Goal: Communication & Community: Answer question/provide support

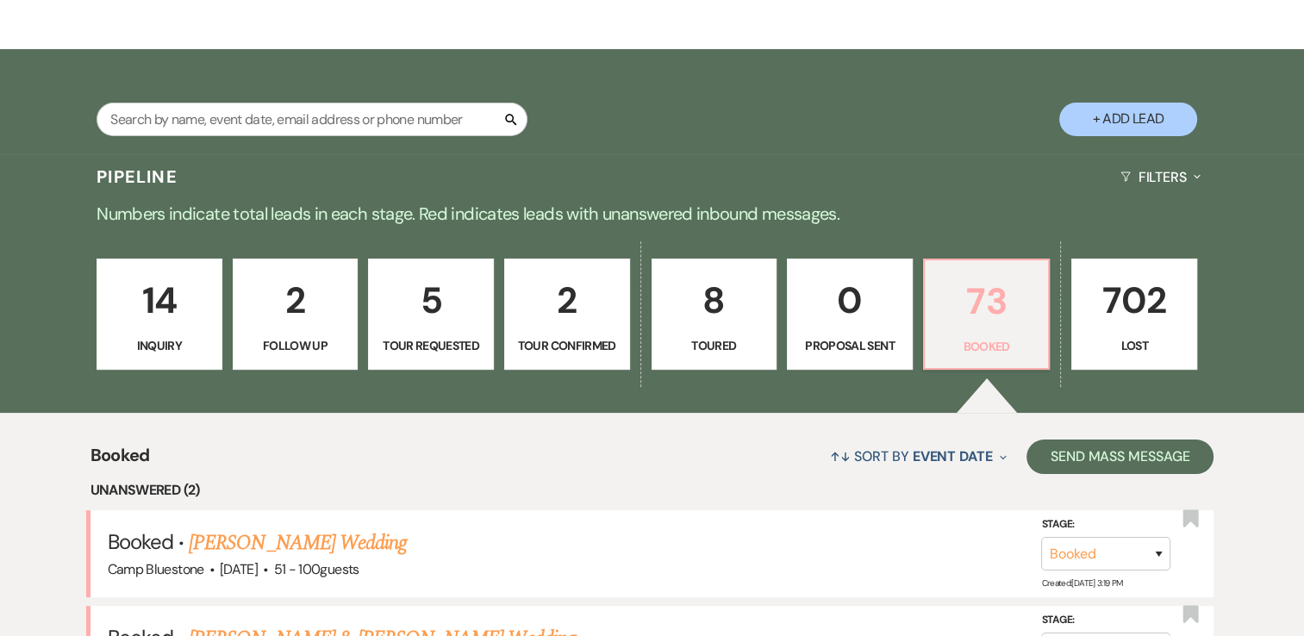
click at [988, 292] on p "73" at bounding box center [986, 301] width 103 height 58
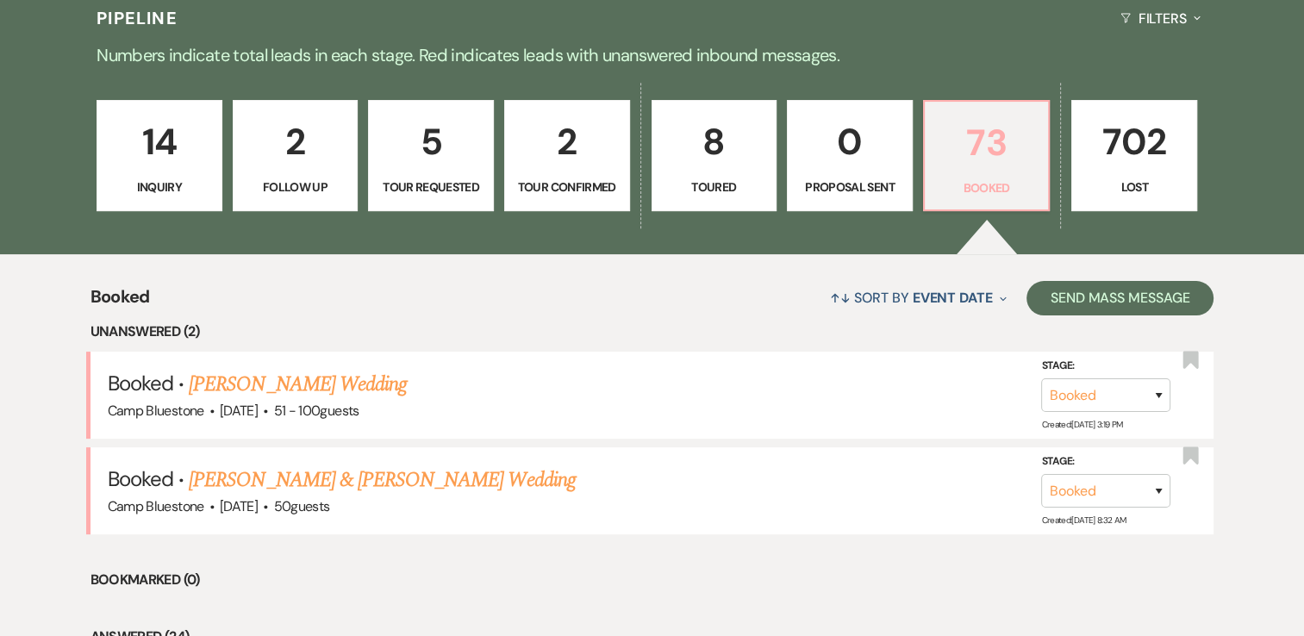
scroll to position [517, 0]
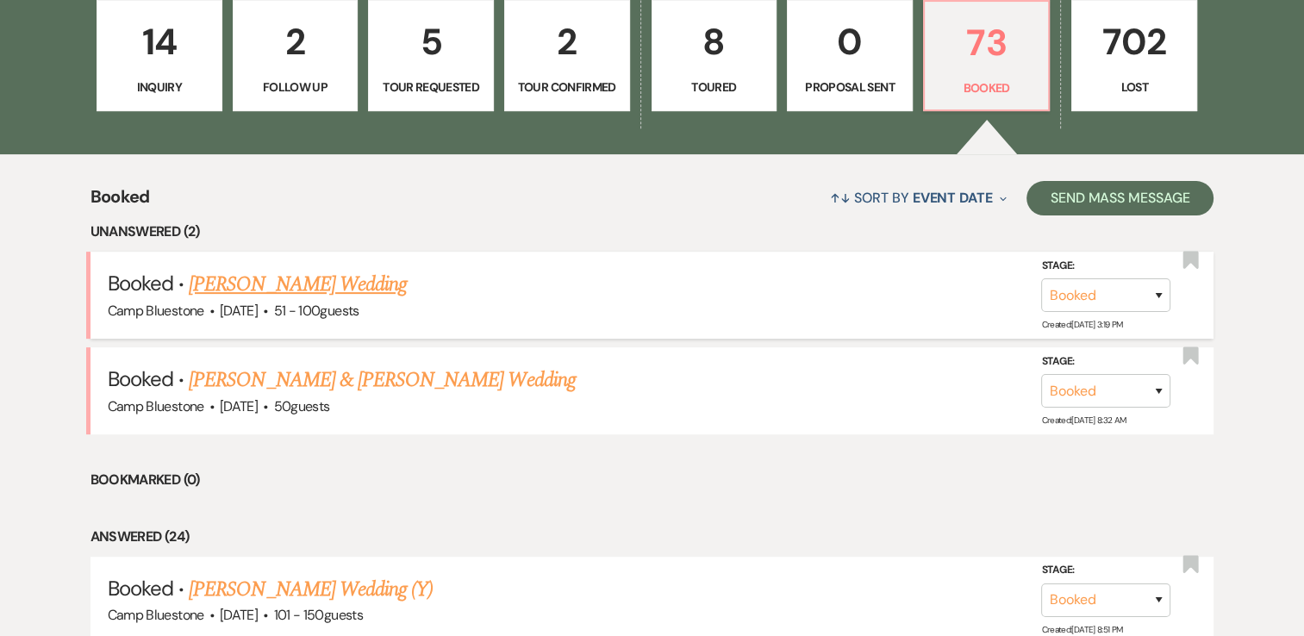
click at [367, 281] on link "[PERSON_NAME] Wedding" at bounding box center [298, 284] width 218 height 31
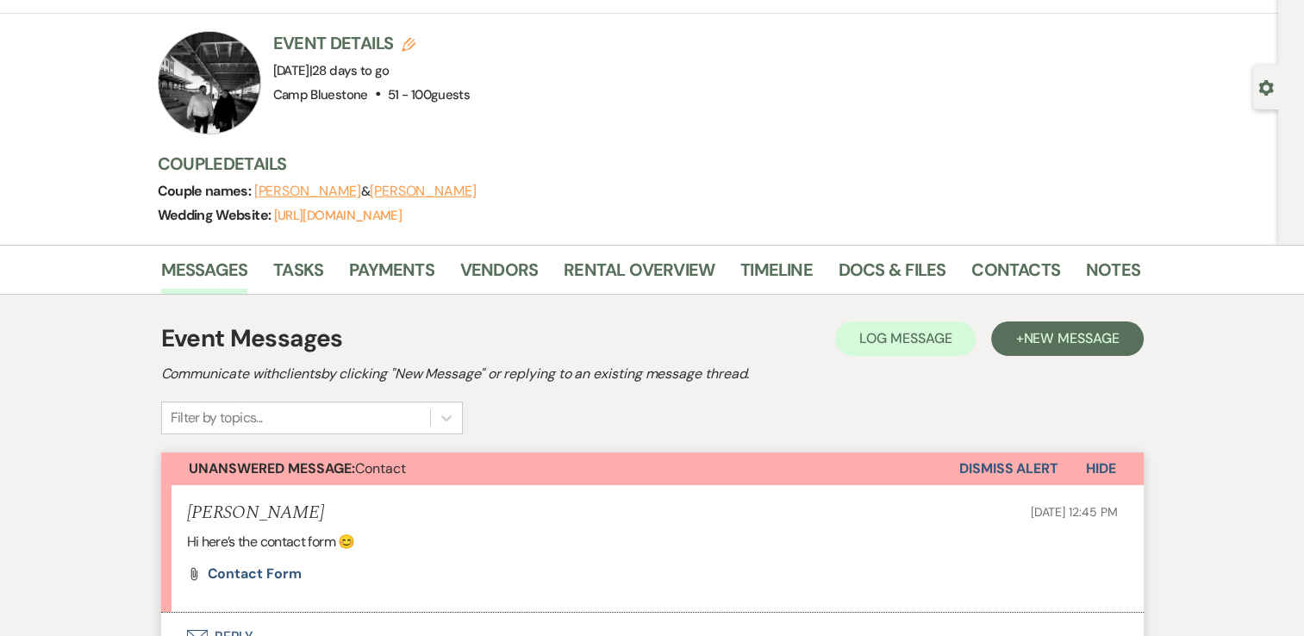
scroll to position [86, 0]
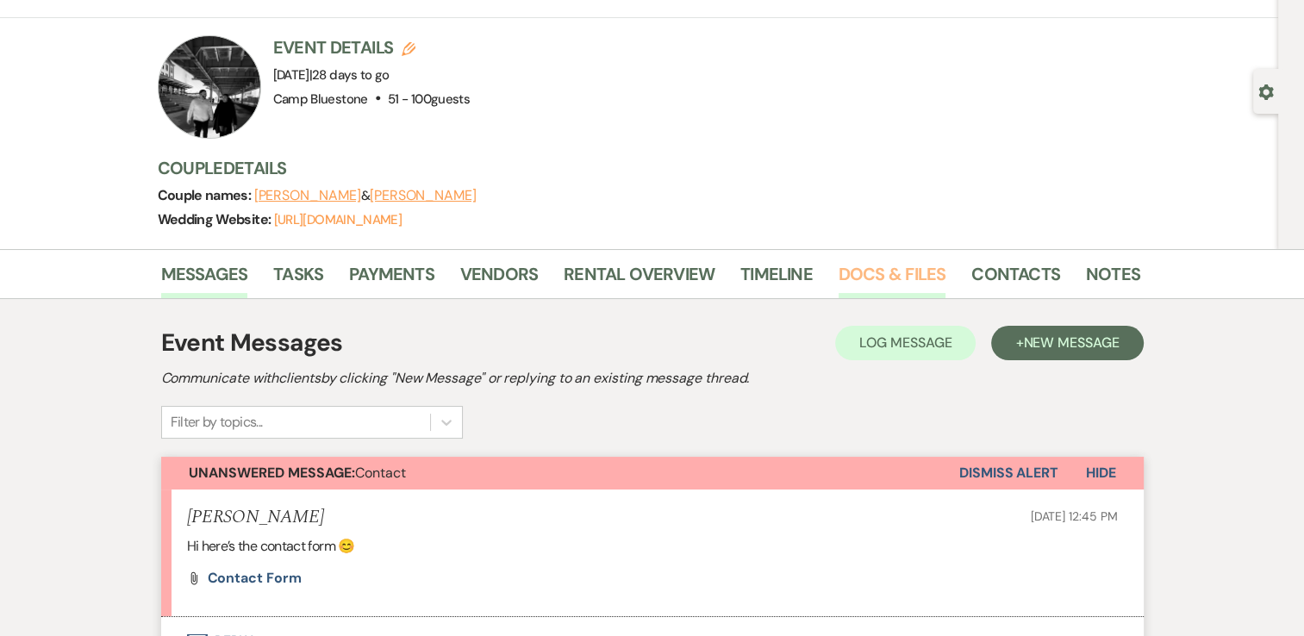
click at [854, 275] on link "Docs & Files" at bounding box center [892, 279] width 107 height 38
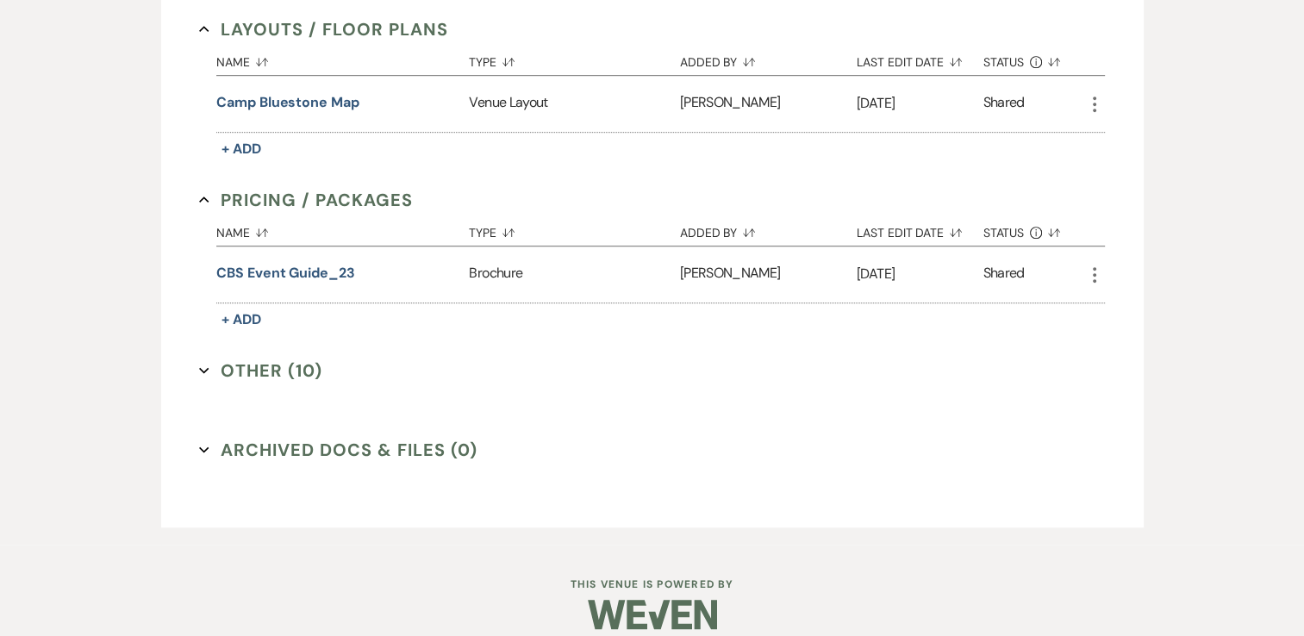
scroll to position [1067, 0]
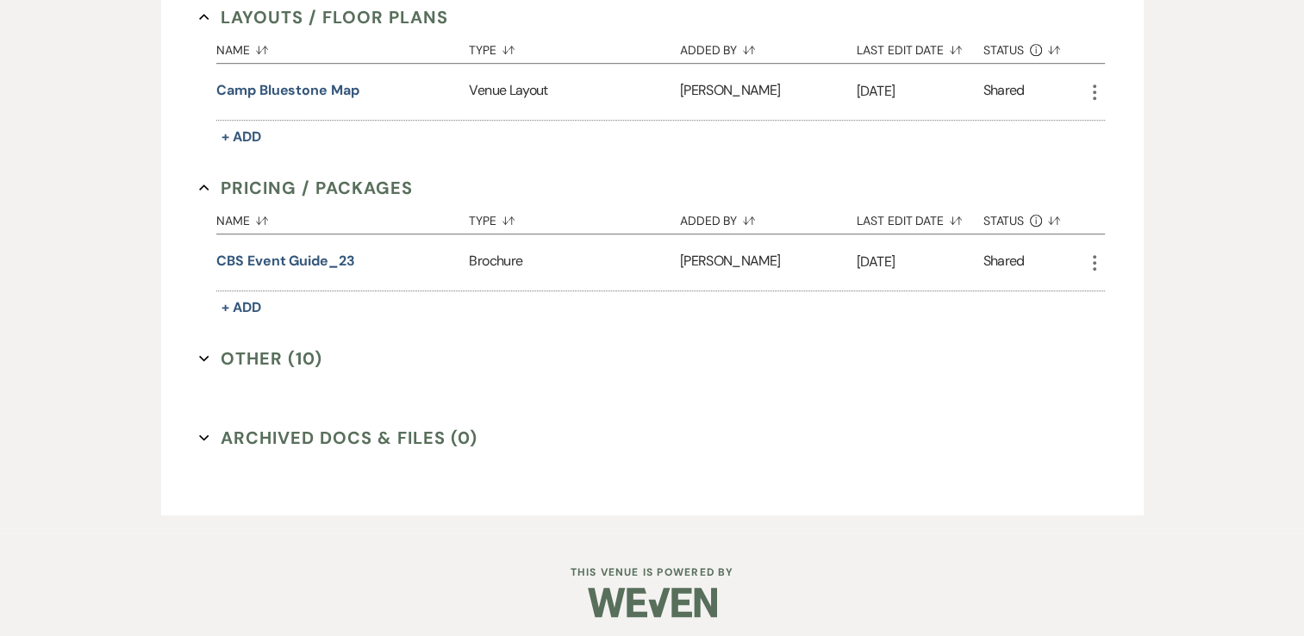
click at [291, 355] on button "Other (10) Expand" at bounding box center [260, 359] width 123 height 26
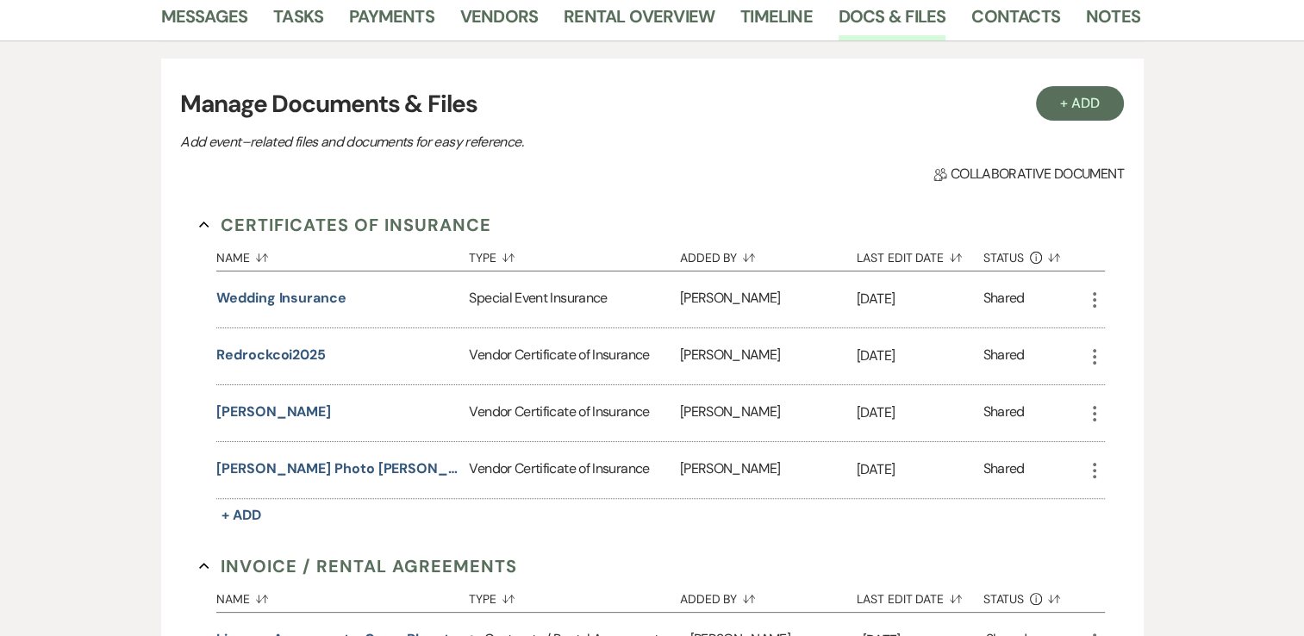
scroll to position [0, 0]
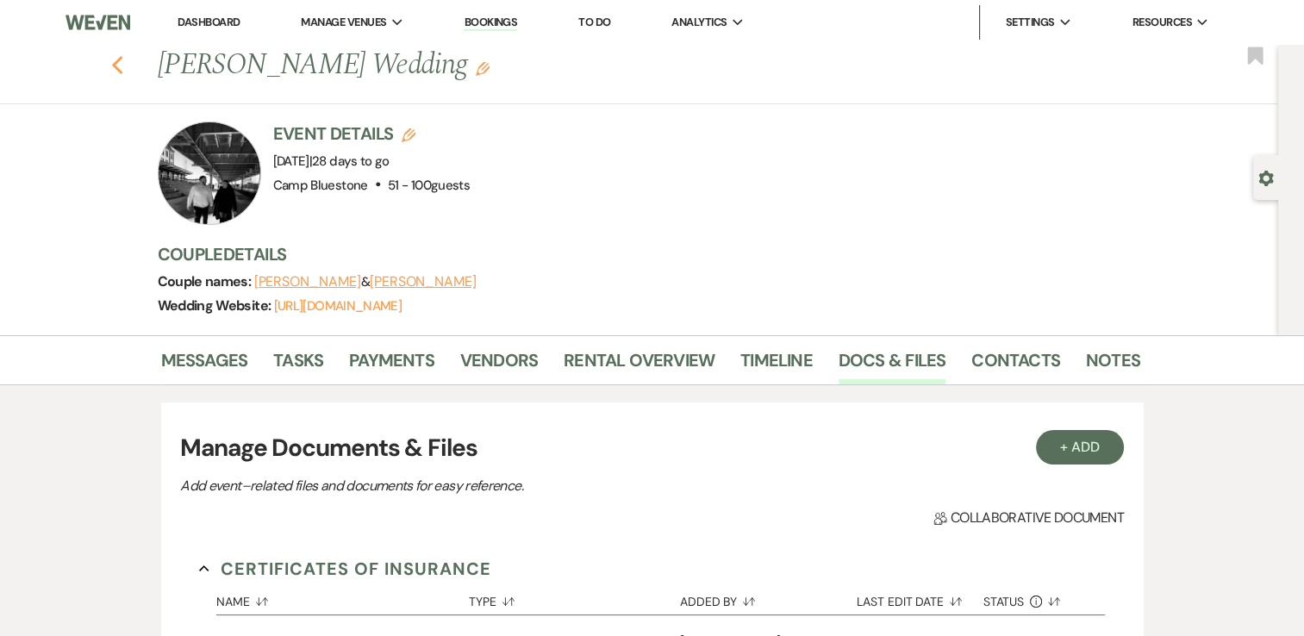
click at [124, 63] on icon "Previous" at bounding box center [117, 65] width 13 height 21
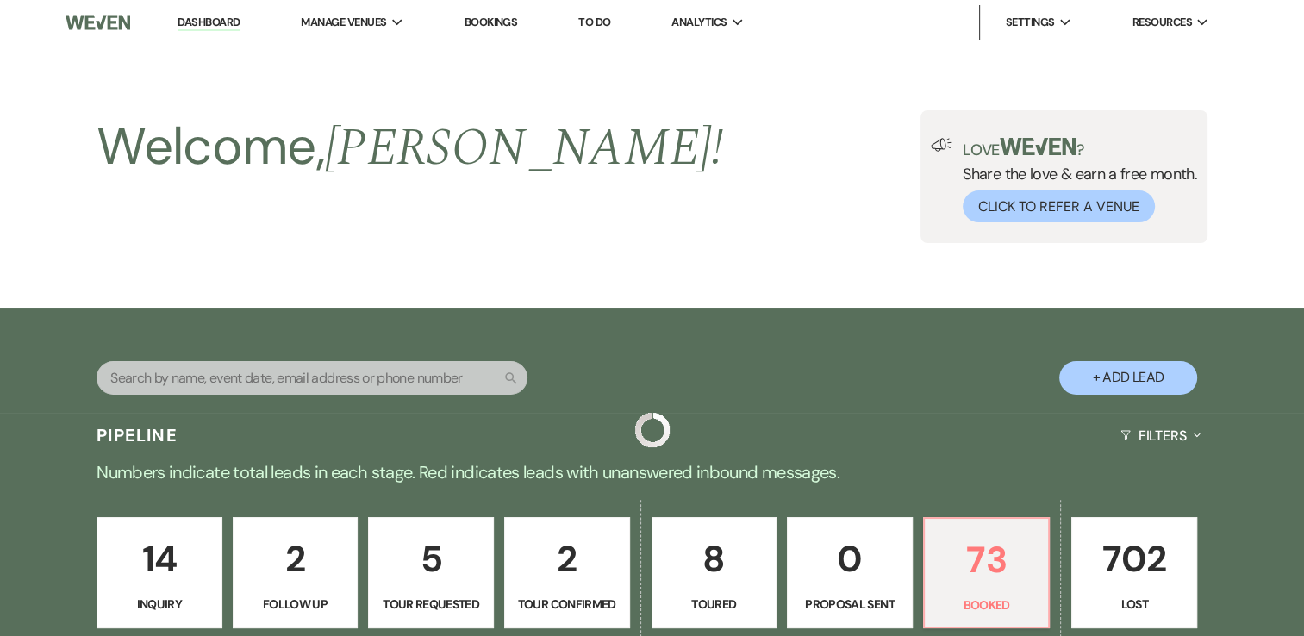
scroll to position [517, 0]
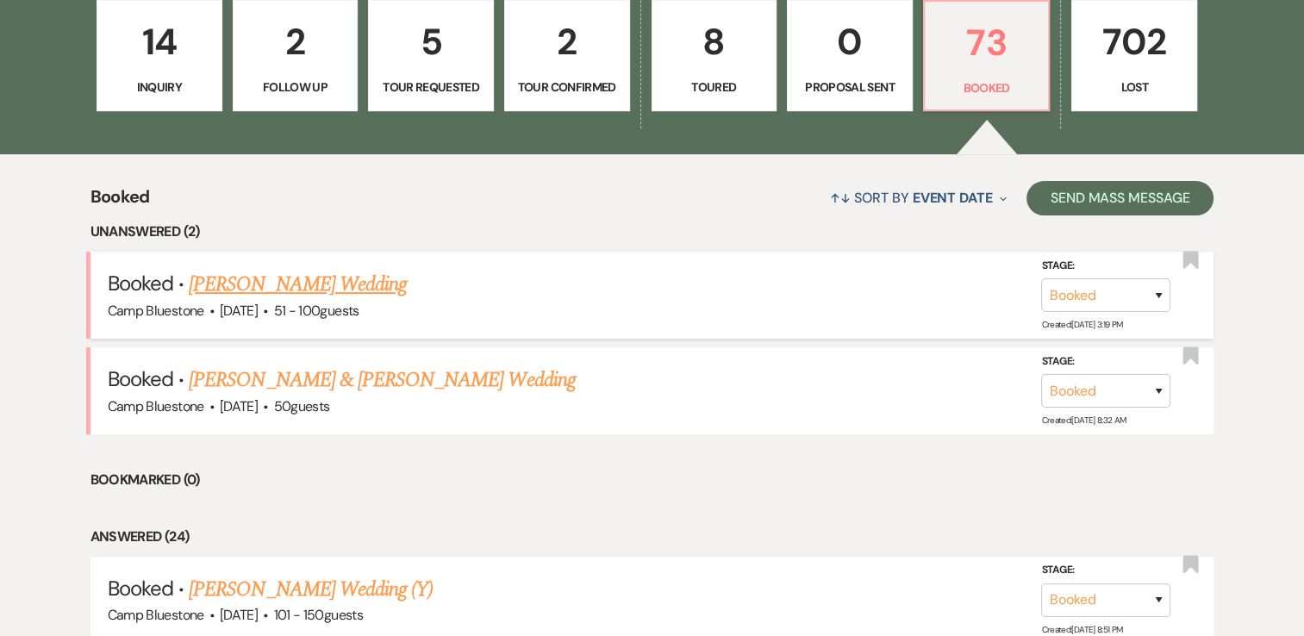
click at [369, 279] on link "[PERSON_NAME] Wedding" at bounding box center [298, 284] width 218 height 31
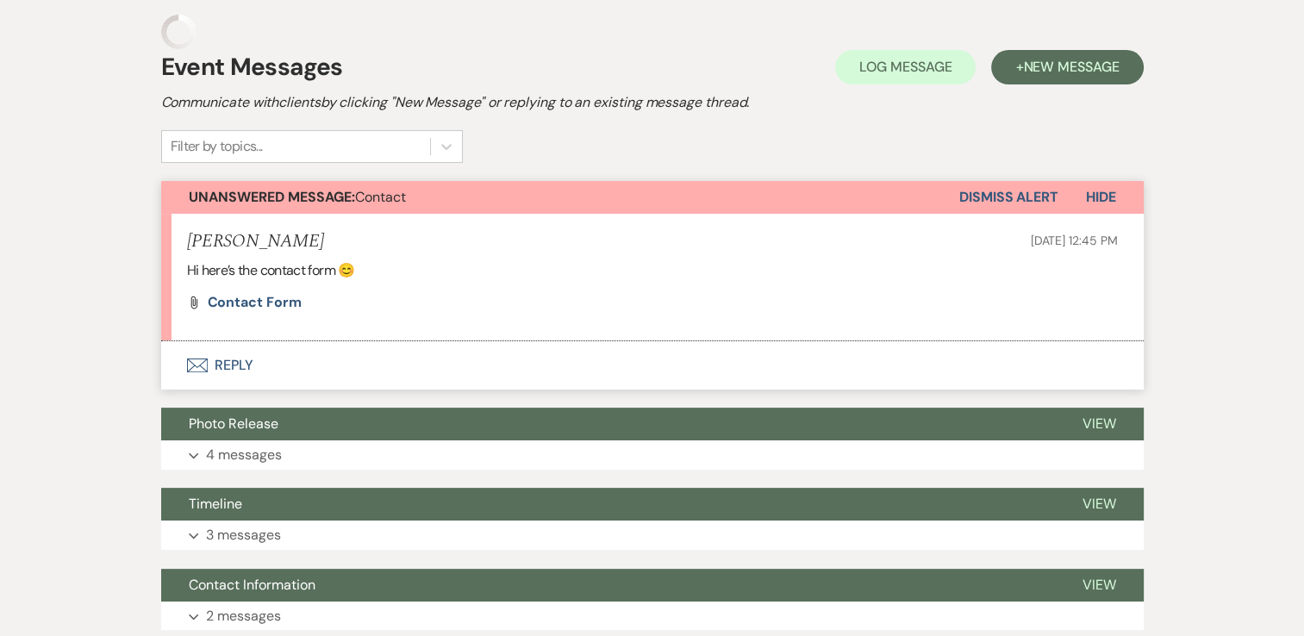
scroll to position [345, 0]
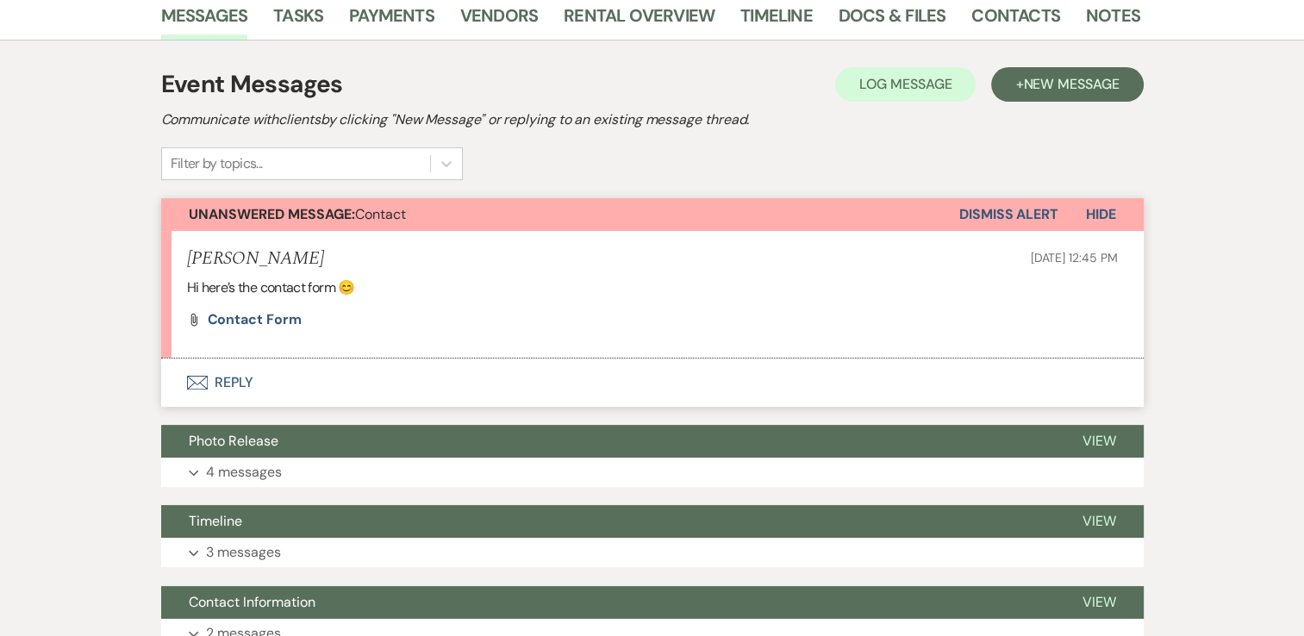
click at [1023, 214] on button "Dismiss Alert" at bounding box center [1009, 214] width 99 height 33
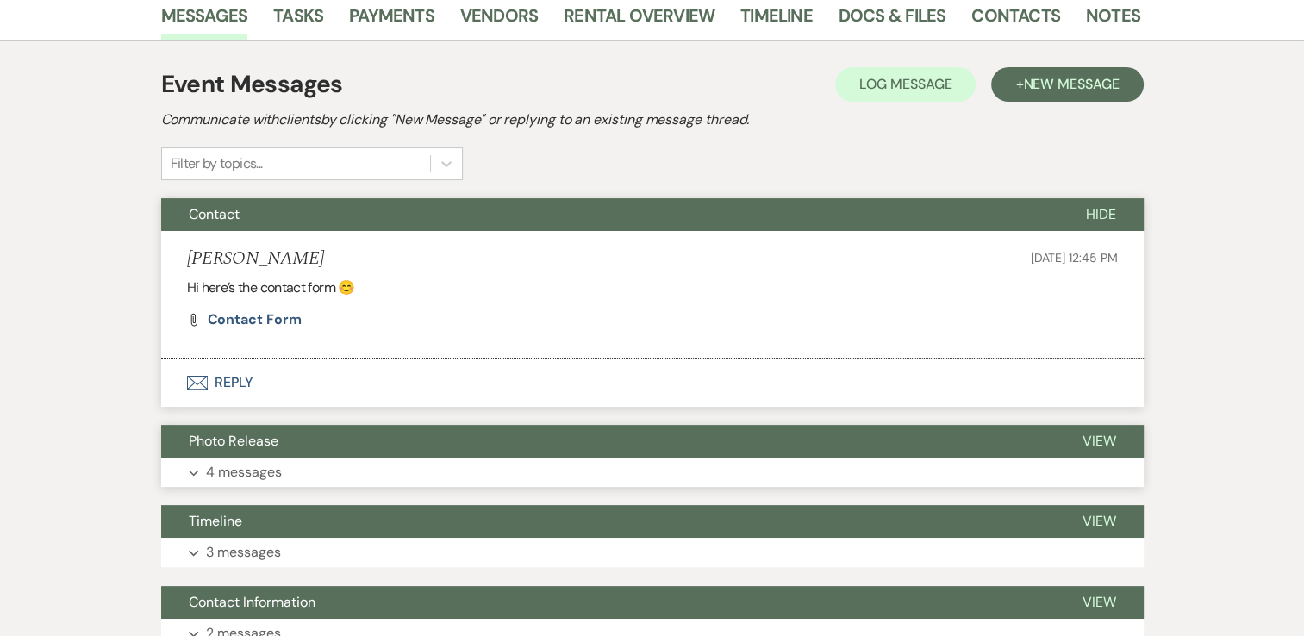
click at [239, 481] on p "4 messages" at bounding box center [244, 472] width 76 height 22
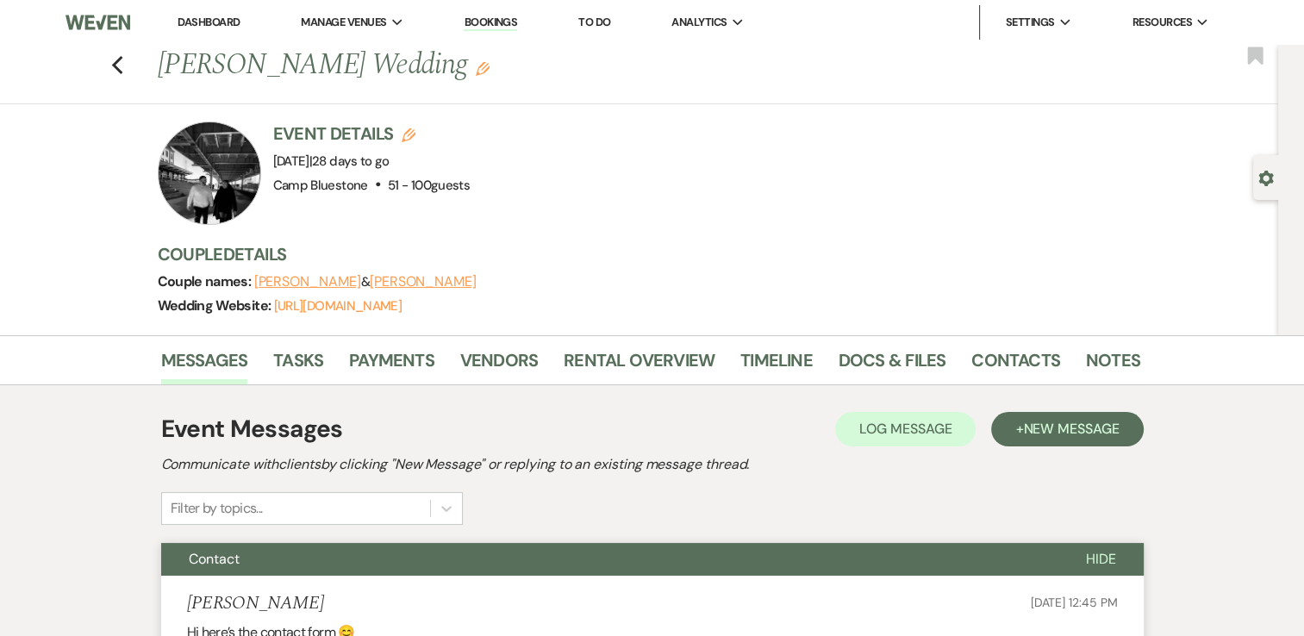
scroll to position [0, 0]
click at [914, 358] on link "Docs & Files" at bounding box center [892, 366] width 107 height 38
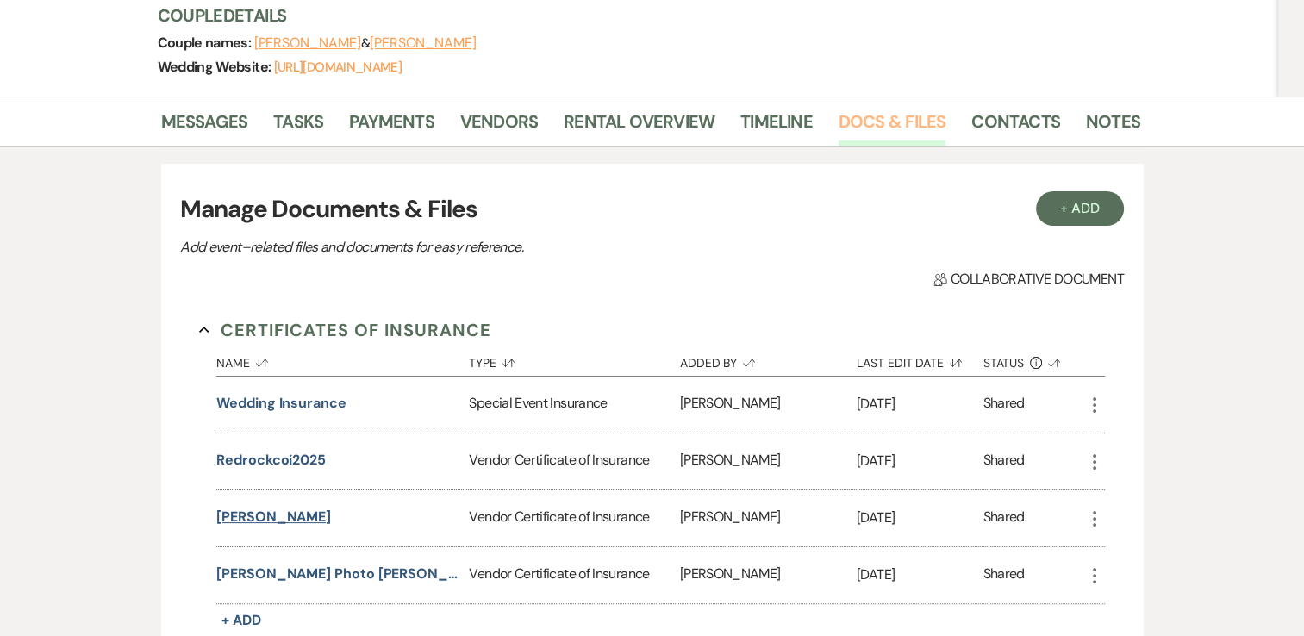
scroll to position [86, 0]
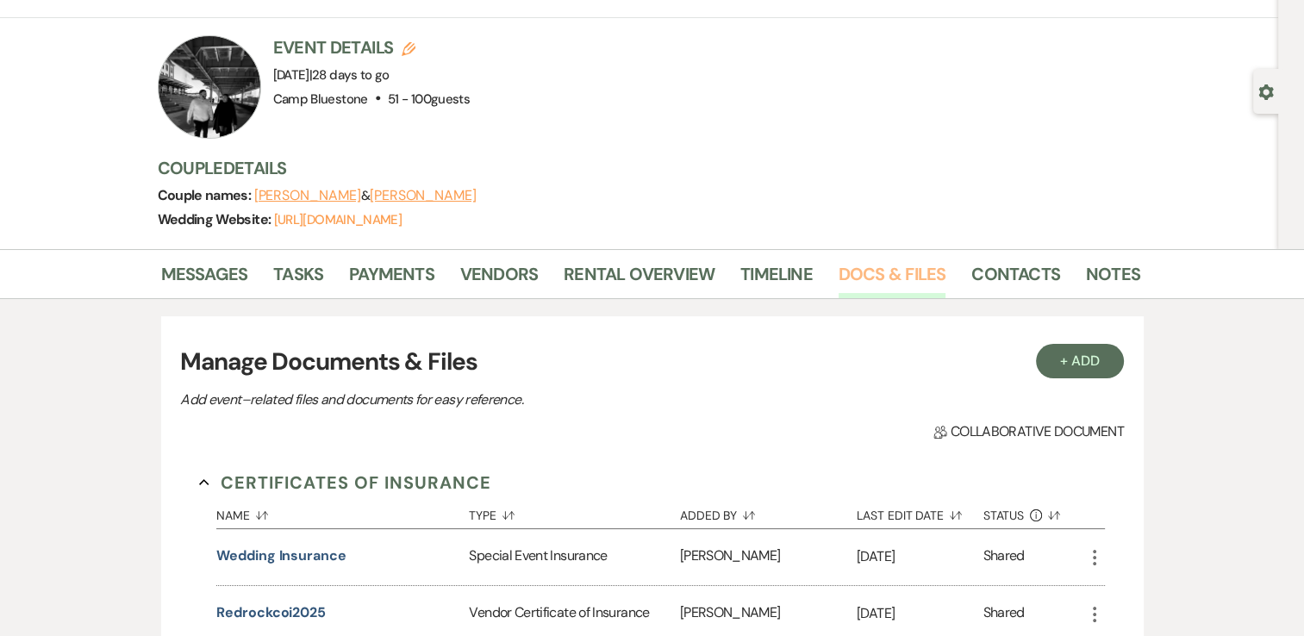
click at [887, 272] on link "Docs & Files" at bounding box center [892, 279] width 107 height 38
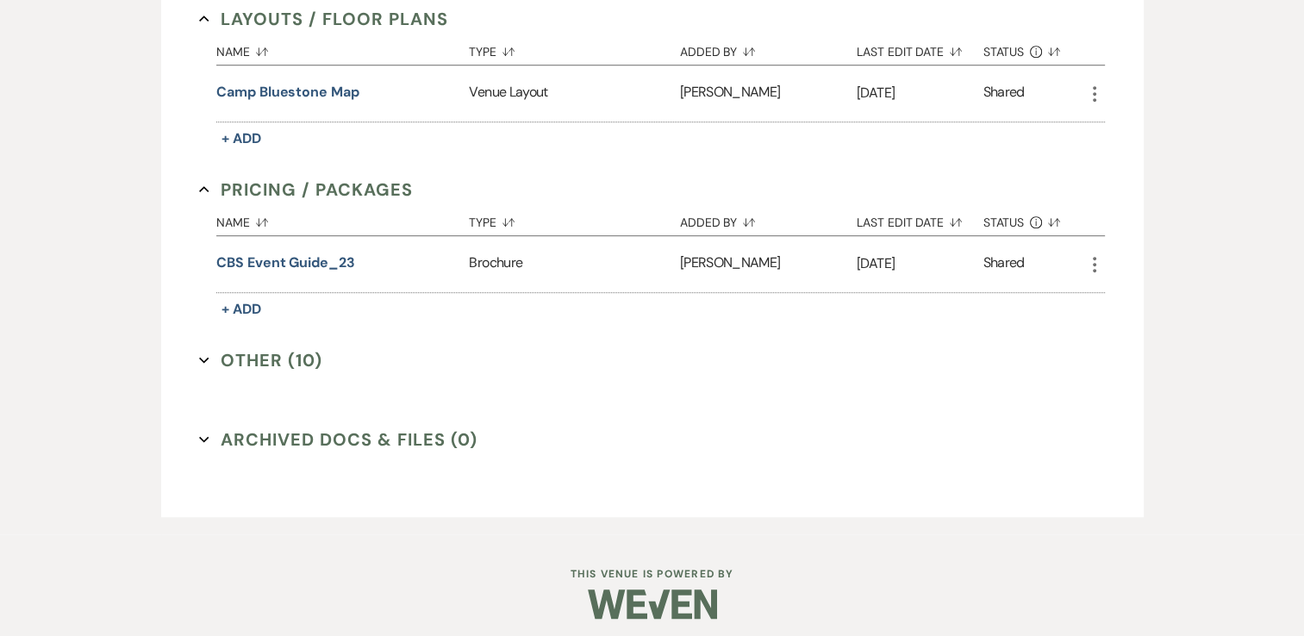
scroll to position [1067, 0]
click at [242, 353] on button "Other (10) Expand" at bounding box center [260, 359] width 123 height 26
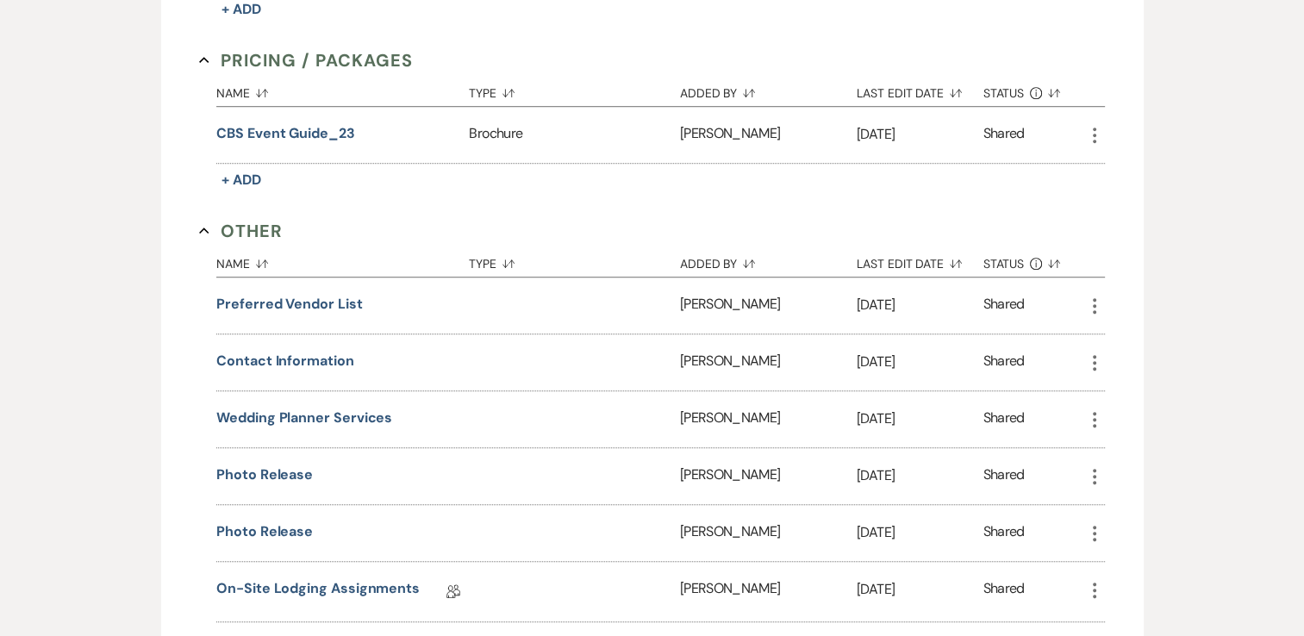
scroll to position [1326, 0]
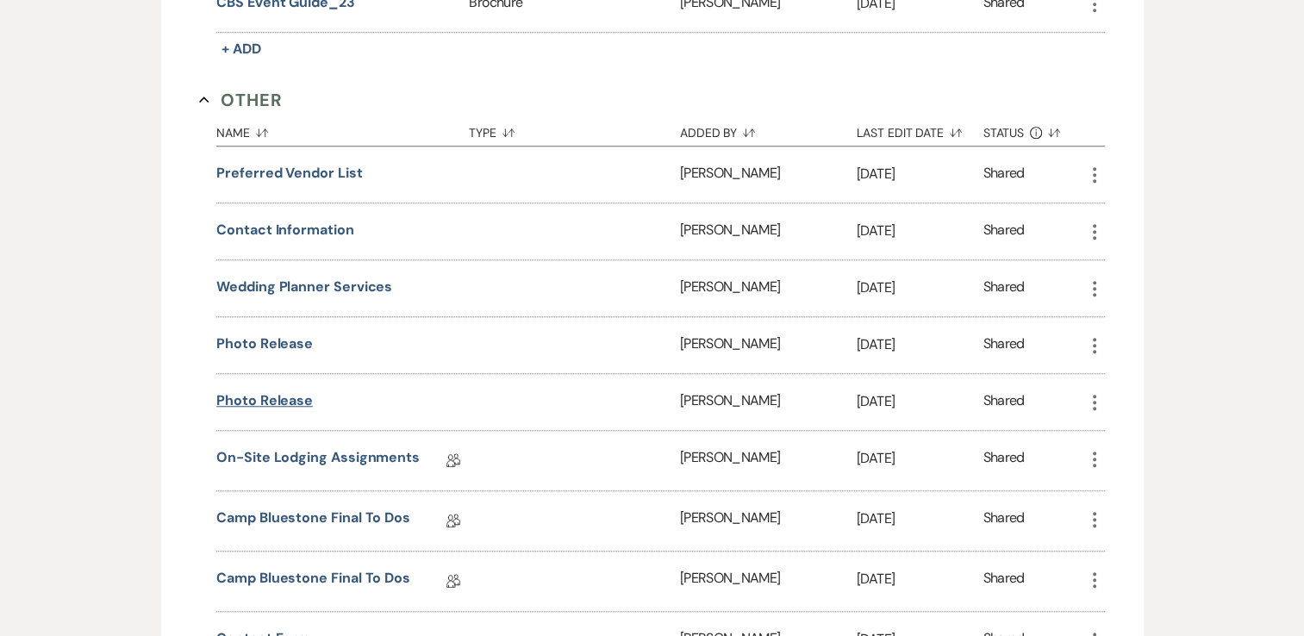
click at [296, 395] on button "photo release" at bounding box center [264, 401] width 97 height 21
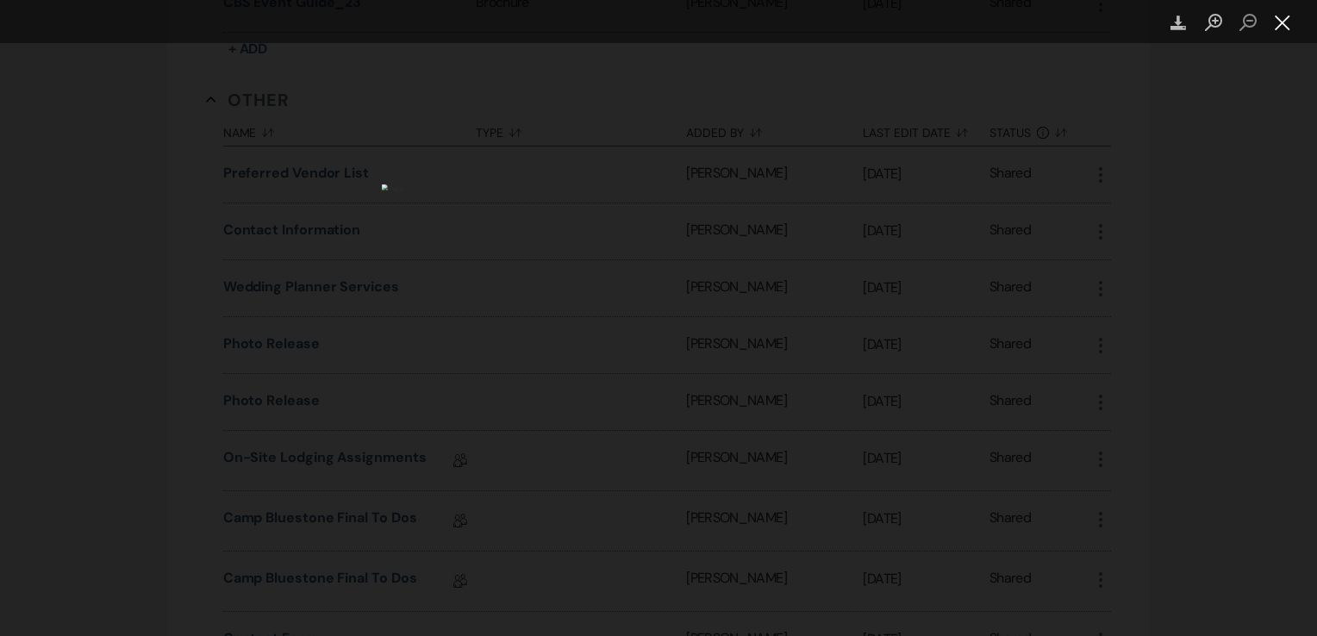
click at [1279, 25] on button "Close lightbox" at bounding box center [1283, 23] width 34 height 30
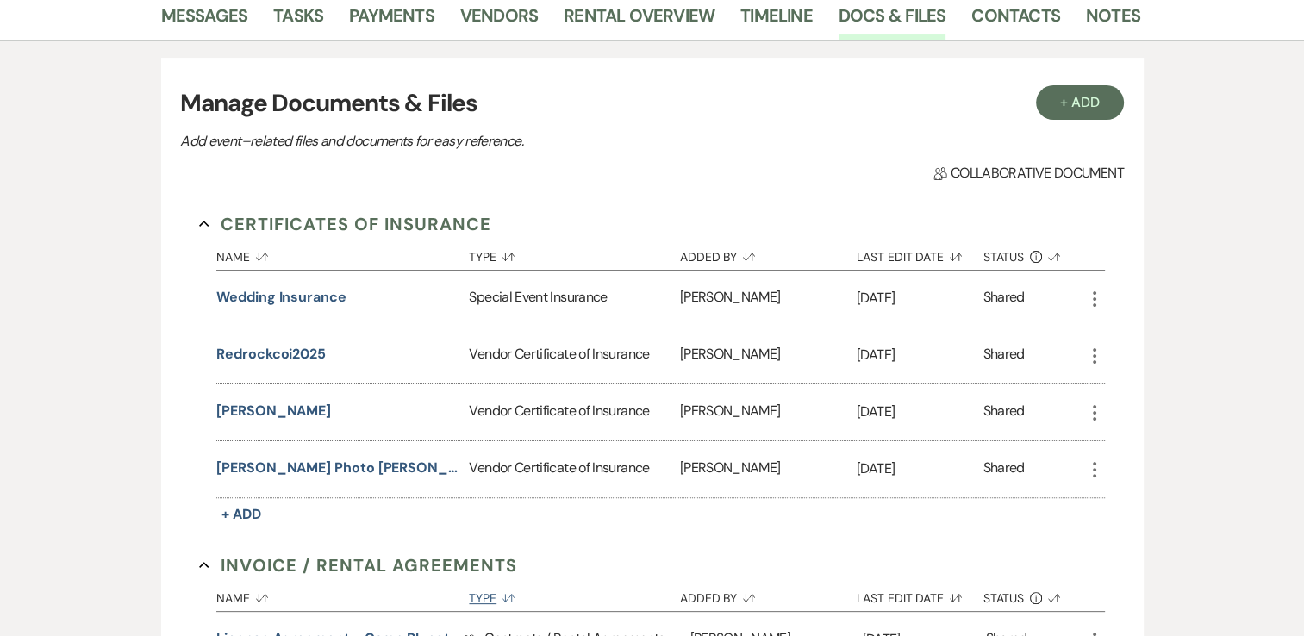
scroll to position [0, 0]
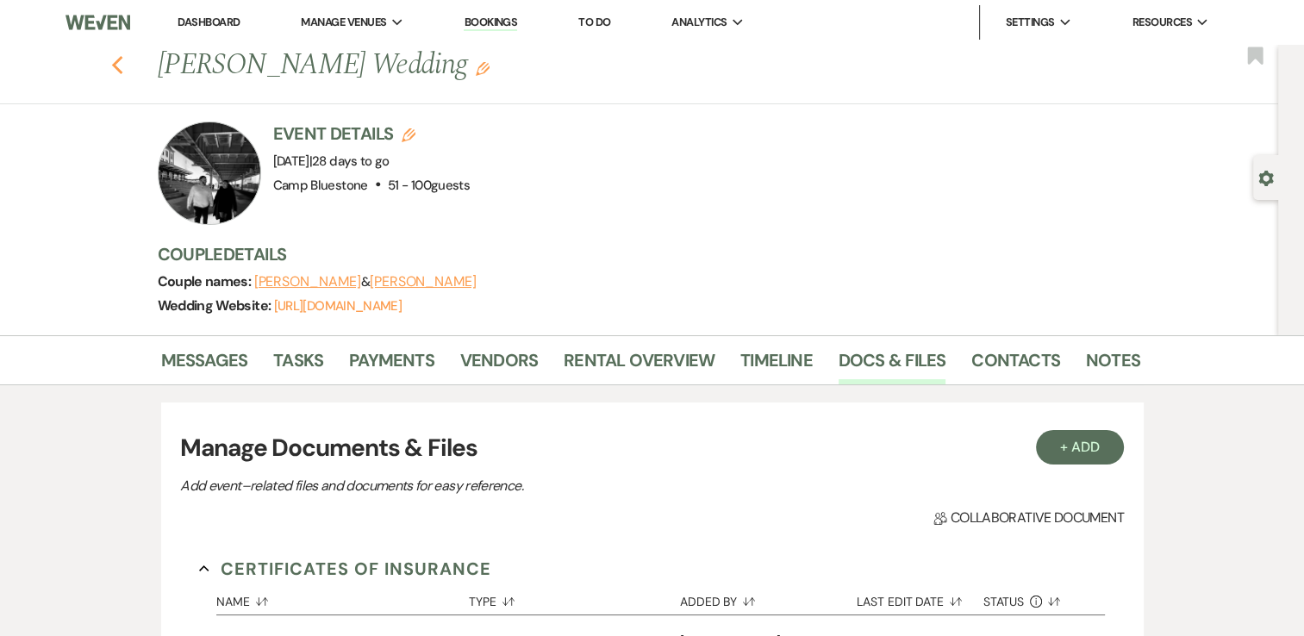
click at [124, 67] on icon "Previous" at bounding box center [117, 65] width 13 height 21
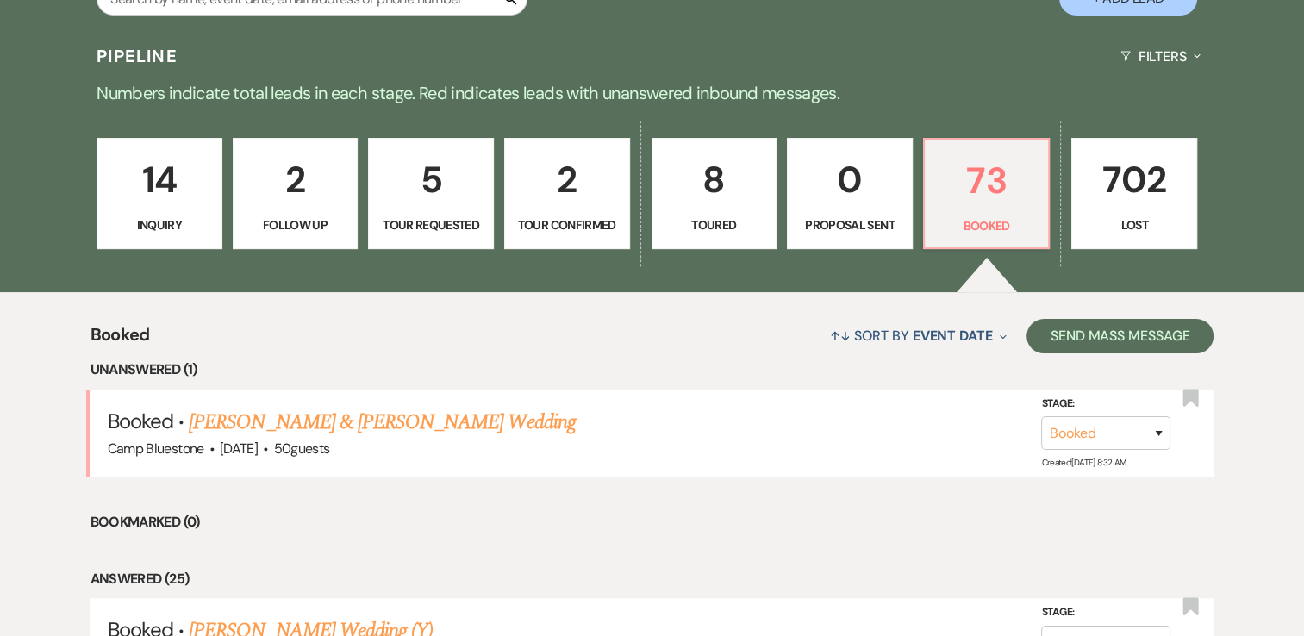
scroll to position [259, 0]
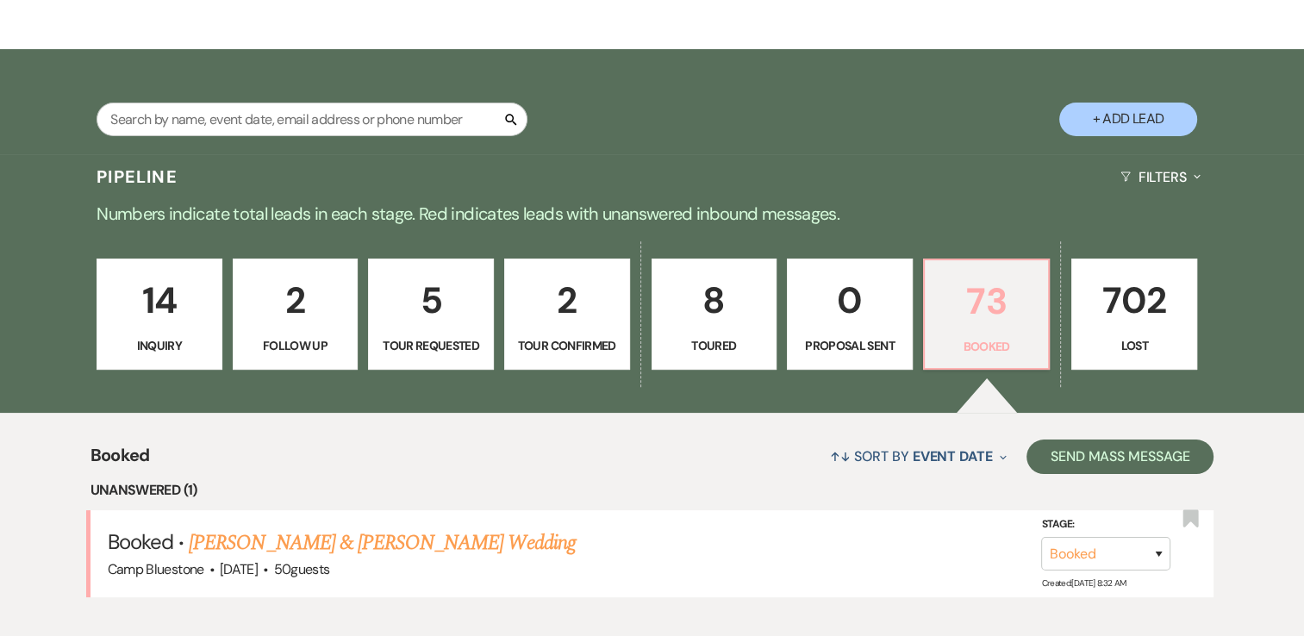
click at [996, 310] on p "73" at bounding box center [986, 301] width 103 height 58
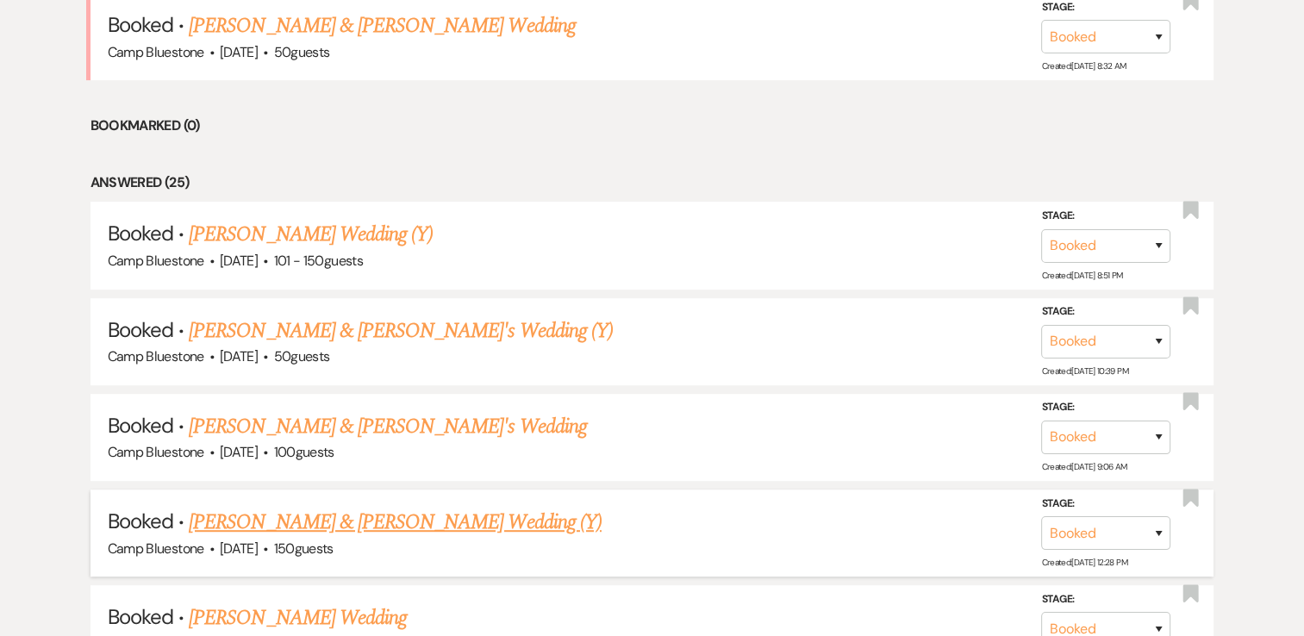
scroll to position [948, 0]
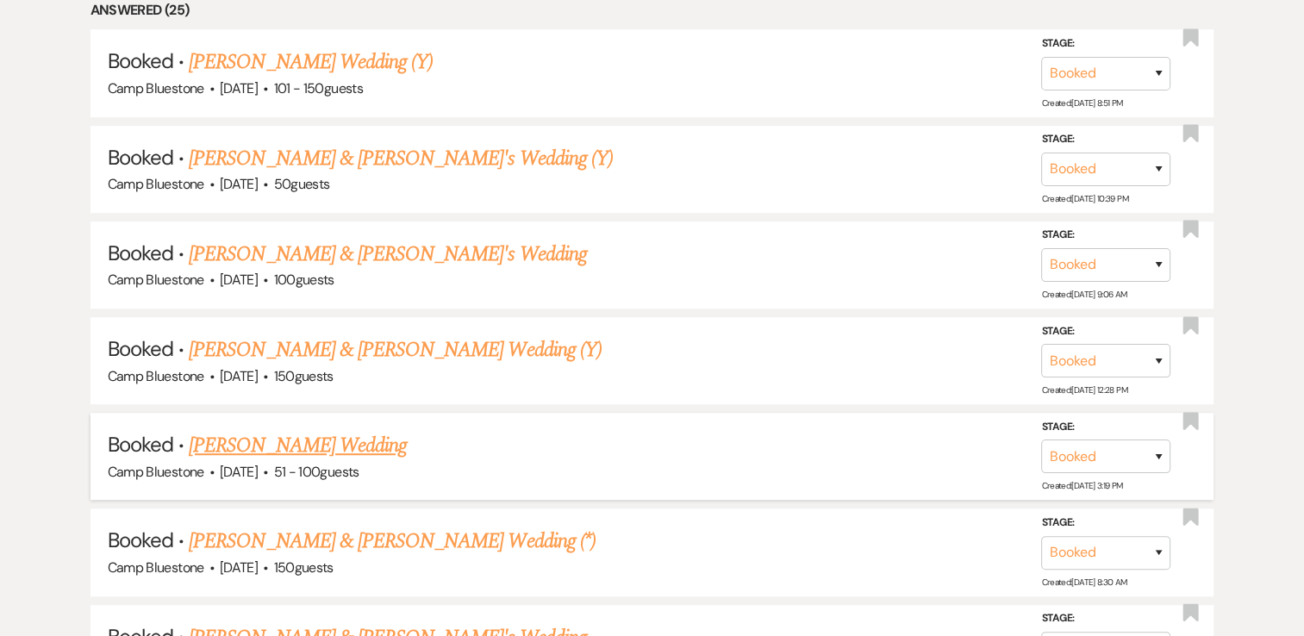
click at [335, 433] on link "[PERSON_NAME] Wedding" at bounding box center [298, 445] width 218 height 31
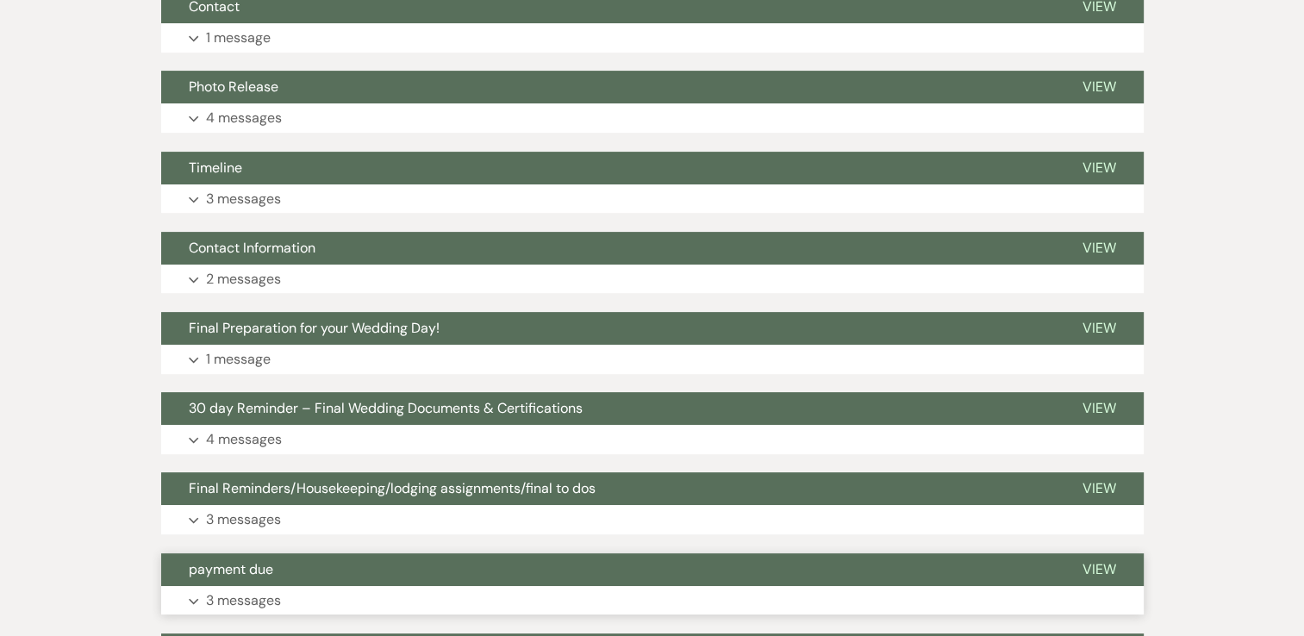
scroll to position [431, 0]
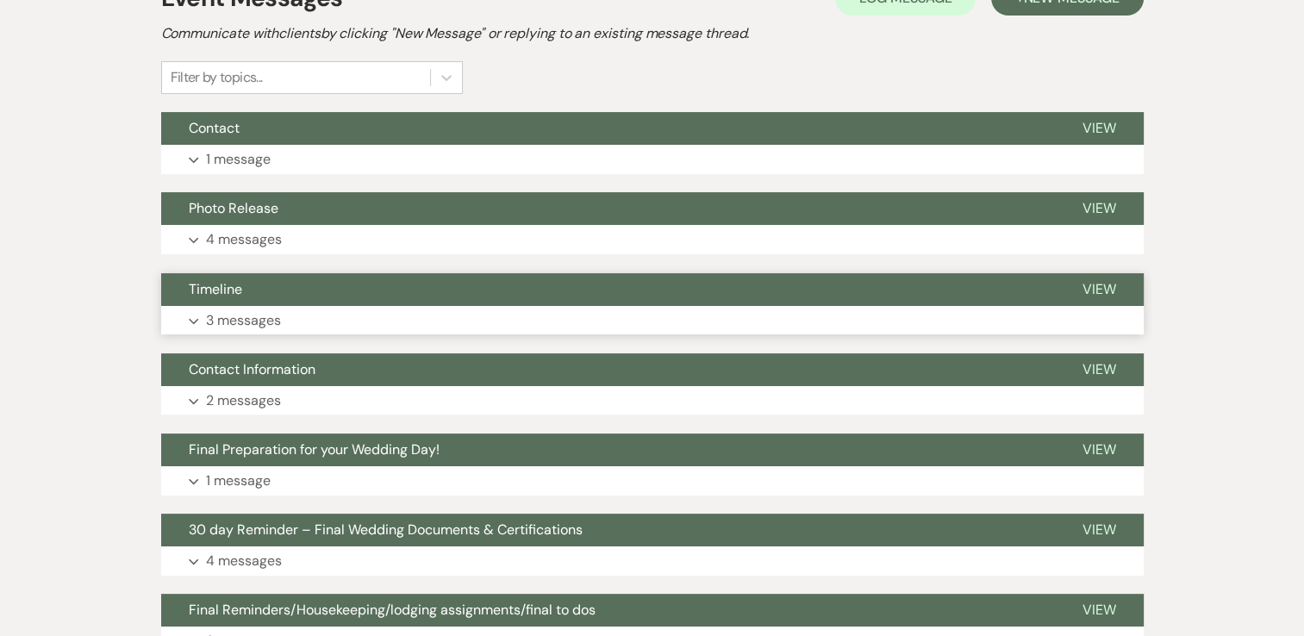
click at [252, 327] on p "3 messages" at bounding box center [243, 321] width 75 height 22
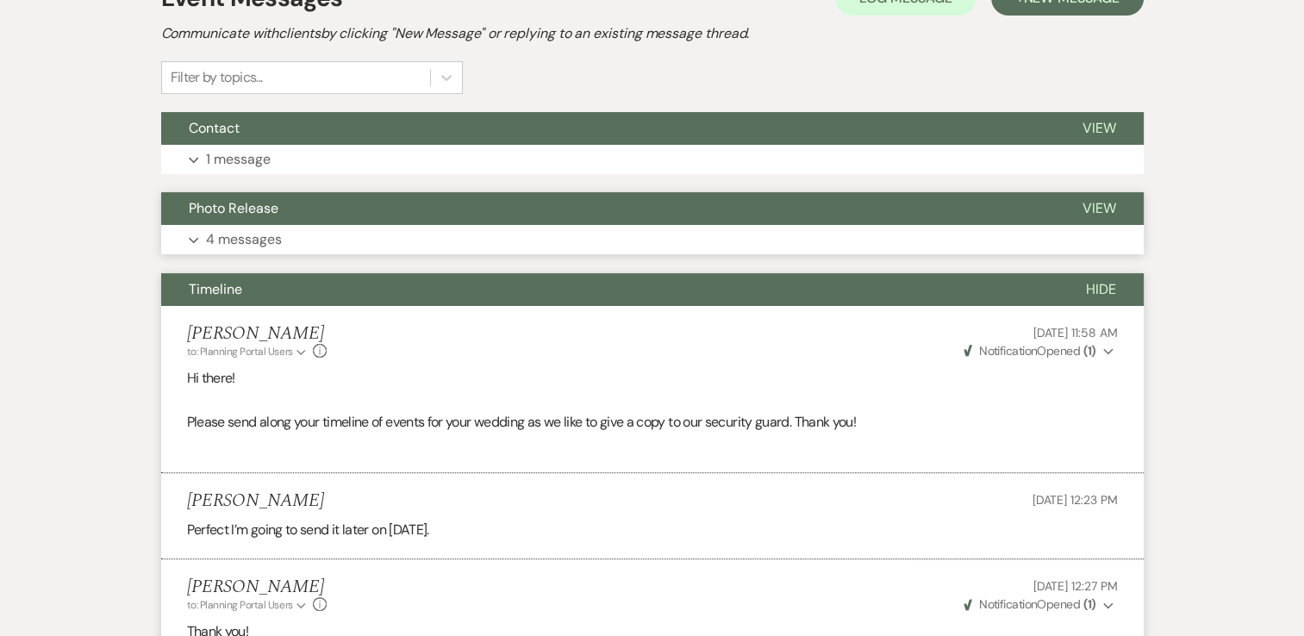
click at [263, 242] on p "4 messages" at bounding box center [244, 239] width 76 height 22
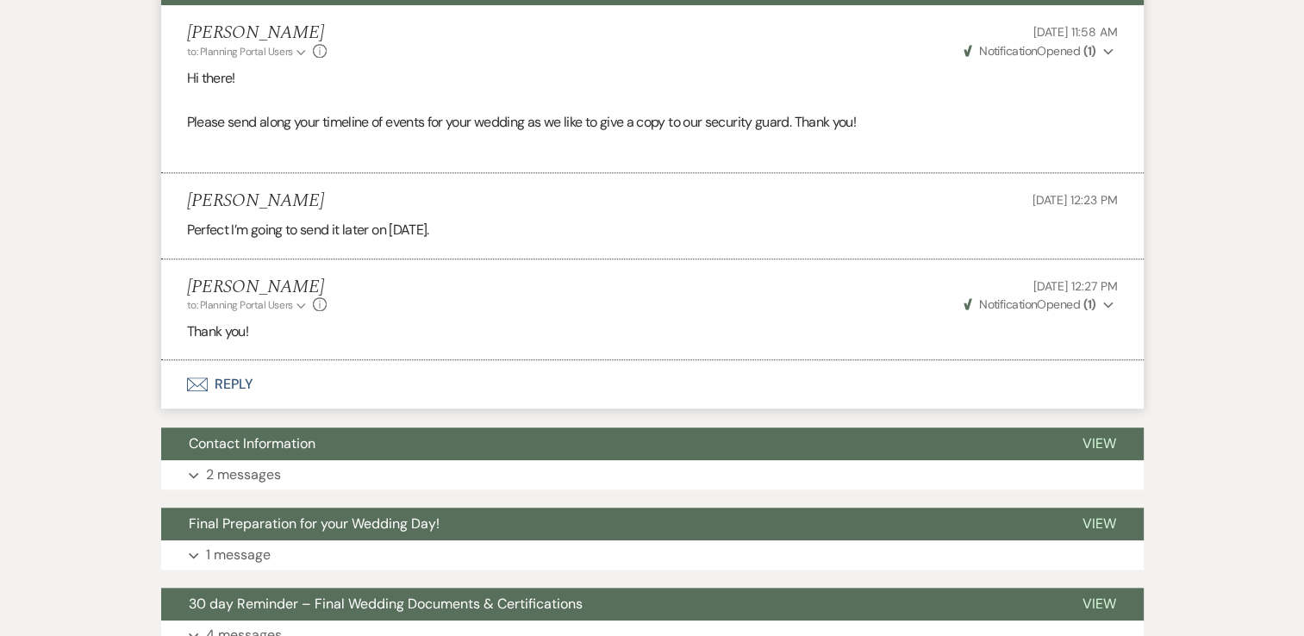
scroll to position [1638, 0]
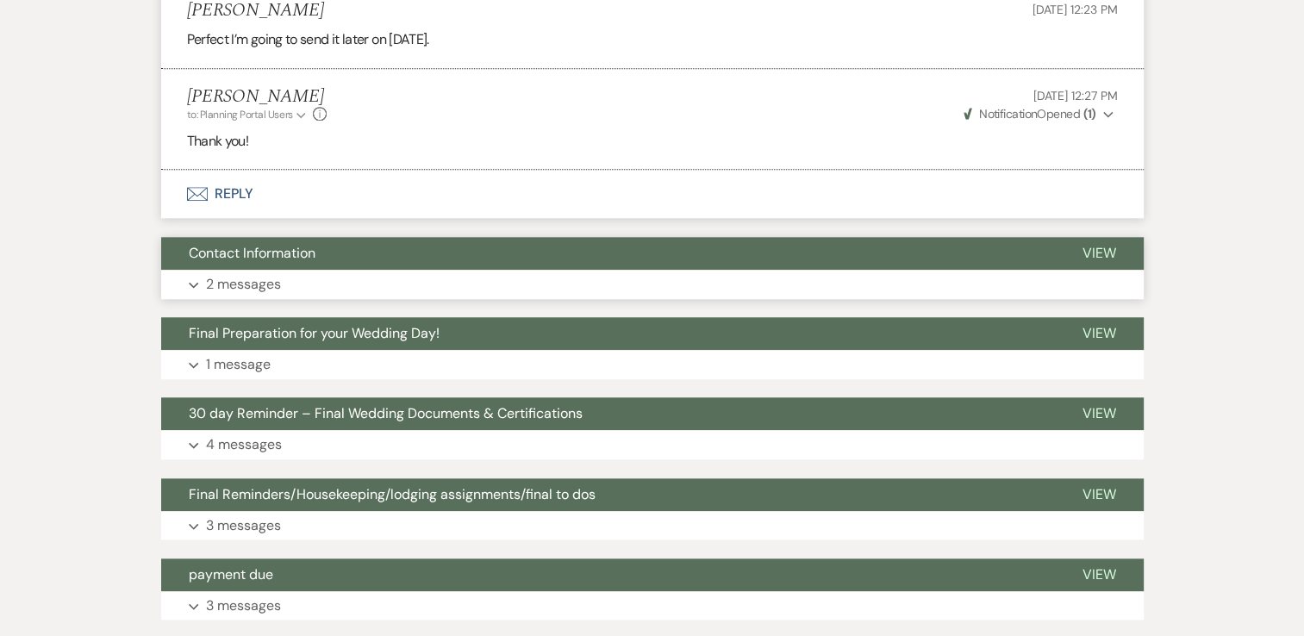
click at [262, 273] on p "2 messages" at bounding box center [243, 284] width 75 height 22
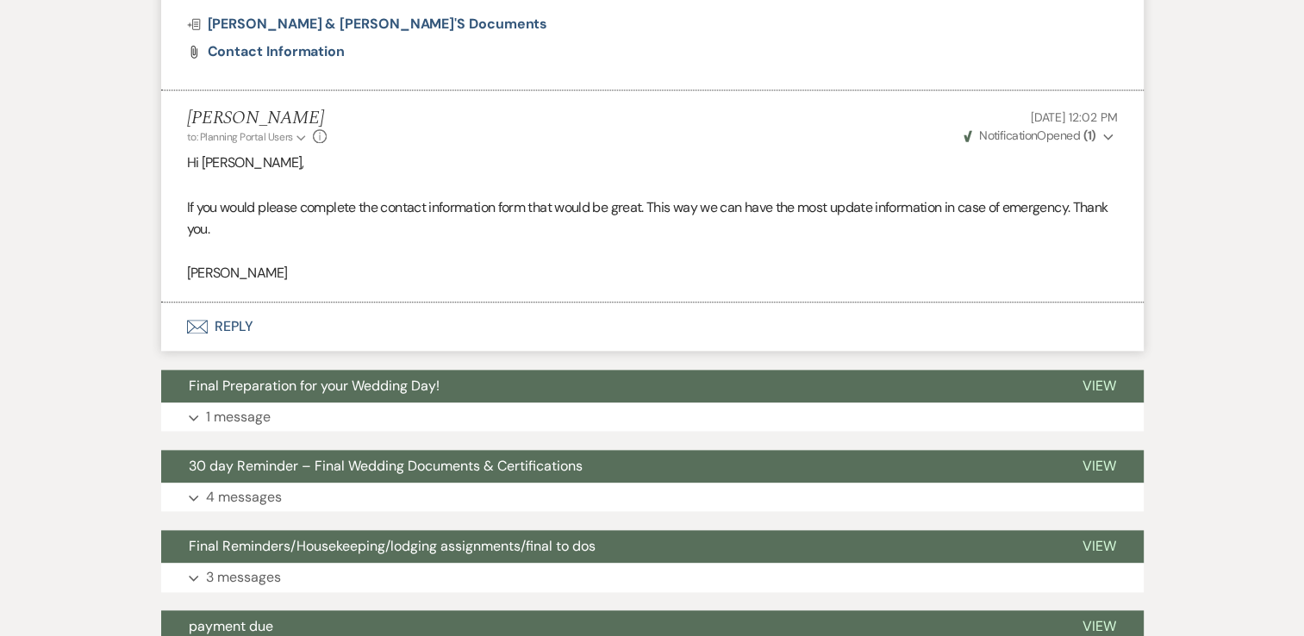
scroll to position [2328, 0]
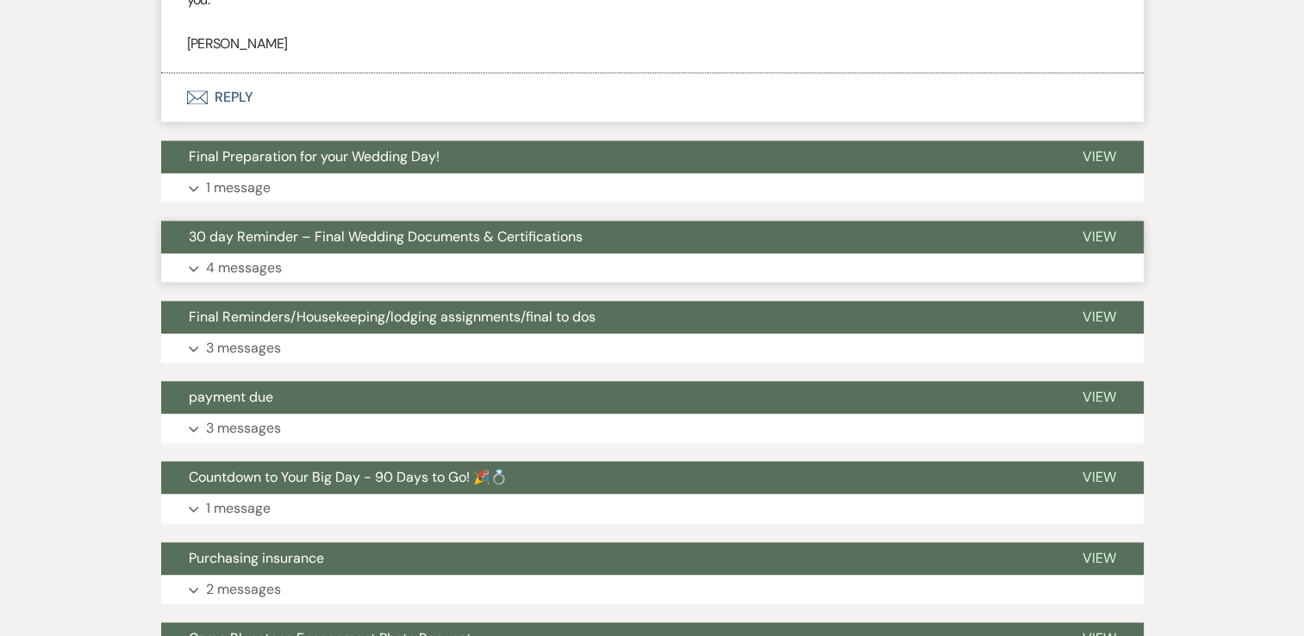
click at [232, 257] on p "4 messages" at bounding box center [244, 268] width 76 height 22
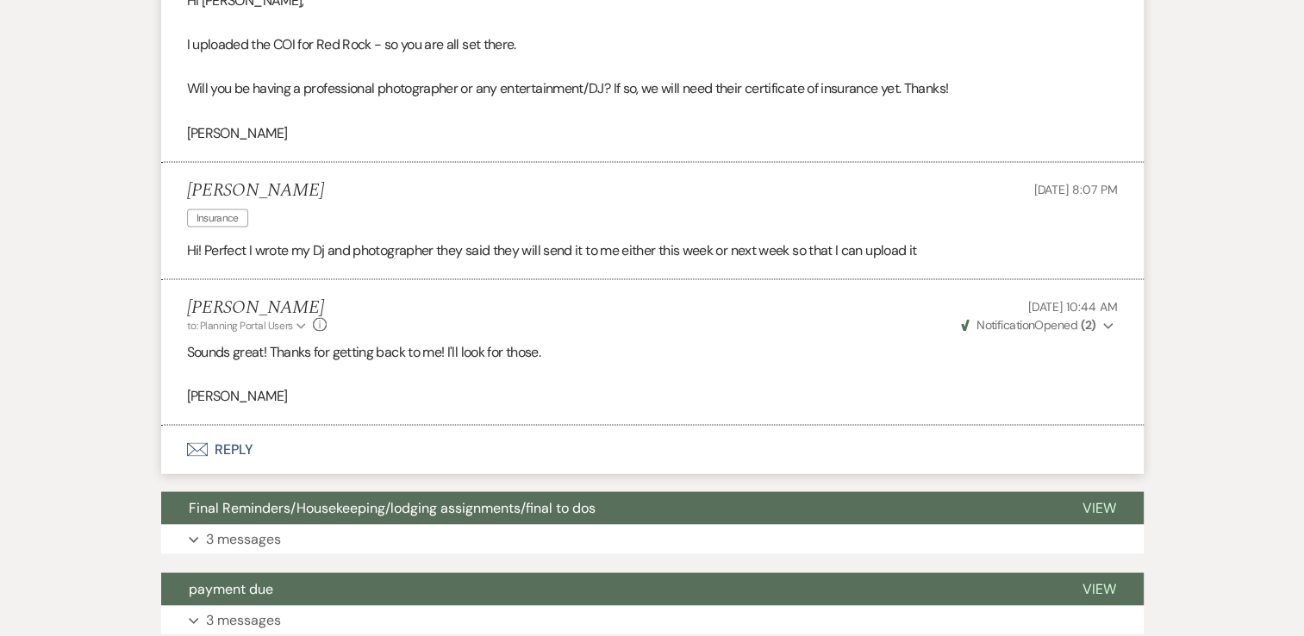
scroll to position [3190, 0]
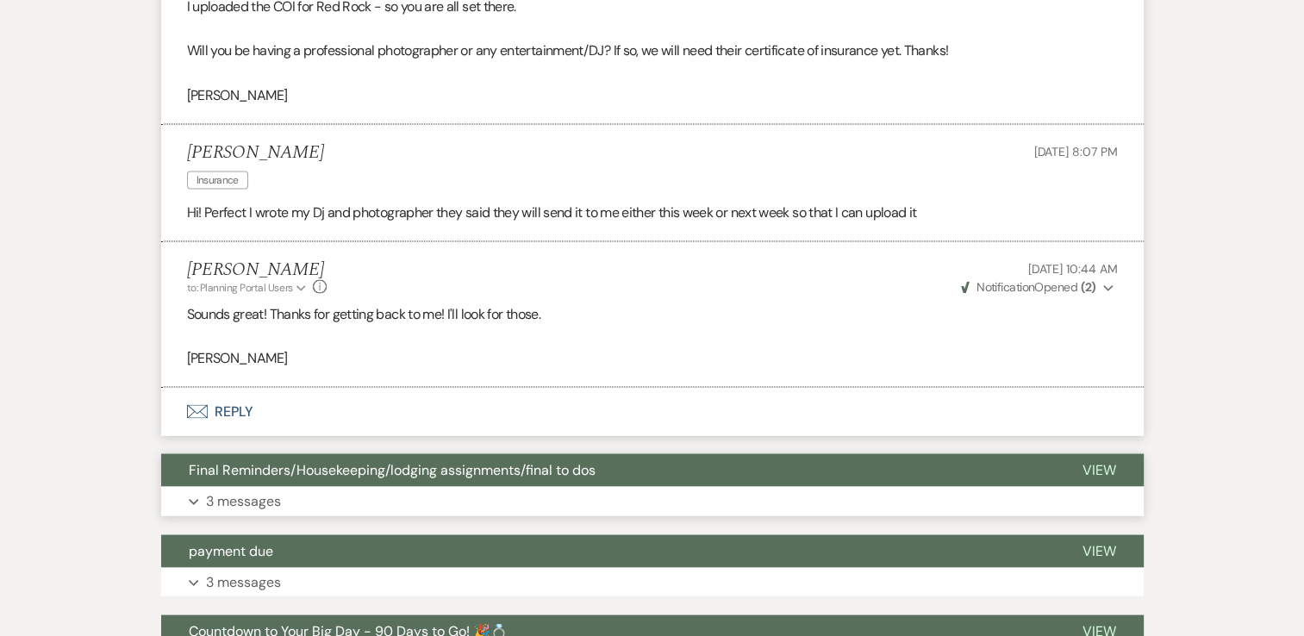
click at [216, 490] on p "3 messages" at bounding box center [243, 501] width 75 height 22
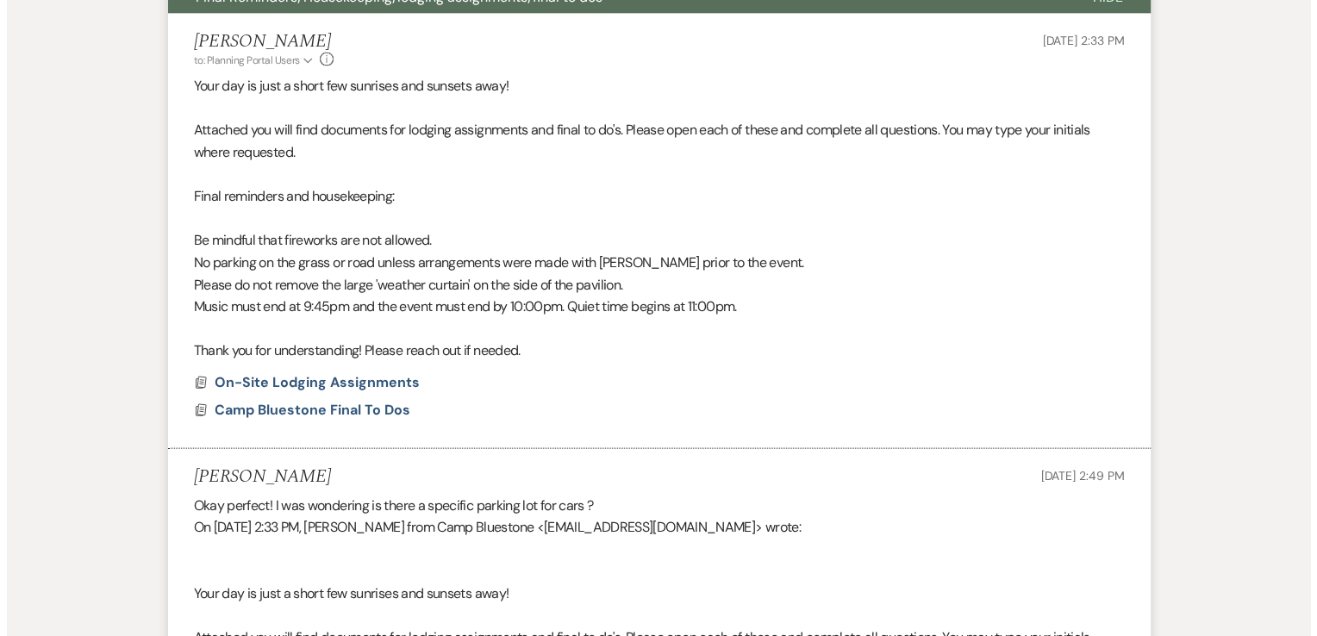
scroll to position [3707, 0]
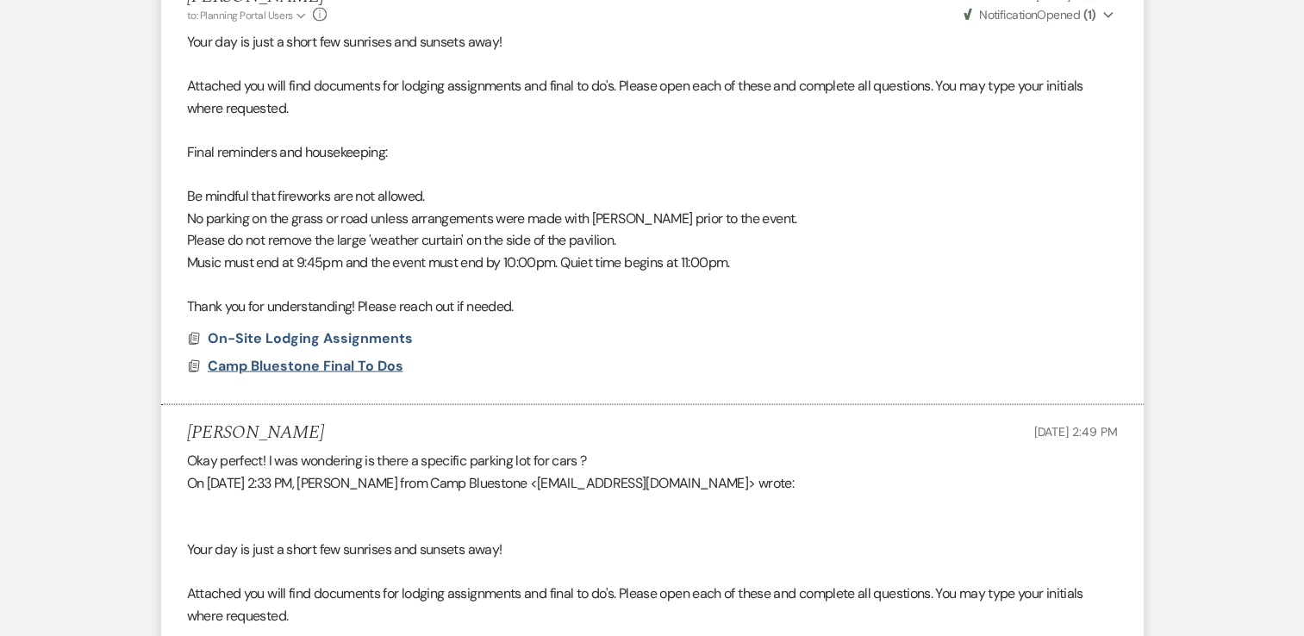
click at [336, 357] on span "Camp Bluestone Final To Dos" at bounding box center [306, 366] width 196 height 18
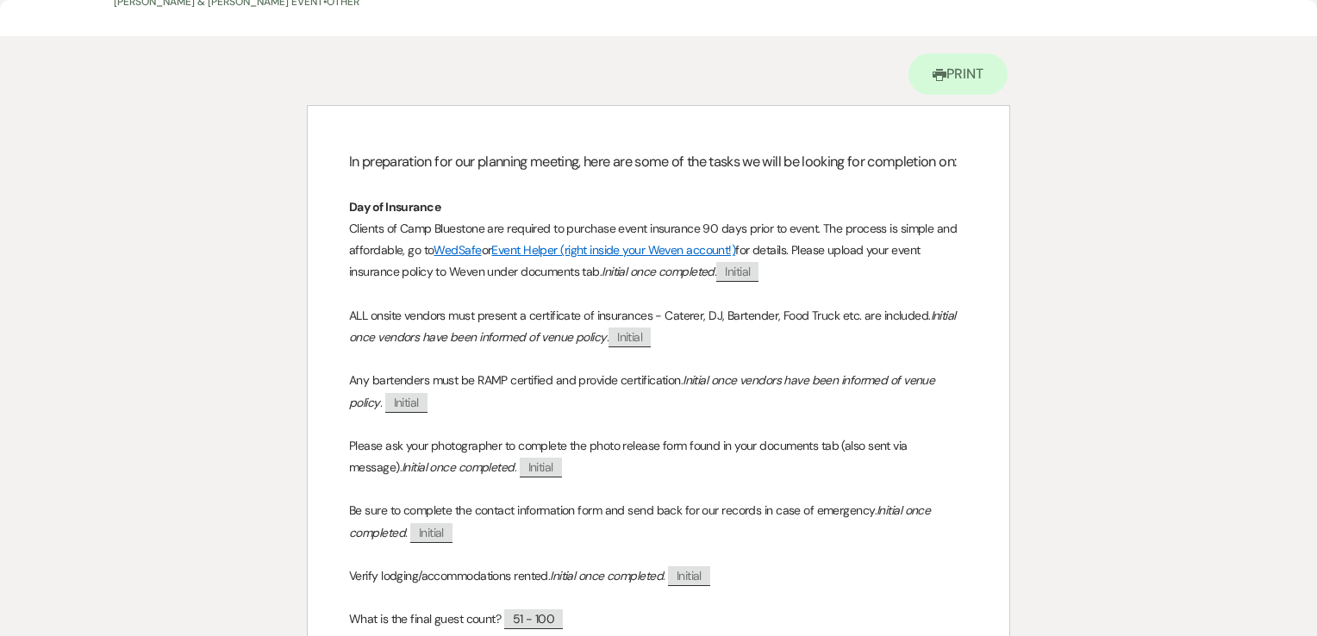
scroll to position [0, 0]
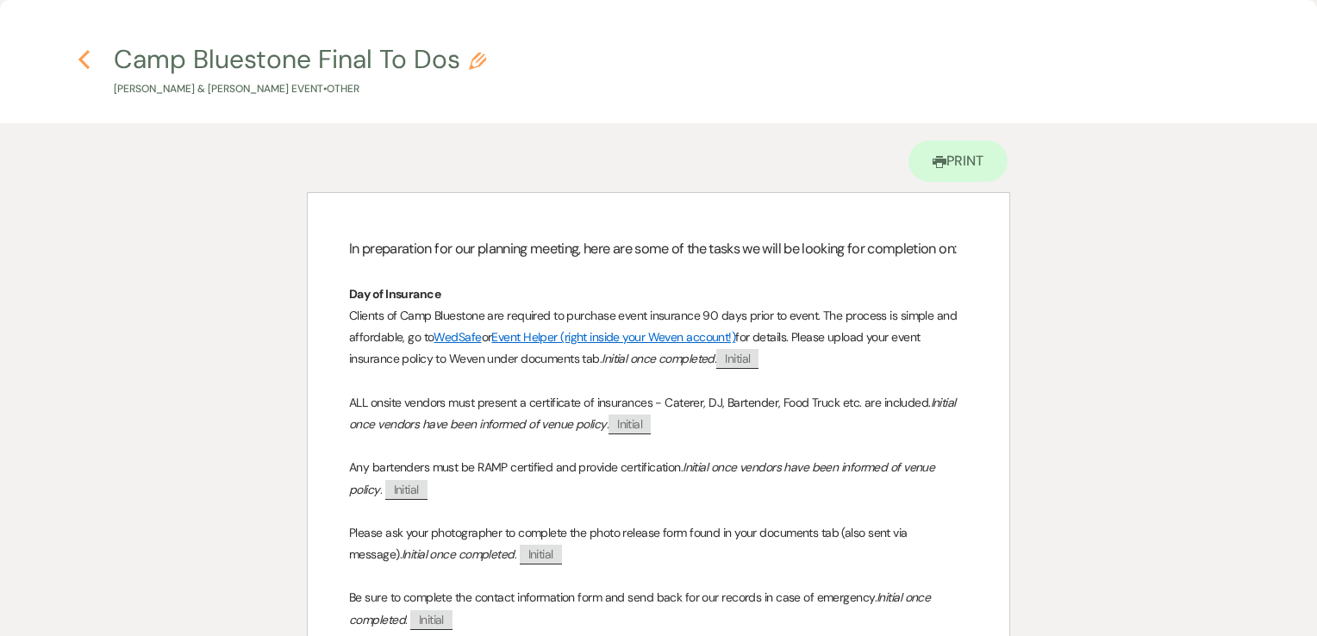
click at [82, 64] on icon "Previous" at bounding box center [84, 59] width 13 height 21
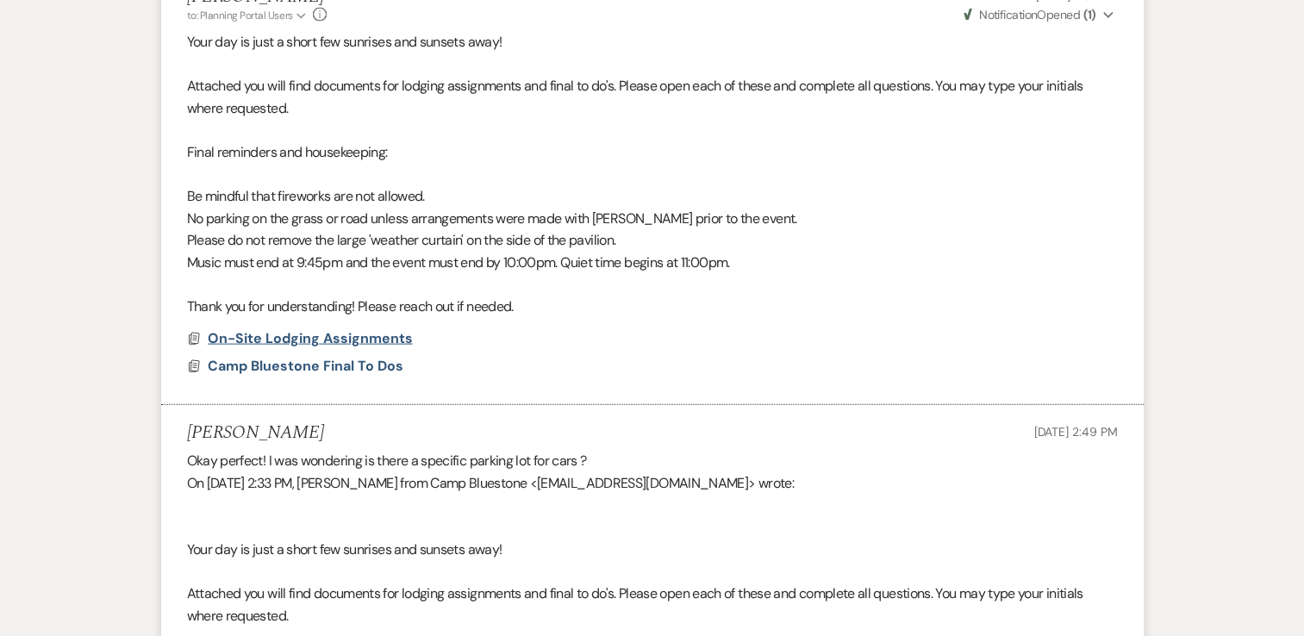
click at [314, 329] on span "On-Site Lodging Assignments" at bounding box center [310, 338] width 205 height 18
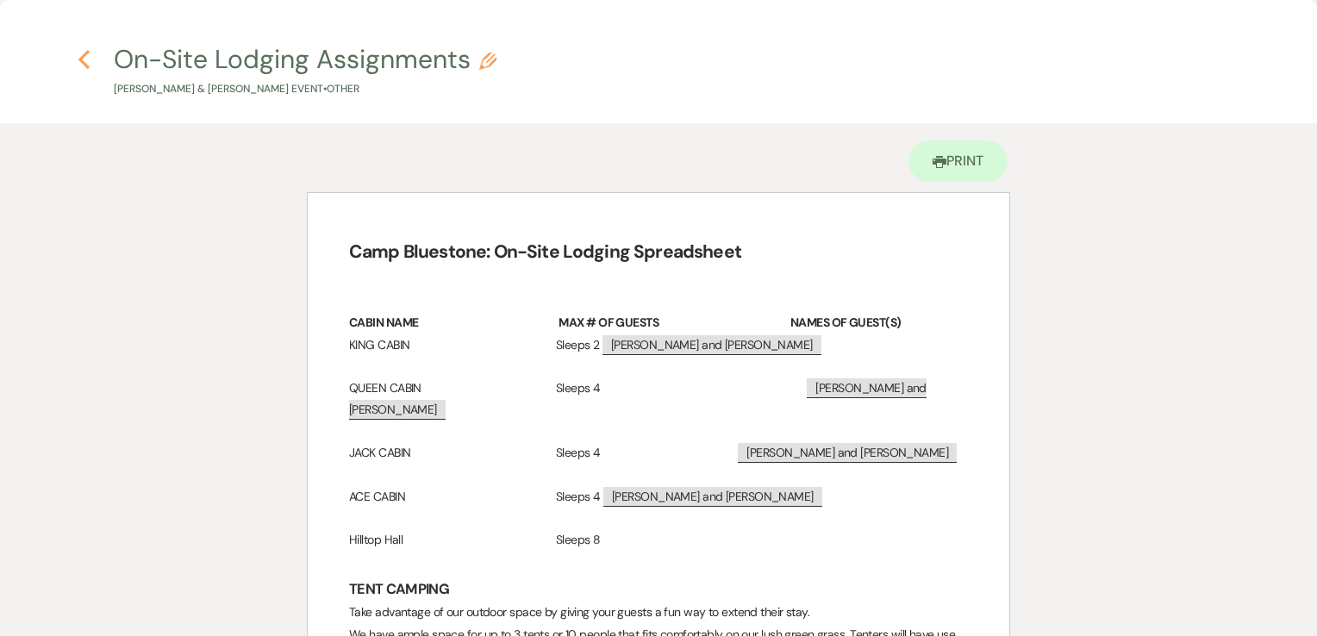
click at [79, 57] on icon "Previous" at bounding box center [84, 59] width 13 height 21
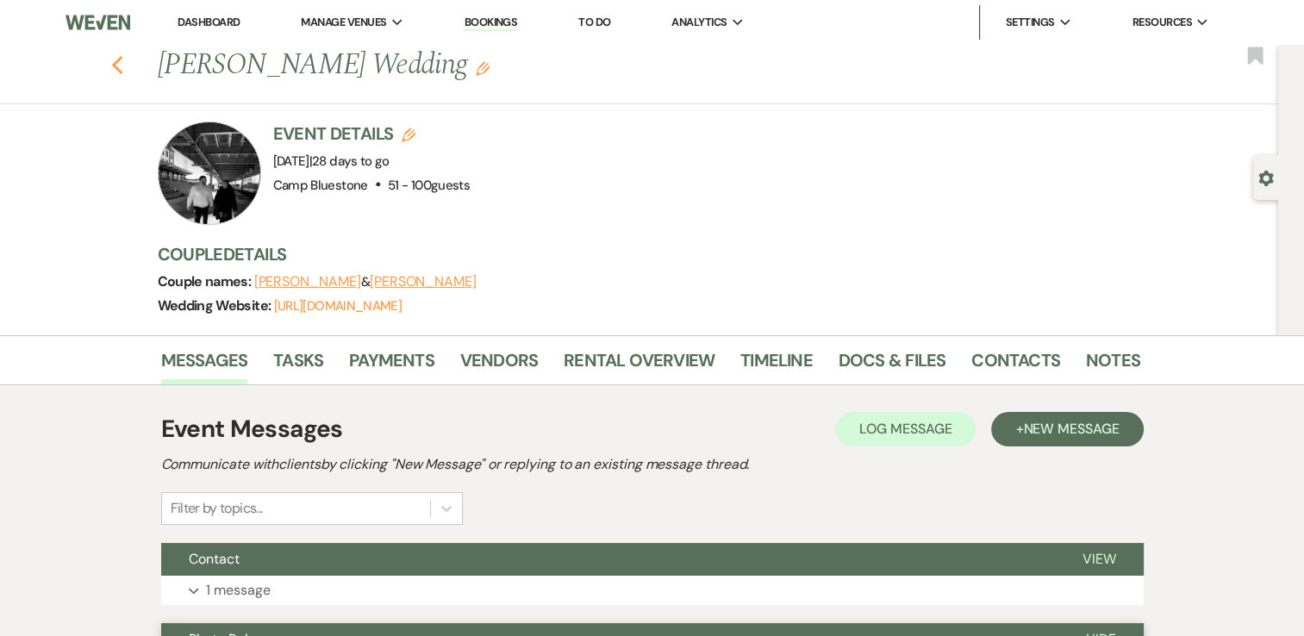
click at [124, 63] on icon "Previous" at bounding box center [117, 65] width 13 height 21
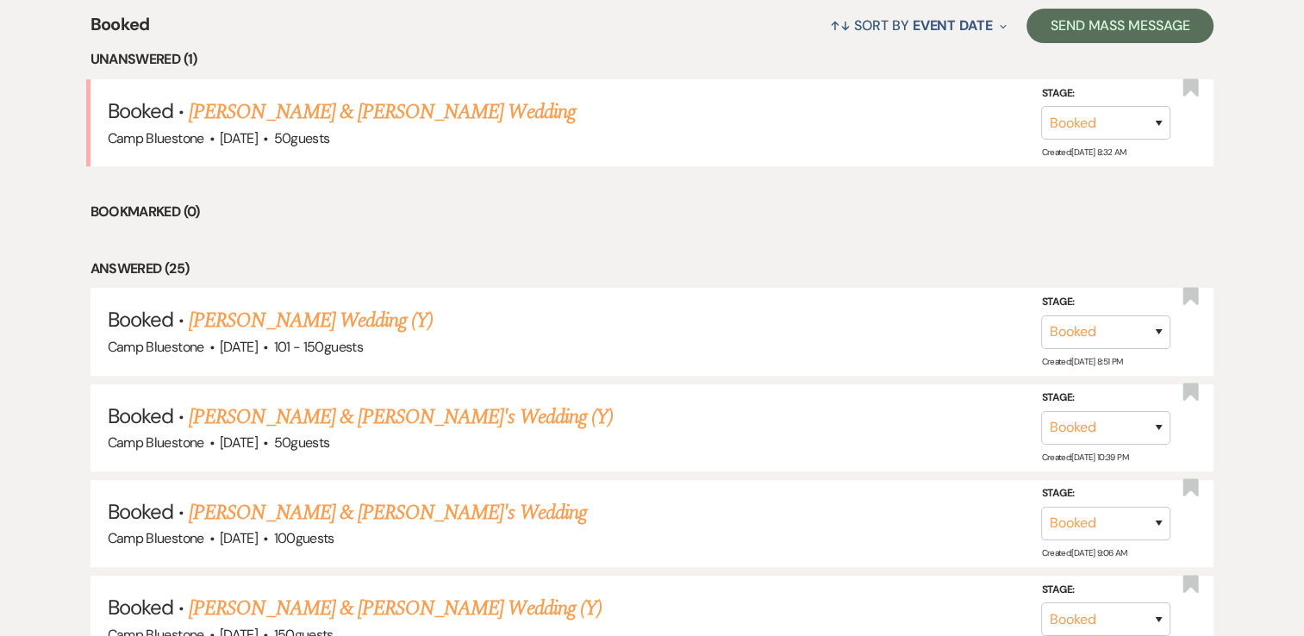
scroll to position [862, 0]
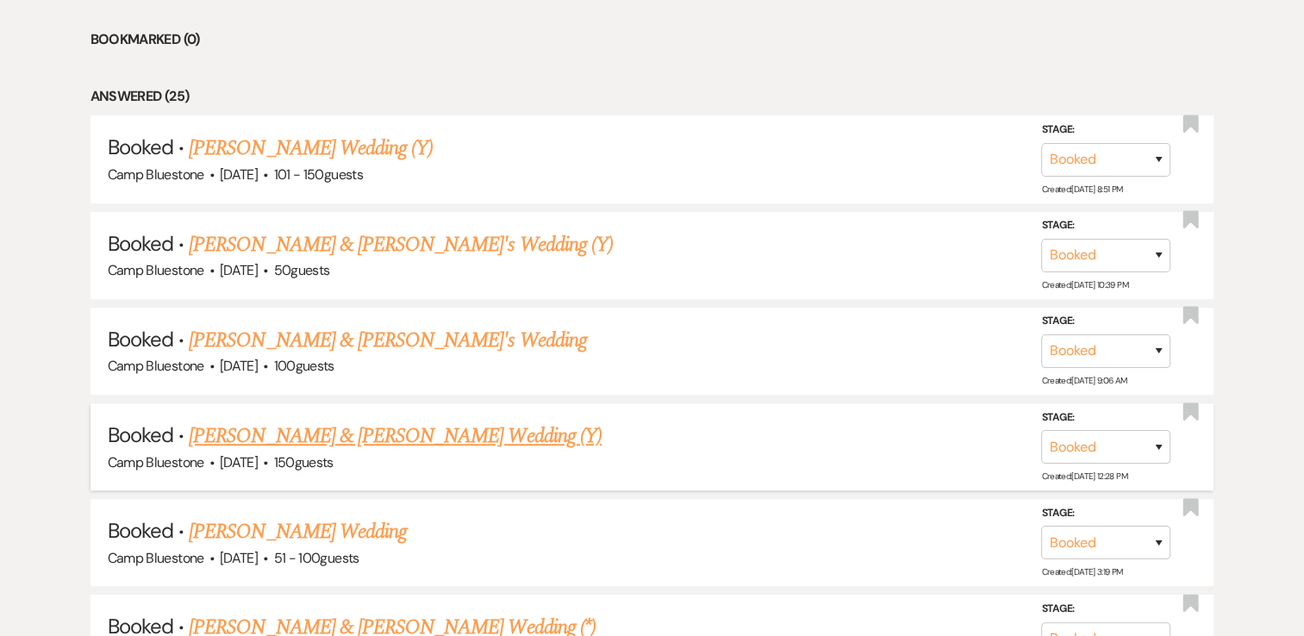
click at [325, 429] on link "[PERSON_NAME] & [PERSON_NAME] Wedding (Y)" at bounding box center [395, 436] width 413 height 31
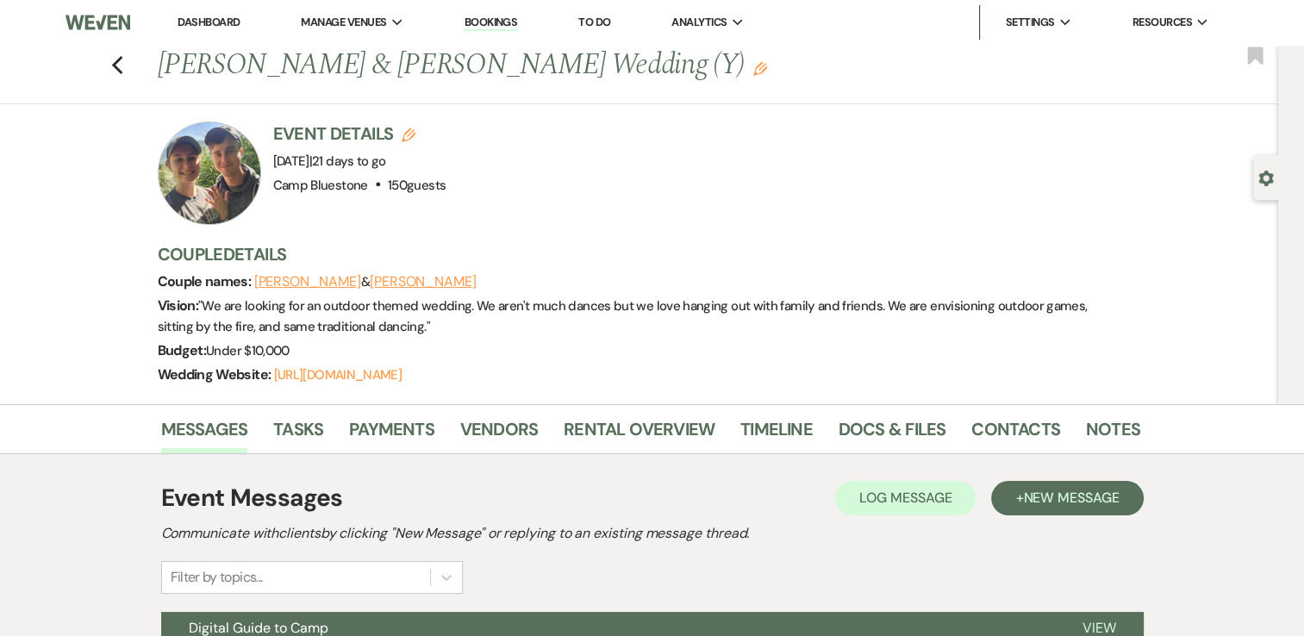
scroll to position [259, 0]
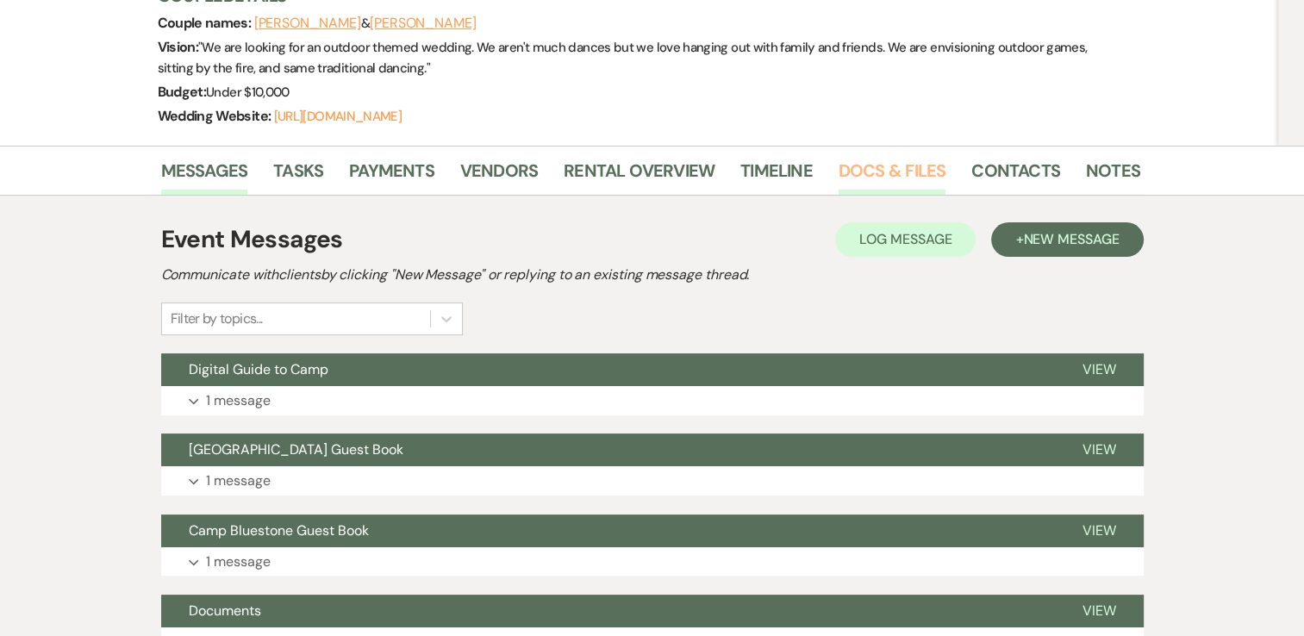
click at [873, 167] on link "Docs & Files" at bounding box center [892, 176] width 107 height 38
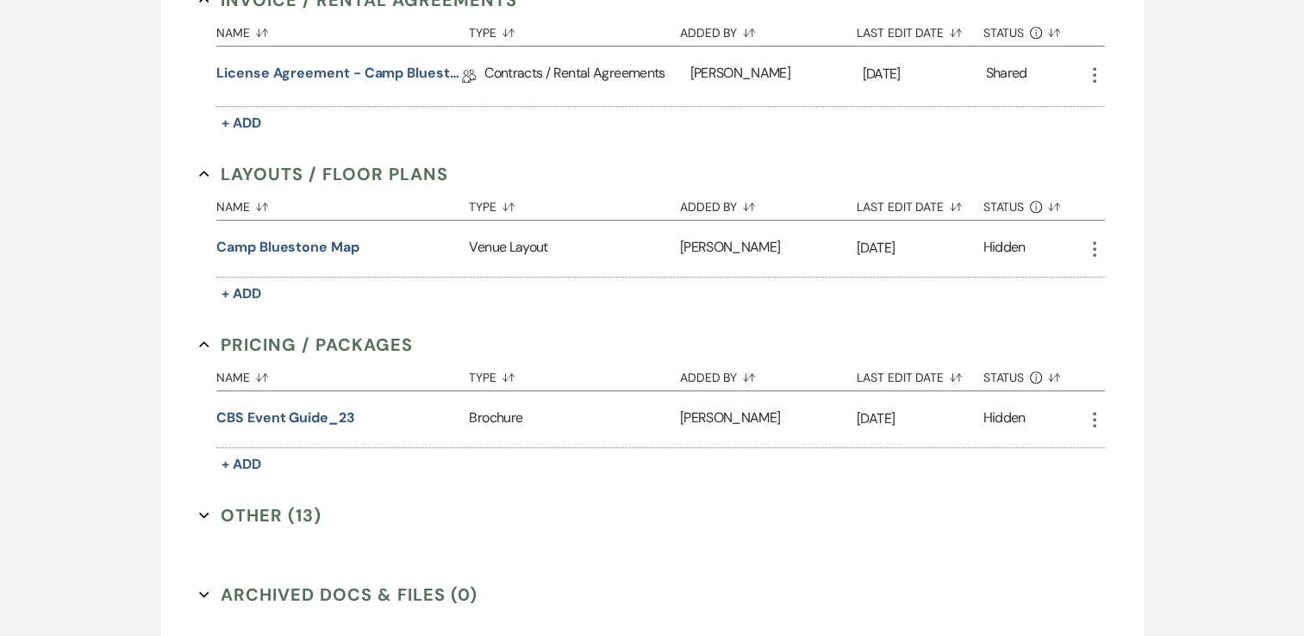
scroll to position [948, 0]
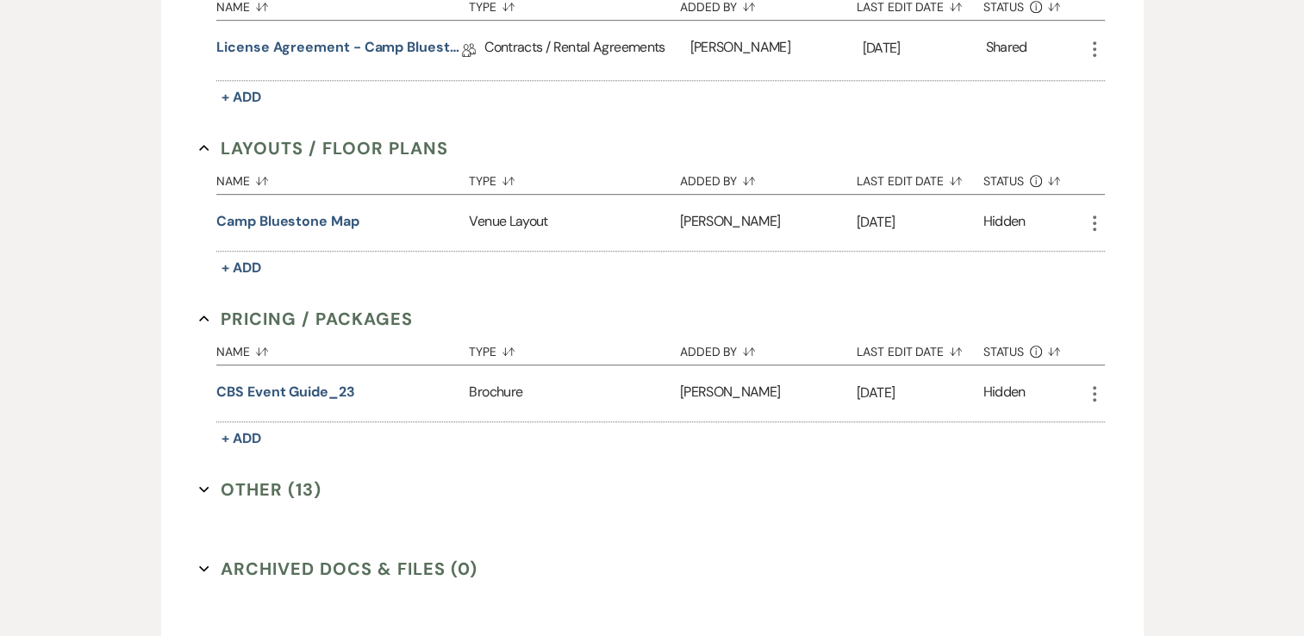
click at [263, 477] on button "Other (13) Expand" at bounding box center [260, 490] width 122 height 26
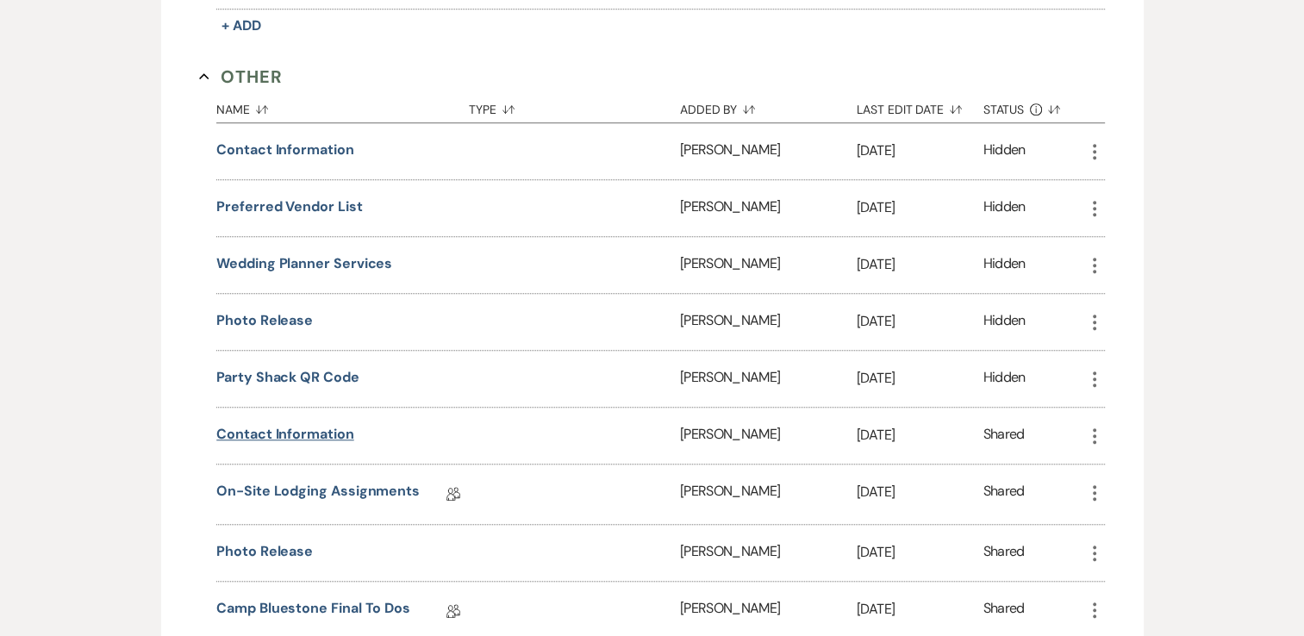
scroll to position [1466, 0]
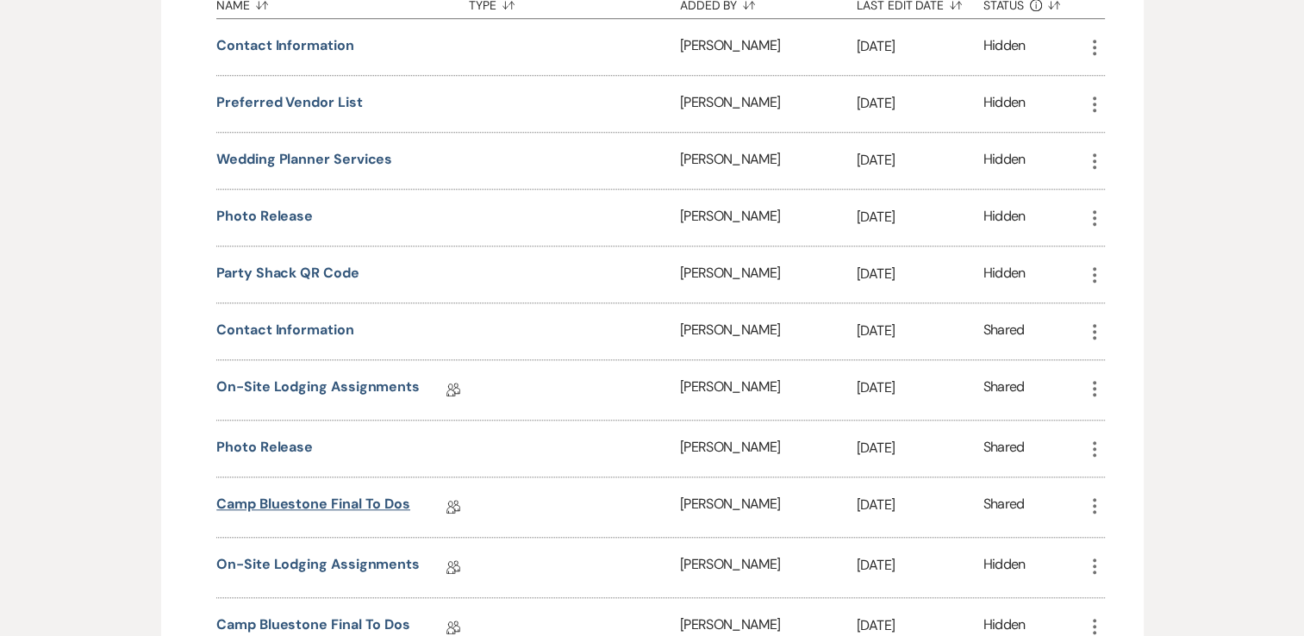
click at [291, 494] on link "Camp Bluestone Final To Dos" at bounding box center [313, 507] width 194 height 27
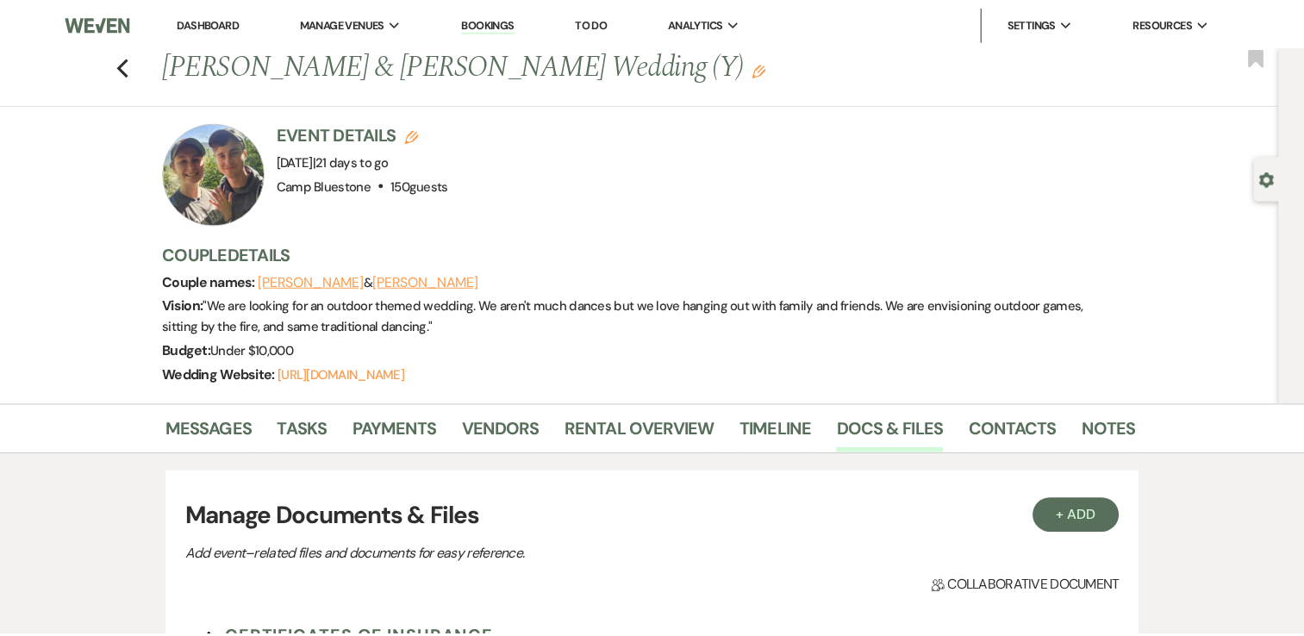
scroll to position [1080, 0]
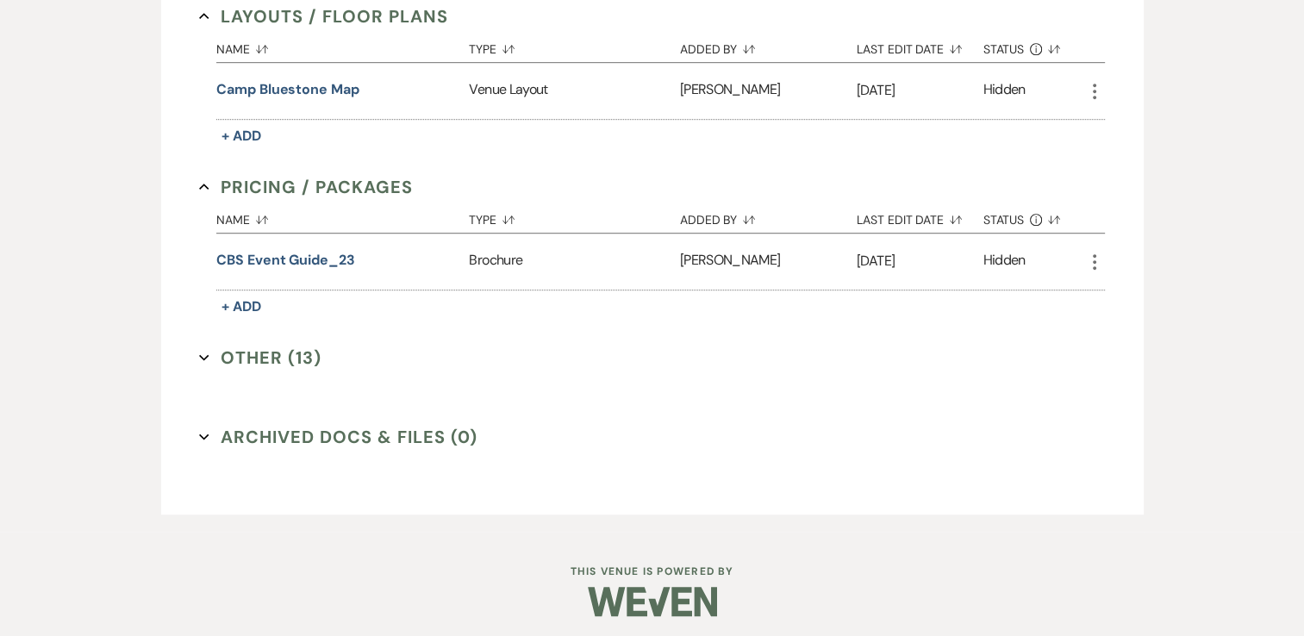
click at [273, 347] on button "Other (13) Expand" at bounding box center [260, 358] width 122 height 26
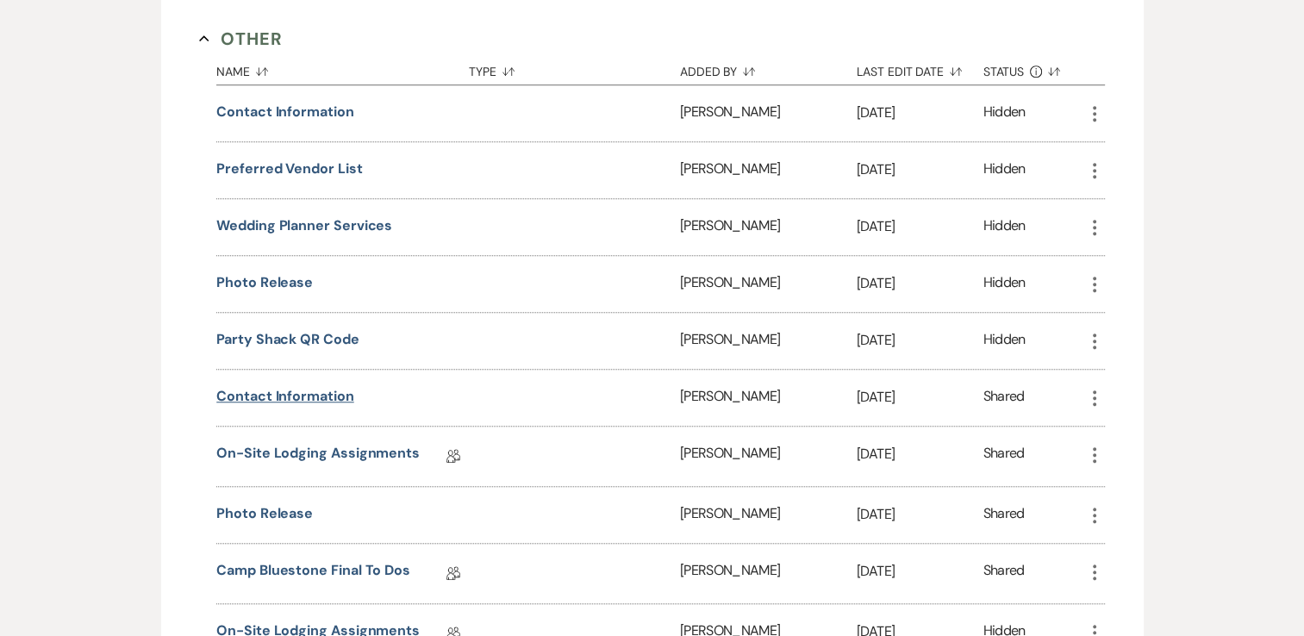
scroll to position [1425, 0]
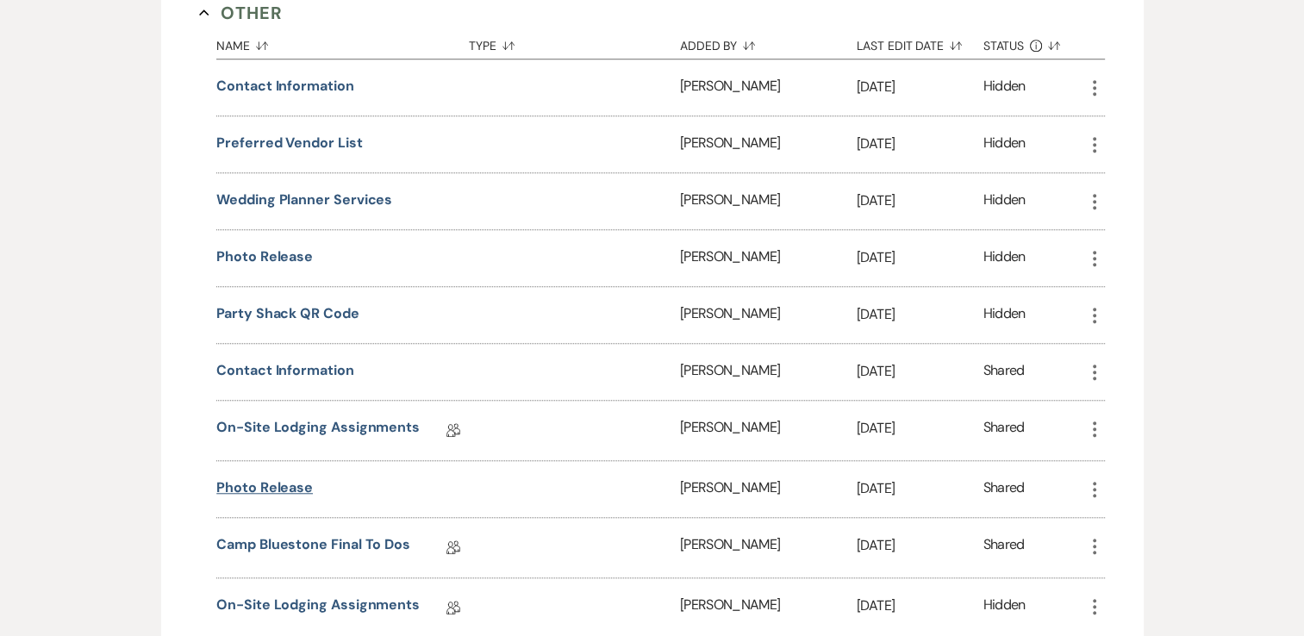
click at [240, 478] on button "Photo release" at bounding box center [264, 488] width 97 height 21
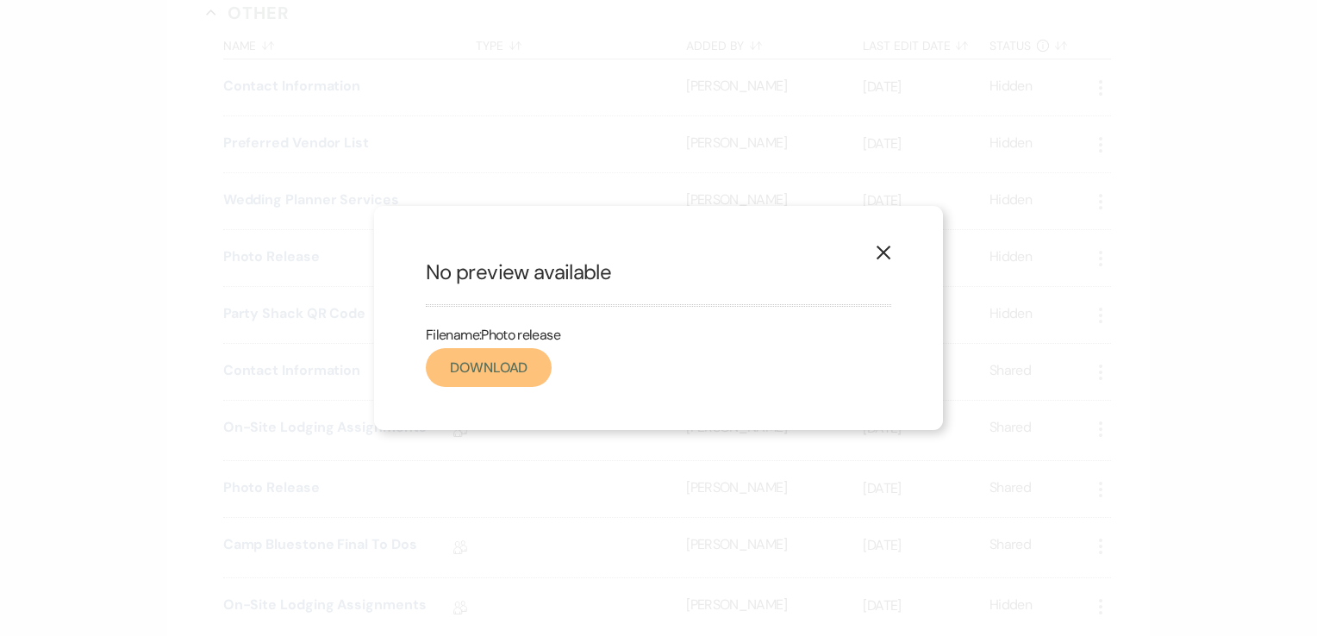
click at [453, 371] on link "Download" at bounding box center [489, 367] width 126 height 39
click at [695, 81] on div "X No preview available Filename: Photo release Download" at bounding box center [658, 318] width 1317 height 636
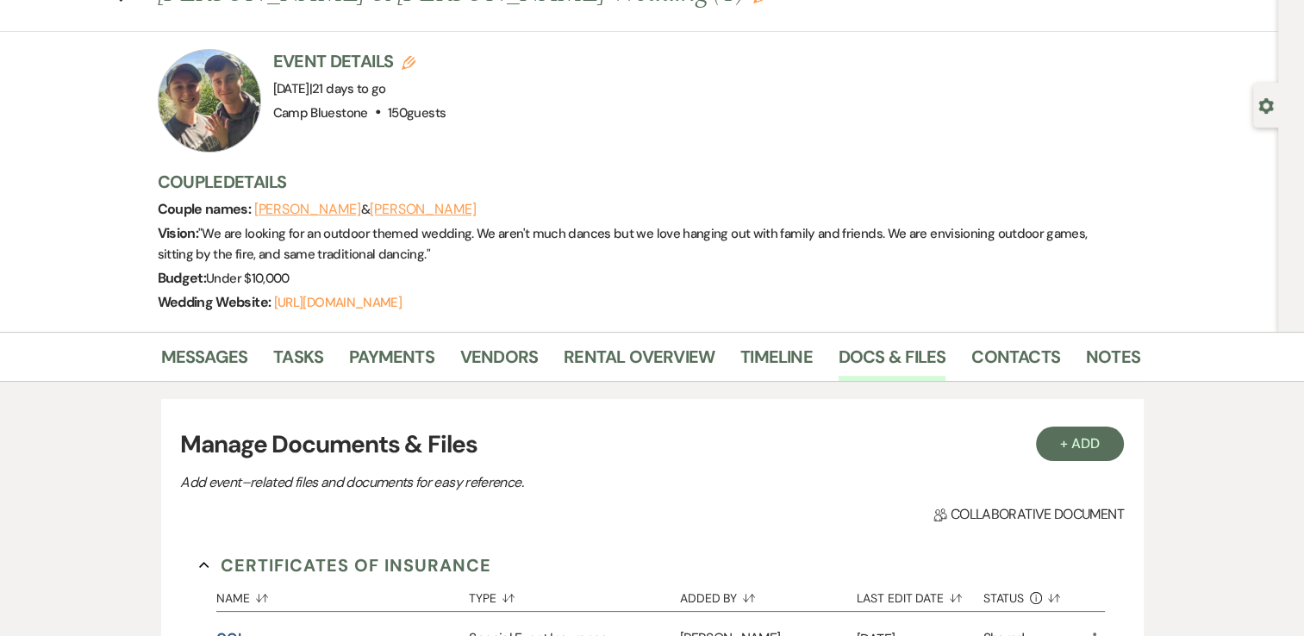
scroll to position [0, 0]
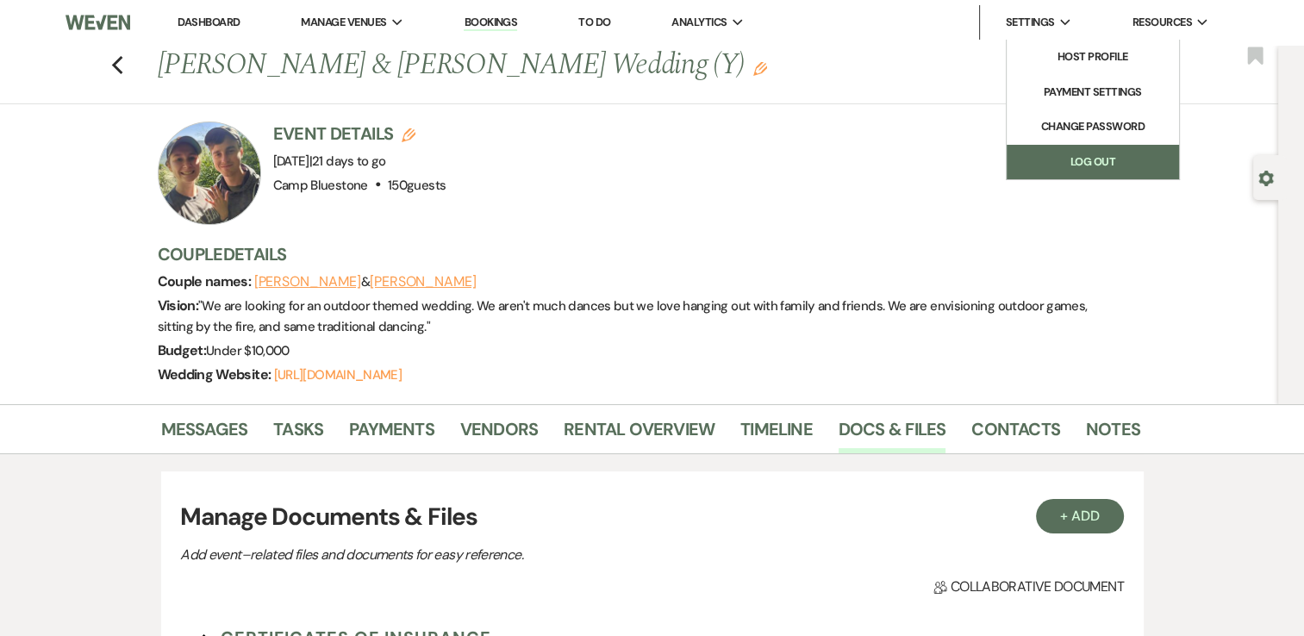
click at [1097, 153] on link "Log Out" at bounding box center [1093, 162] width 172 height 34
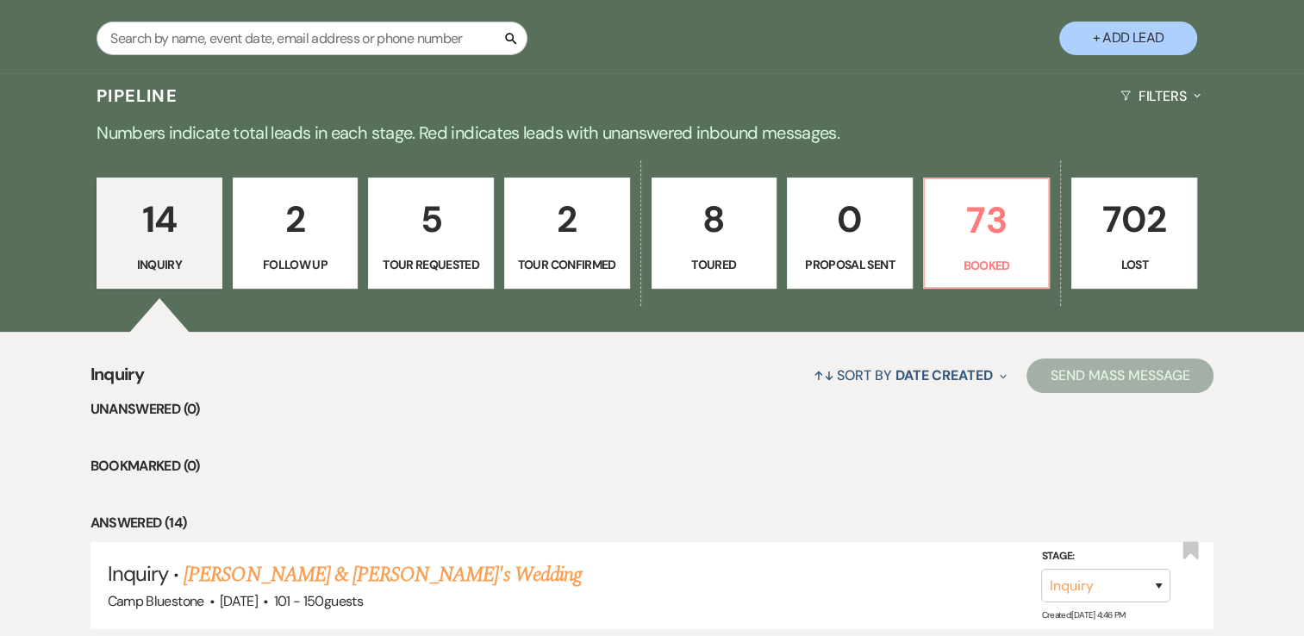
scroll to position [172, 0]
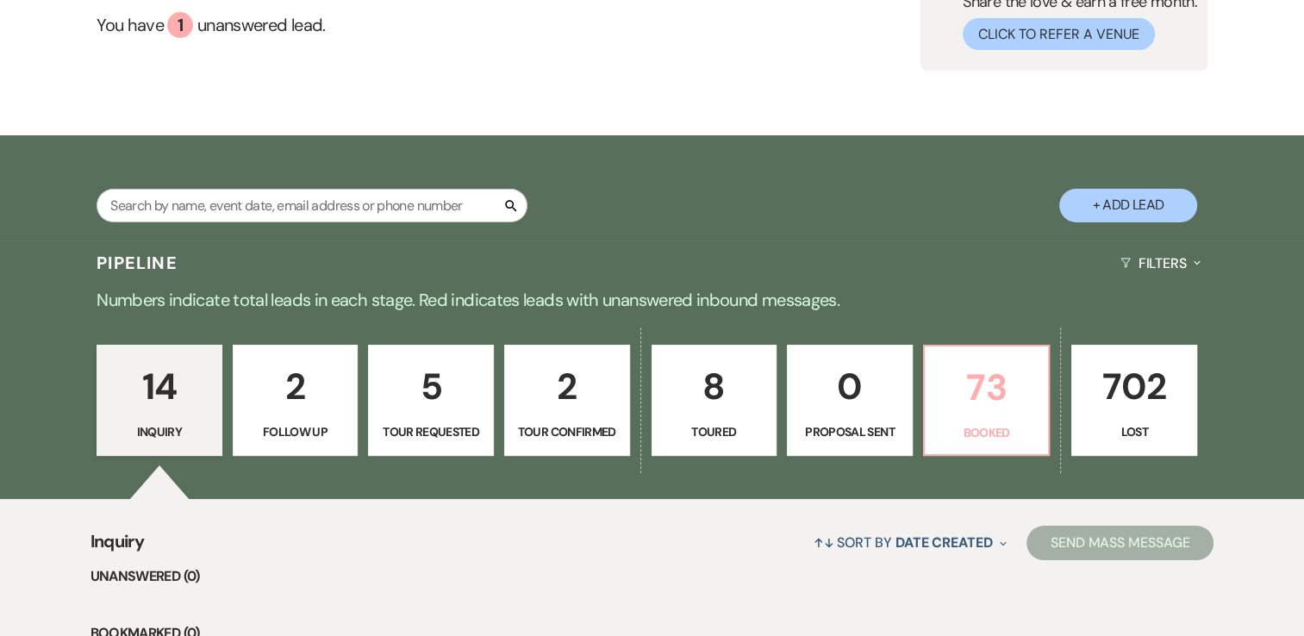
click at [983, 411] on p "73" at bounding box center [986, 388] width 103 height 58
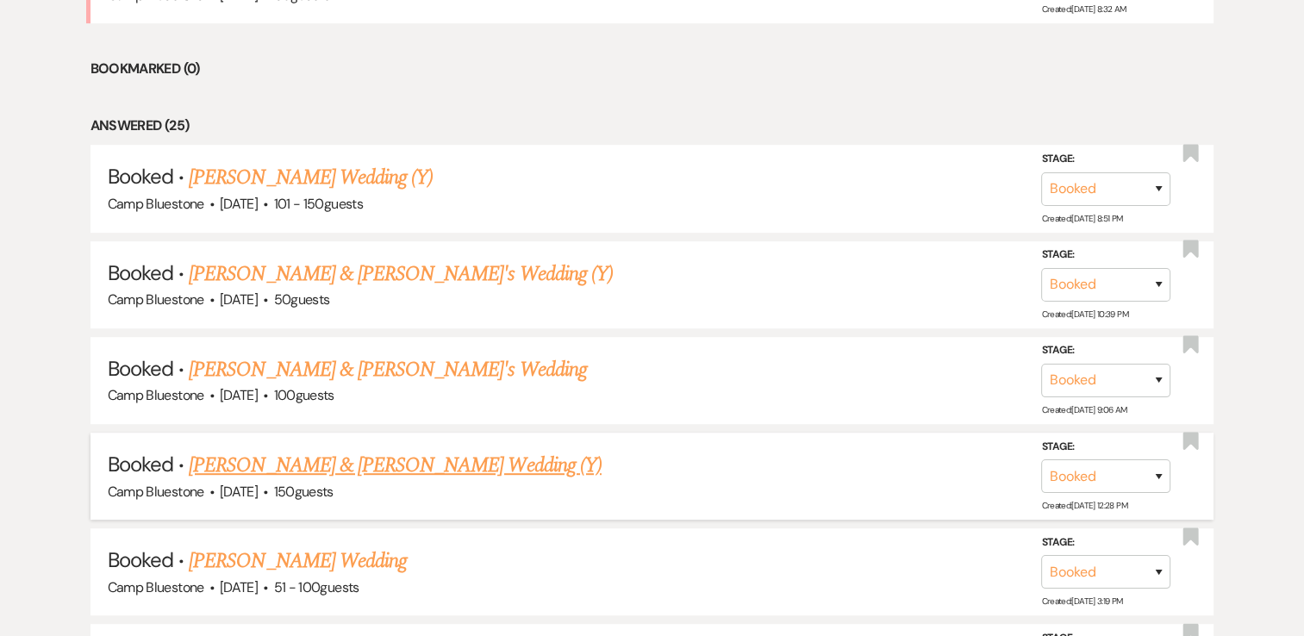
scroll to position [852, 0]
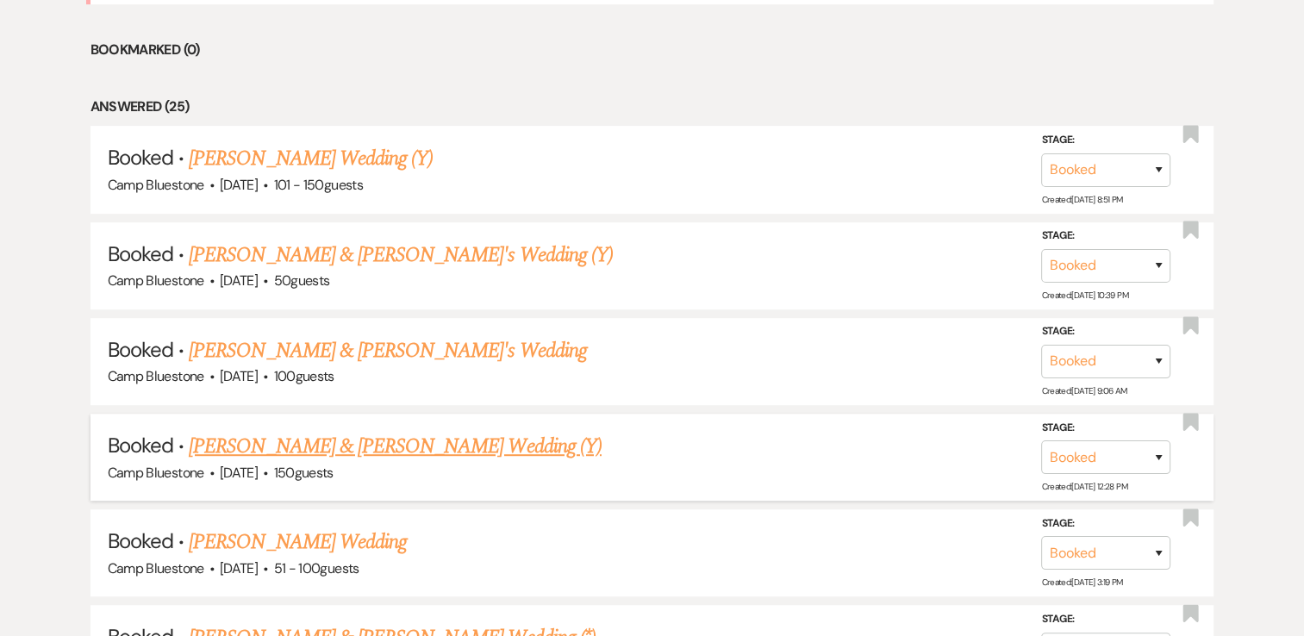
click at [358, 444] on link "[PERSON_NAME] & [PERSON_NAME] Wedding (Y)" at bounding box center [395, 446] width 413 height 31
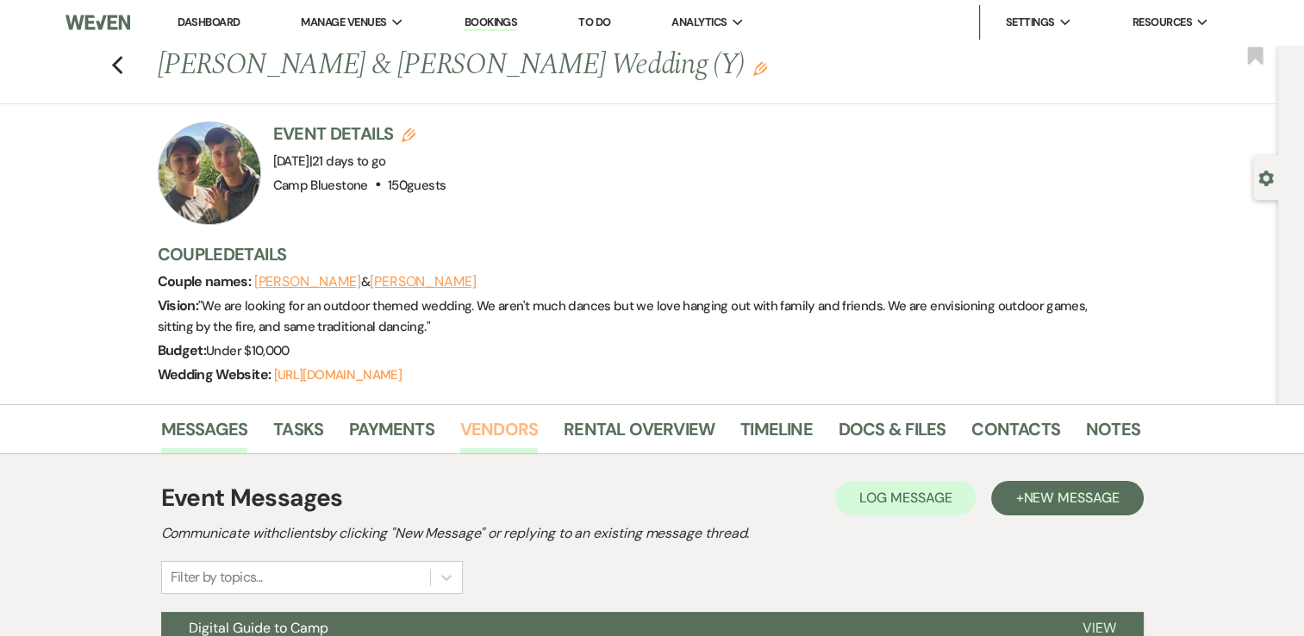
scroll to position [172, 0]
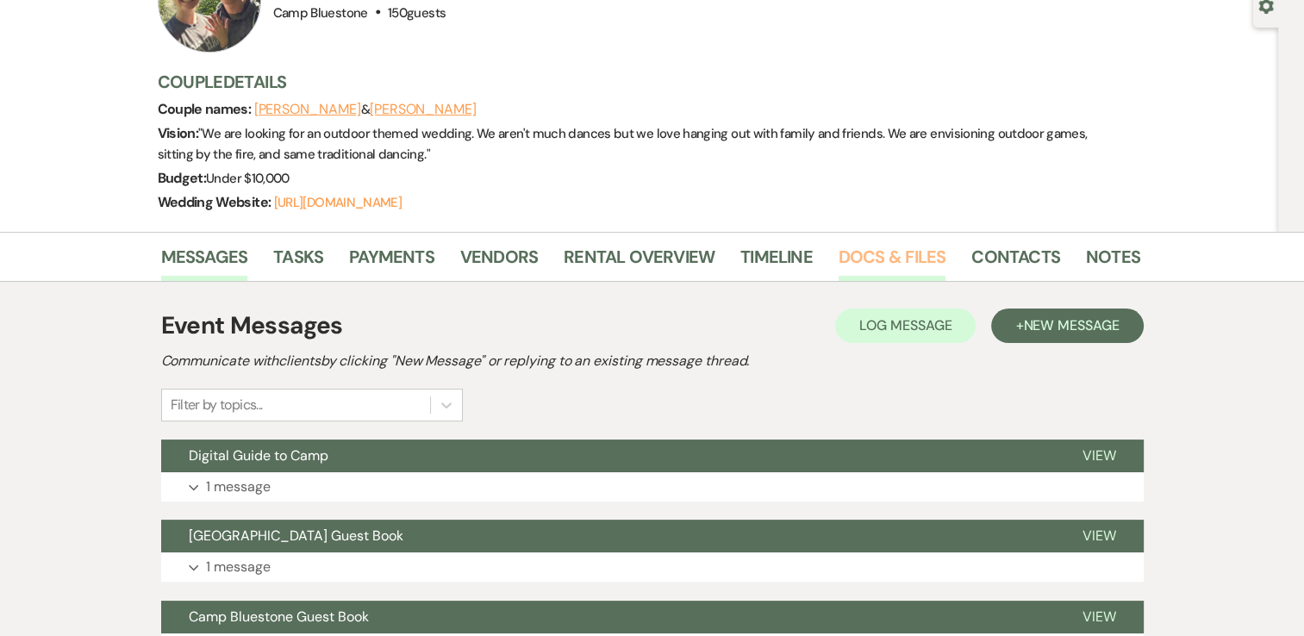
click at [868, 259] on link "Docs & Files" at bounding box center [892, 262] width 107 height 38
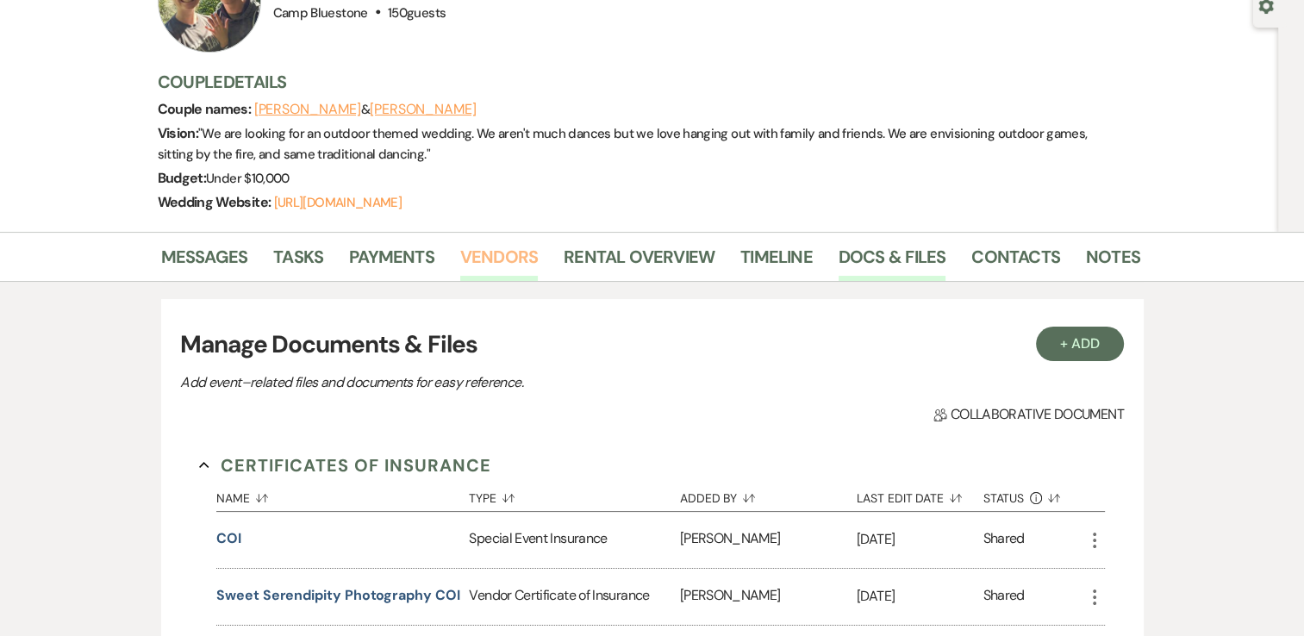
drag, startPoint x: 507, startPoint y: 253, endPoint x: 505, endPoint y: 276, distance: 22.5
click at [508, 253] on link "Vendors" at bounding box center [499, 262] width 78 height 38
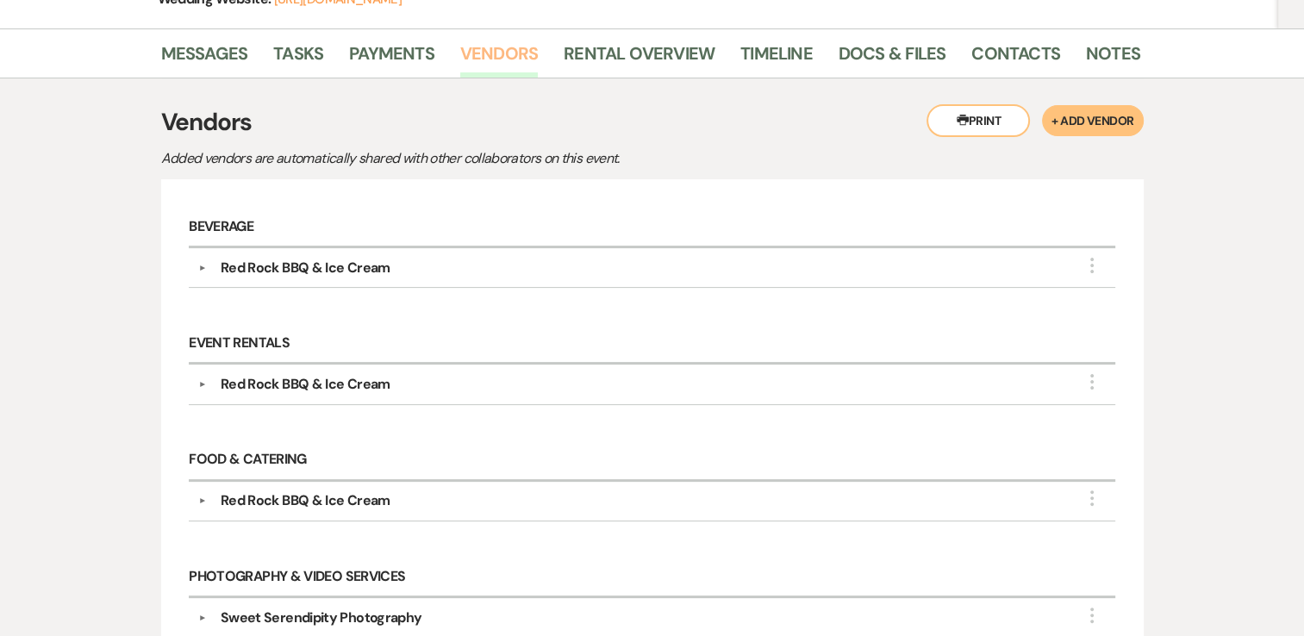
scroll to position [203, 0]
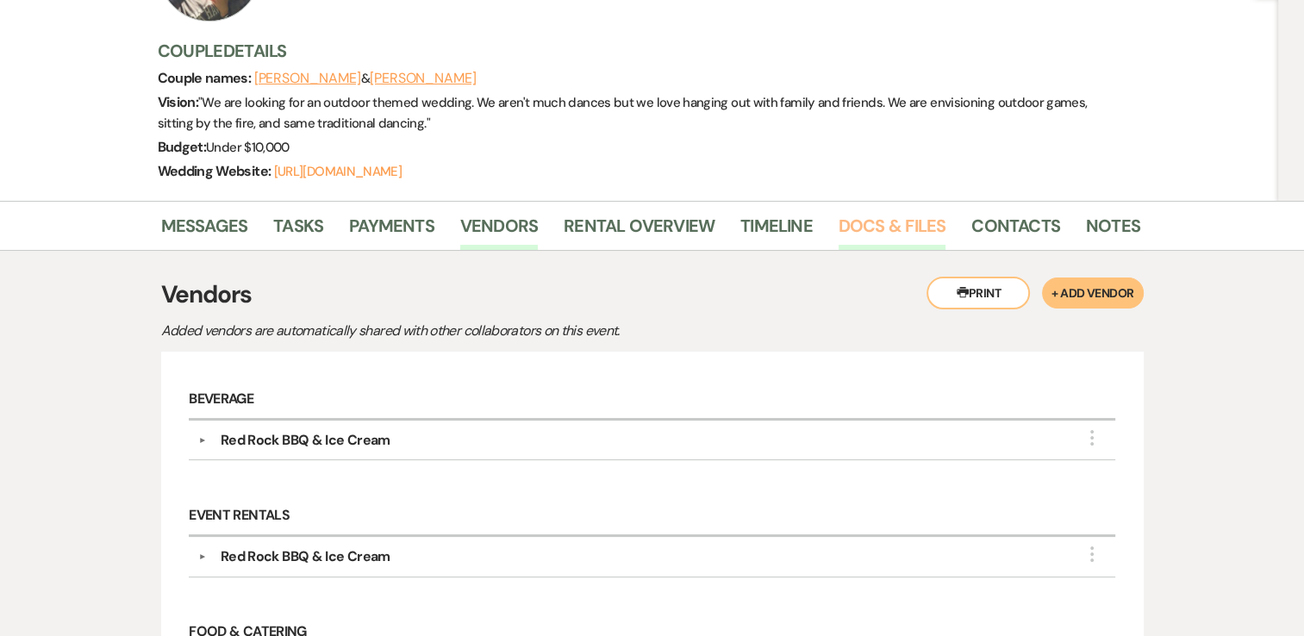
click at [839, 212] on link "Docs & Files" at bounding box center [892, 231] width 107 height 38
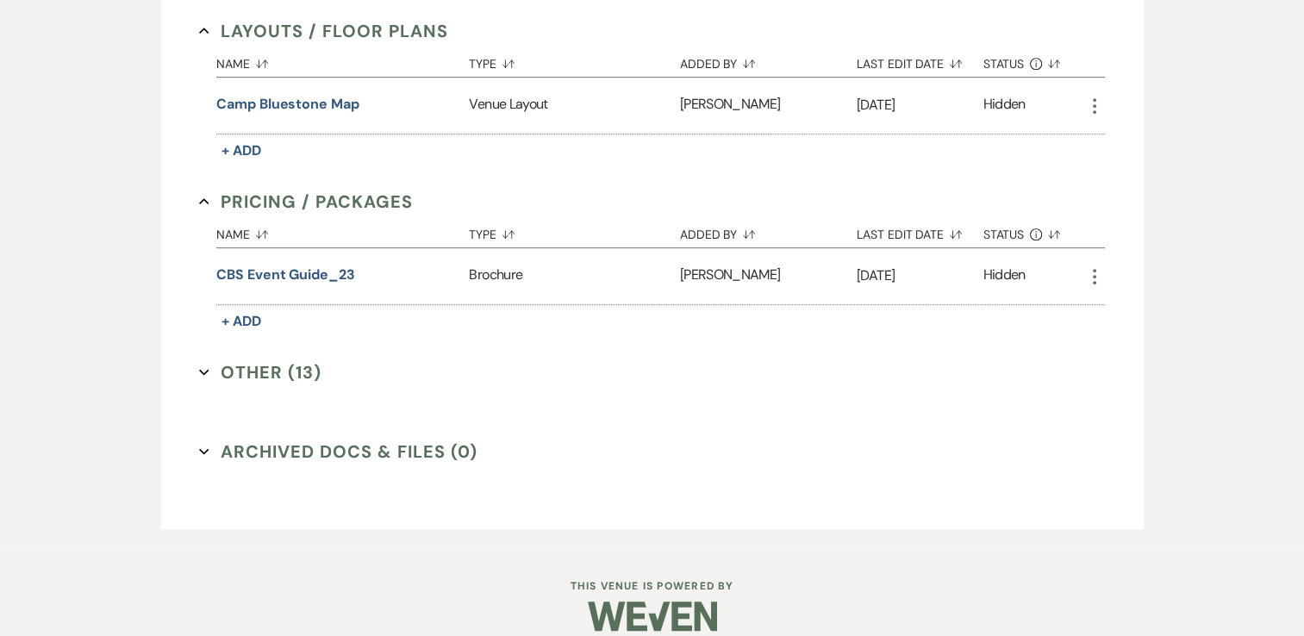
scroll to position [1066, 0]
click at [268, 373] on button "Other (13) Expand" at bounding box center [260, 373] width 122 height 26
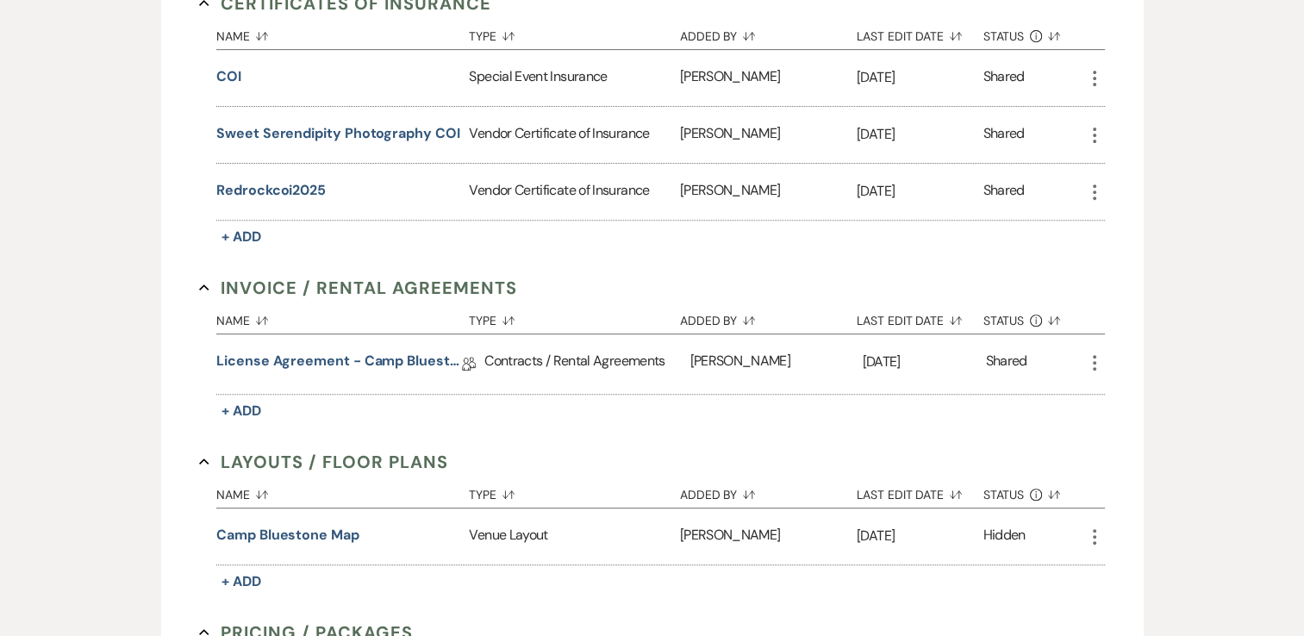
scroll to position [0, 0]
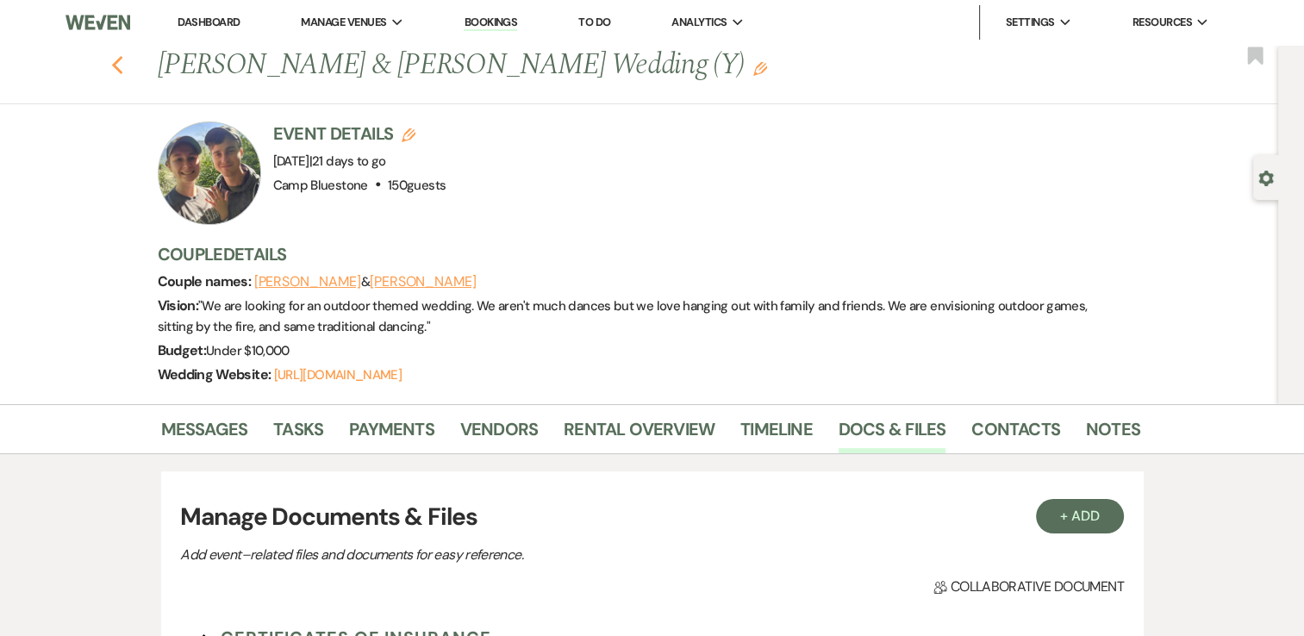
click at [124, 66] on icon "Previous" at bounding box center [117, 65] width 13 height 21
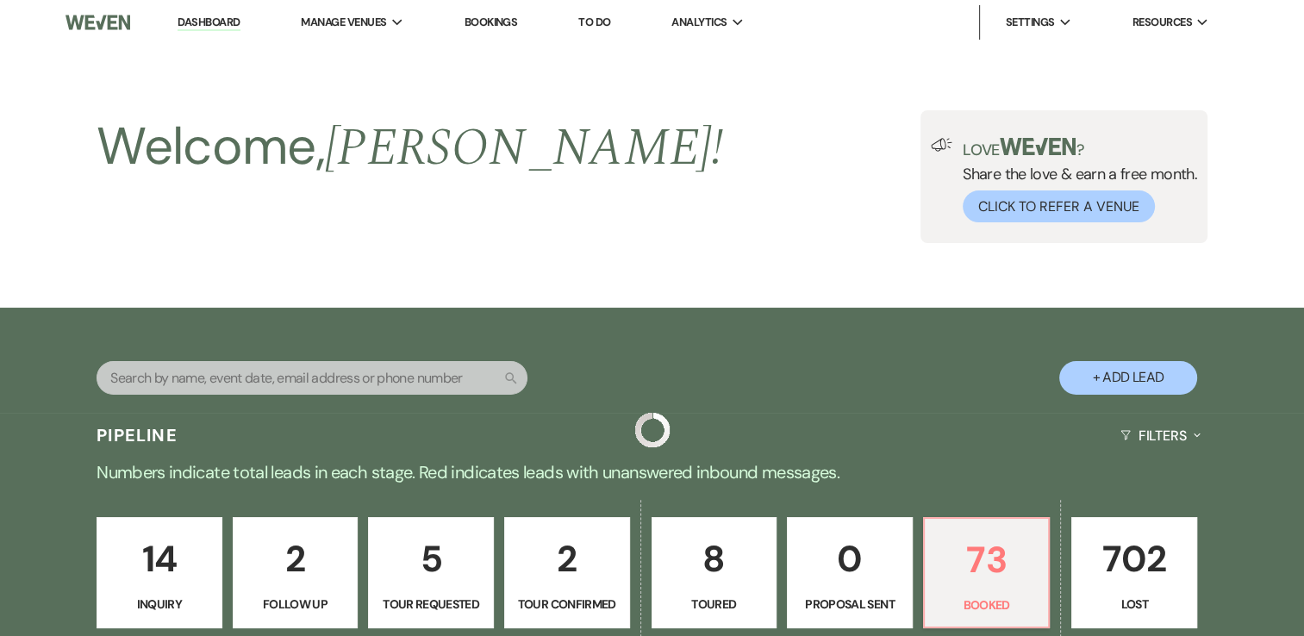
scroll to position [852, 0]
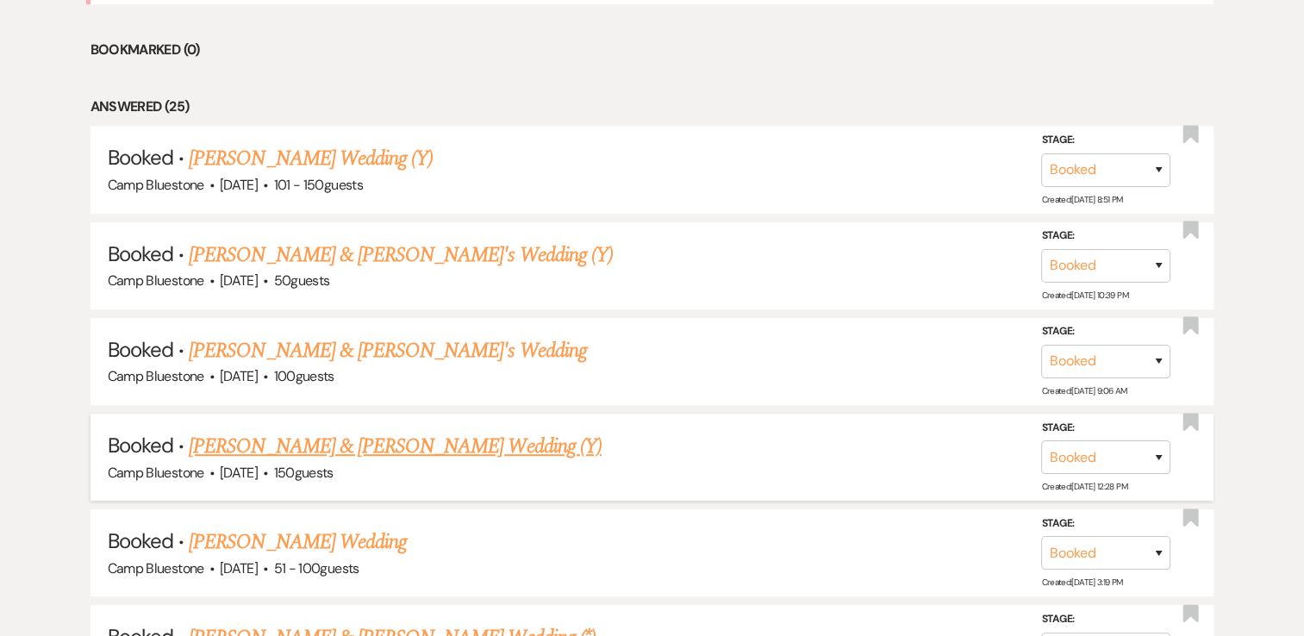
click at [296, 441] on link "[PERSON_NAME] & [PERSON_NAME] Wedding (Y)" at bounding box center [395, 446] width 413 height 31
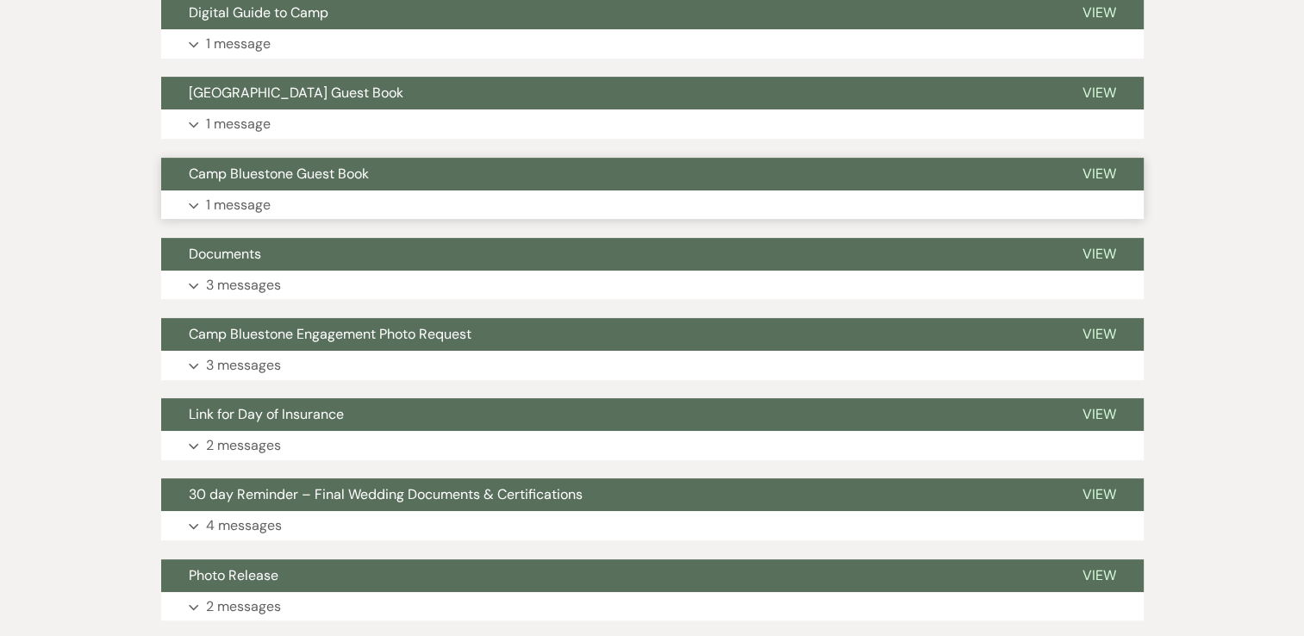
scroll to position [421, 0]
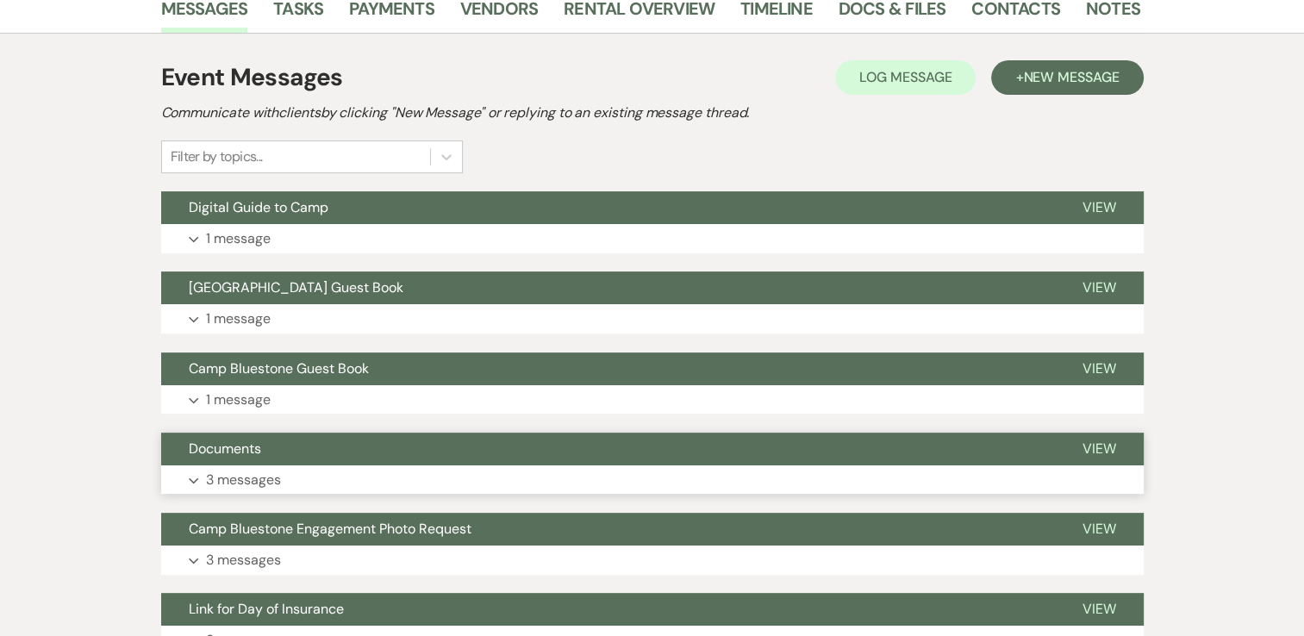
click at [220, 481] on p "3 messages" at bounding box center [243, 480] width 75 height 22
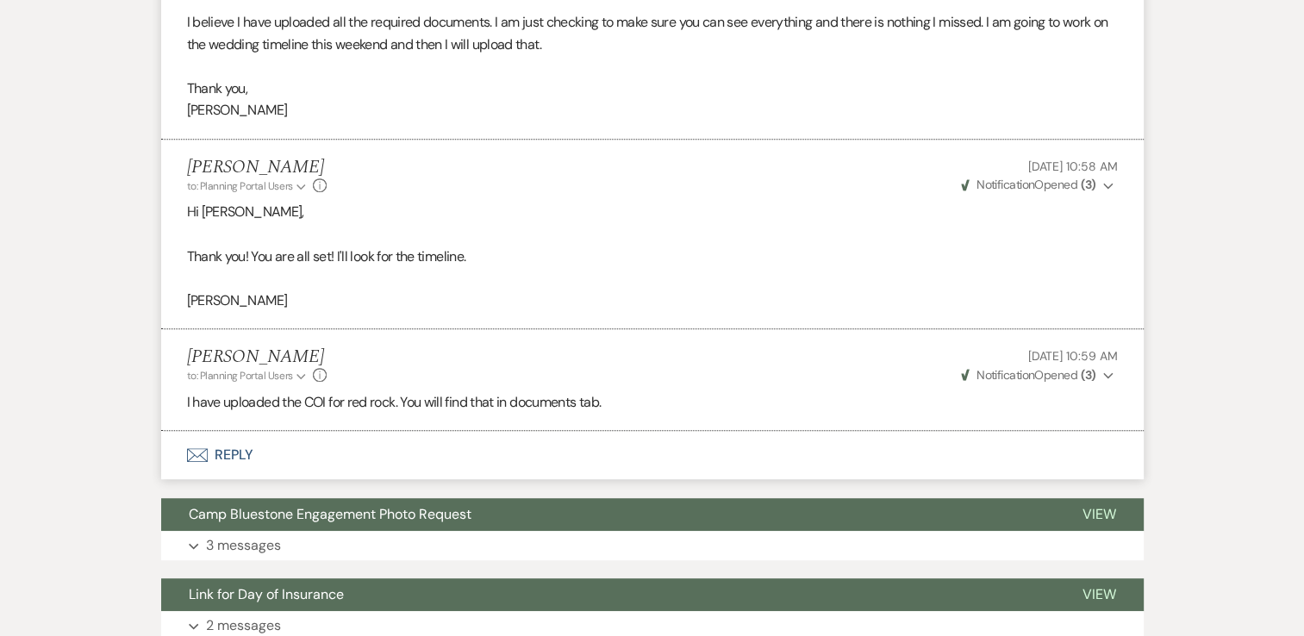
scroll to position [1024, 0]
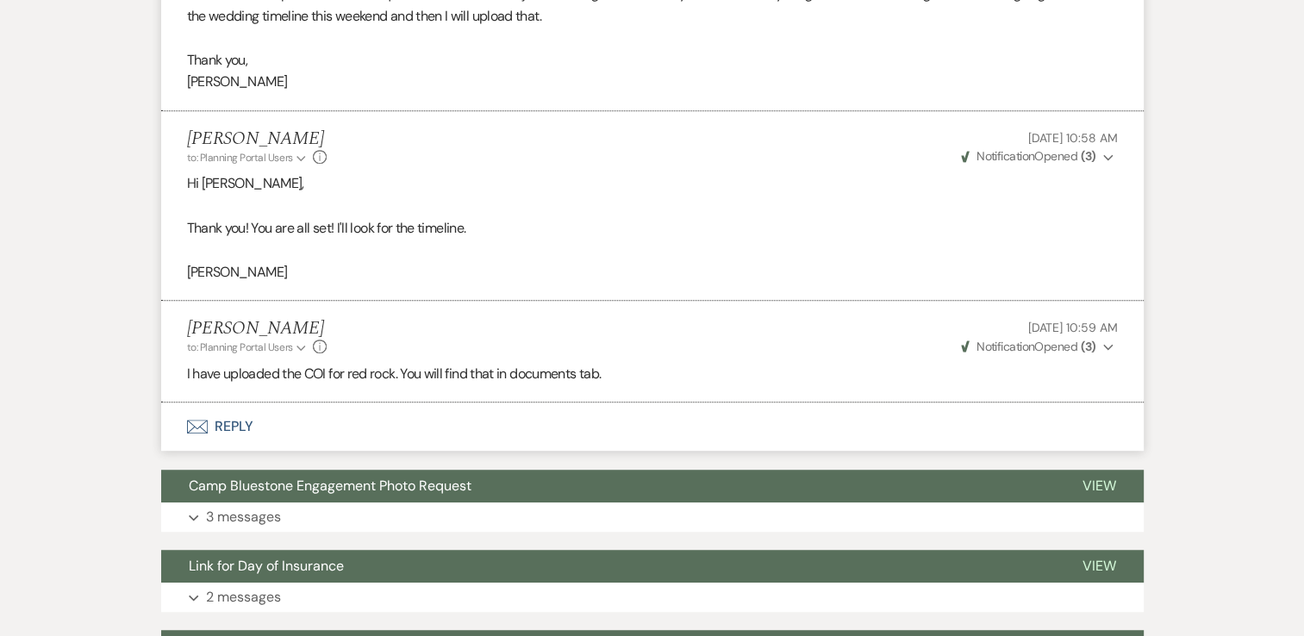
click at [243, 427] on button "Envelope Reply" at bounding box center [652, 427] width 983 height 48
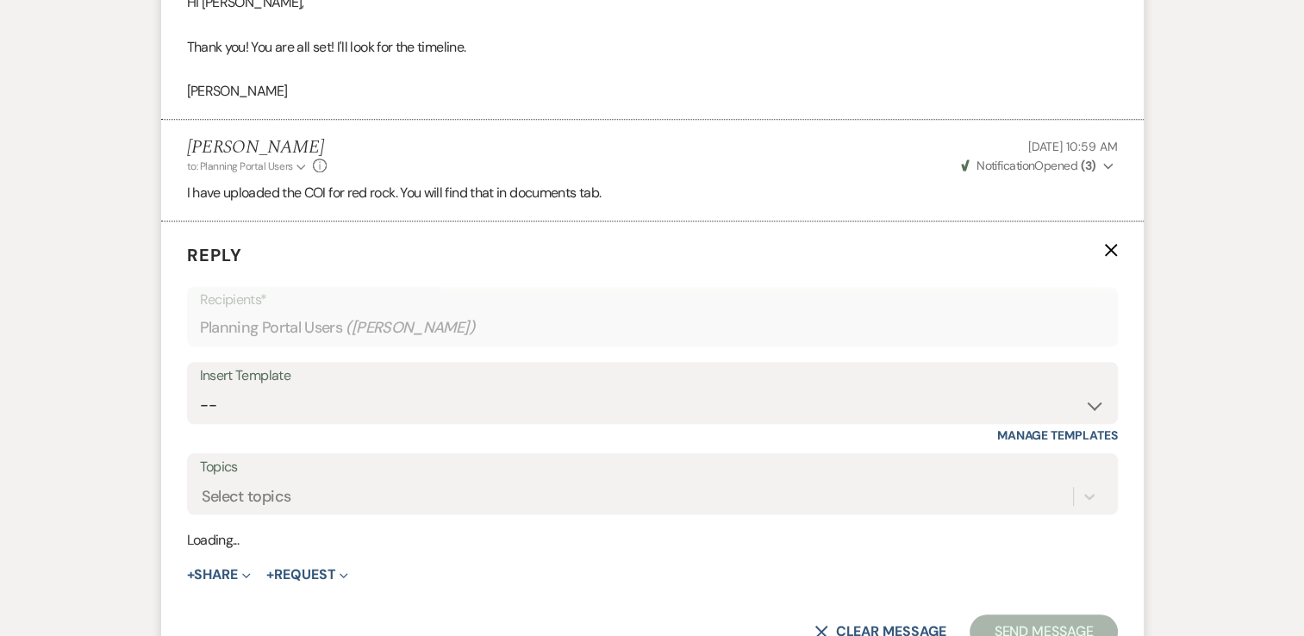
scroll to position [1286, 0]
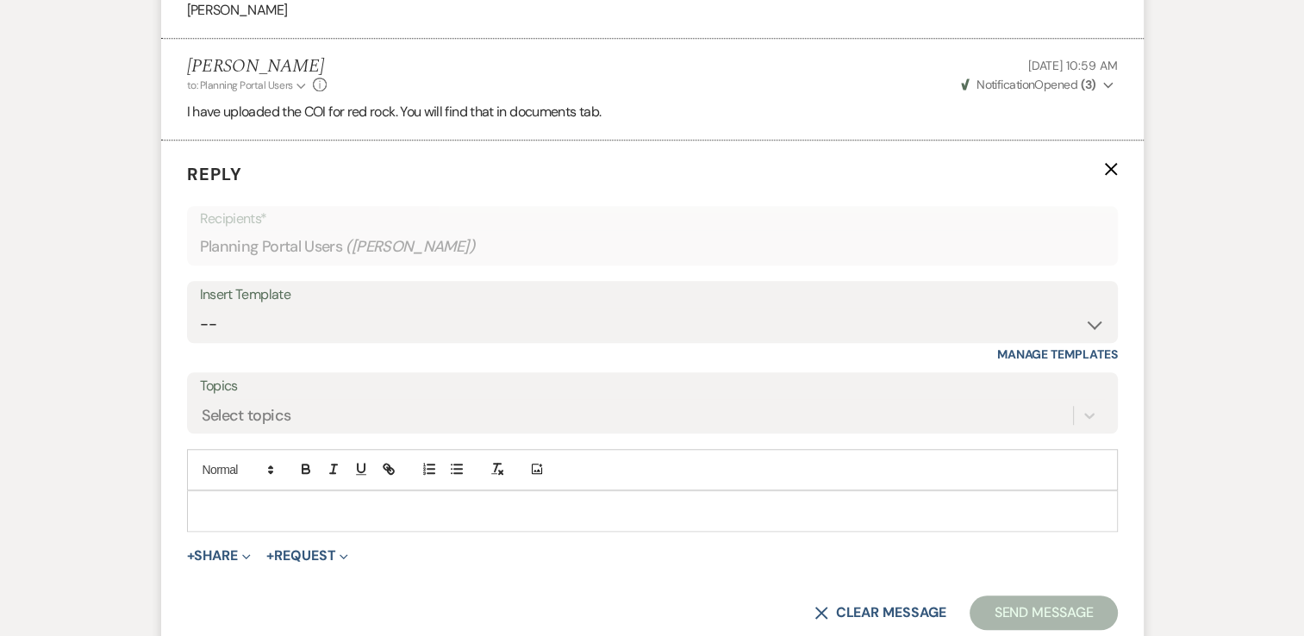
click at [240, 510] on p at bounding box center [653, 511] width 904 height 19
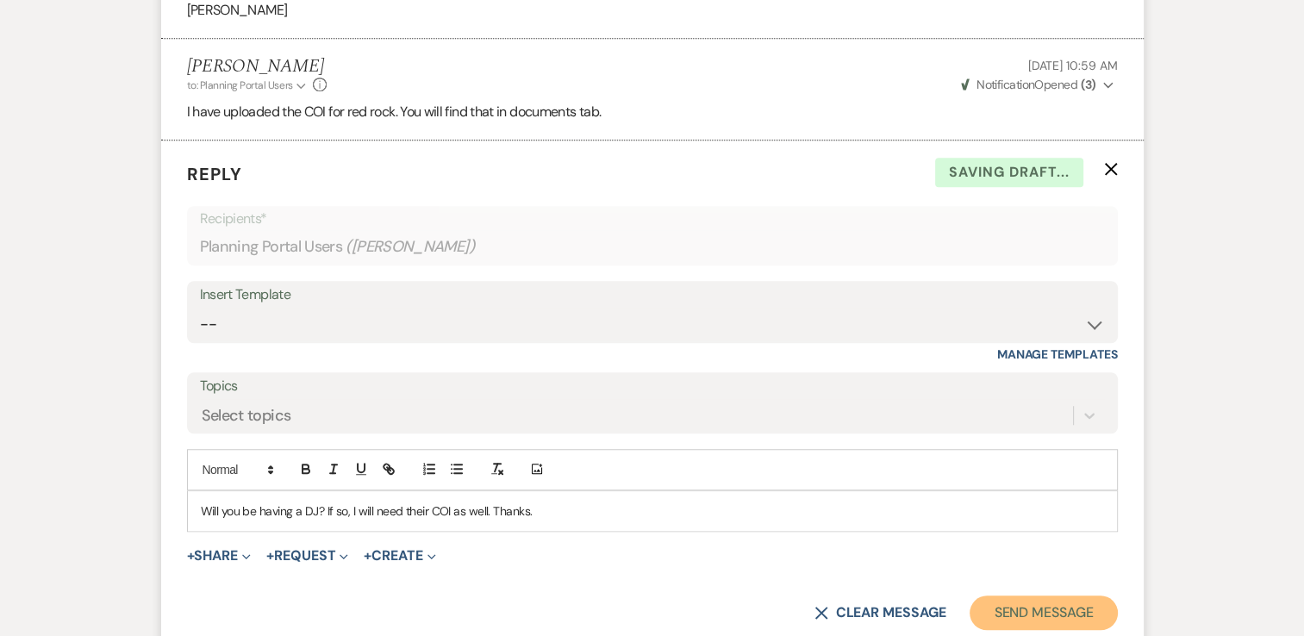
click at [1074, 608] on button "Send Message" at bounding box center [1043, 613] width 147 height 34
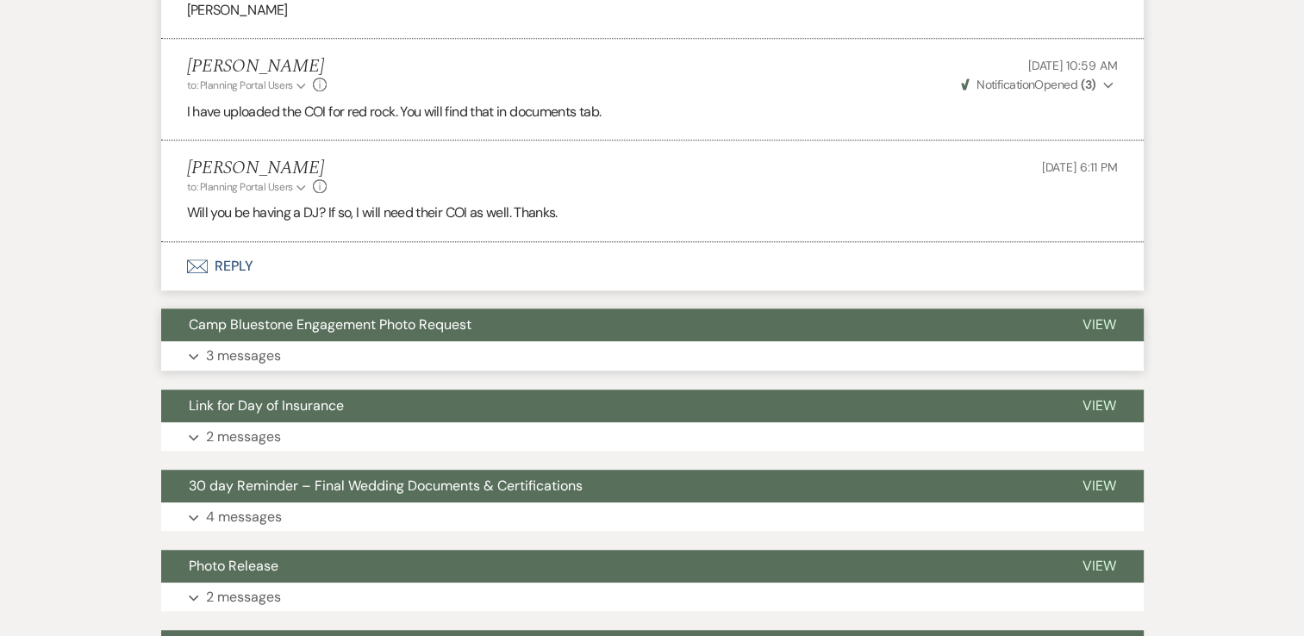
click at [248, 394] on button "Link for Day of Insurance" at bounding box center [608, 406] width 894 height 33
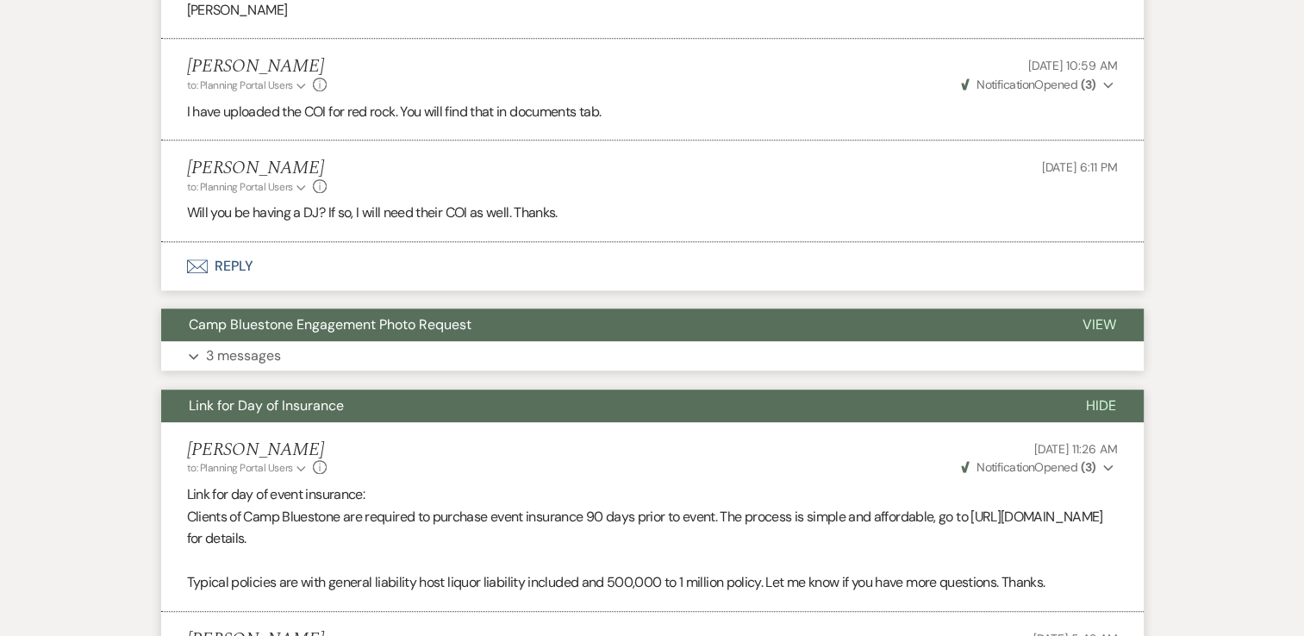
click at [260, 354] on p "3 messages" at bounding box center [243, 356] width 75 height 22
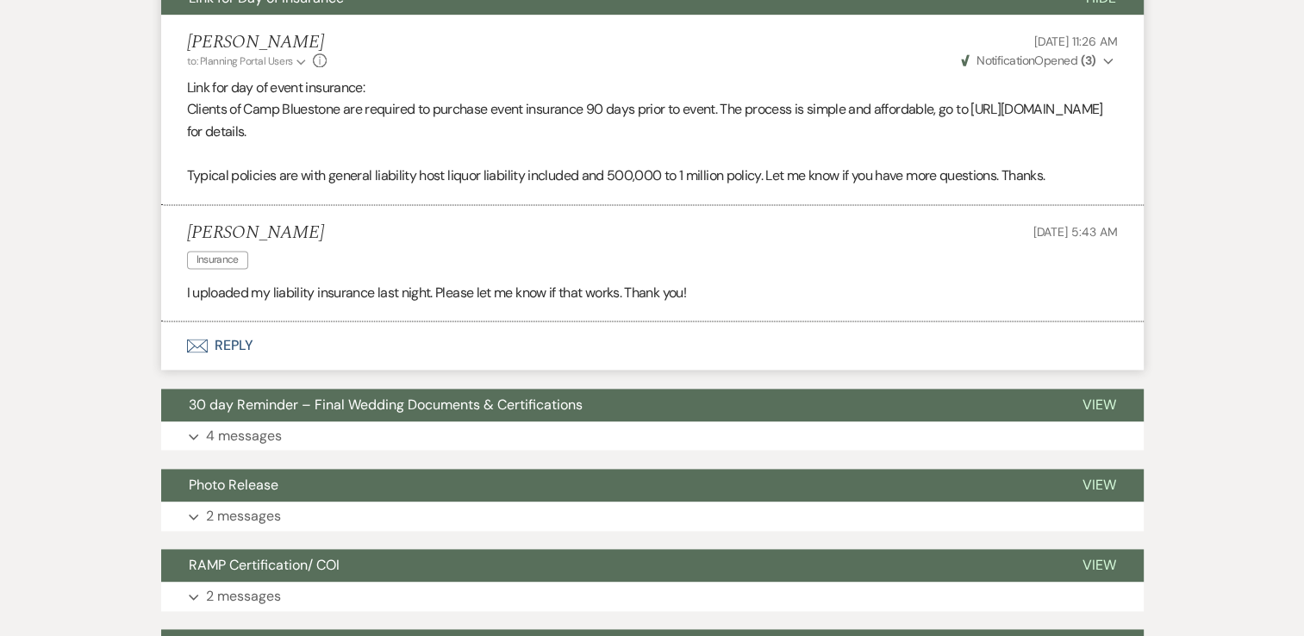
scroll to position [2321, 0]
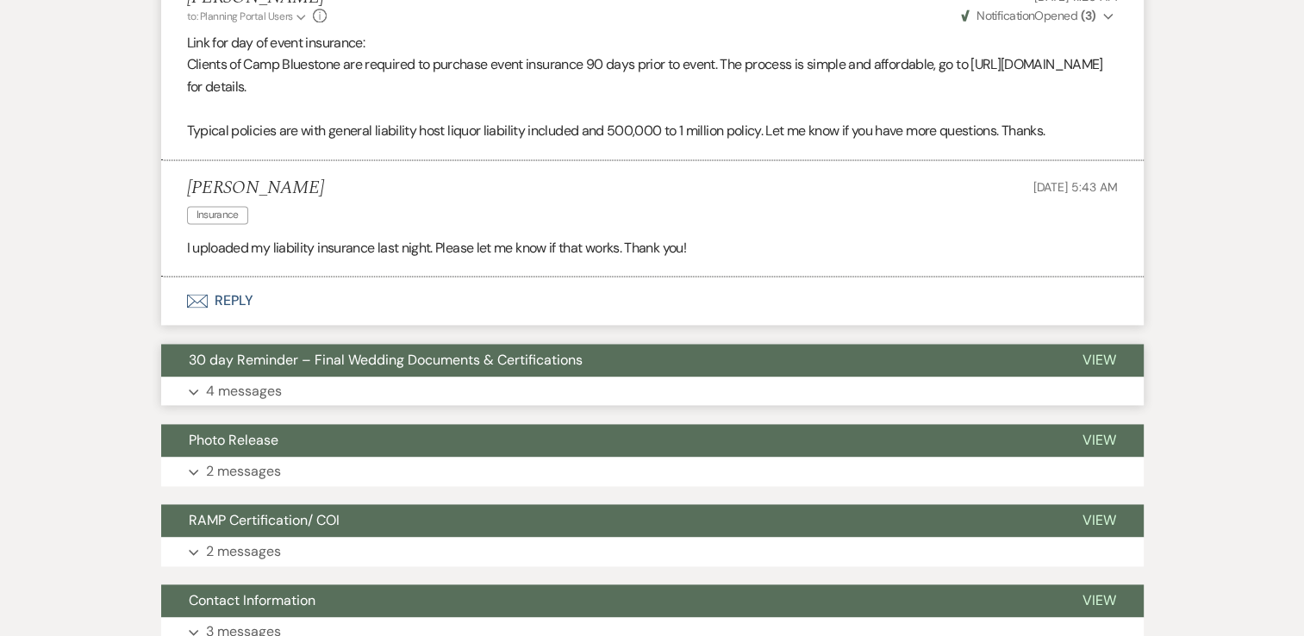
click at [243, 385] on p "4 messages" at bounding box center [244, 391] width 76 height 22
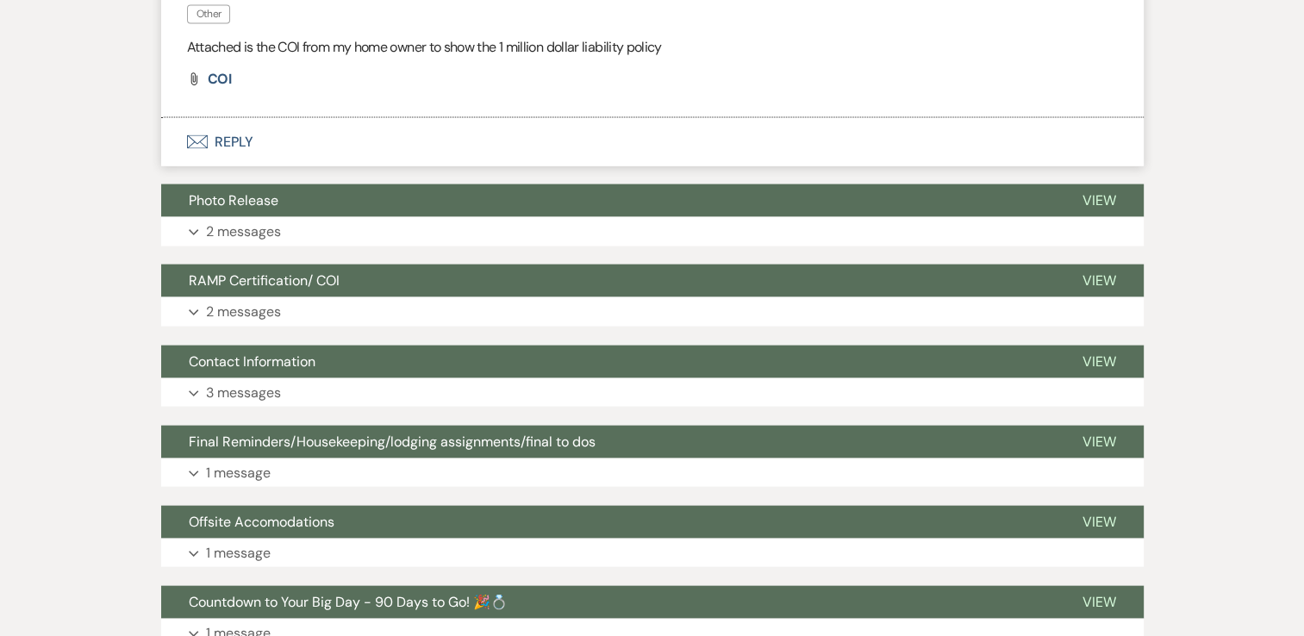
scroll to position [3614, 0]
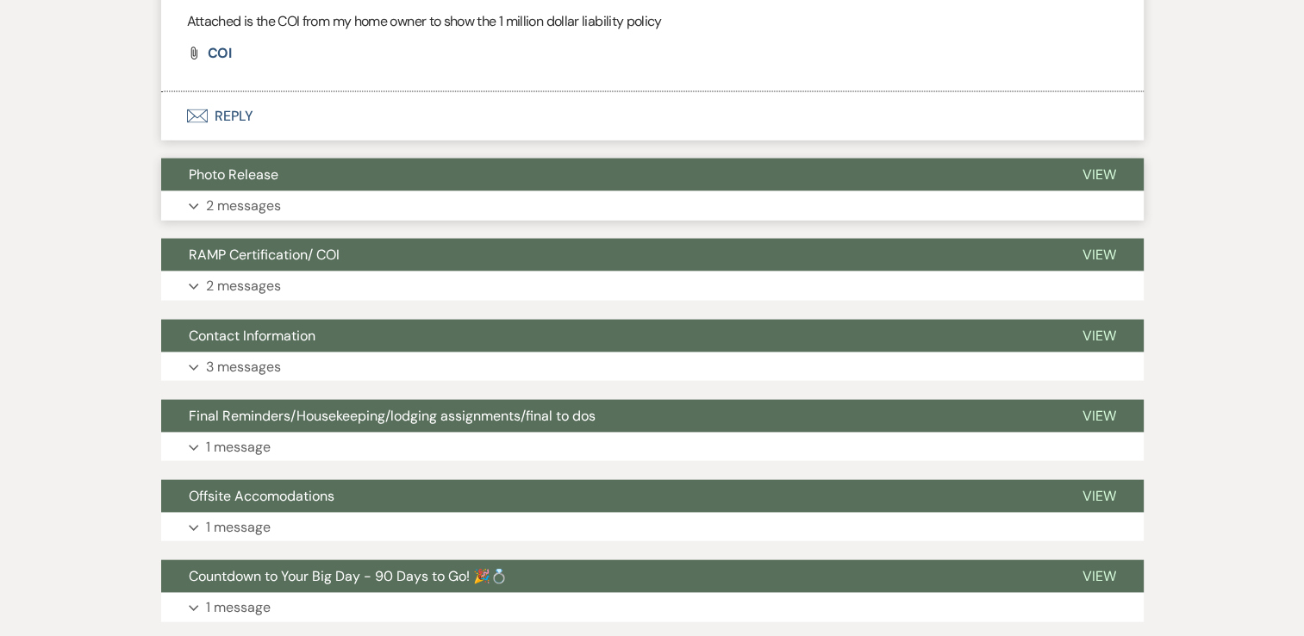
click at [235, 208] on p "2 messages" at bounding box center [243, 206] width 75 height 22
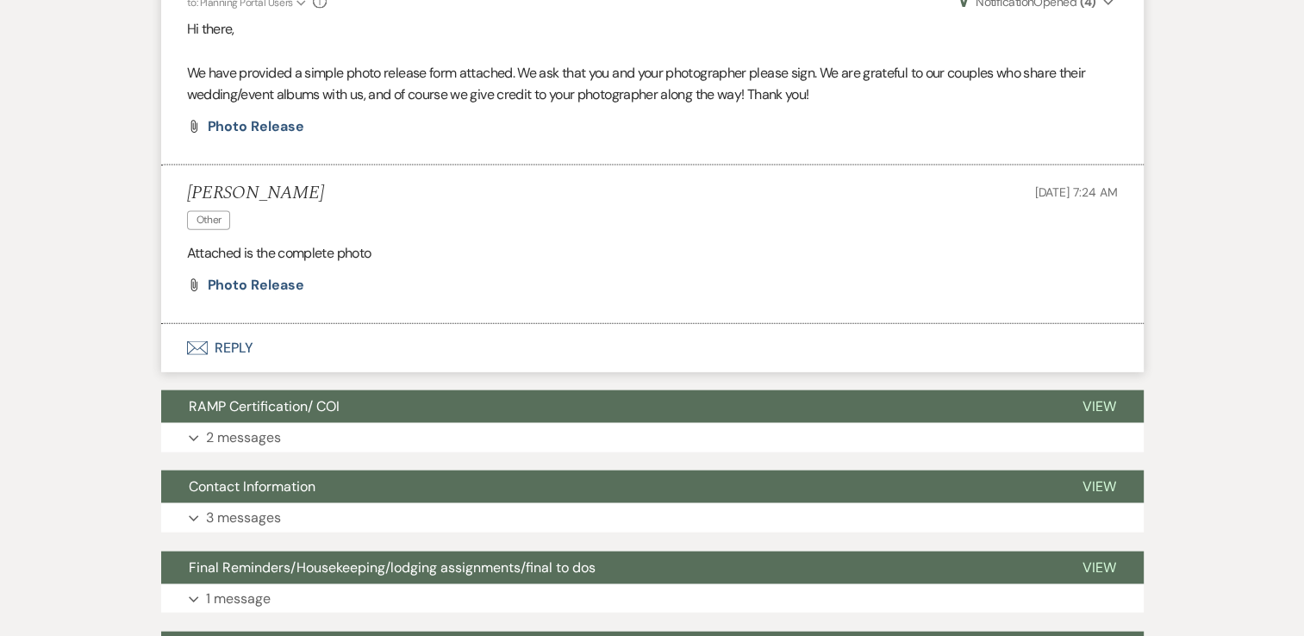
scroll to position [3873, 0]
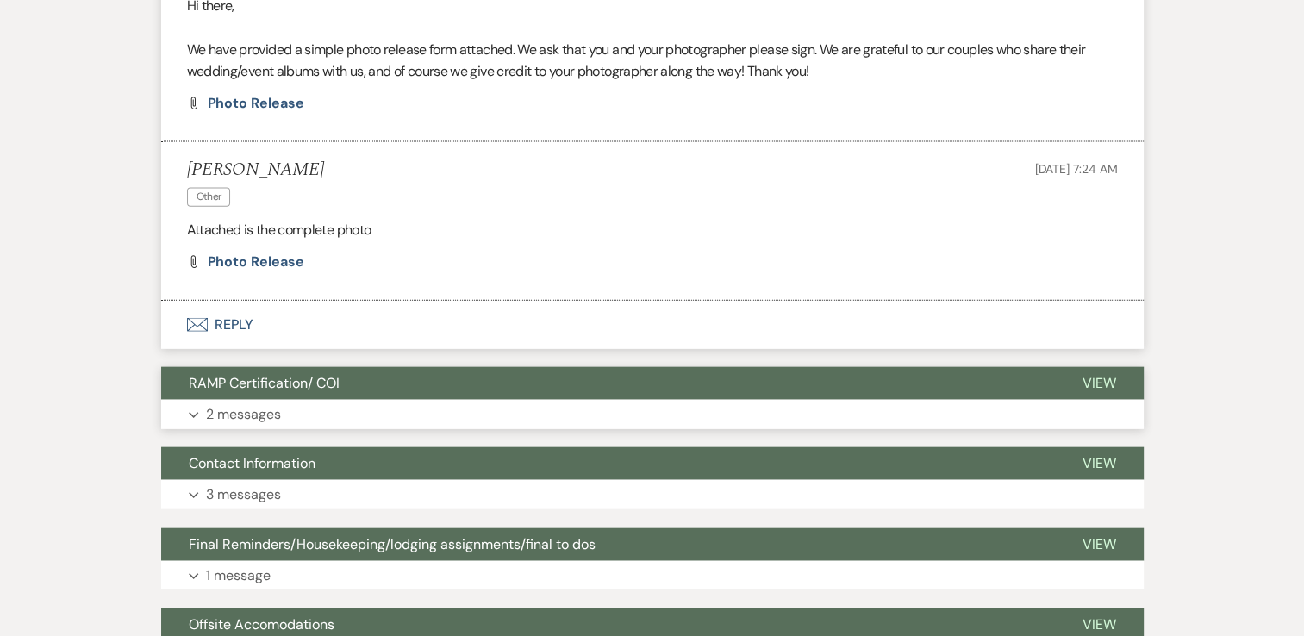
click at [252, 408] on p "2 messages" at bounding box center [243, 414] width 75 height 22
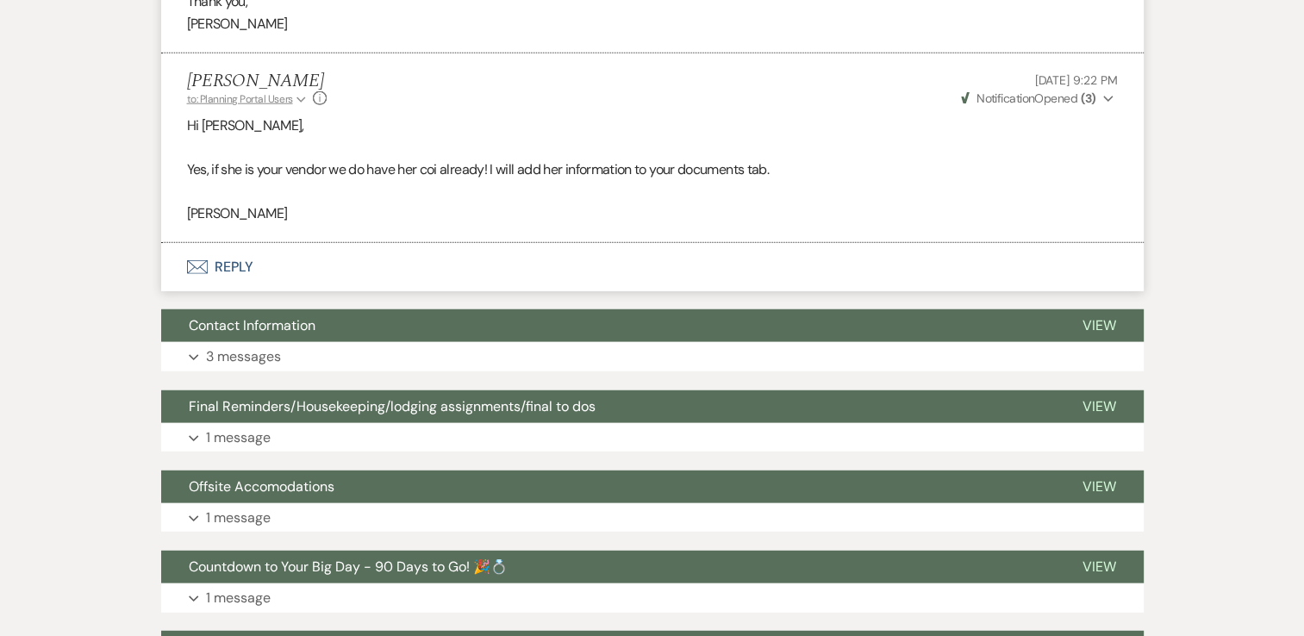
scroll to position [4562, 0]
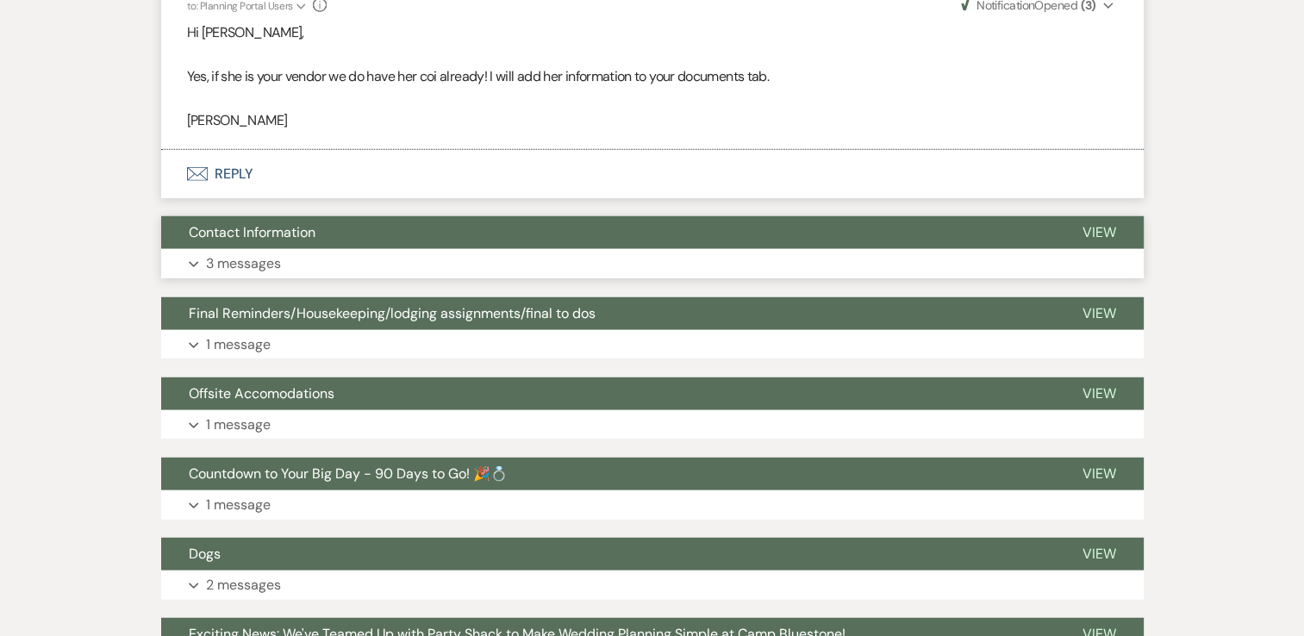
click at [265, 257] on p "3 messages" at bounding box center [243, 264] width 75 height 22
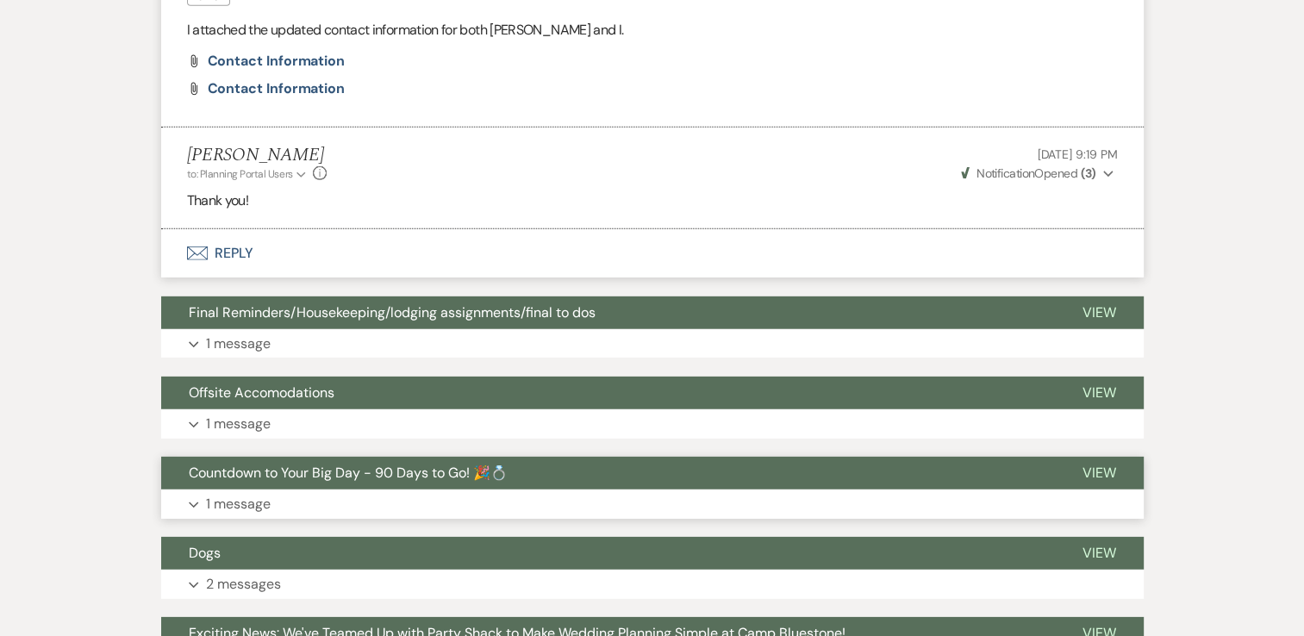
scroll to position [5166, 0]
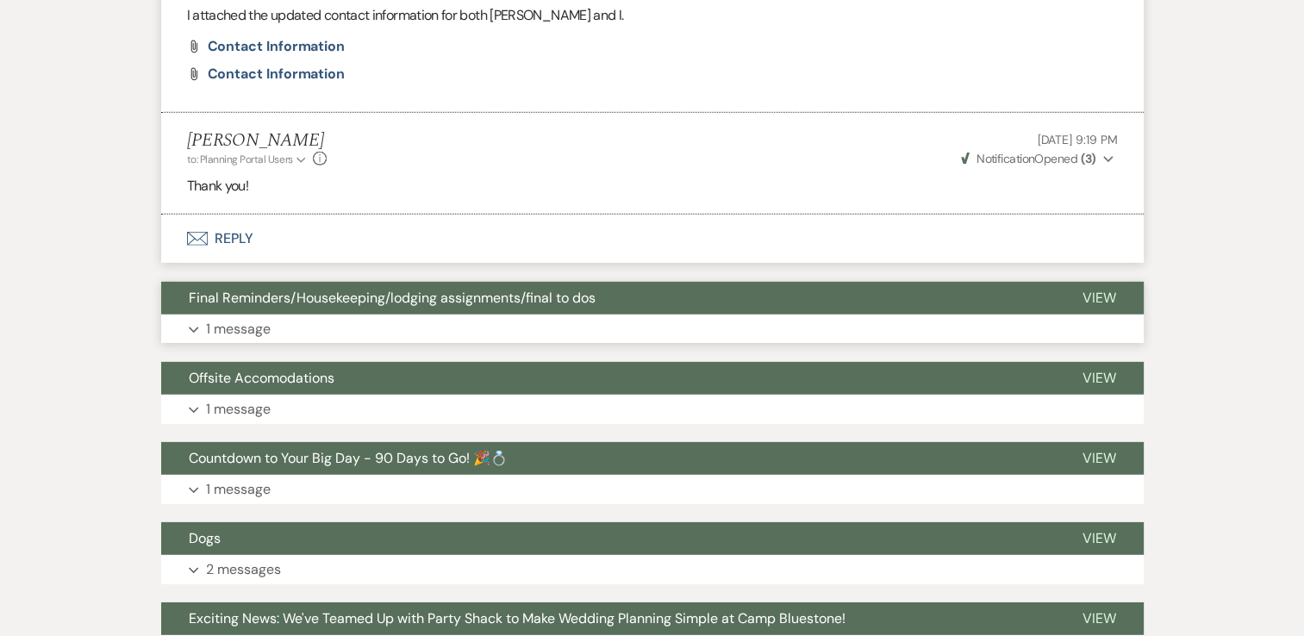
click at [245, 324] on p "1 message" at bounding box center [238, 329] width 65 height 22
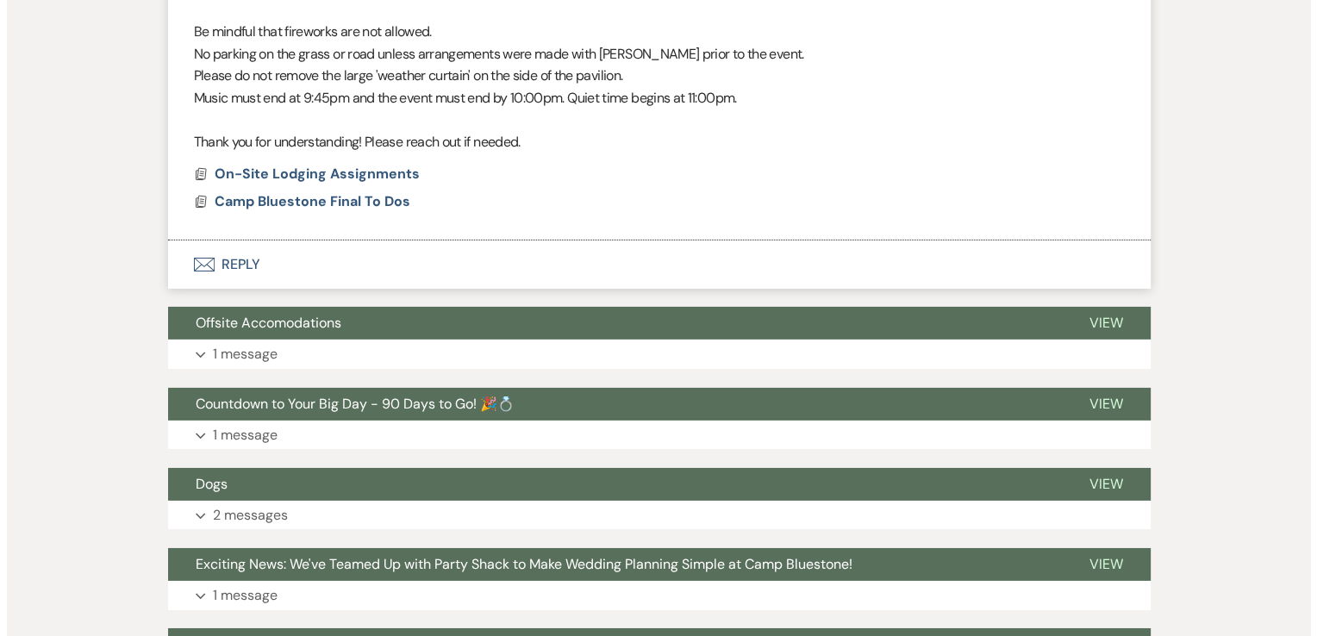
scroll to position [5683, 0]
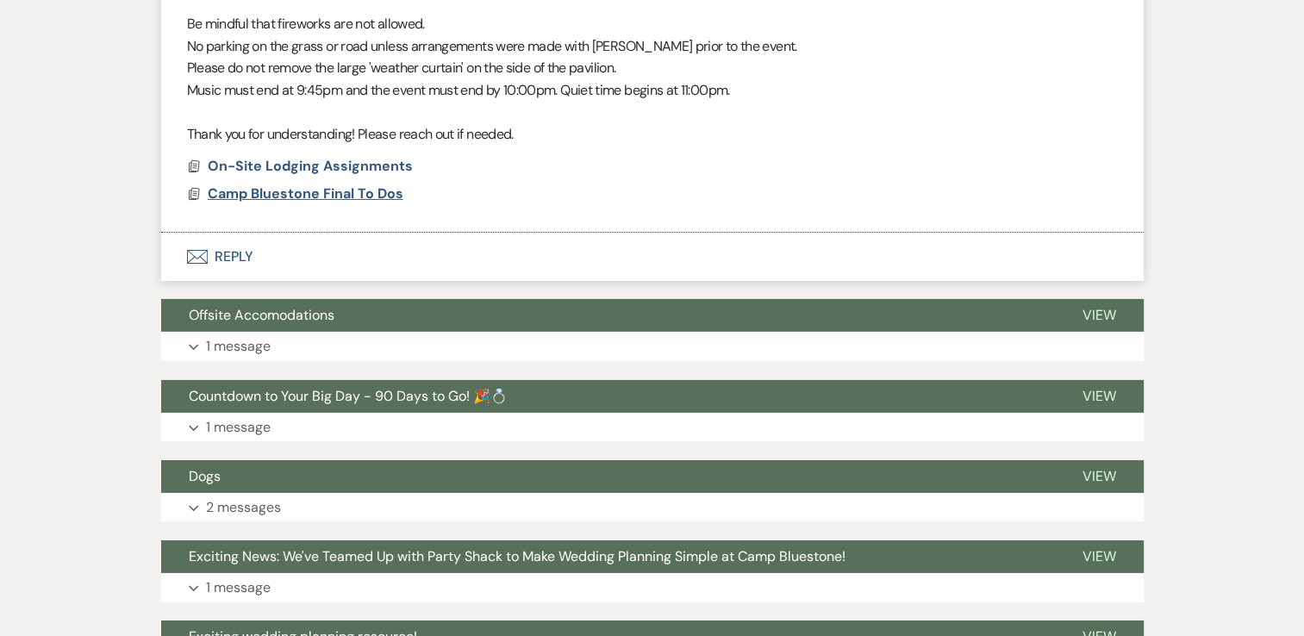
click at [324, 191] on span "Camp Bluestone Final To Dos" at bounding box center [306, 193] width 196 height 18
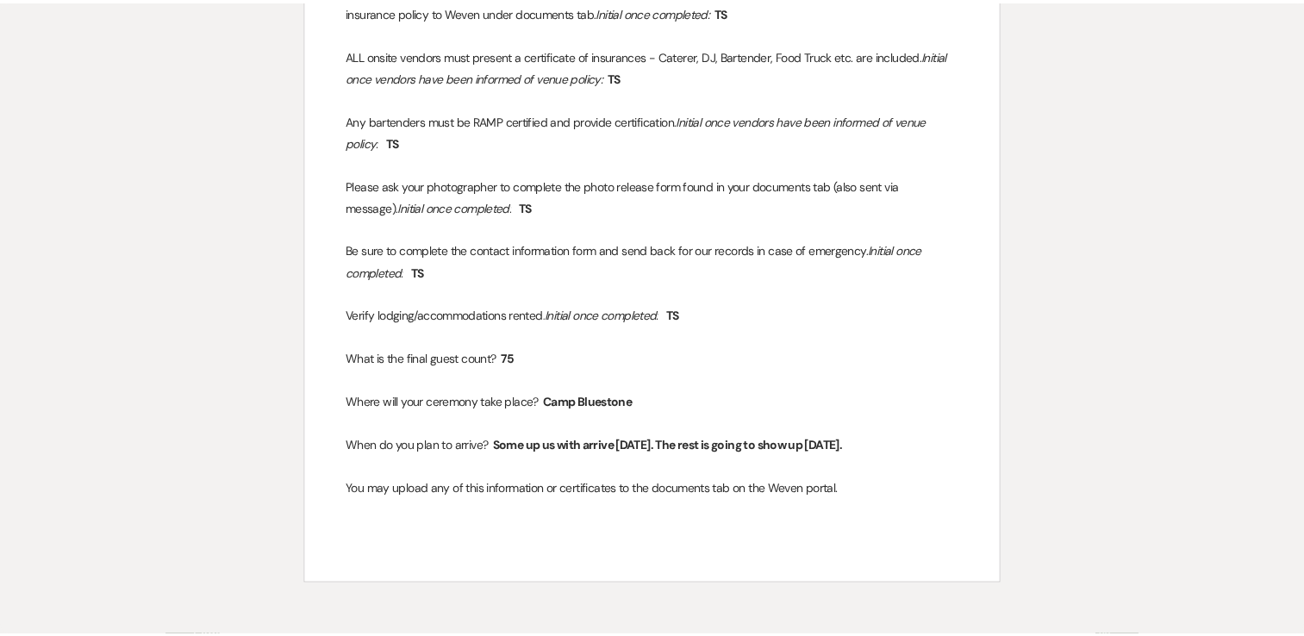
scroll to position [0, 0]
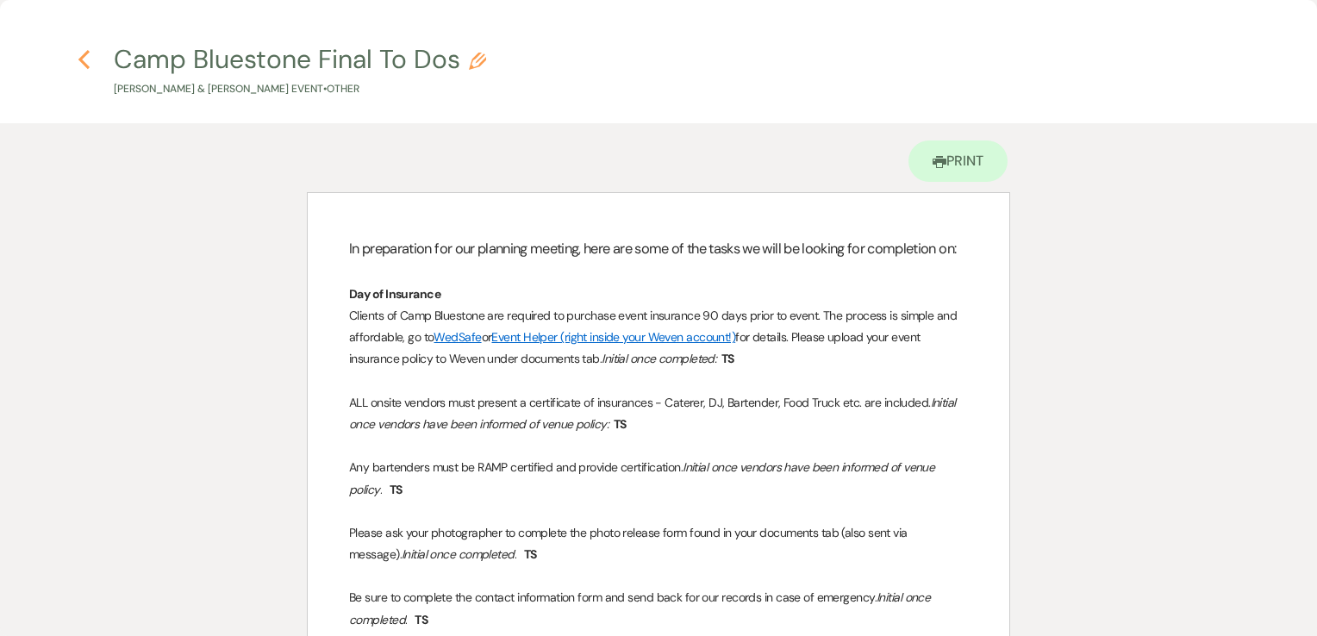
click at [87, 53] on use "button" at bounding box center [83, 59] width 11 height 19
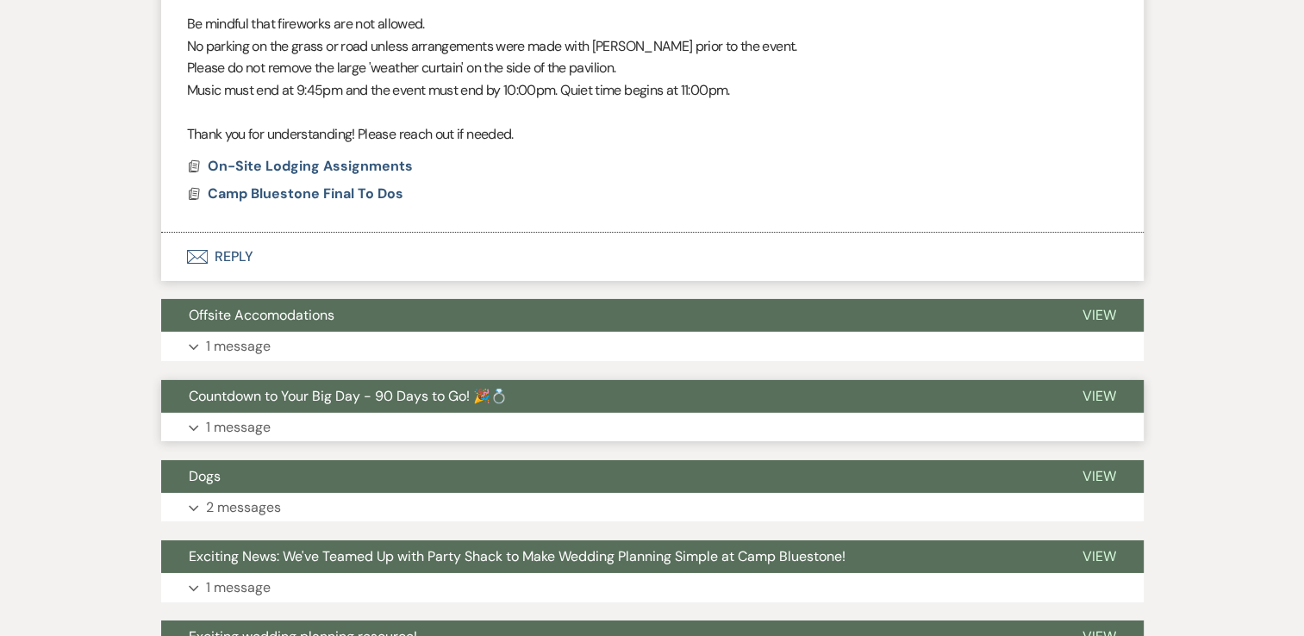
click at [228, 426] on p "1 message" at bounding box center [238, 427] width 65 height 22
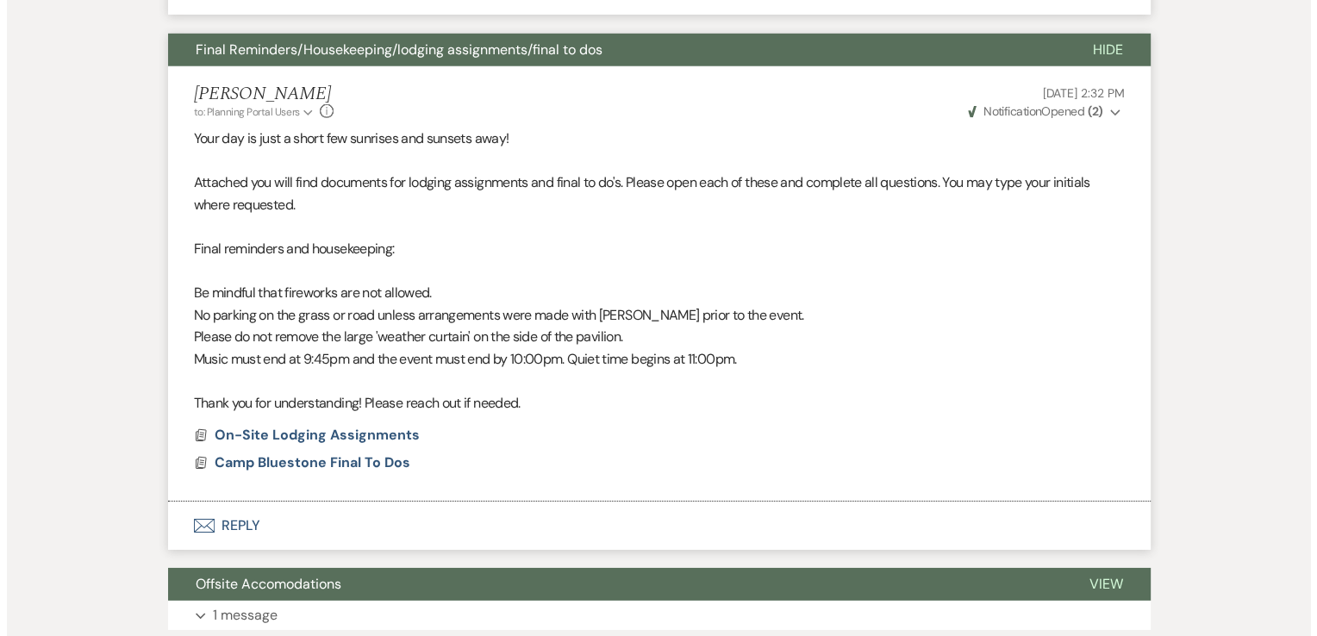
scroll to position [5597, 0]
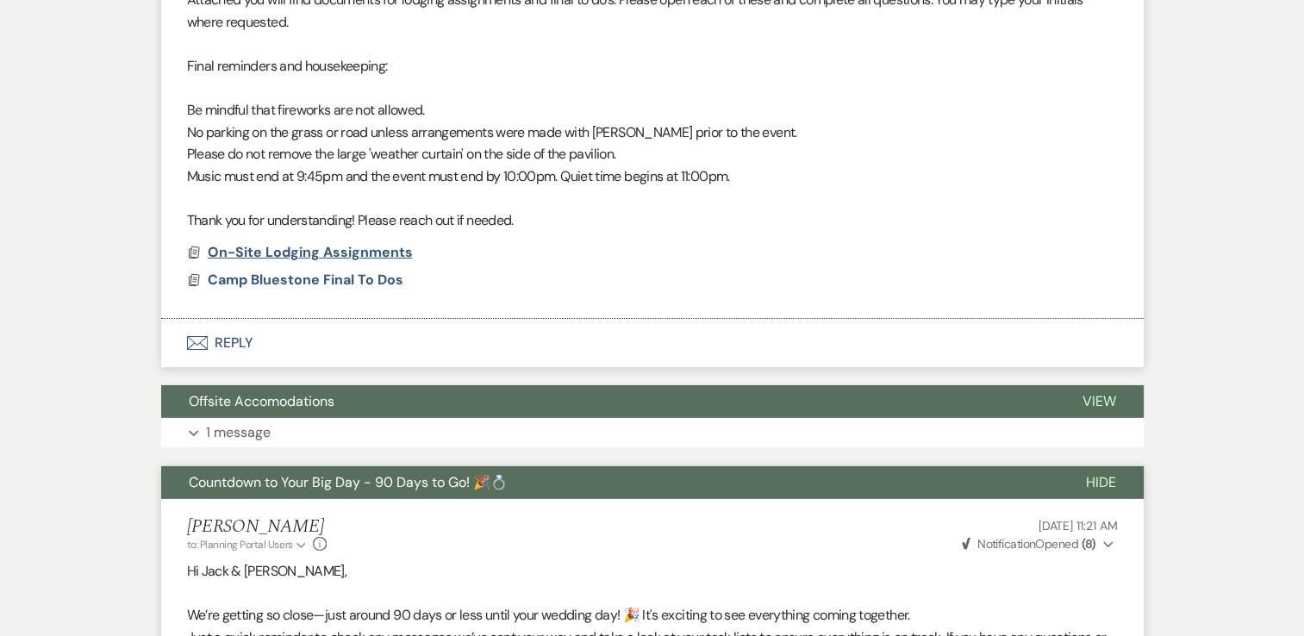
click at [292, 253] on span "On-Site Lodging Assignments" at bounding box center [310, 252] width 205 height 18
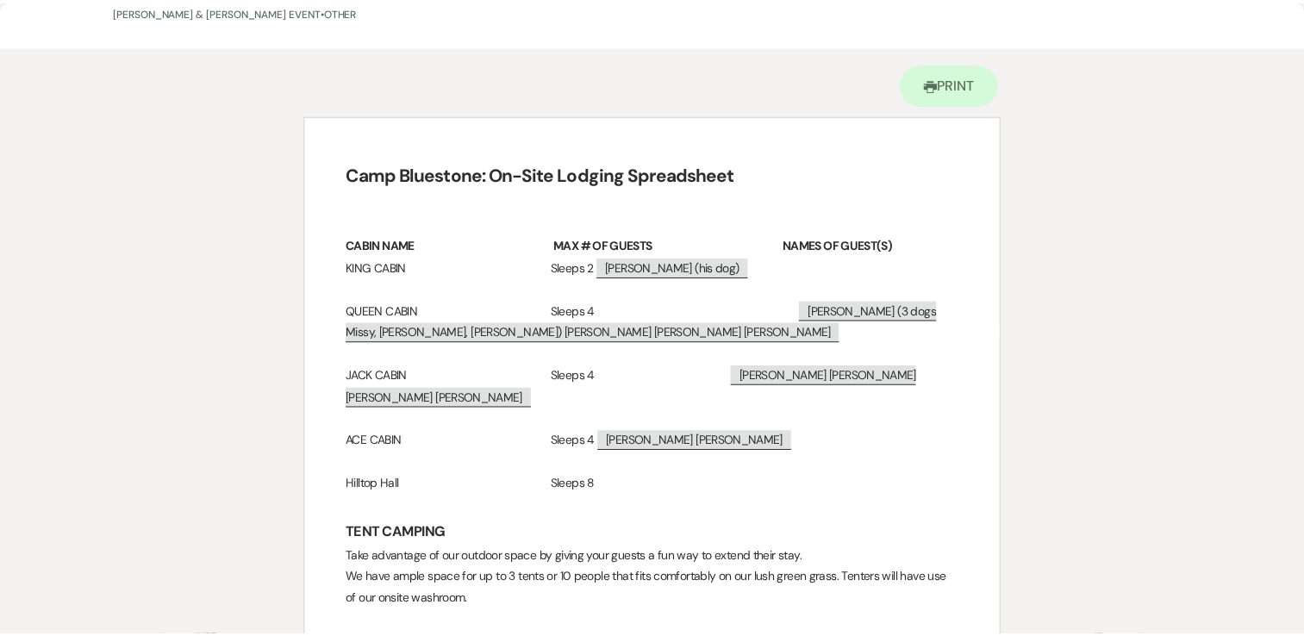
scroll to position [0, 0]
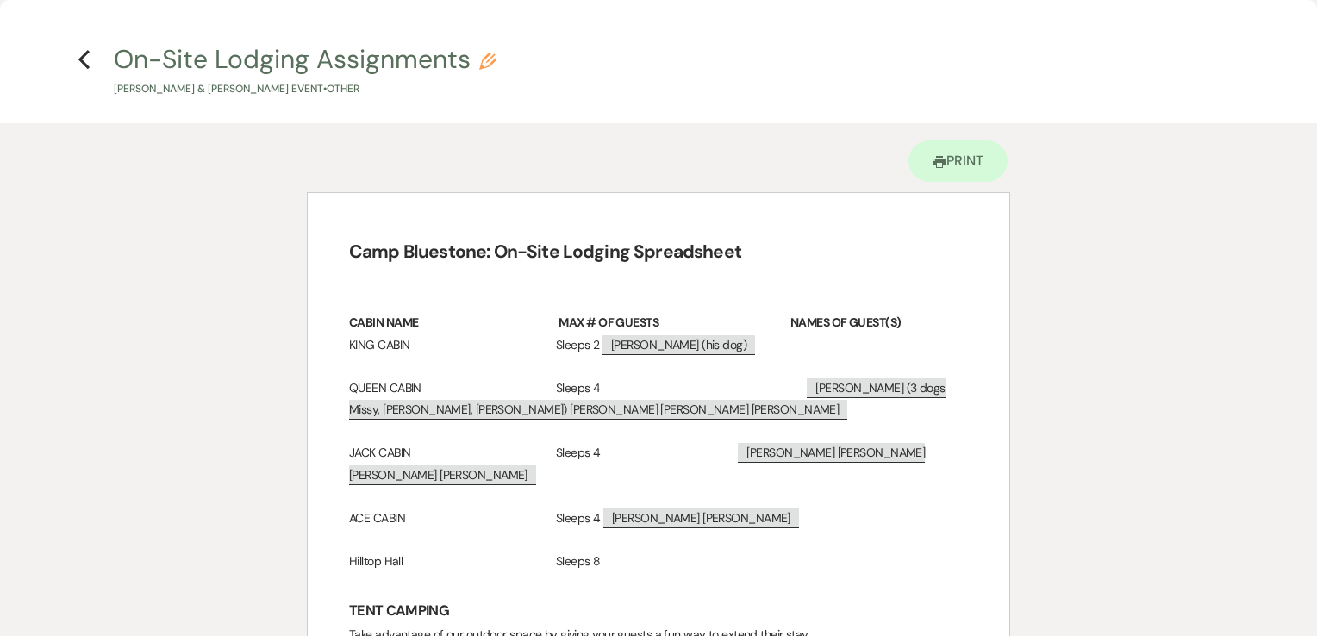
click at [77, 52] on h4 "Previous On-Site Lodging Assignments Pencil Jack Rogers & Tanis Sheehan's Event…" at bounding box center [658, 69] width 1241 height 56
click at [79, 55] on icon "Previous" at bounding box center [84, 59] width 13 height 21
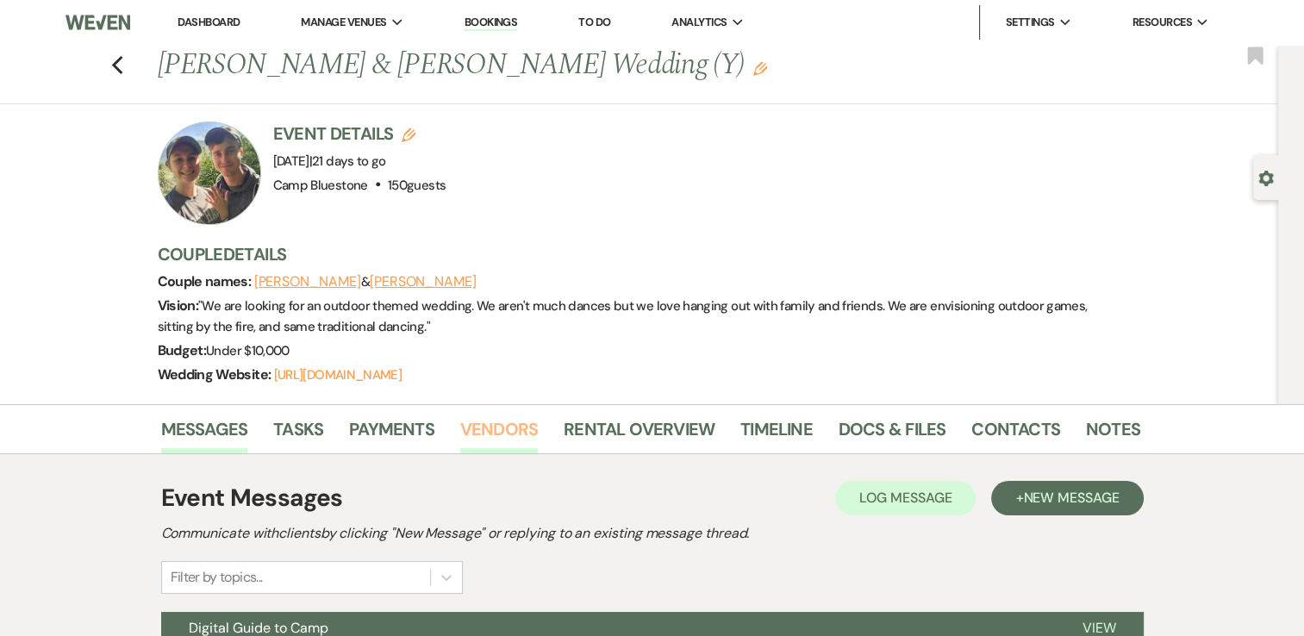
click at [494, 432] on link "Vendors" at bounding box center [499, 435] width 78 height 38
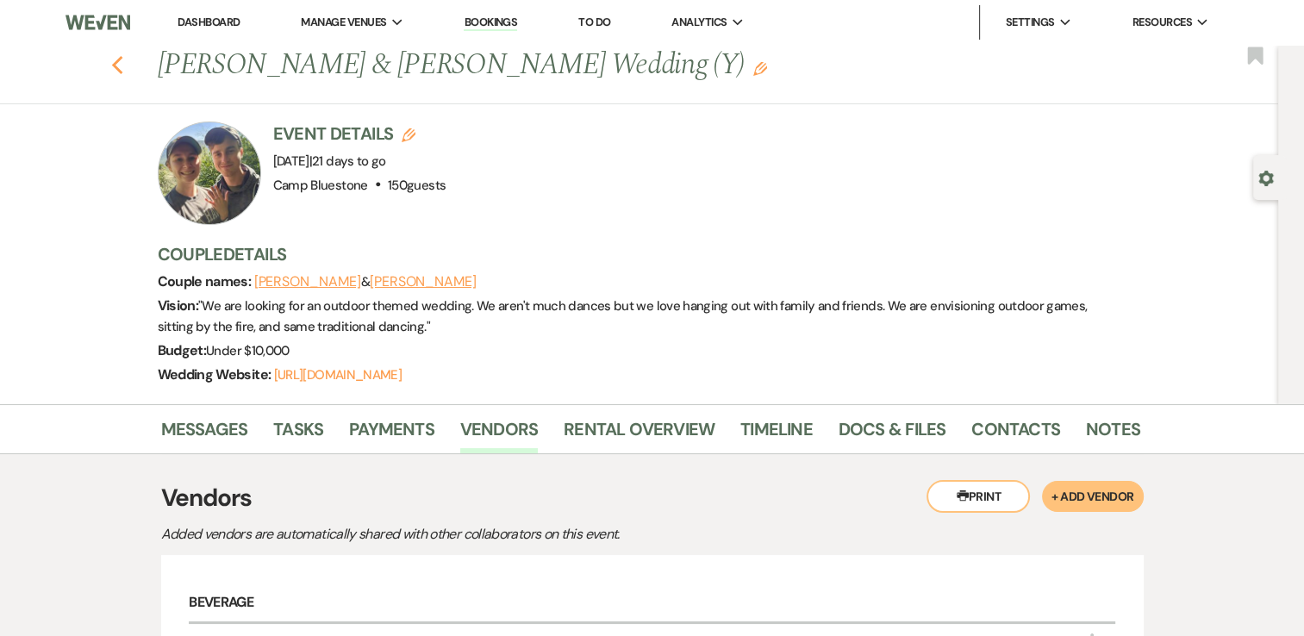
click at [122, 64] on use "button" at bounding box center [116, 65] width 11 height 19
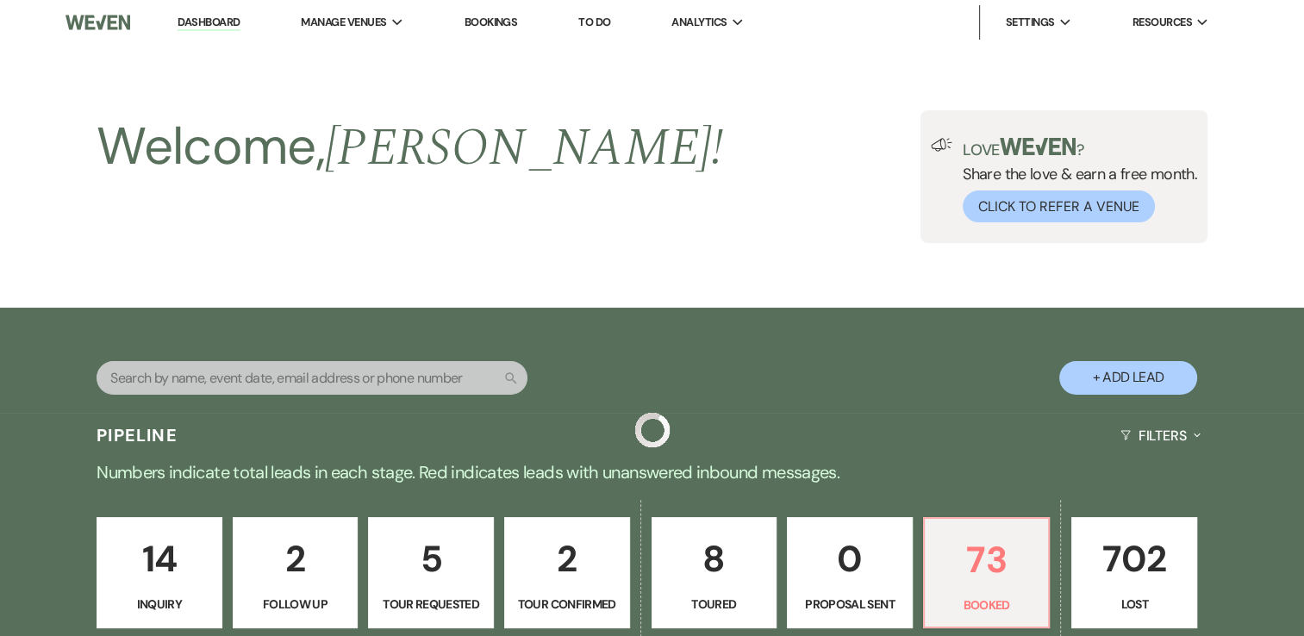
scroll to position [852, 0]
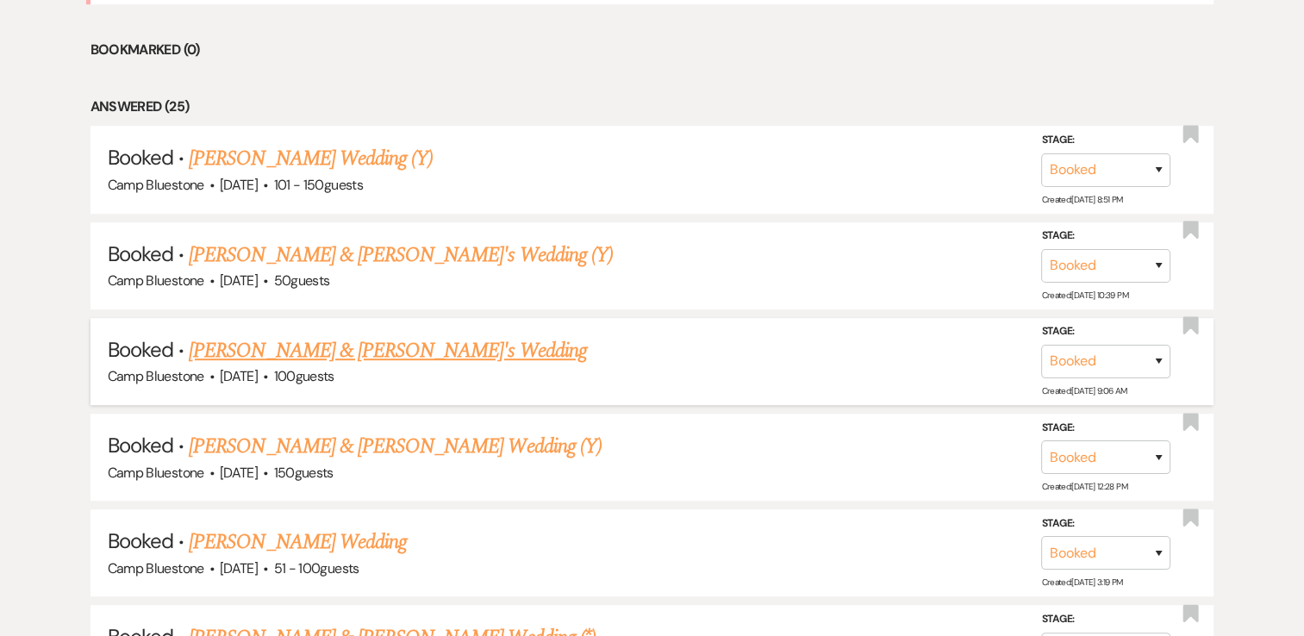
click at [293, 343] on link "[PERSON_NAME] & [PERSON_NAME]'s Wedding" at bounding box center [388, 350] width 398 height 31
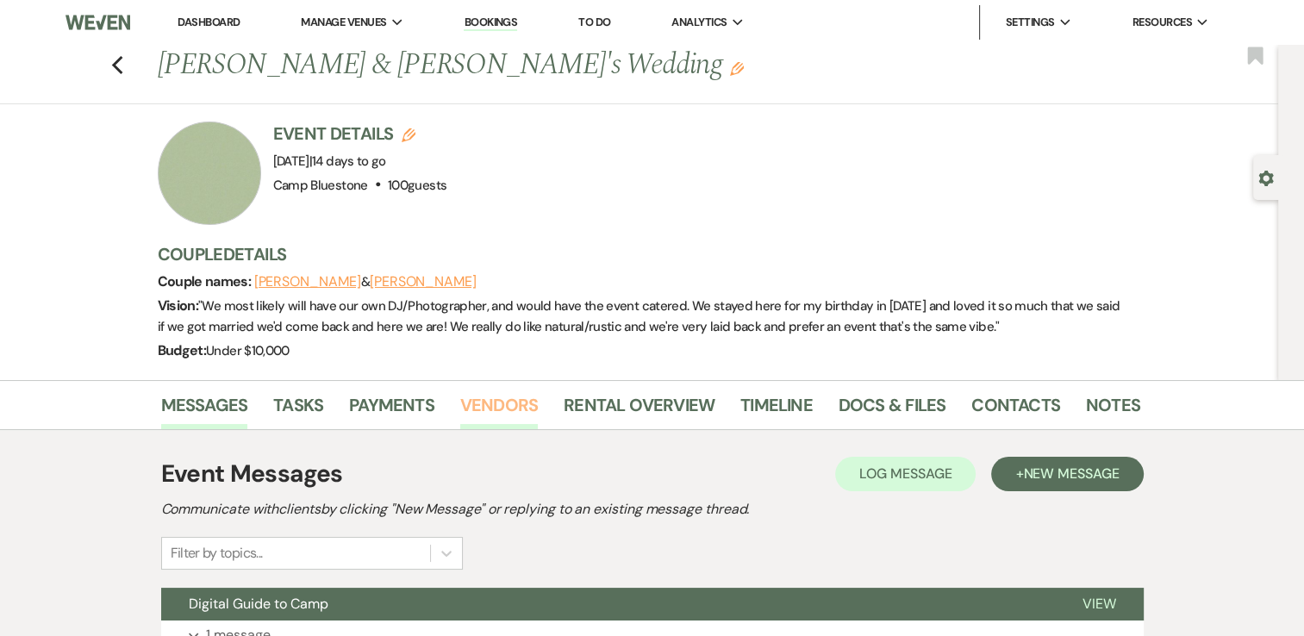
click at [475, 407] on link "Vendors" at bounding box center [499, 410] width 78 height 38
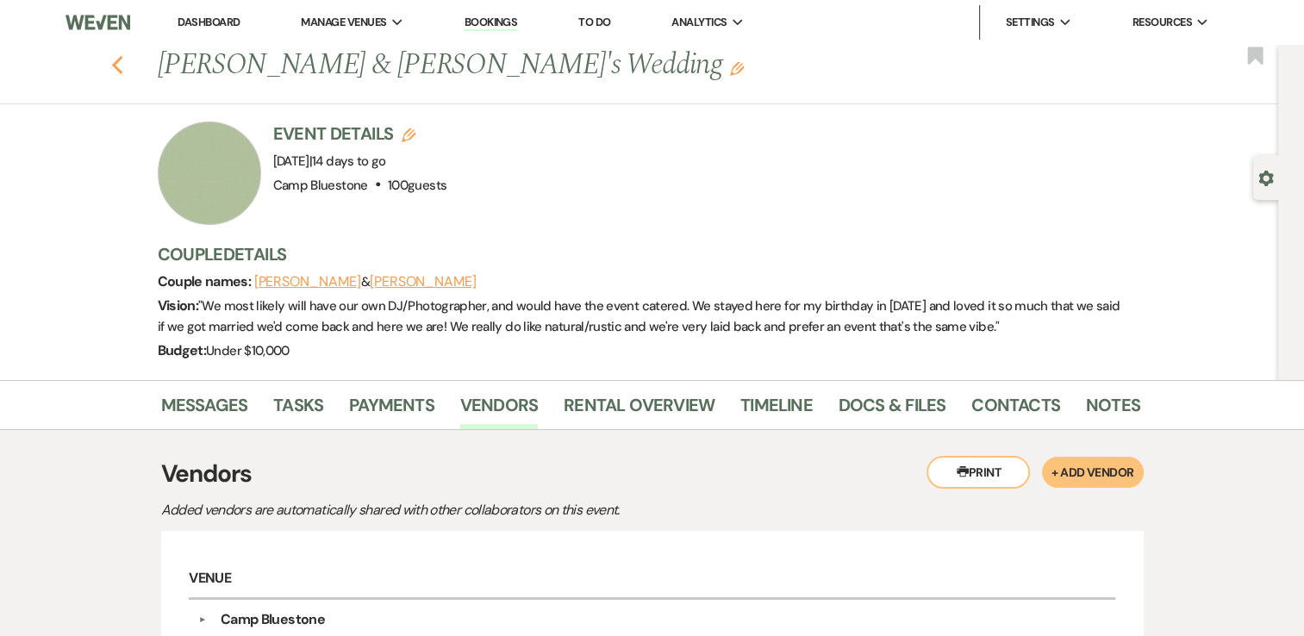
click at [122, 59] on use "button" at bounding box center [116, 65] width 11 height 19
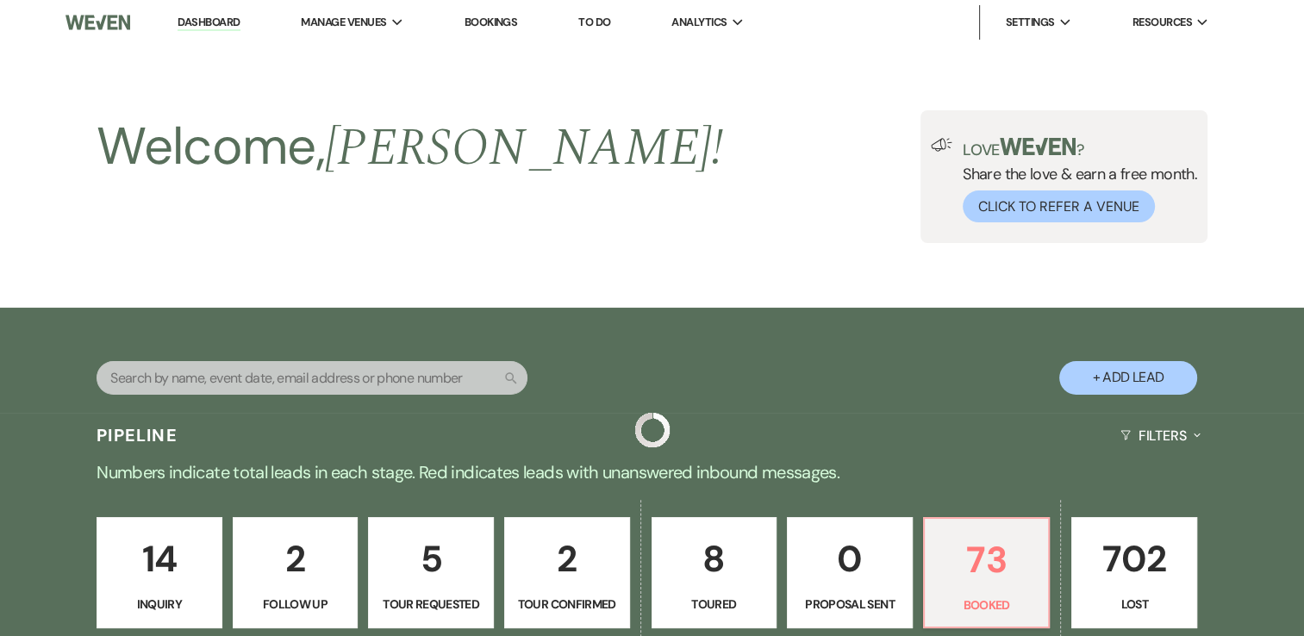
scroll to position [852, 0]
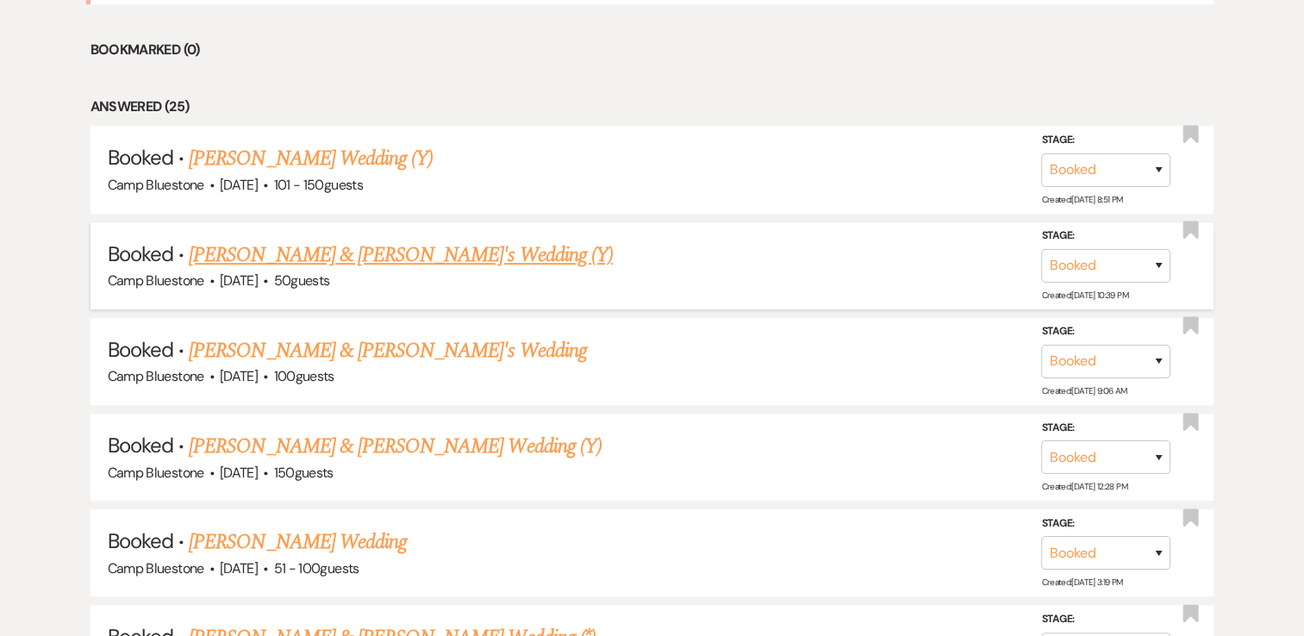
click at [311, 250] on link "[PERSON_NAME] & [PERSON_NAME]'s Wedding (Y)" at bounding box center [401, 255] width 424 height 31
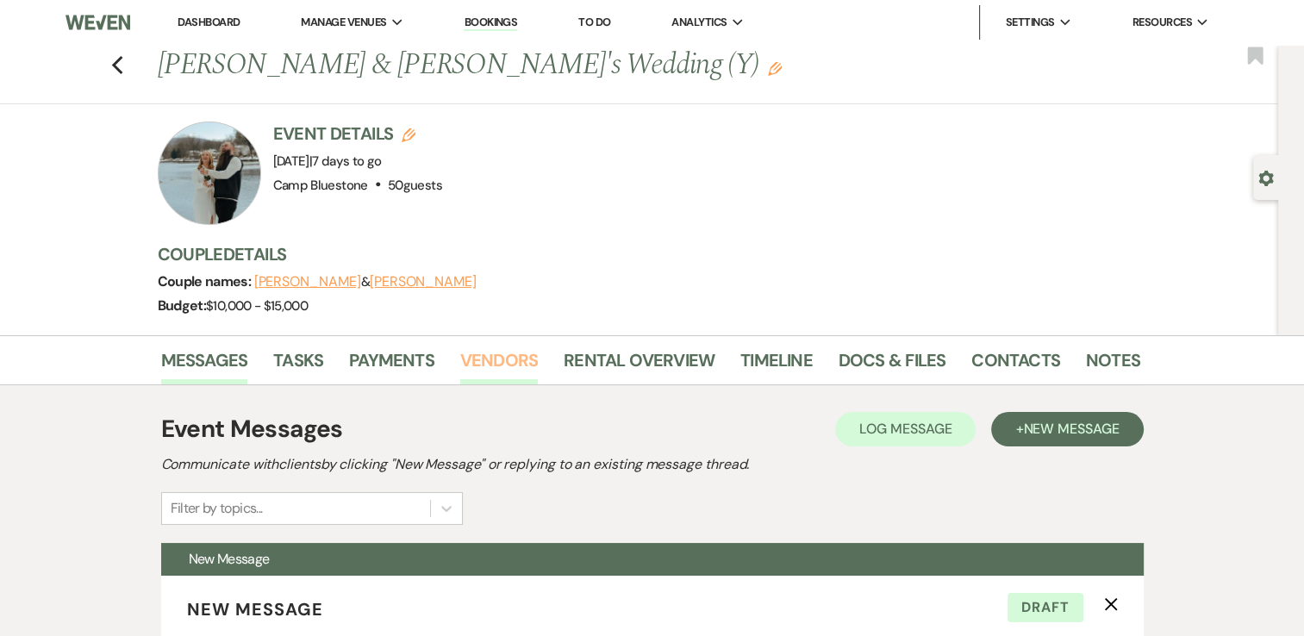
click at [498, 354] on link "Vendors" at bounding box center [499, 366] width 78 height 38
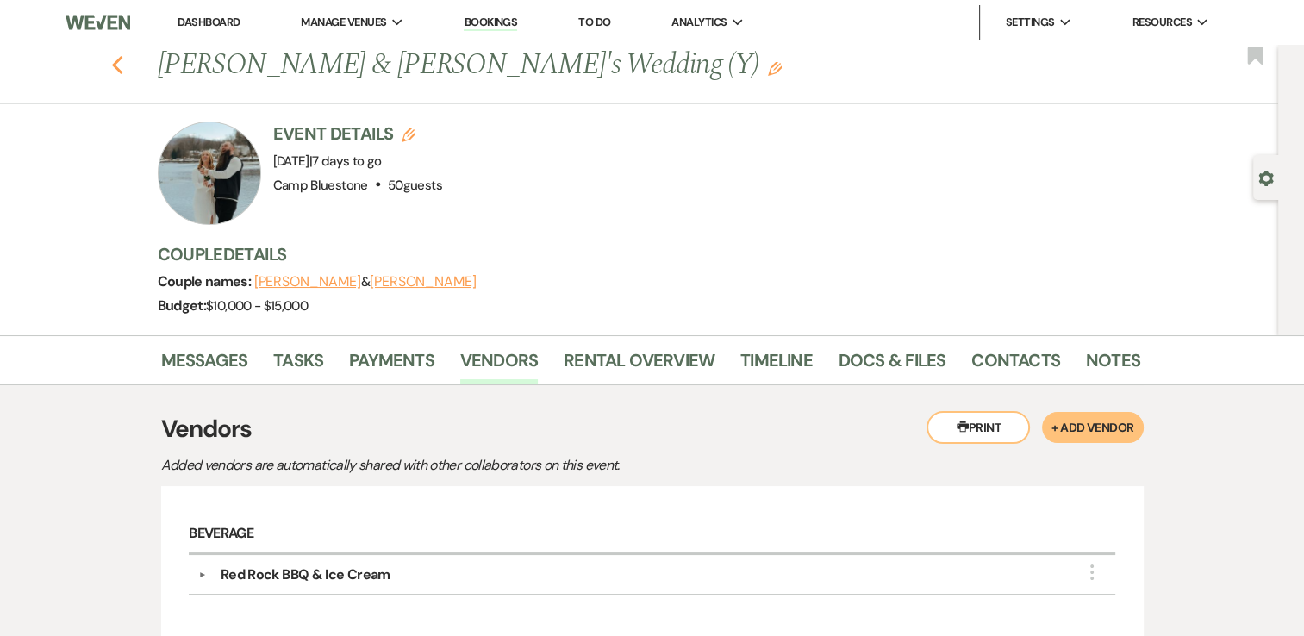
click at [122, 68] on use "button" at bounding box center [116, 65] width 11 height 19
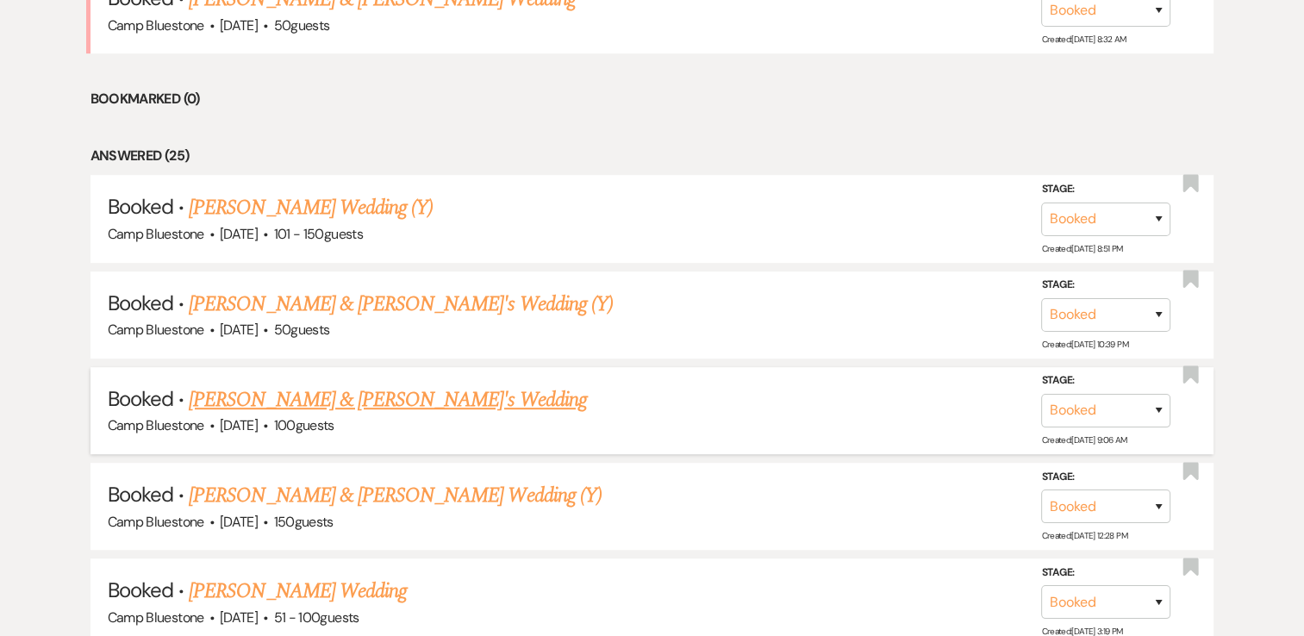
scroll to position [766, 0]
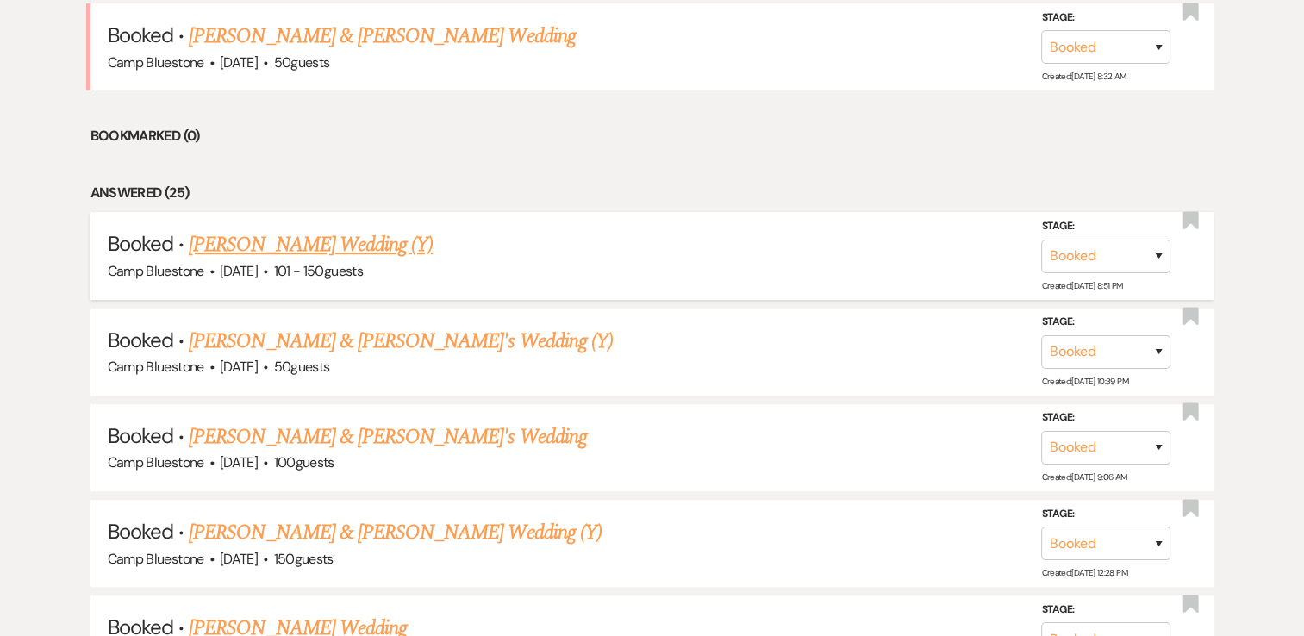
click at [365, 239] on link "[PERSON_NAME] Wedding (Y)" at bounding box center [311, 244] width 244 height 31
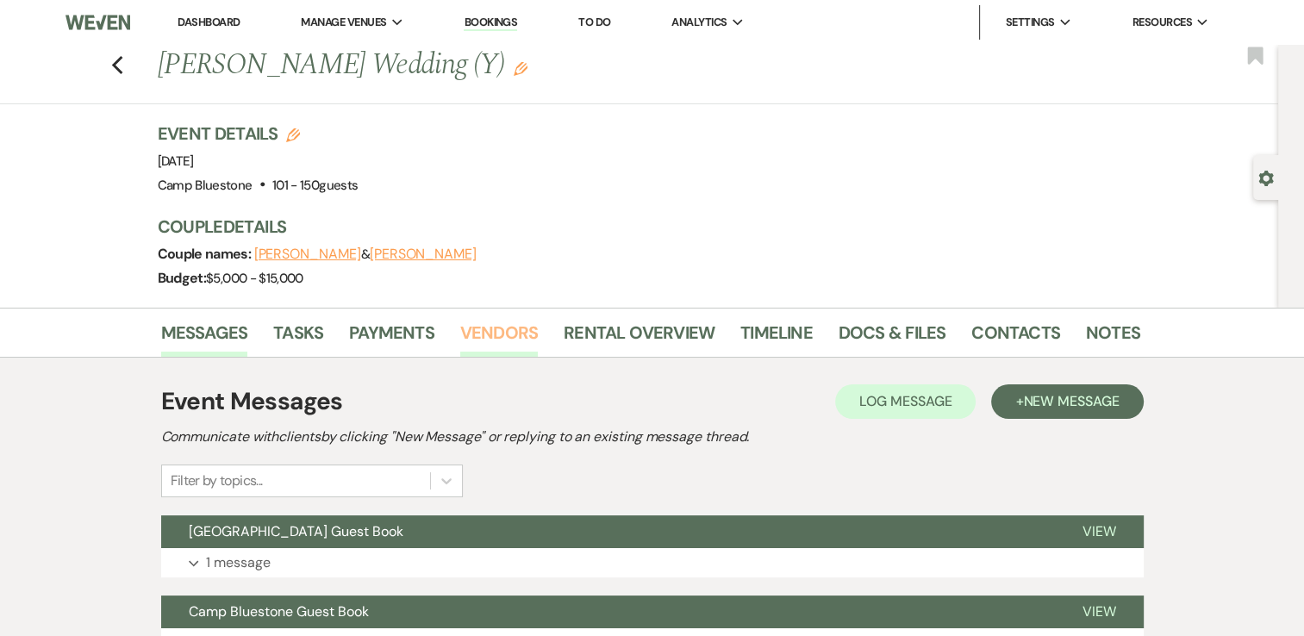
click at [517, 326] on link "Vendors" at bounding box center [499, 338] width 78 height 38
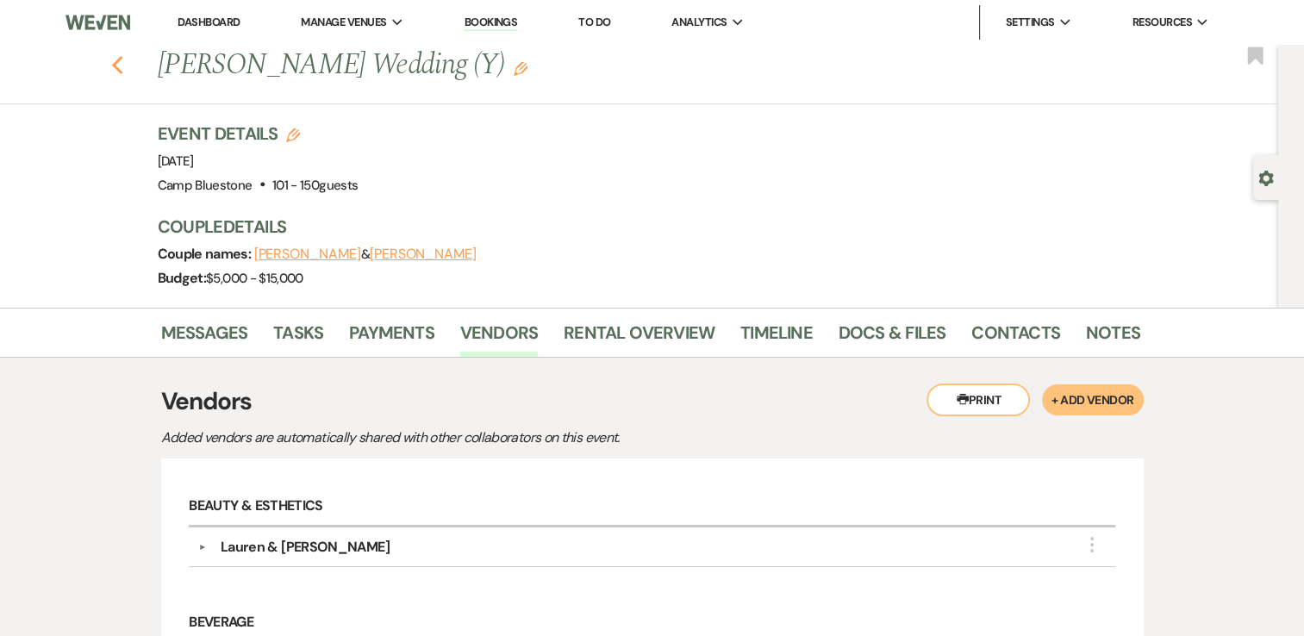
click at [120, 71] on icon "Previous" at bounding box center [117, 65] width 13 height 21
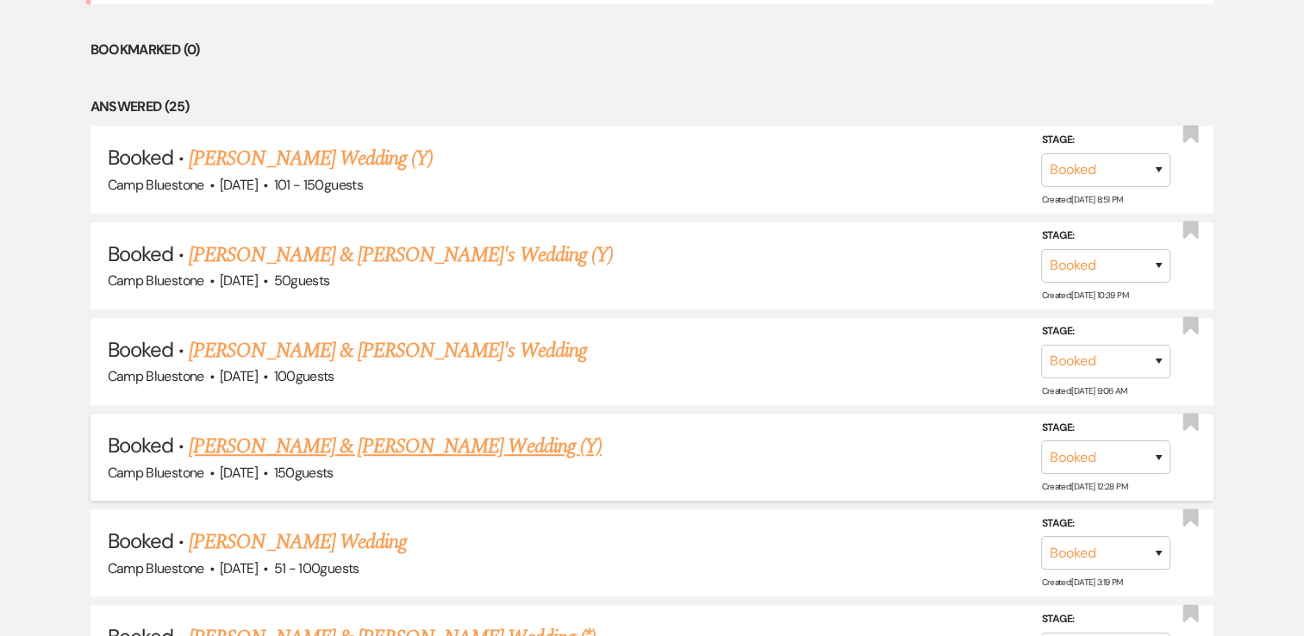
scroll to position [1024, 0]
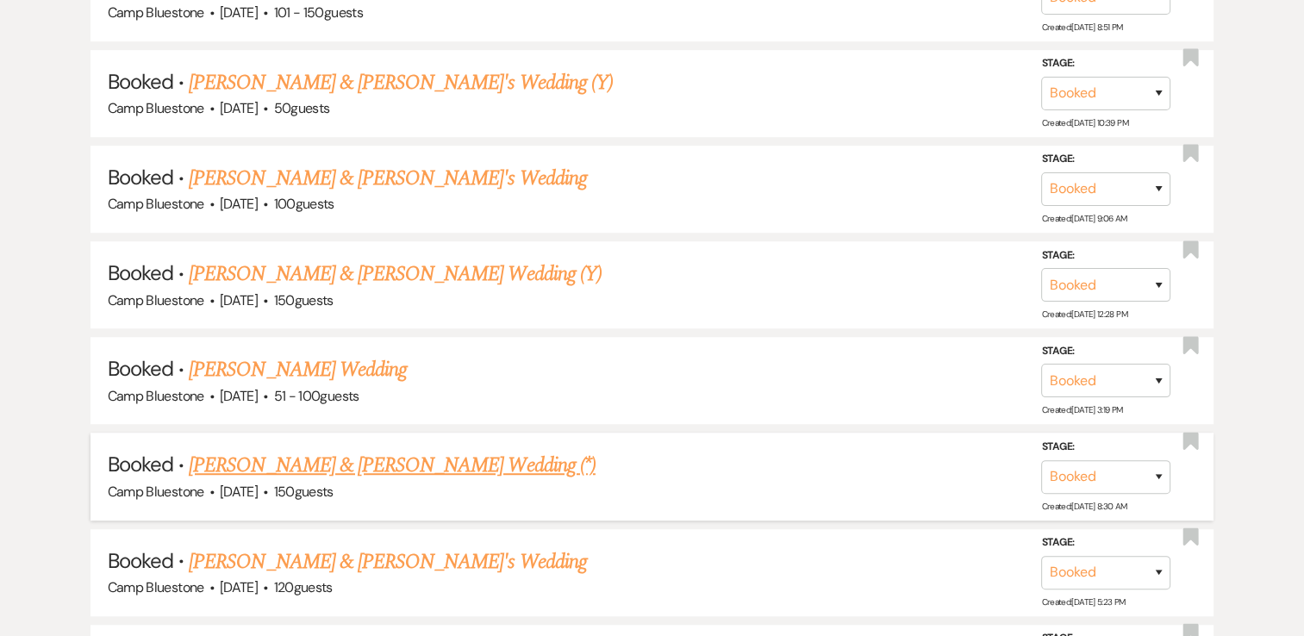
click at [429, 453] on link "[PERSON_NAME] & [PERSON_NAME] Wedding (*)" at bounding box center [392, 465] width 407 height 31
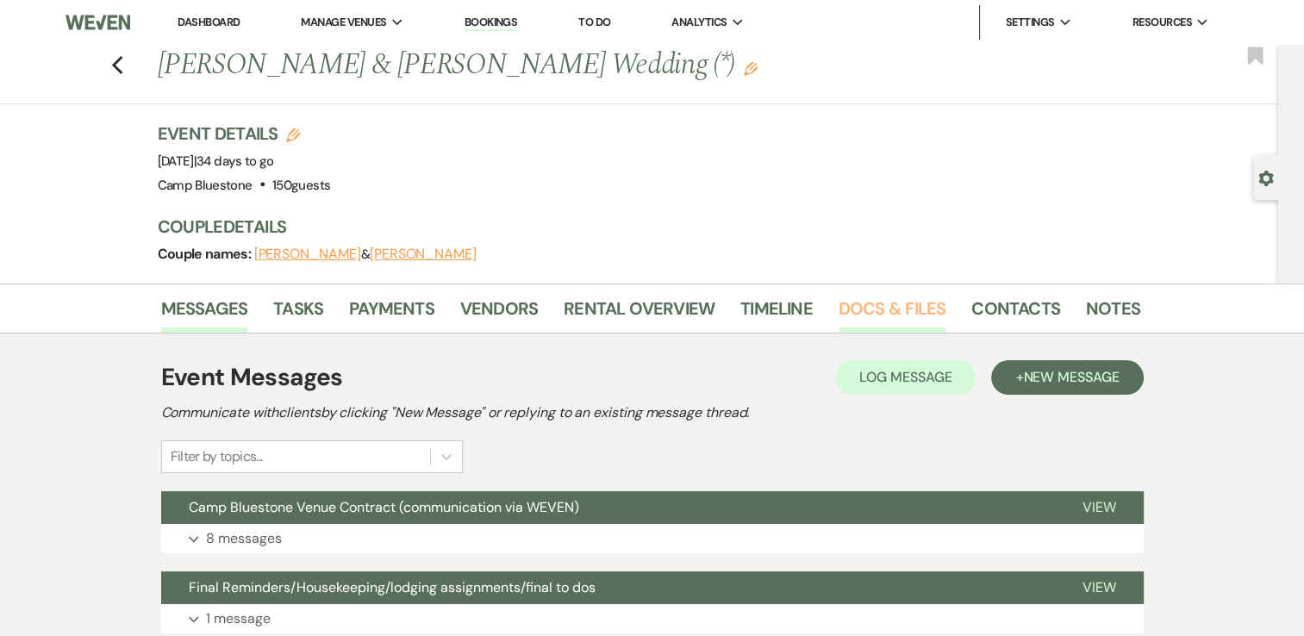
click at [847, 307] on link "Docs & Files" at bounding box center [892, 314] width 107 height 38
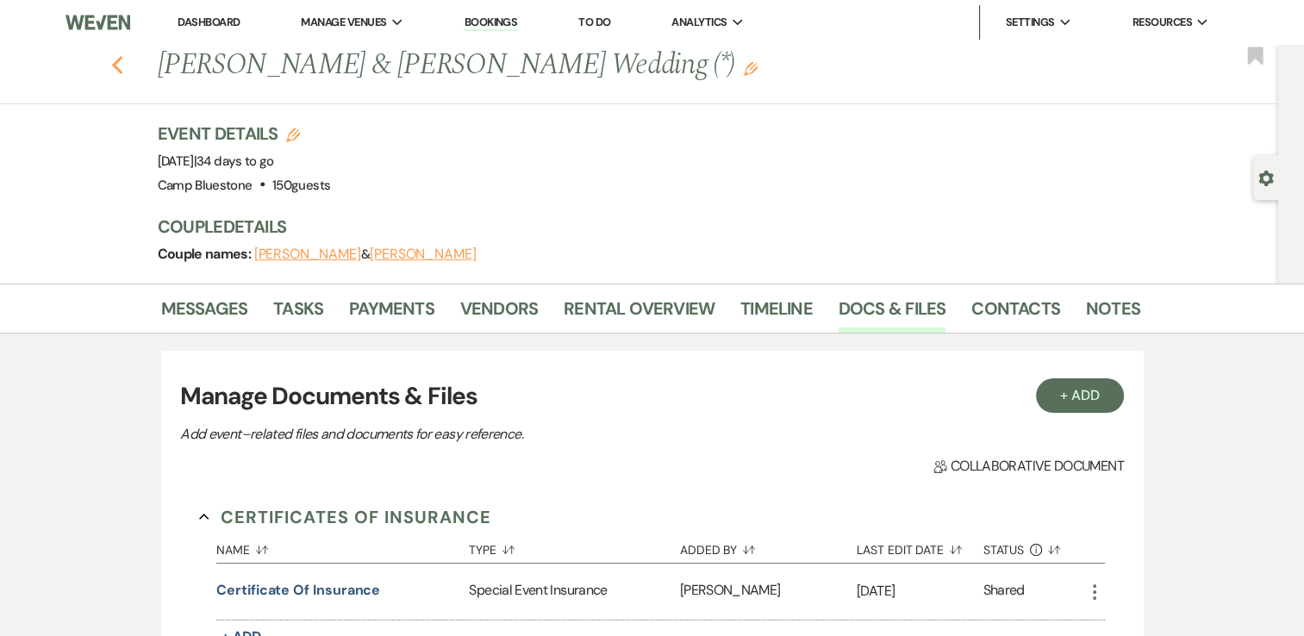
click at [122, 60] on use "button" at bounding box center [116, 65] width 11 height 19
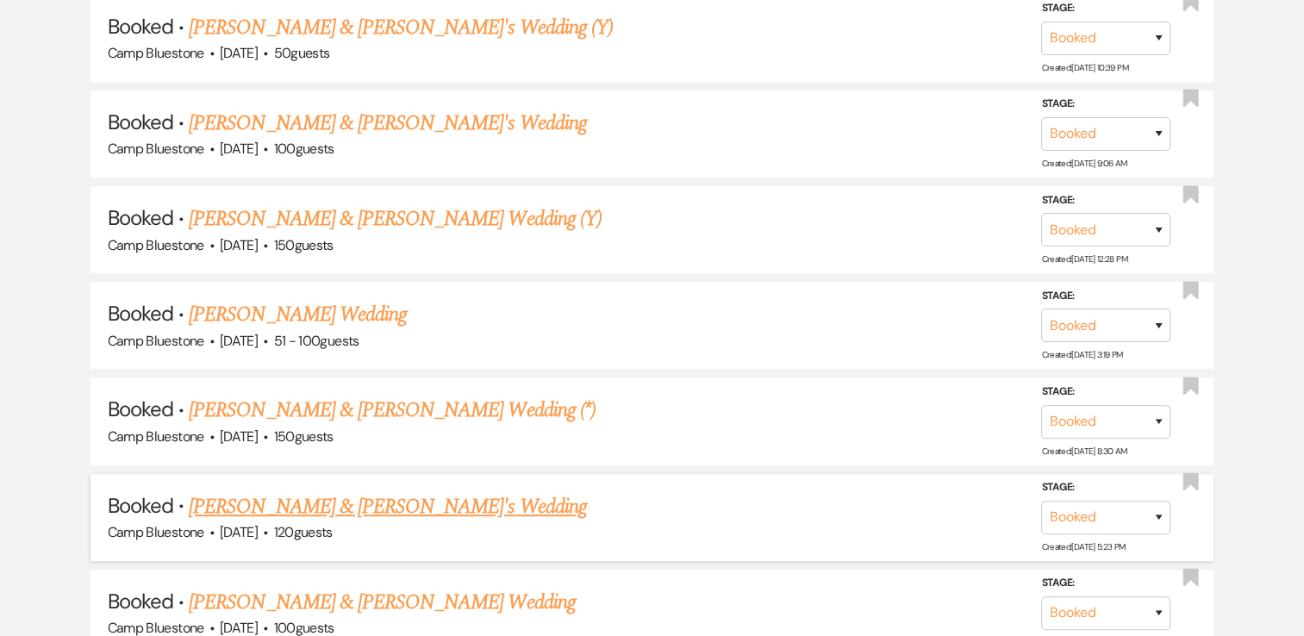
scroll to position [1110, 0]
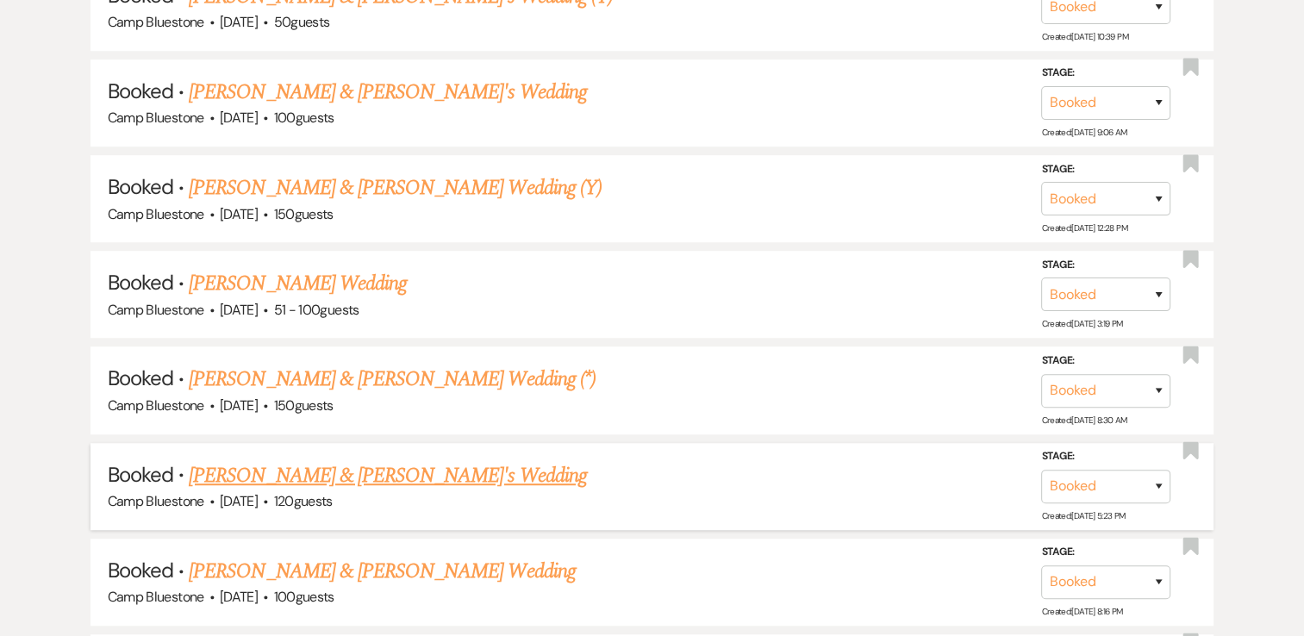
click at [310, 464] on link "[PERSON_NAME] & [PERSON_NAME]'s Wedding" at bounding box center [388, 475] width 398 height 31
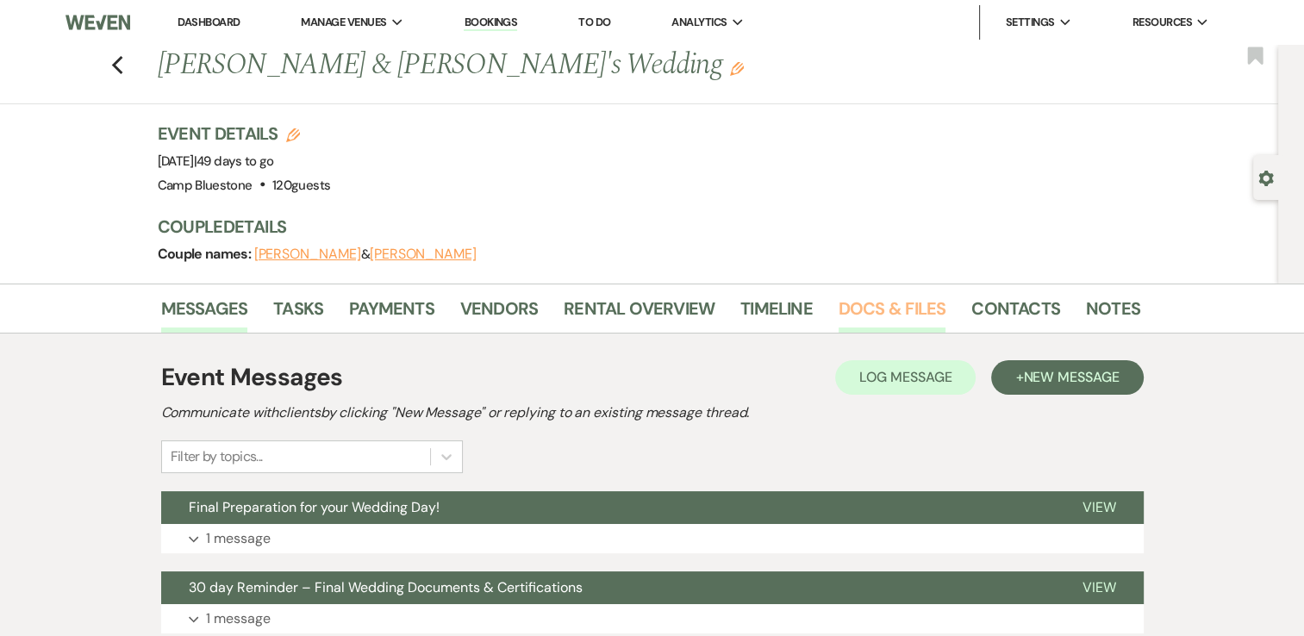
click at [890, 302] on link "Docs & Files" at bounding box center [892, 314] width 107 height 38
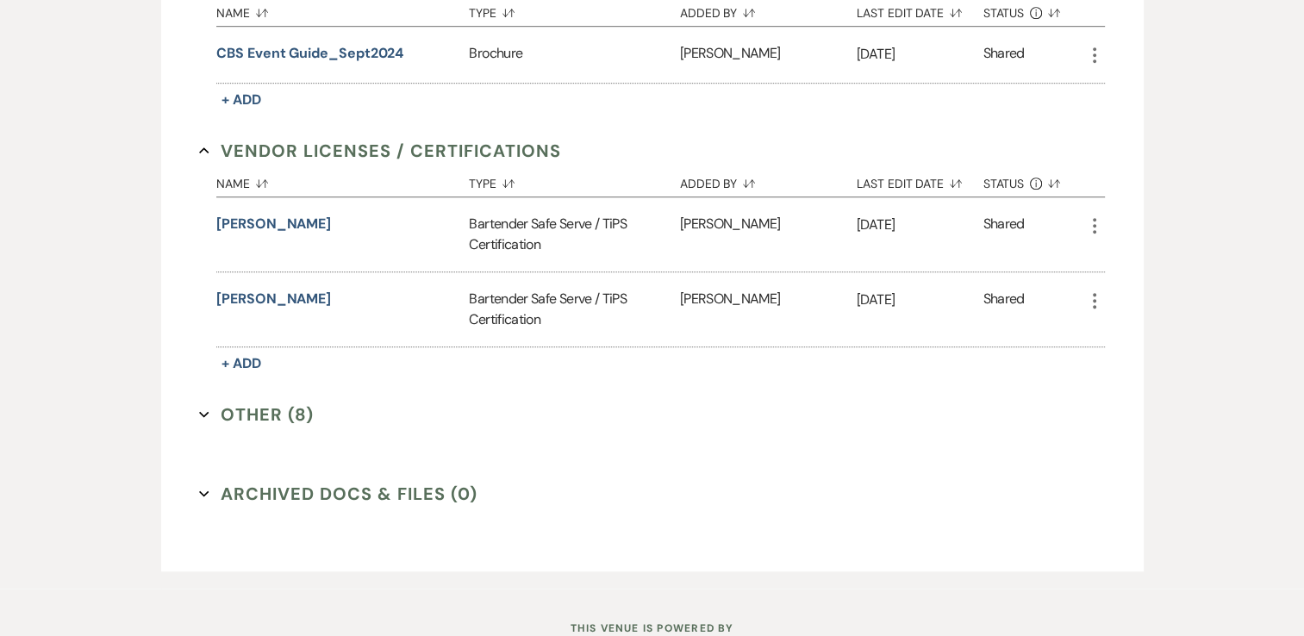
scroll to position [1121, 0]
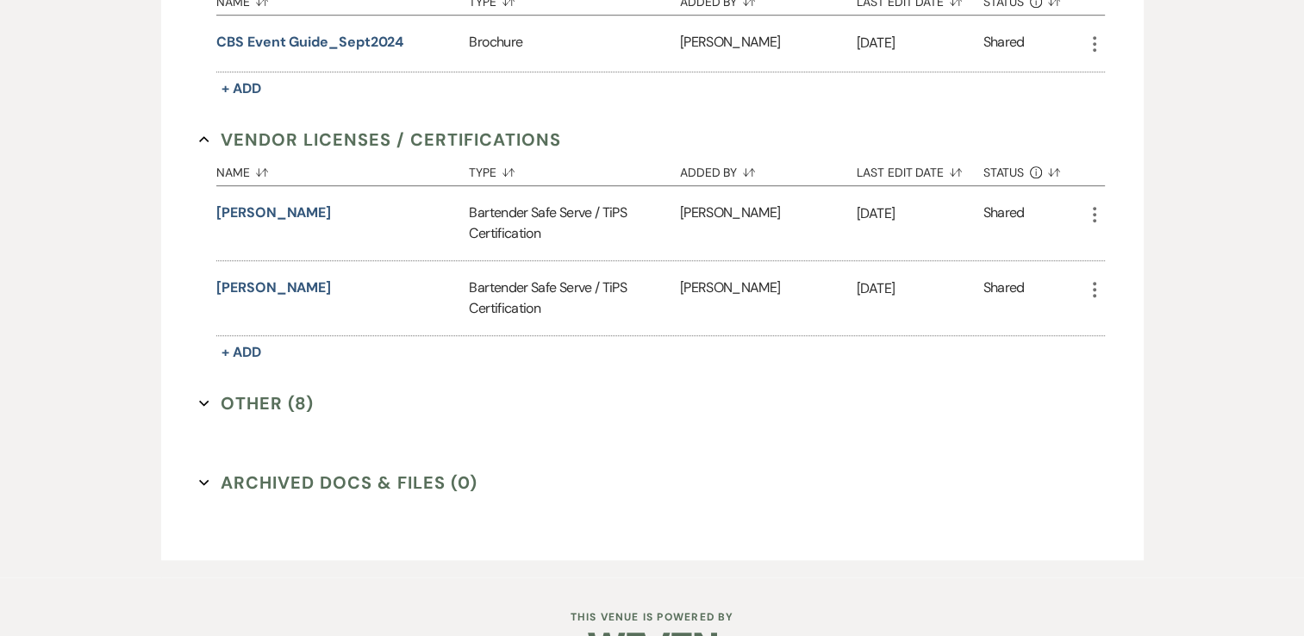
click at [267, 396] on button "Other (8) Expand" at bounding box center [256, 404] width 115 height 26
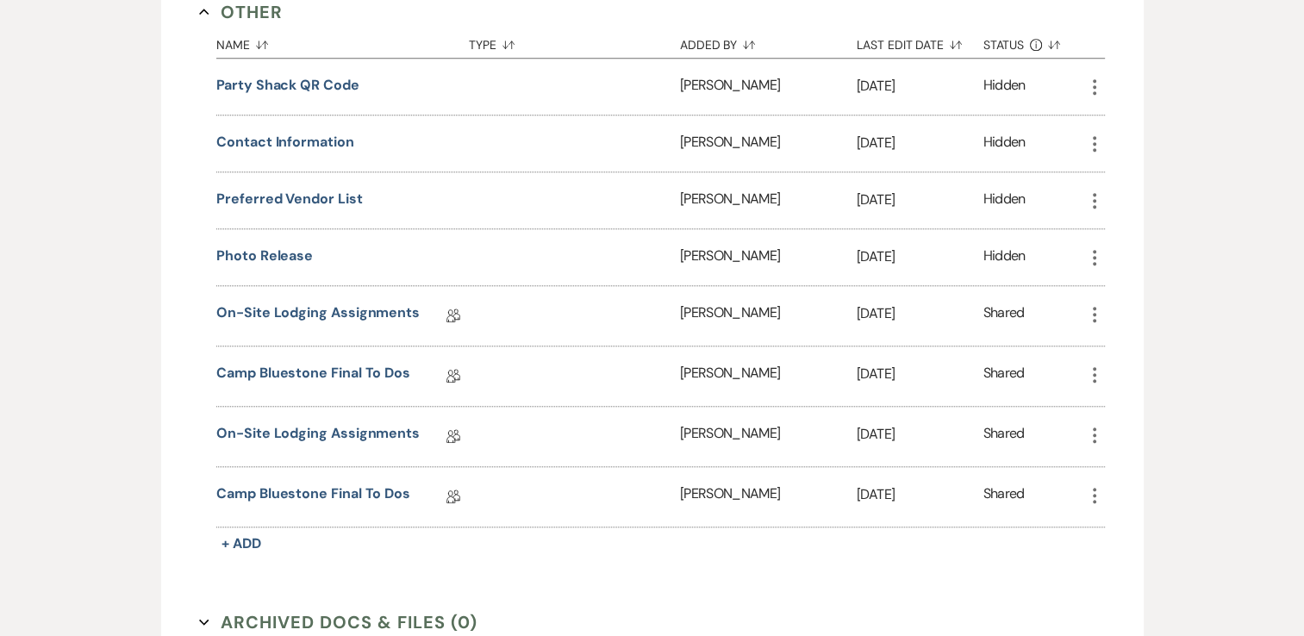
scroll to position [1552, 0]
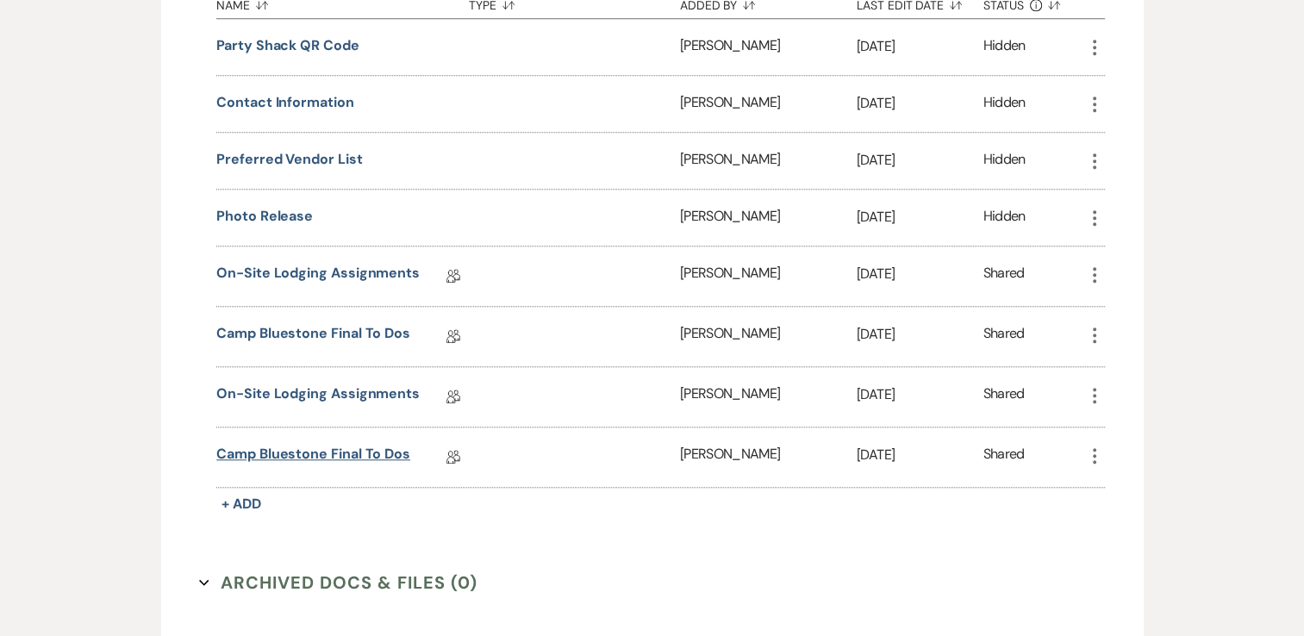
click at [385, 451] on link "Camp Bluestone Final To Dos" at bounding box center [313, 457] width 194 height 27
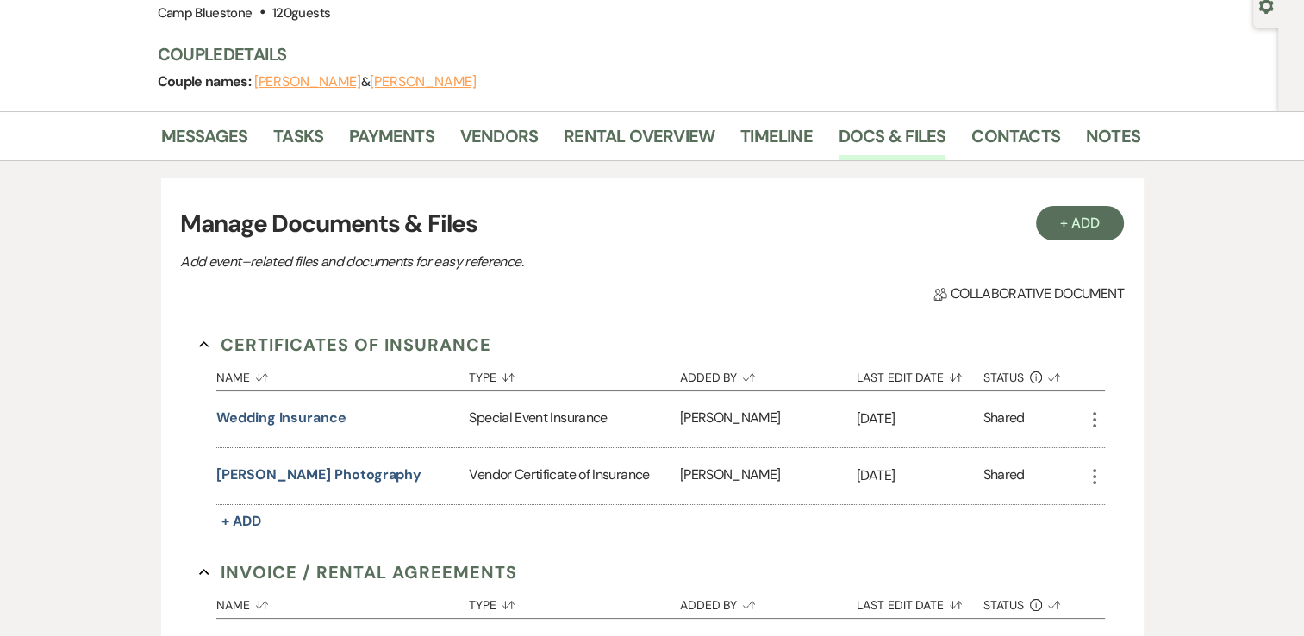
scroll to position [132, 0]
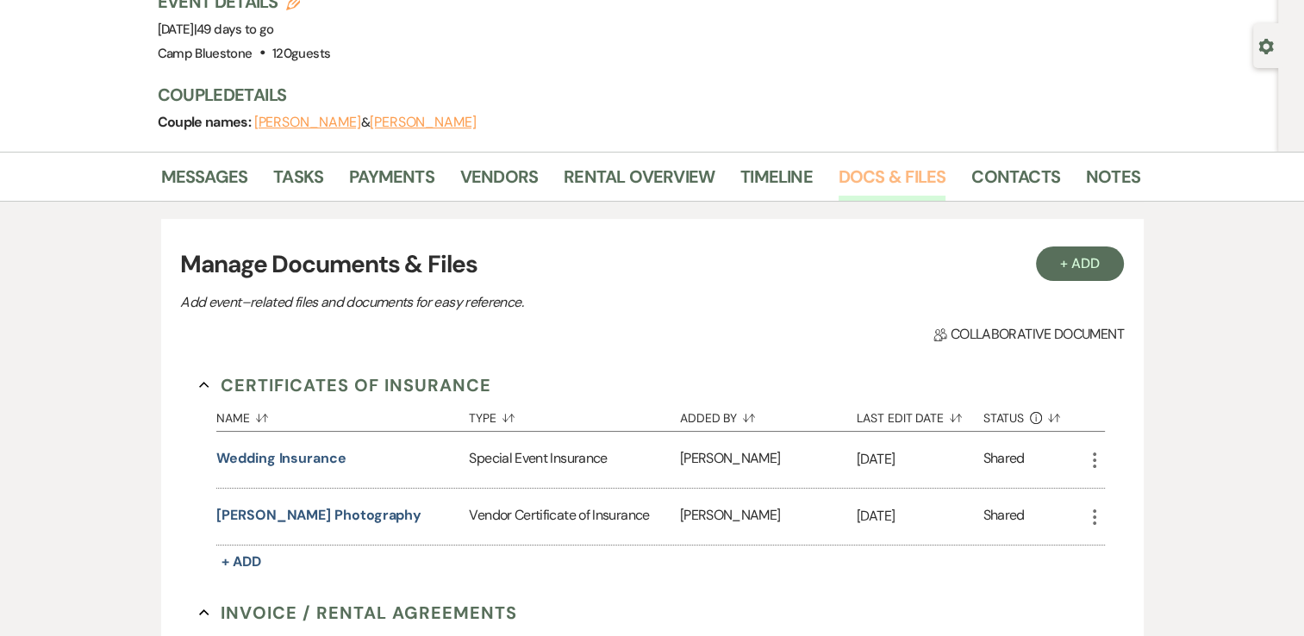
click at [875, 181] on link "Docs & Files" at bounding box center [892, 182] width 107 height 38
click at [499, 178] on link "Vendors" at bounding box center [499, 182] width 78 height 38
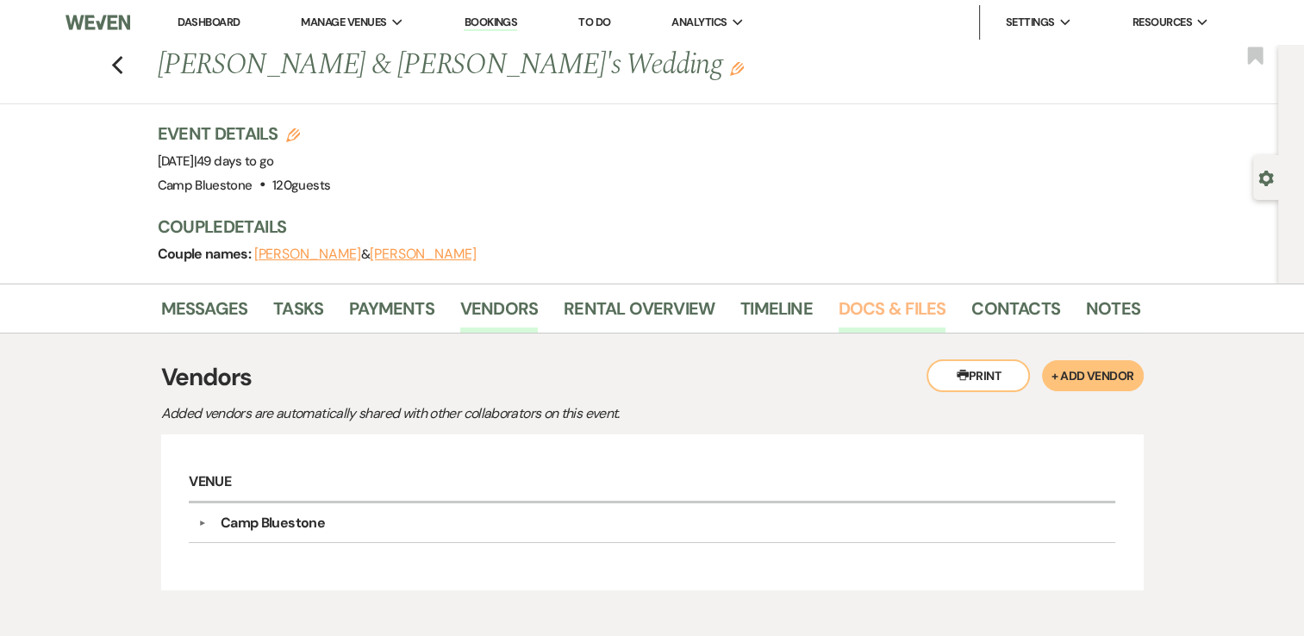
click at [871, 302] on link "Docs & Files" at bounding box center [892, 314] width 107 height 38
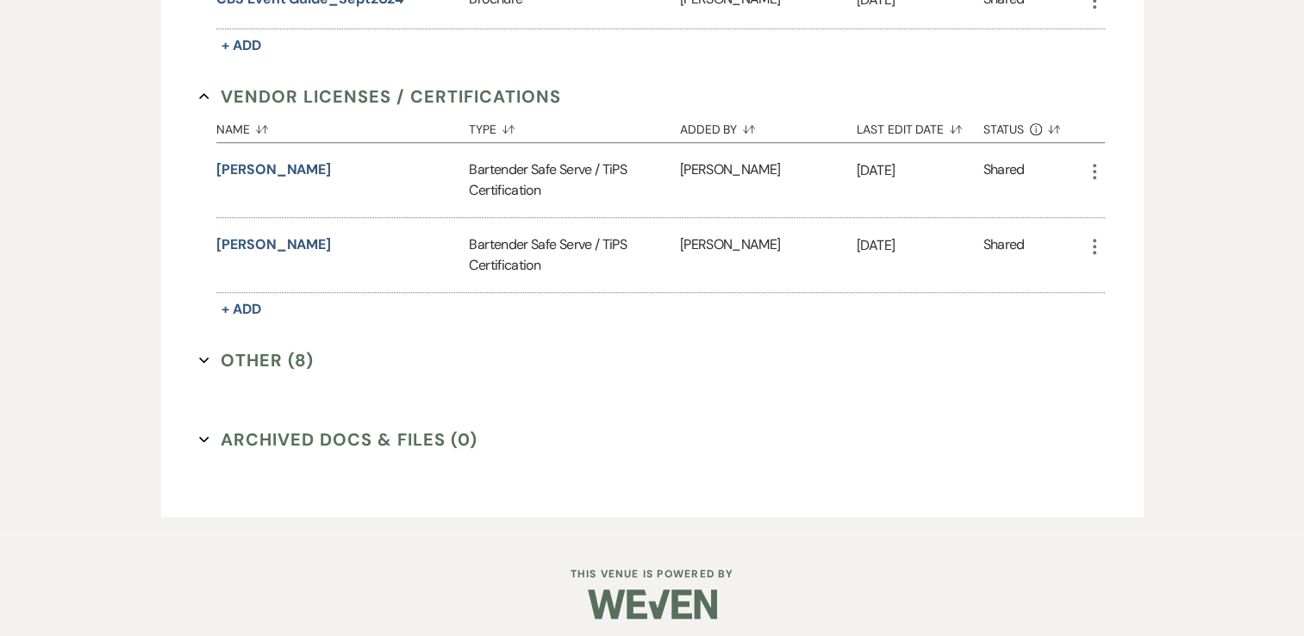
scroll to position [1166, 0]
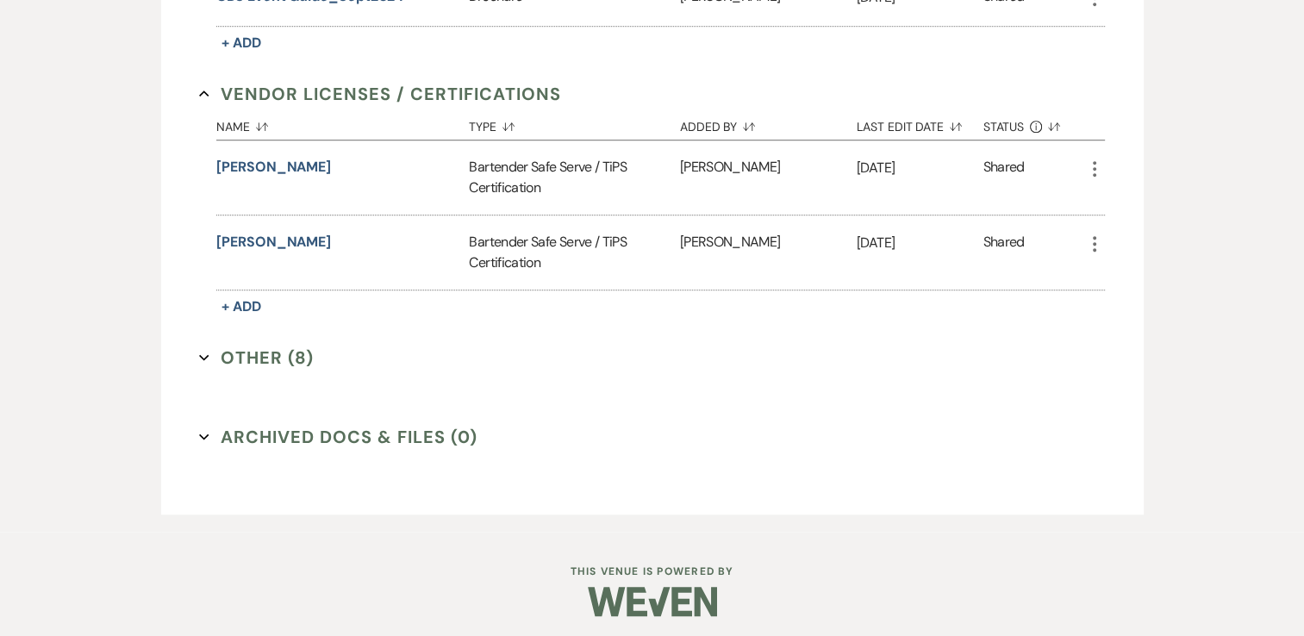
click at [286, 350] on button "Other (8) Expand" at bounding box center [256, 358] width 115 height 26
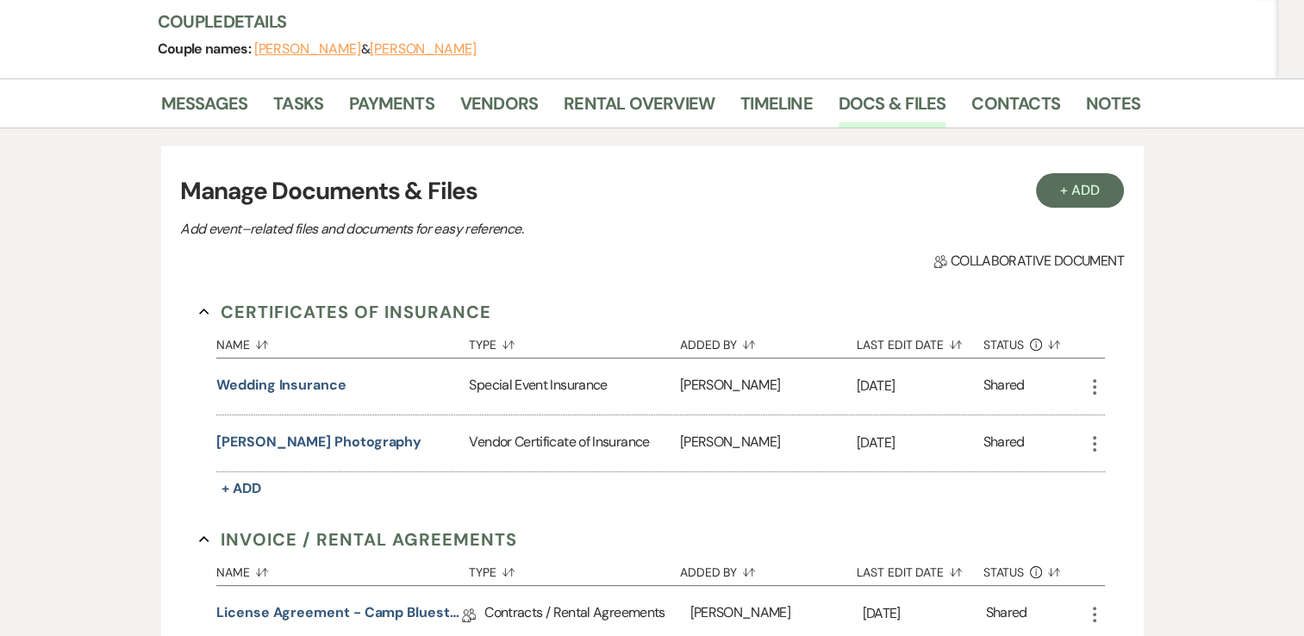
scroll to position [0, 0]
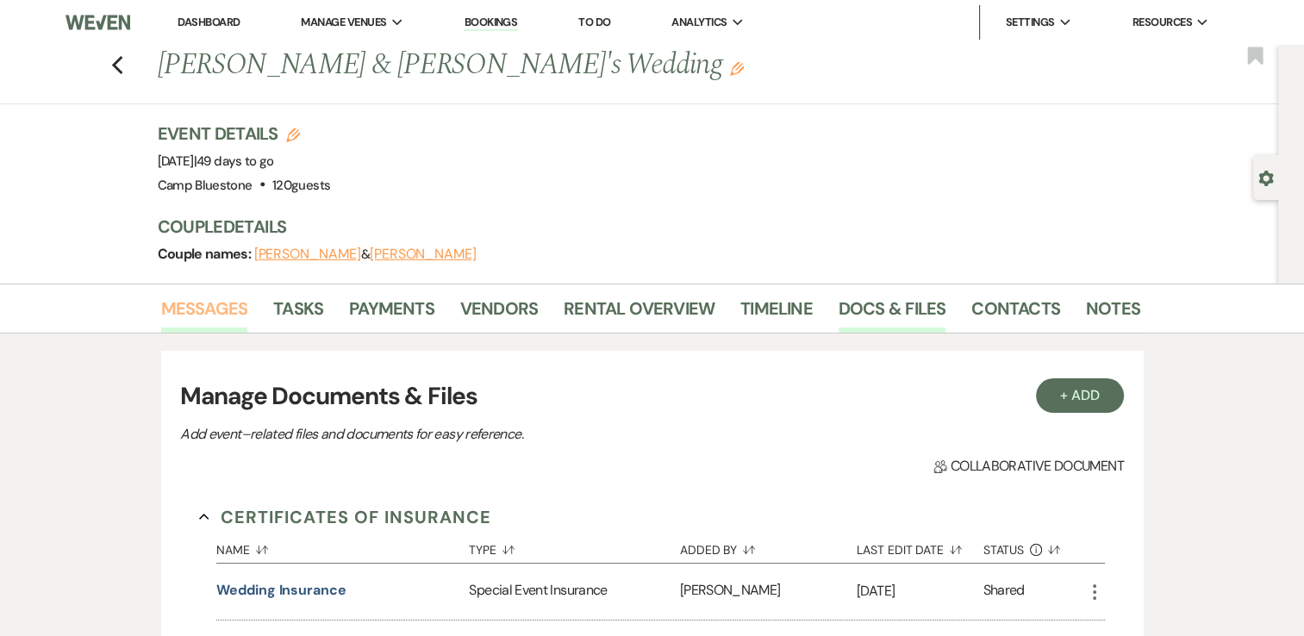
click at [215, 304] on link "Messages" at bounding box center [204, 314] width 87 height 38
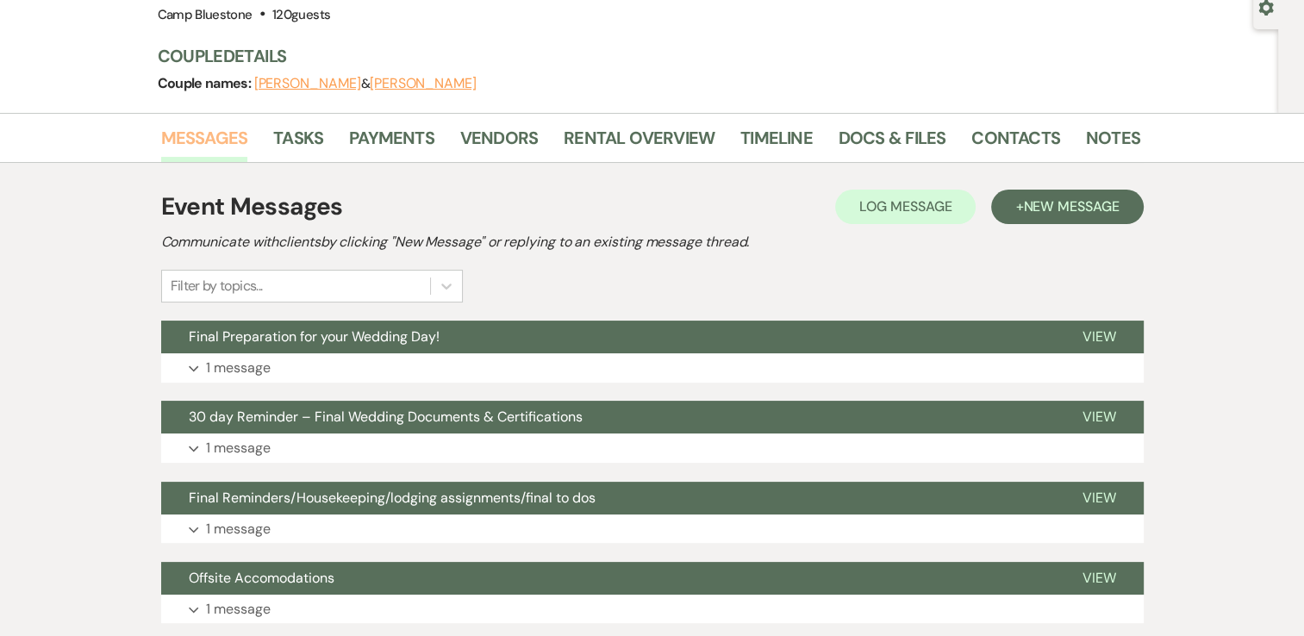
scroll to position [172, 0]
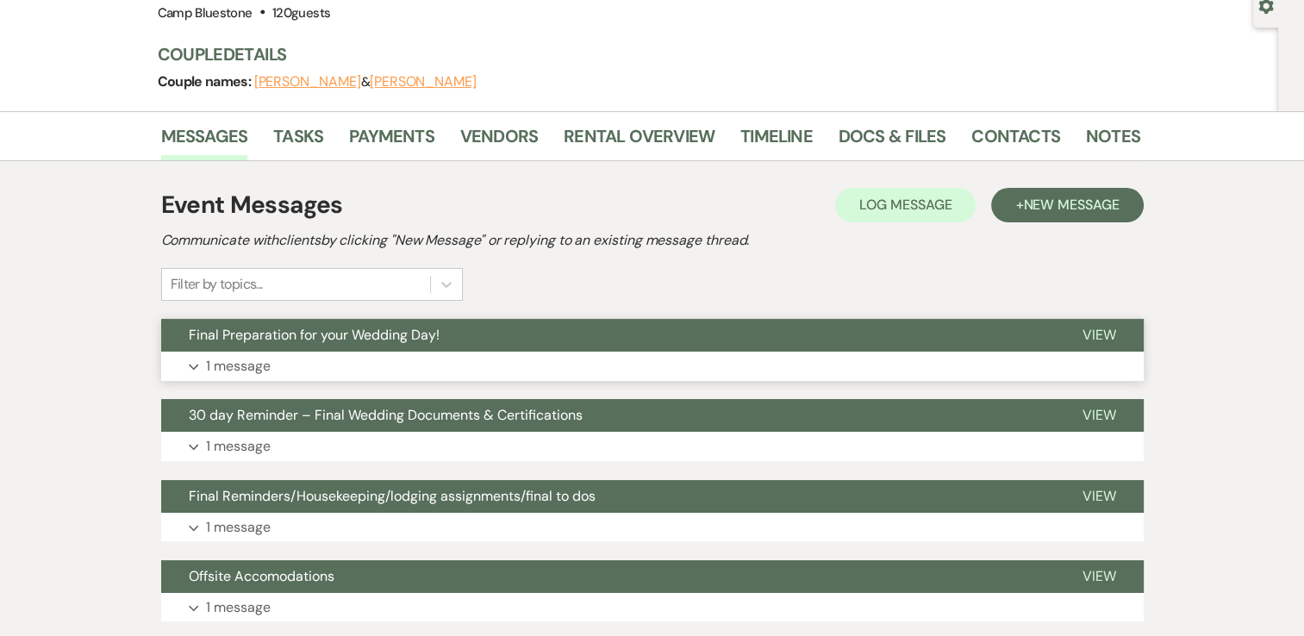
click at [248, 361] on p "1 message" at bounding box center [238, 366] width 65 height 22
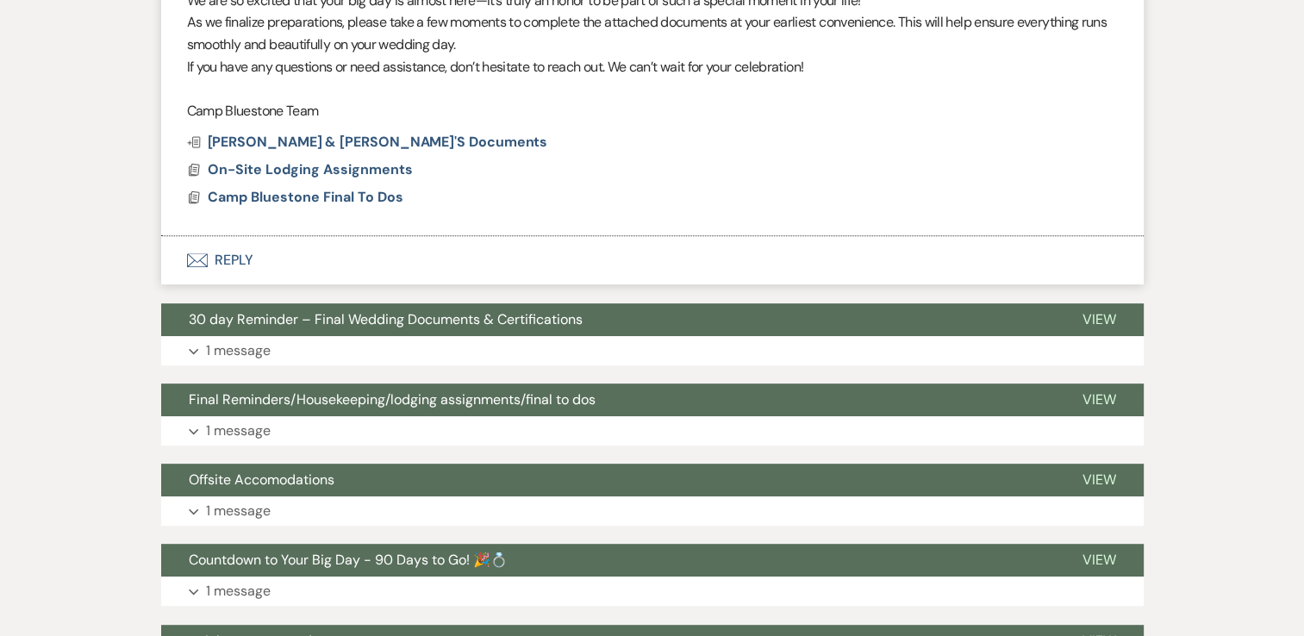
scroll to position [690, 0]
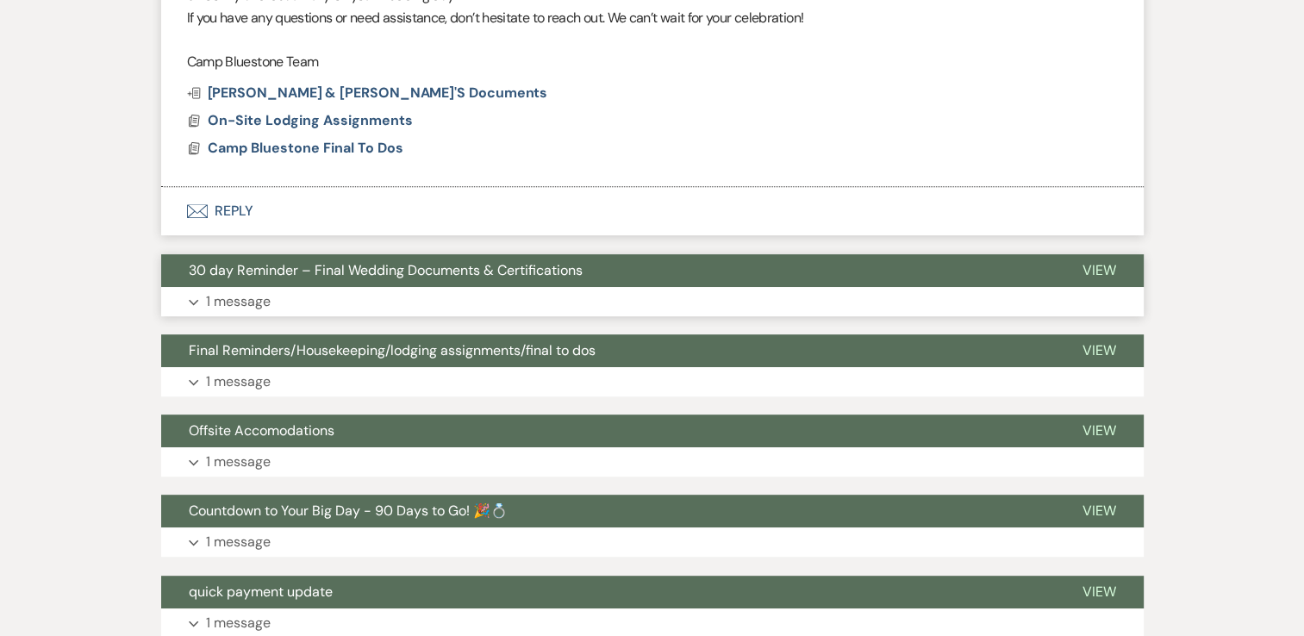
click at [252, 298] on p "1 message" at bounding box center [238, 302] width 65 height 22
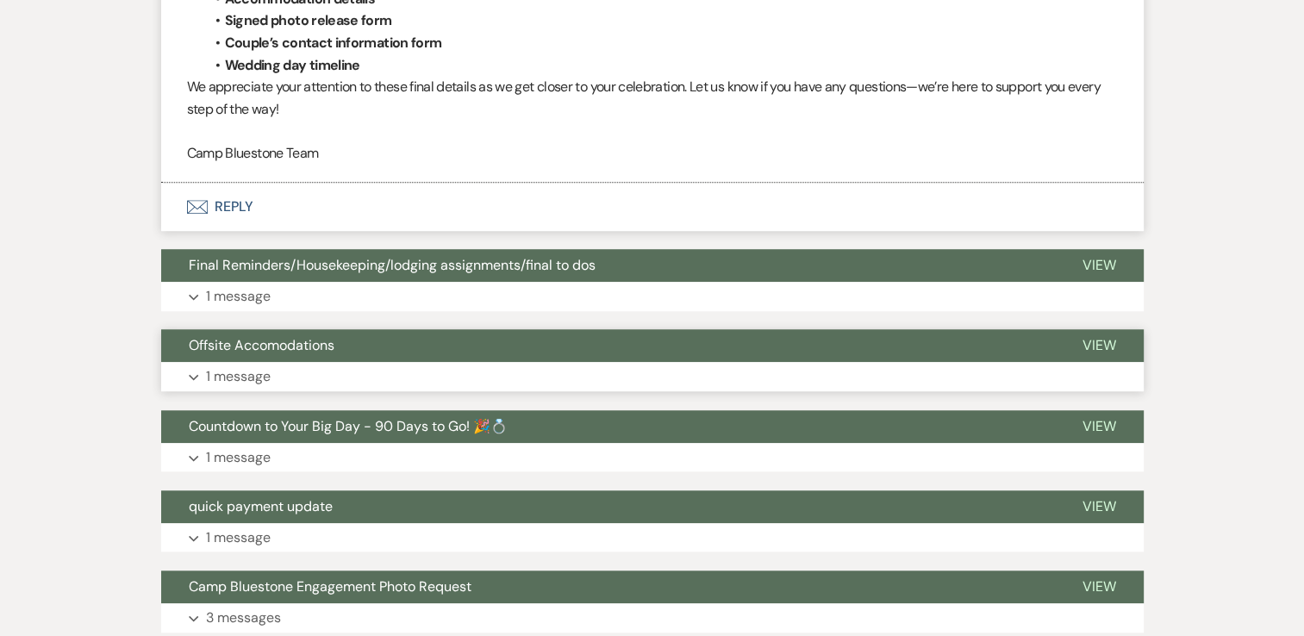
scroll to position [1379, 0]
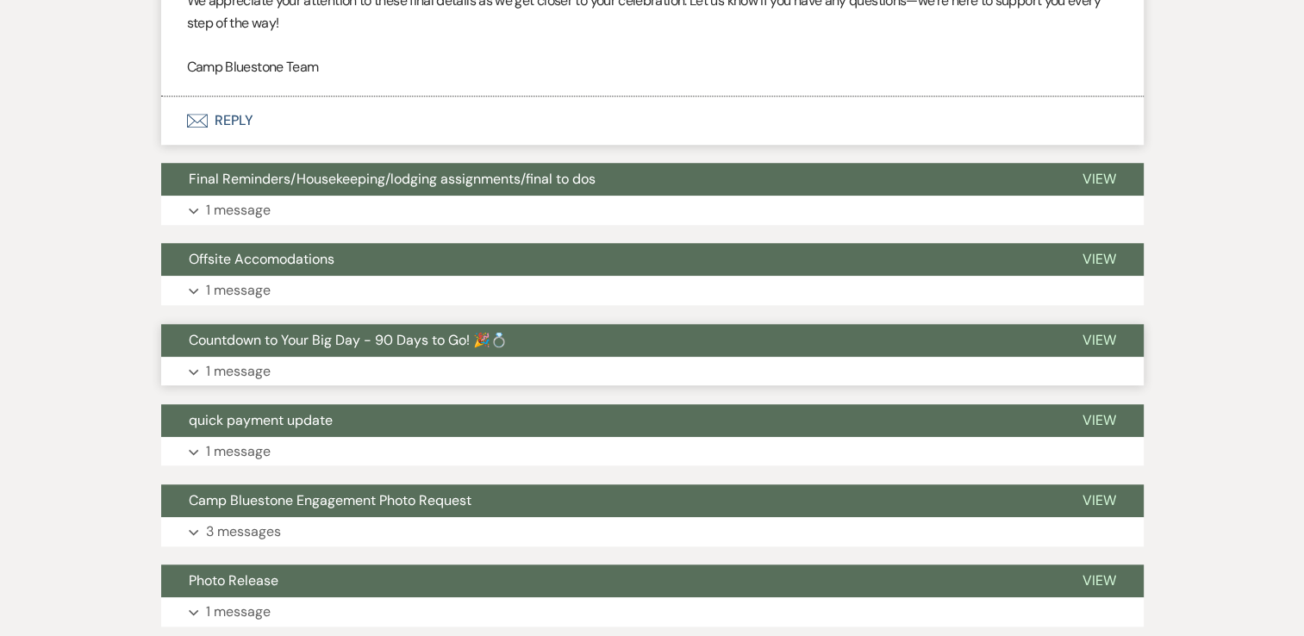
click at [260, 374] on p "1 message" at bounding box center [238, 371] width 65 height 22
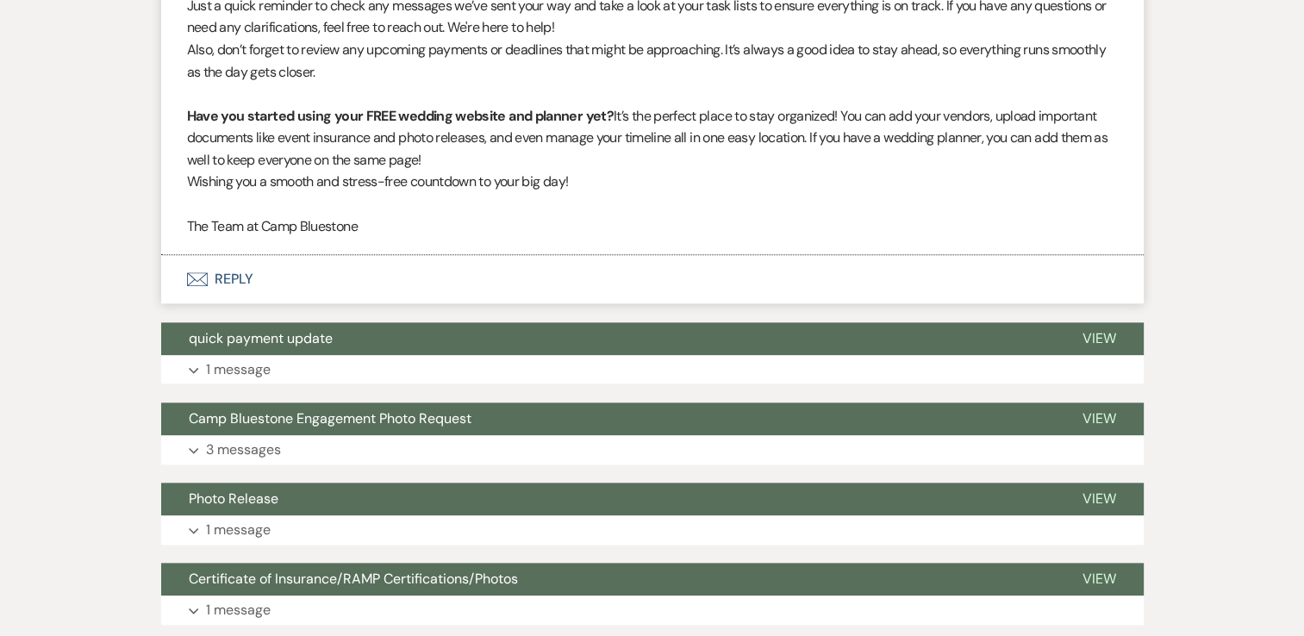
scroll to position [1897, 0]
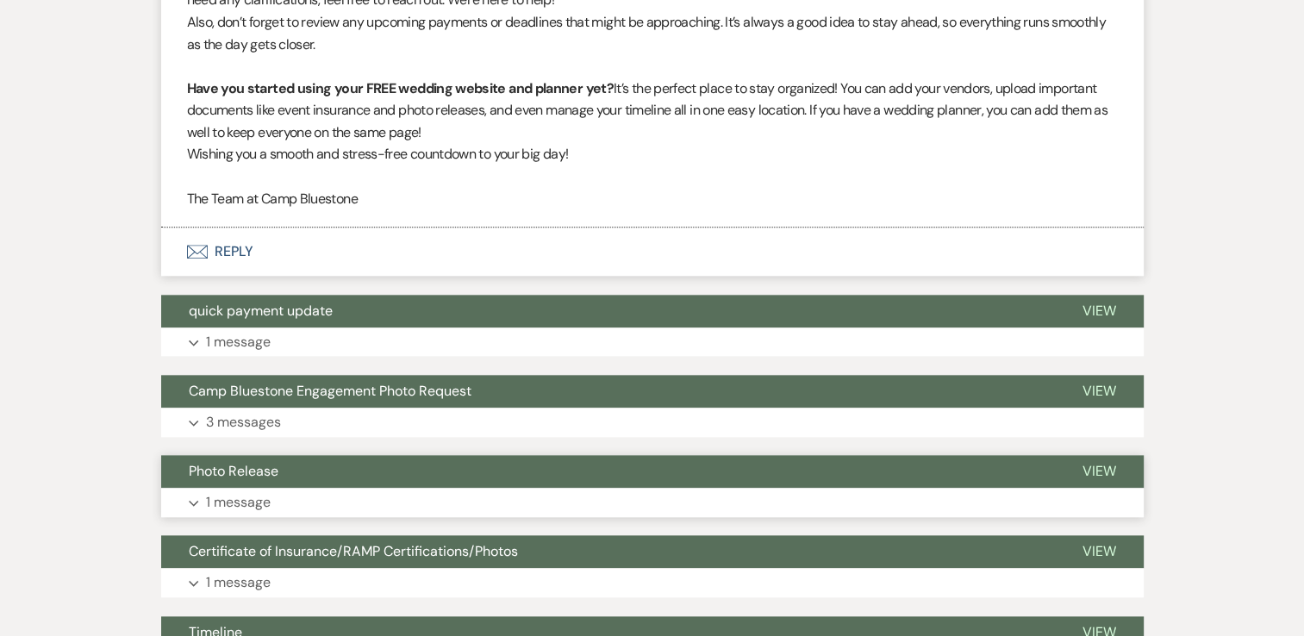
click at [234, 502] on p "1 message" at bounding box center [238, 502] width 65 height 22
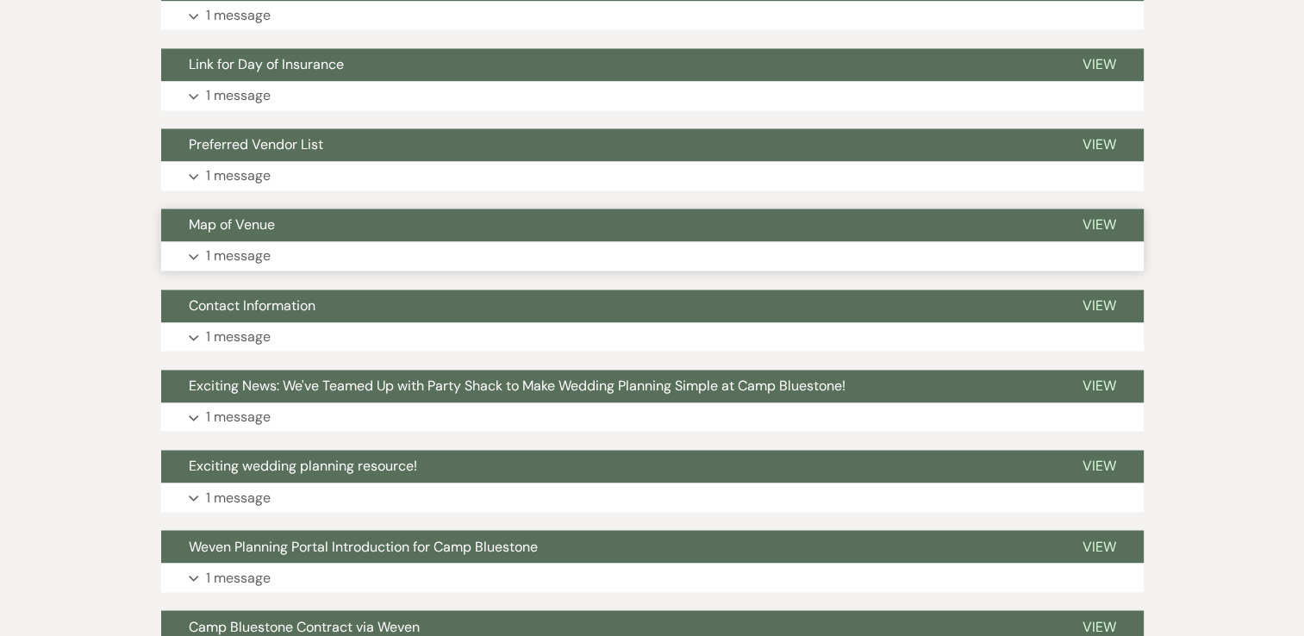
scroll to position [2586, 0]
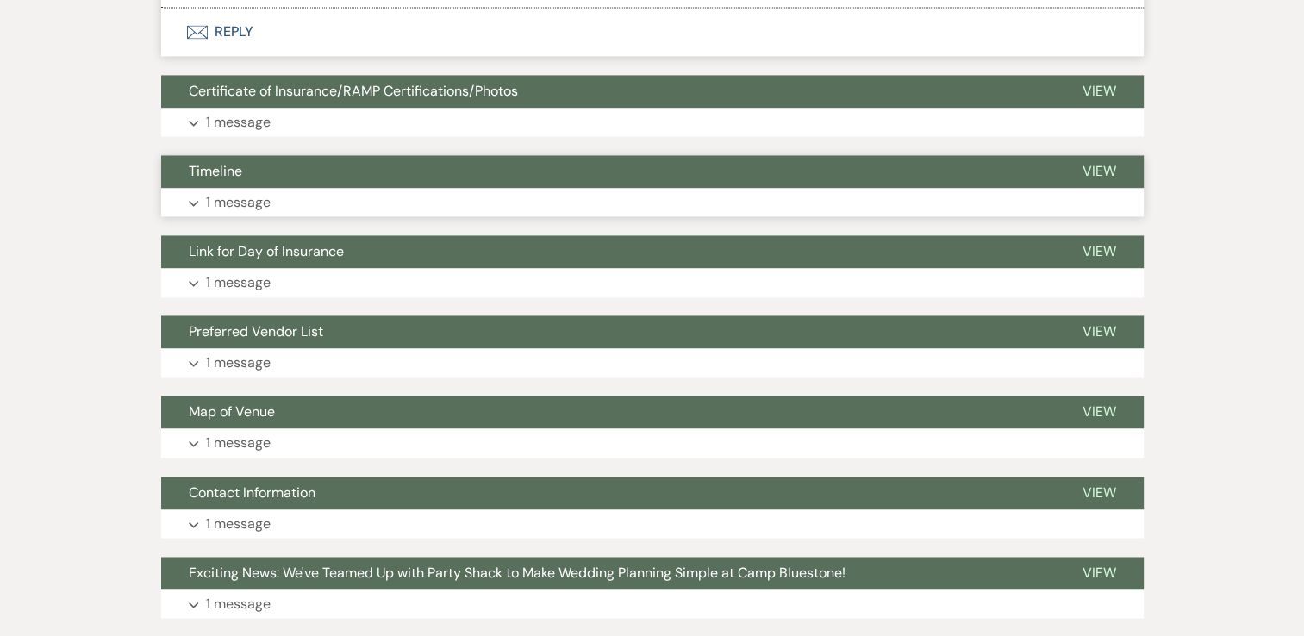
click at [241, 196] on p "1 message" at bounding box center [238, 202] width 65 height 22
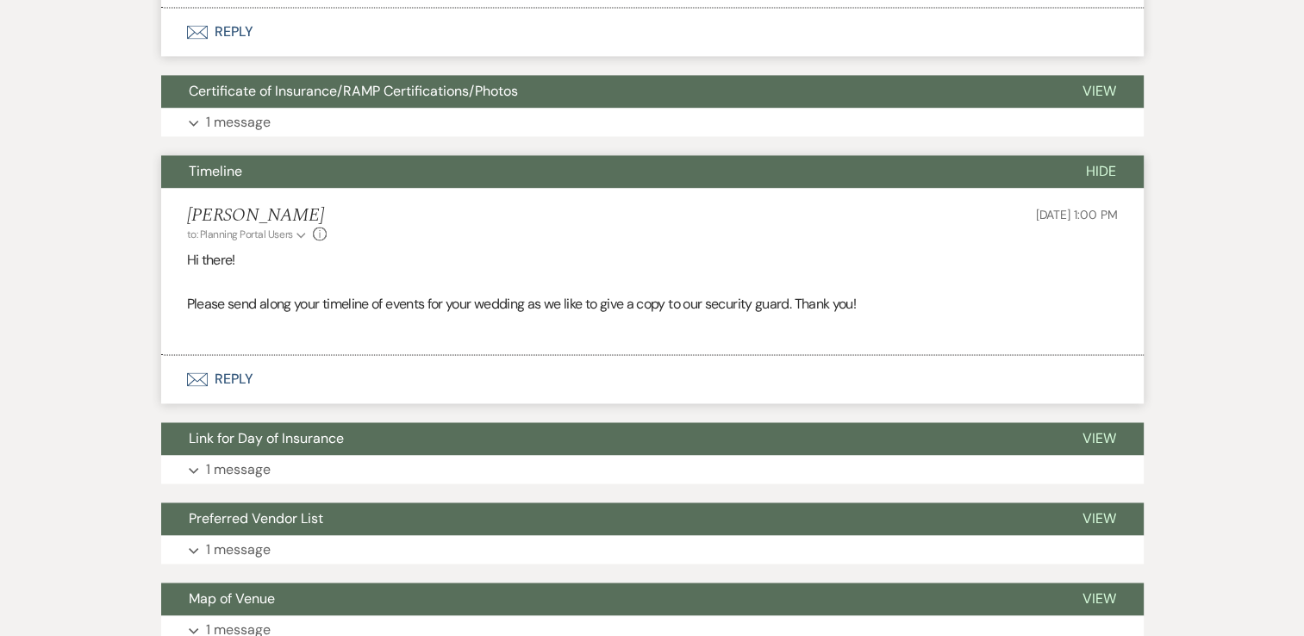
click at [240, 378] on button "Envelope Reply" at bounding box center [652, 379] width 983 height 48
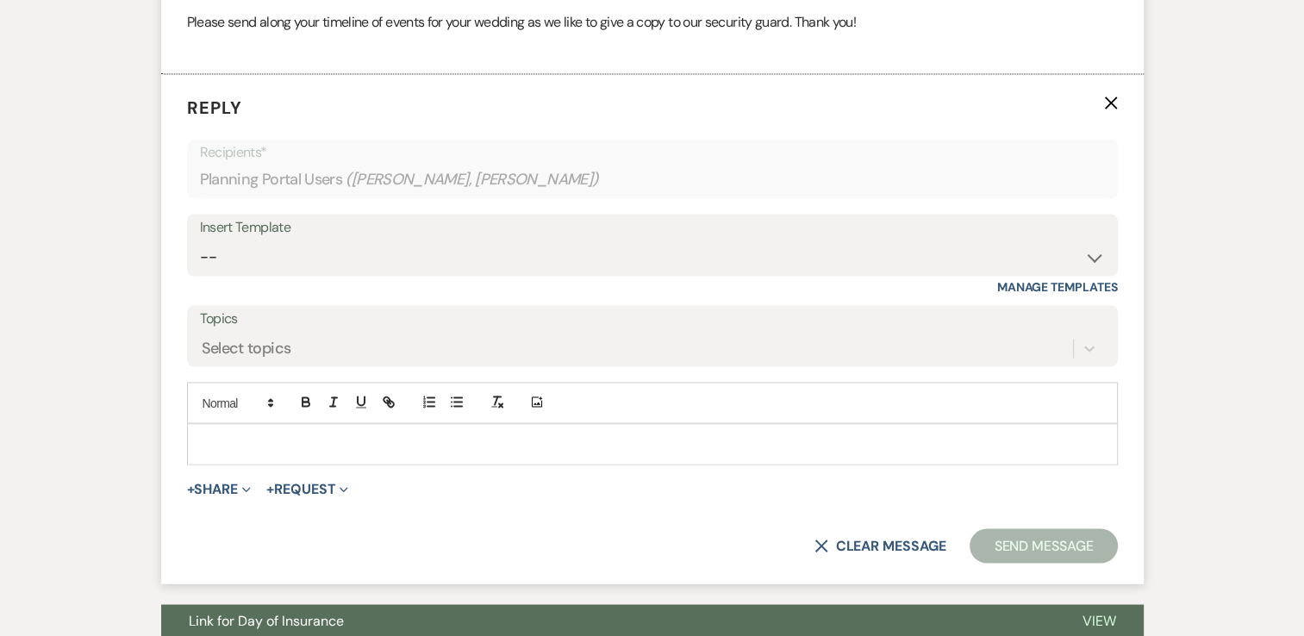
scroll to position [2877, 0]
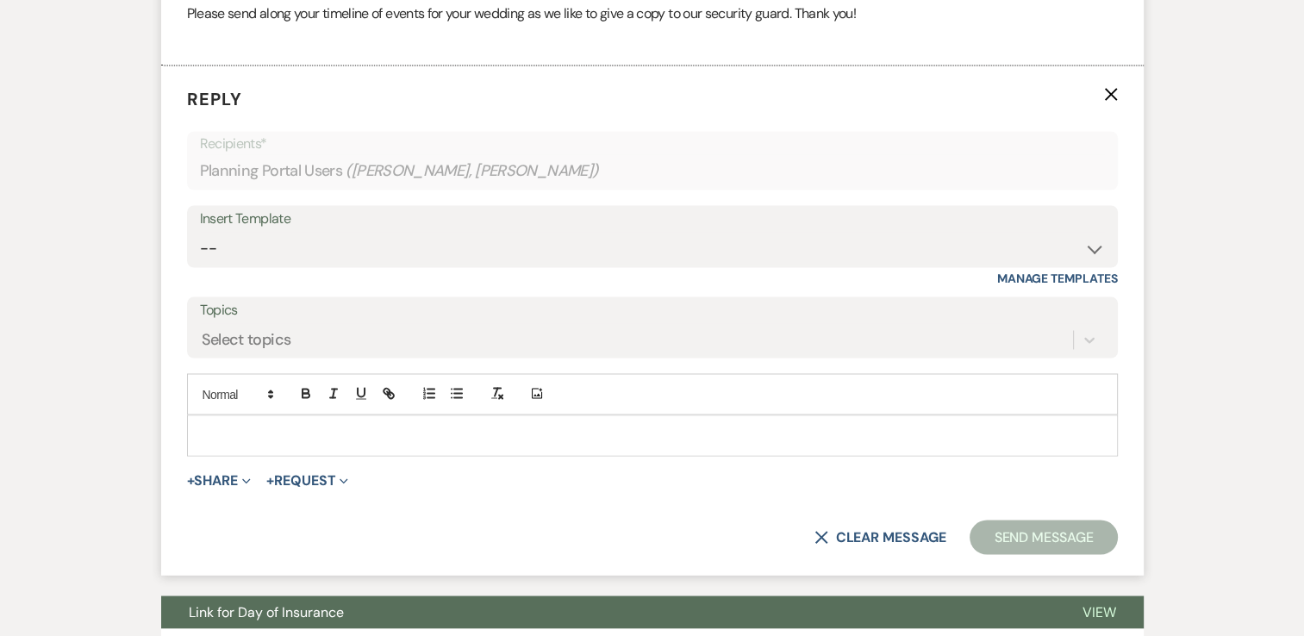
click at [270, 421] on div at bounding box center [652, 436] width 929 height 40
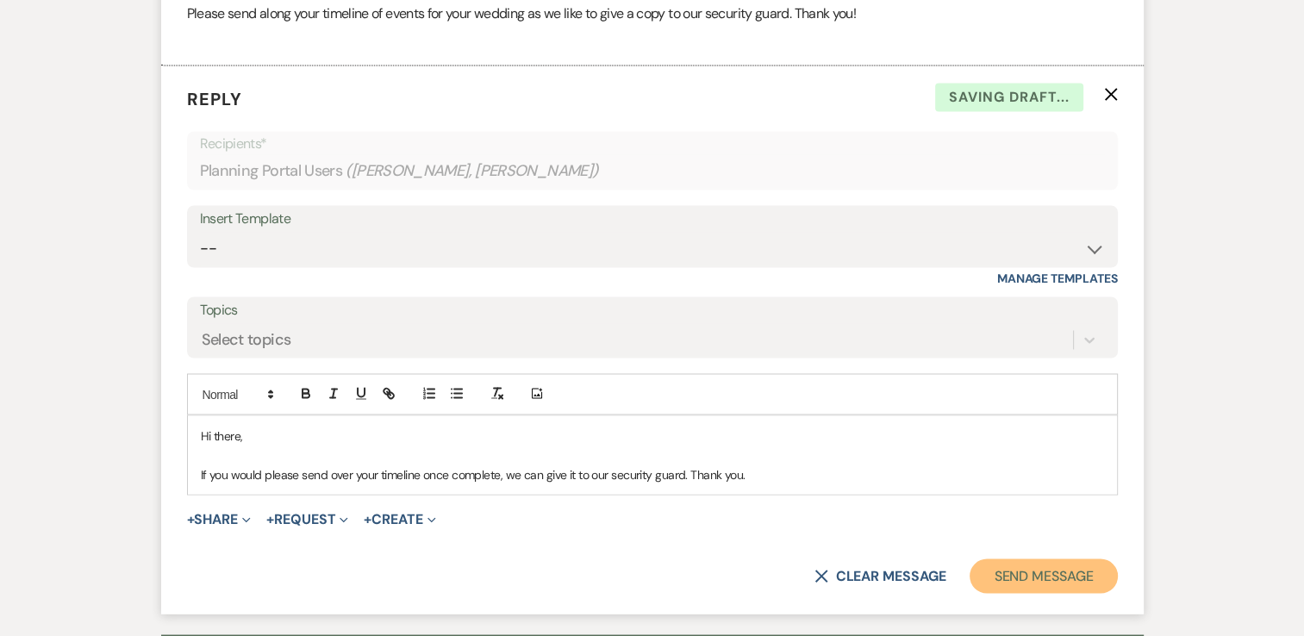
click at [1047, 567] on button "Send Message" at bounding box center [1043, 576] width 147 height 34
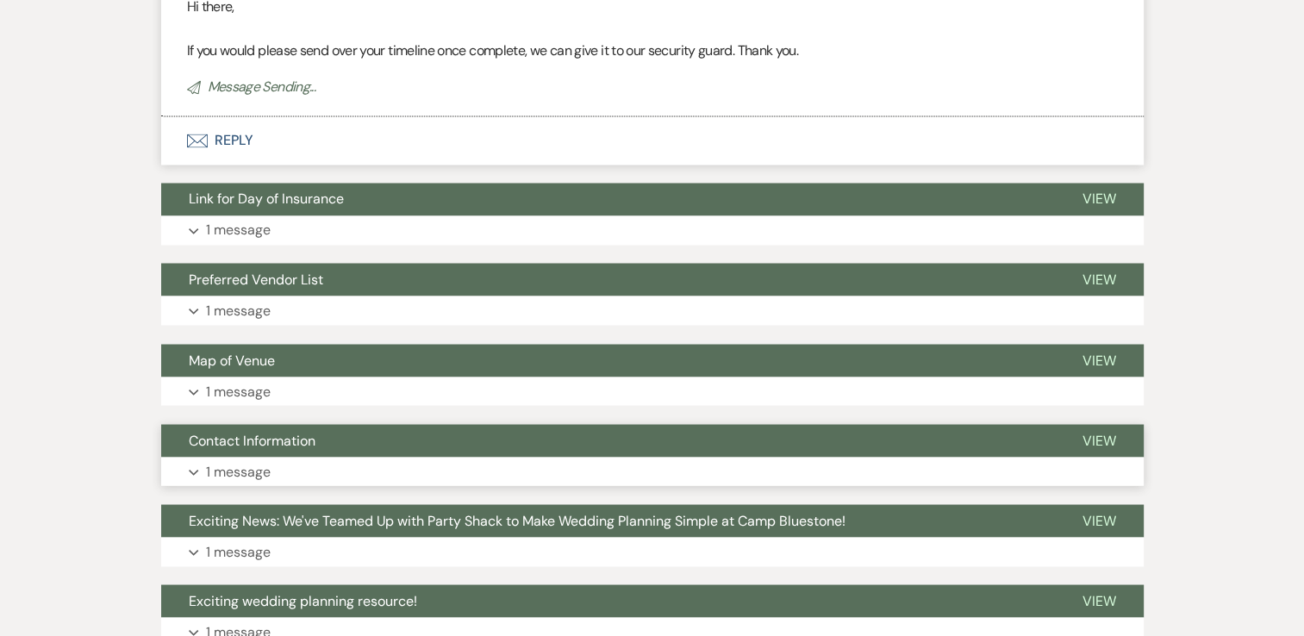
scroll to position [3049, 0]
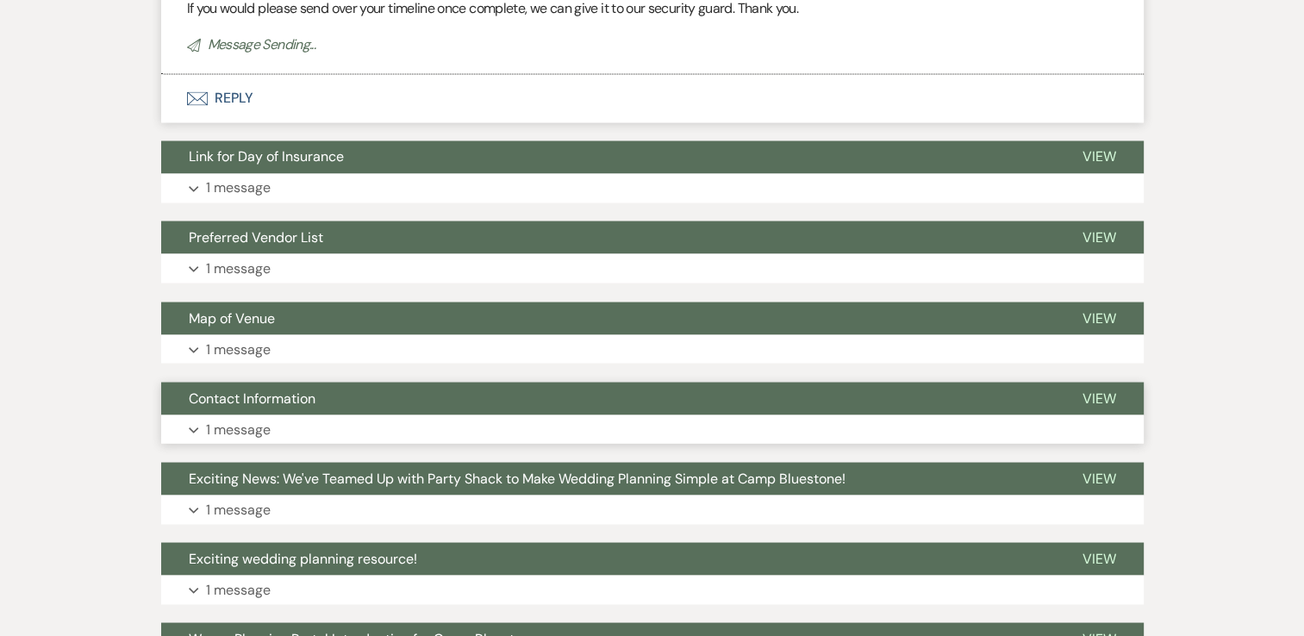
click at [256, 429] on p "1 message" at bounding box center [238, 429] width 65 height 22
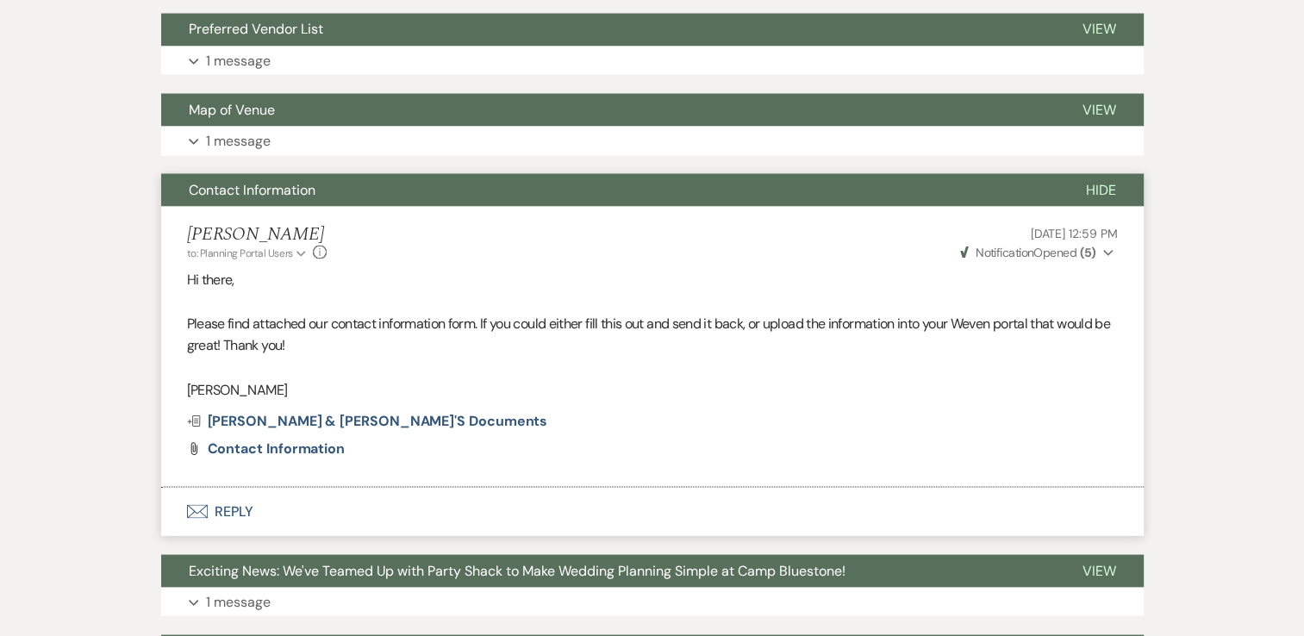
scroll to position [3394, 0]
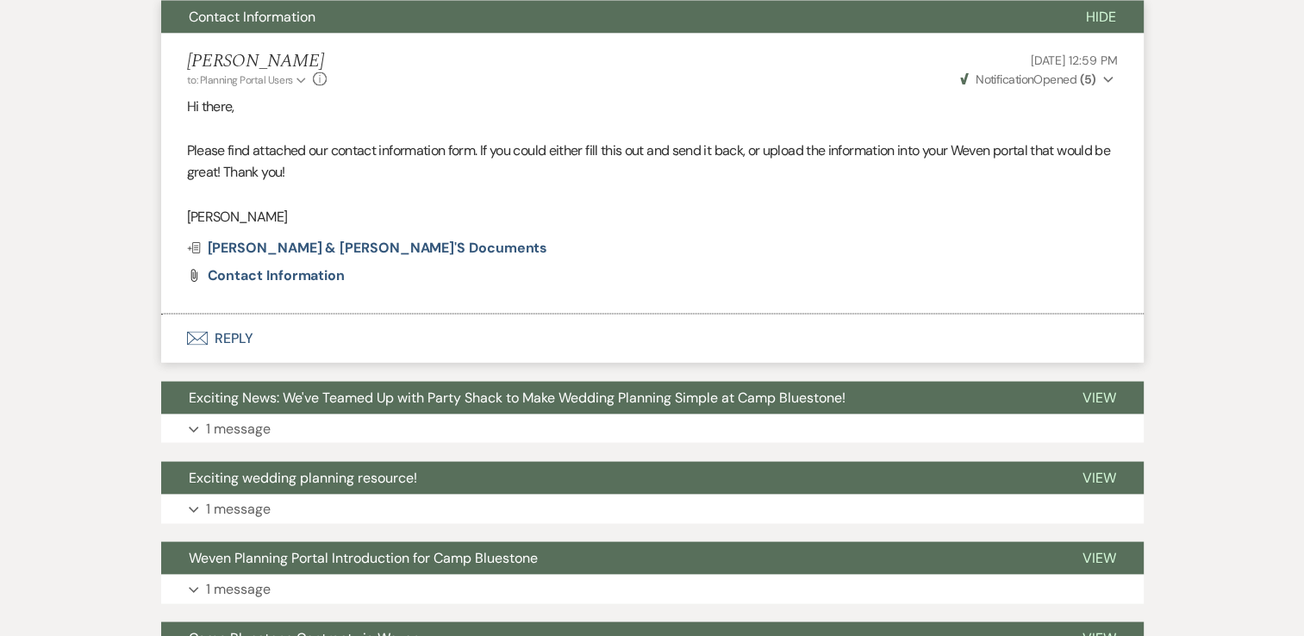
click at [225, 335] on button "Envelope Reply" at bounding box center [652, 339] width 983 height 48
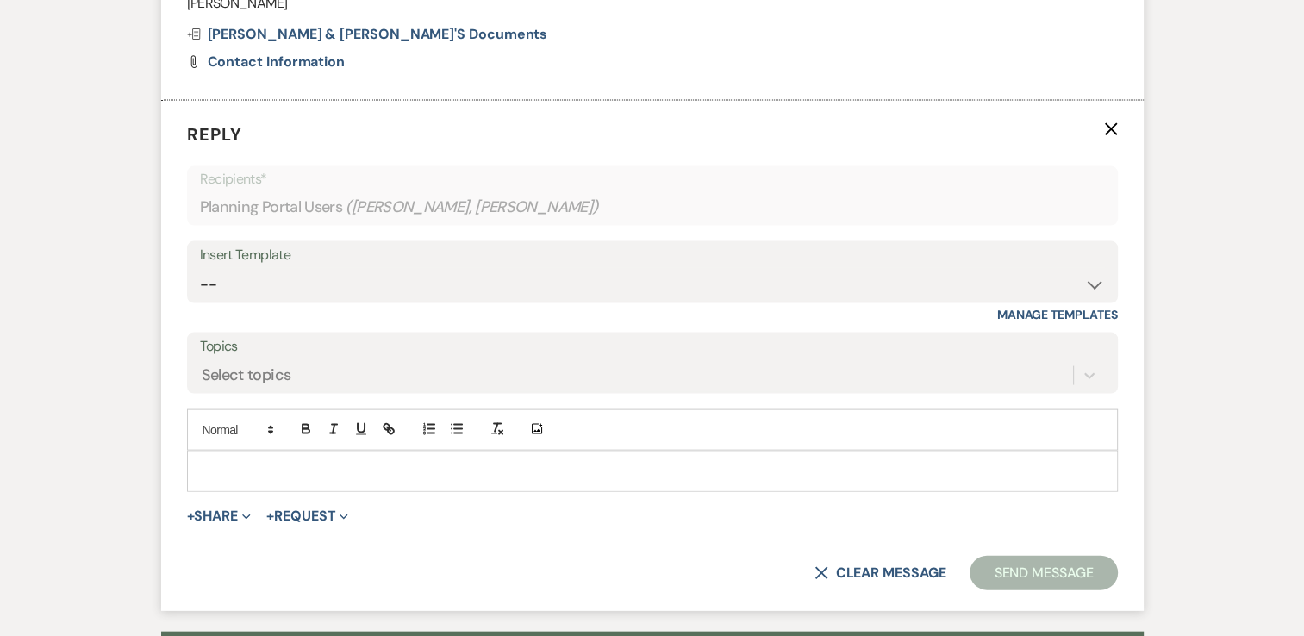
scroll to position [3644, 0]
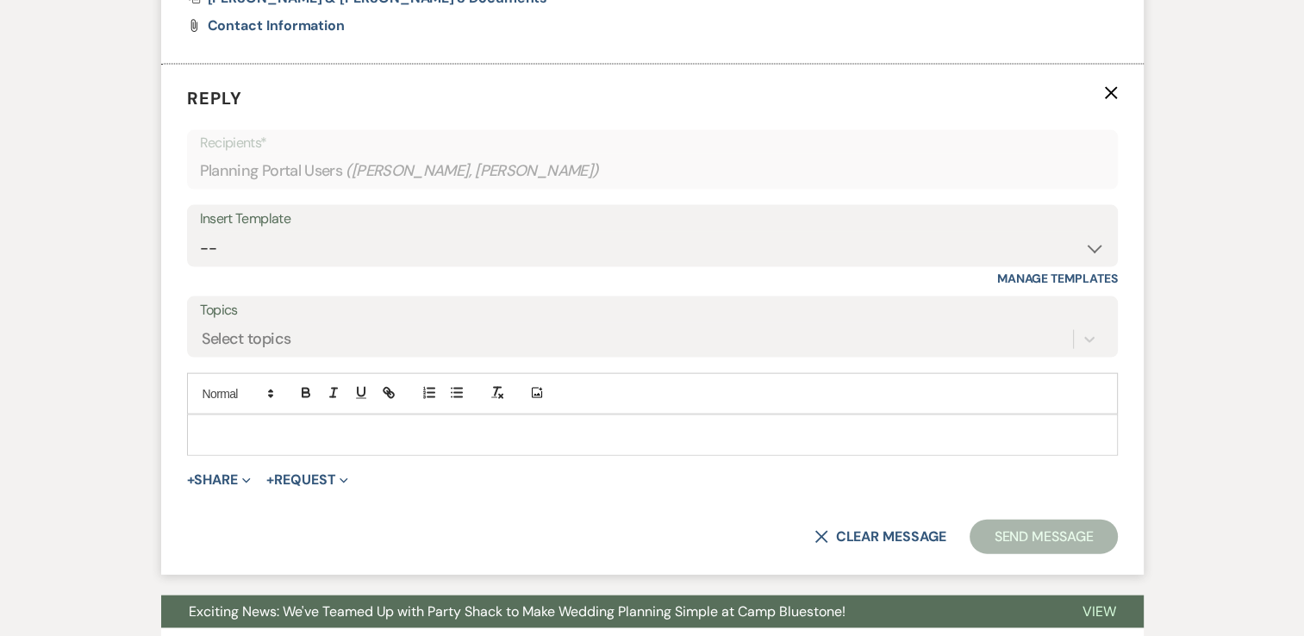
click at [239, 426] on p at bounding box center [653, 435] width 904 height 19
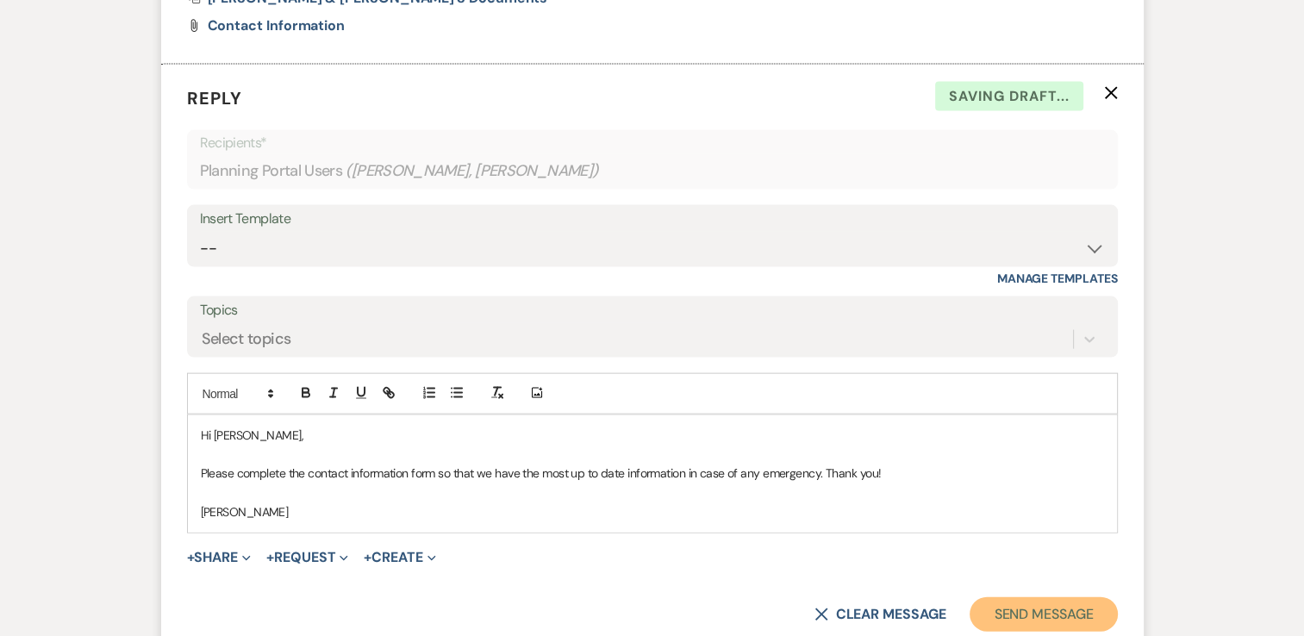
click at [1031, 613] on button "Send Message" at bounding box center [1043, 614] width 147 height 34
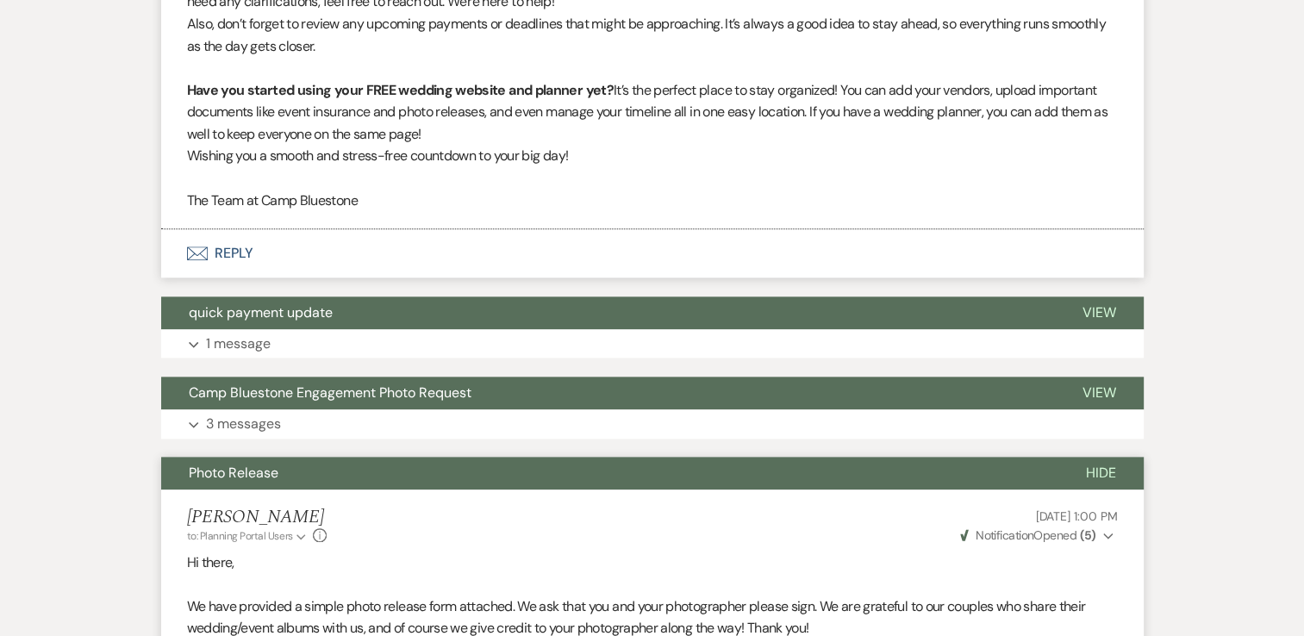
scroll to position [1864, 0]
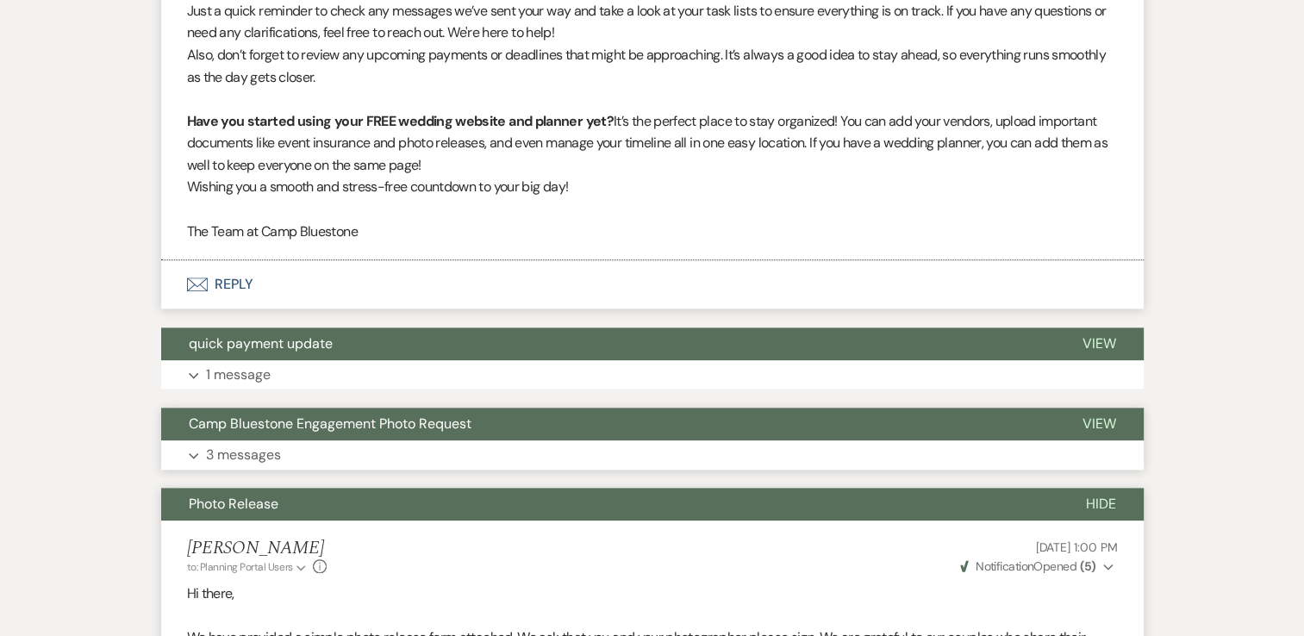
click at [260, 454] on p "3 messages" at bounding box center [243, 455] width 75 height 22
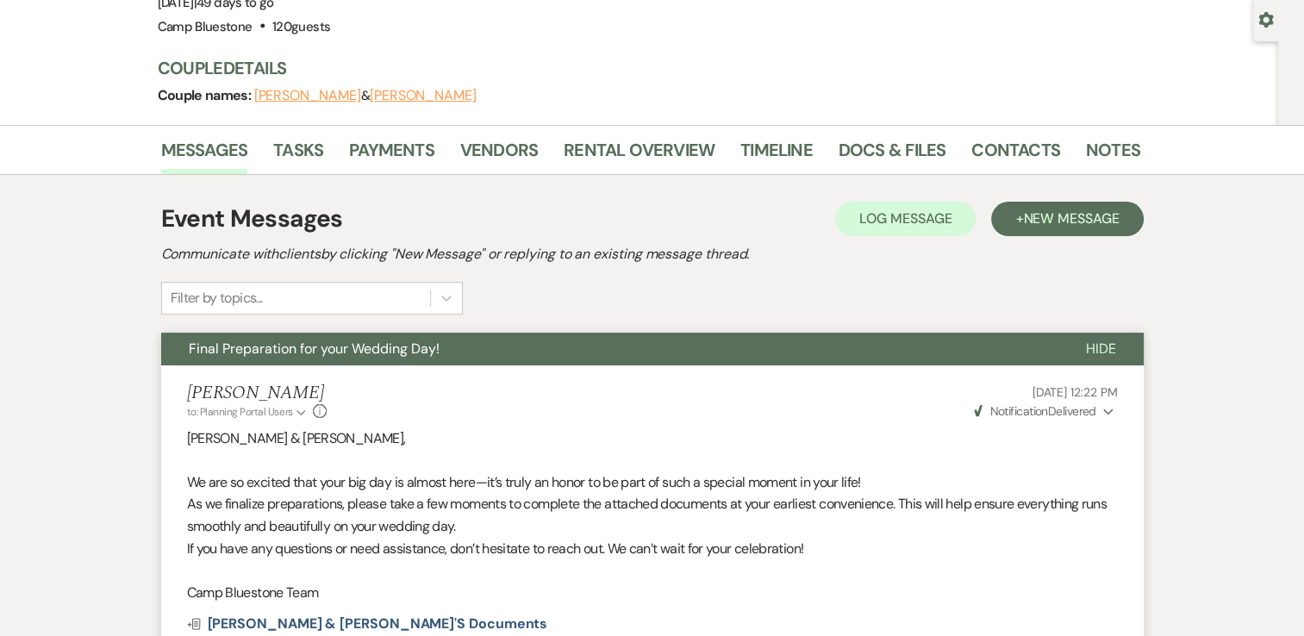
scroll to position [0, 0]
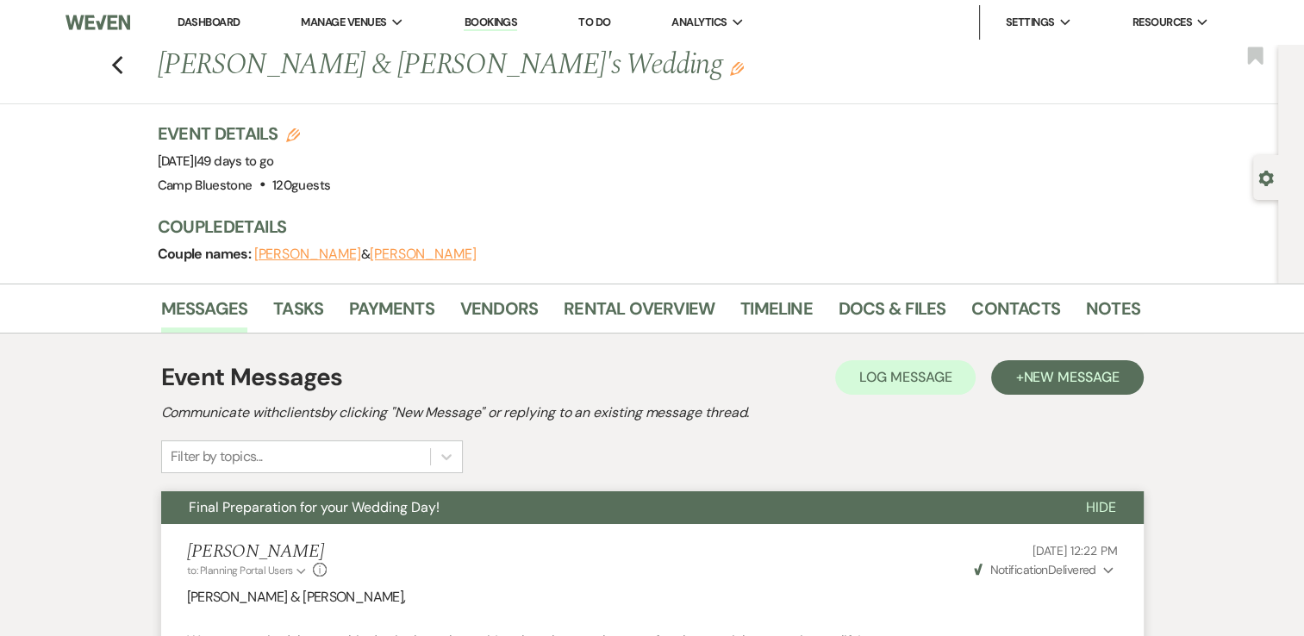
click at [209, 24] on link "Dashboard" at bounding box center [209, 22] width 62 height 15
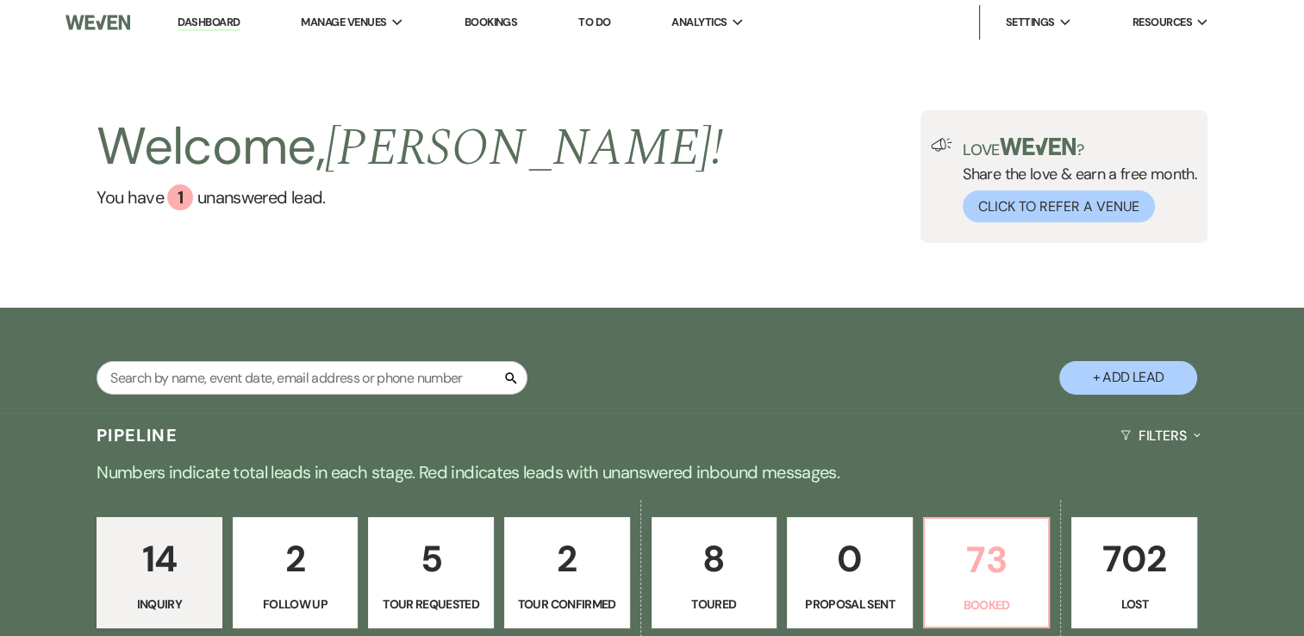
click at [979, 564] on p "73" at bounding box center [986, 560] width 103 height 58
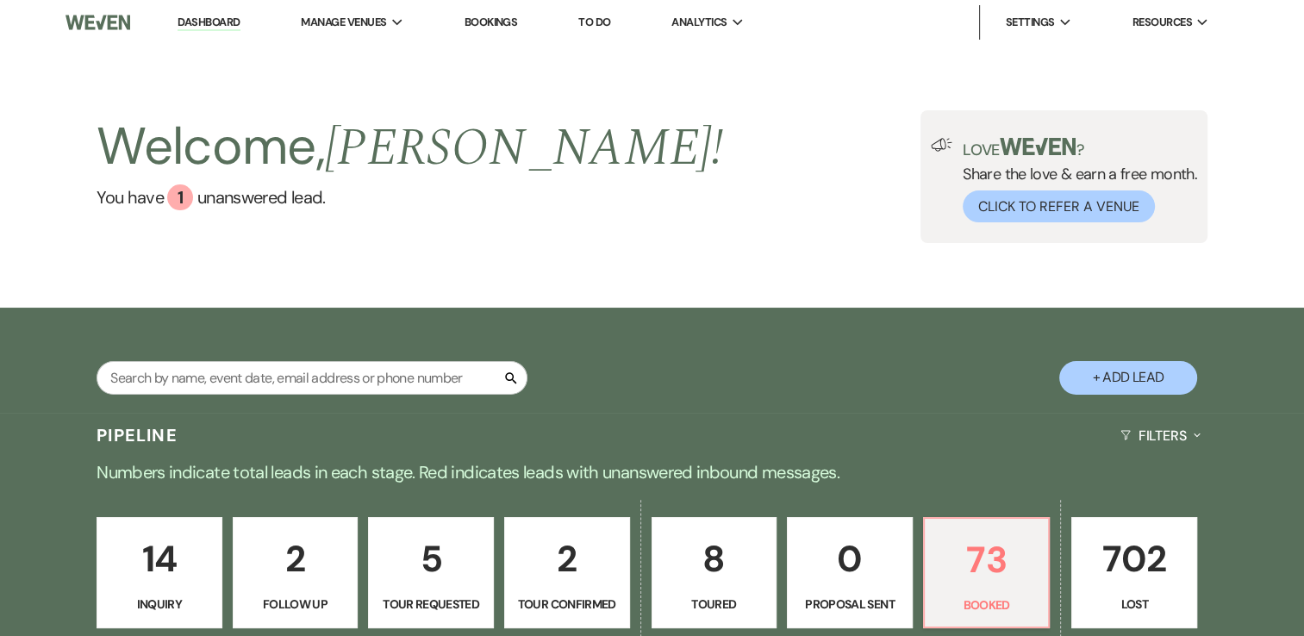
scroll to position [431, 0]
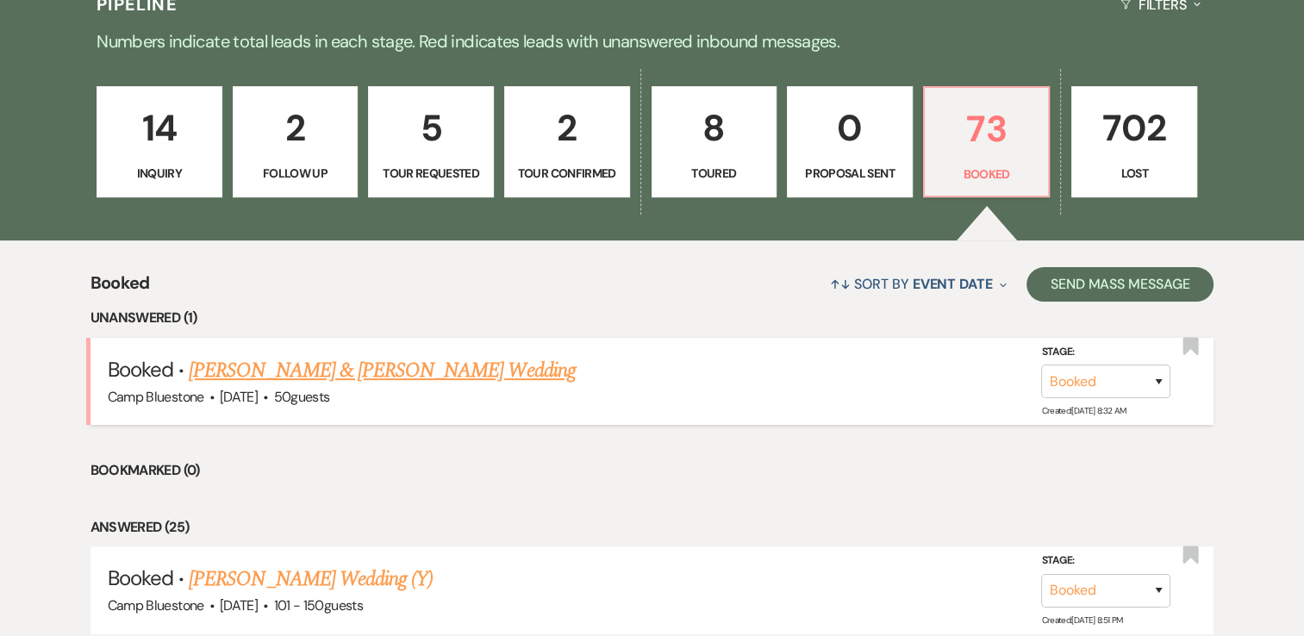
click at [331, 374] on link "[PERSON_NAME] & [PERSON_NAME] Wedding" at bounding box center [382, 370] width 386 height 31
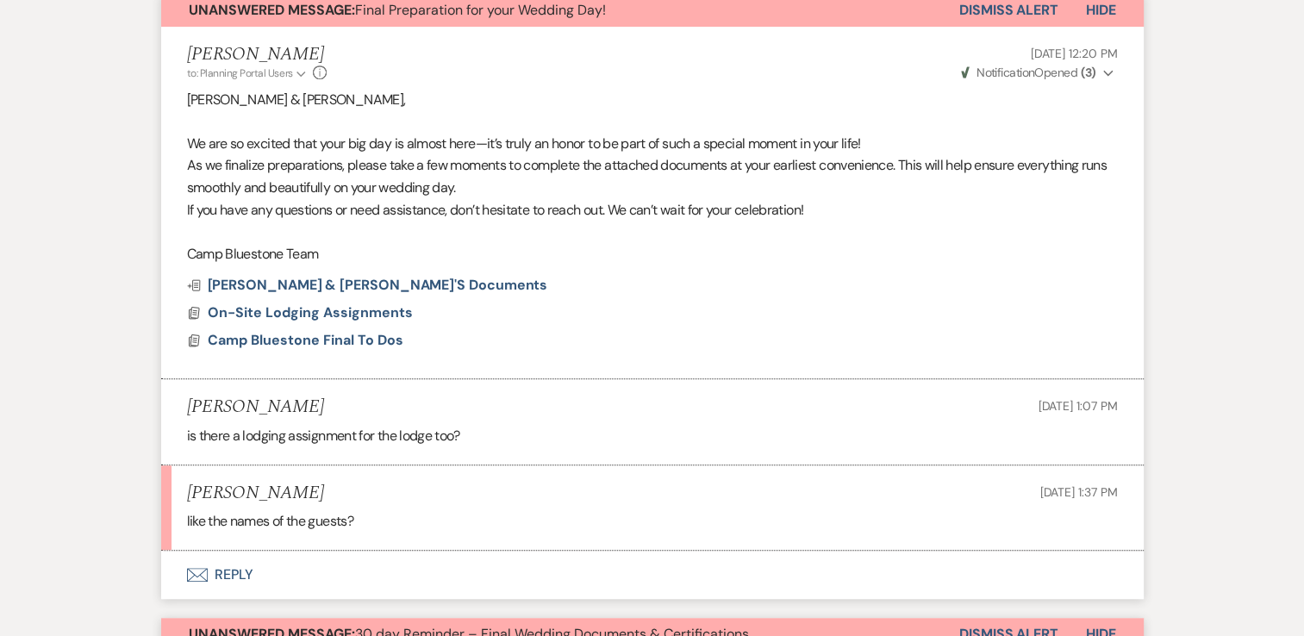
scroll to position [1293, 0]
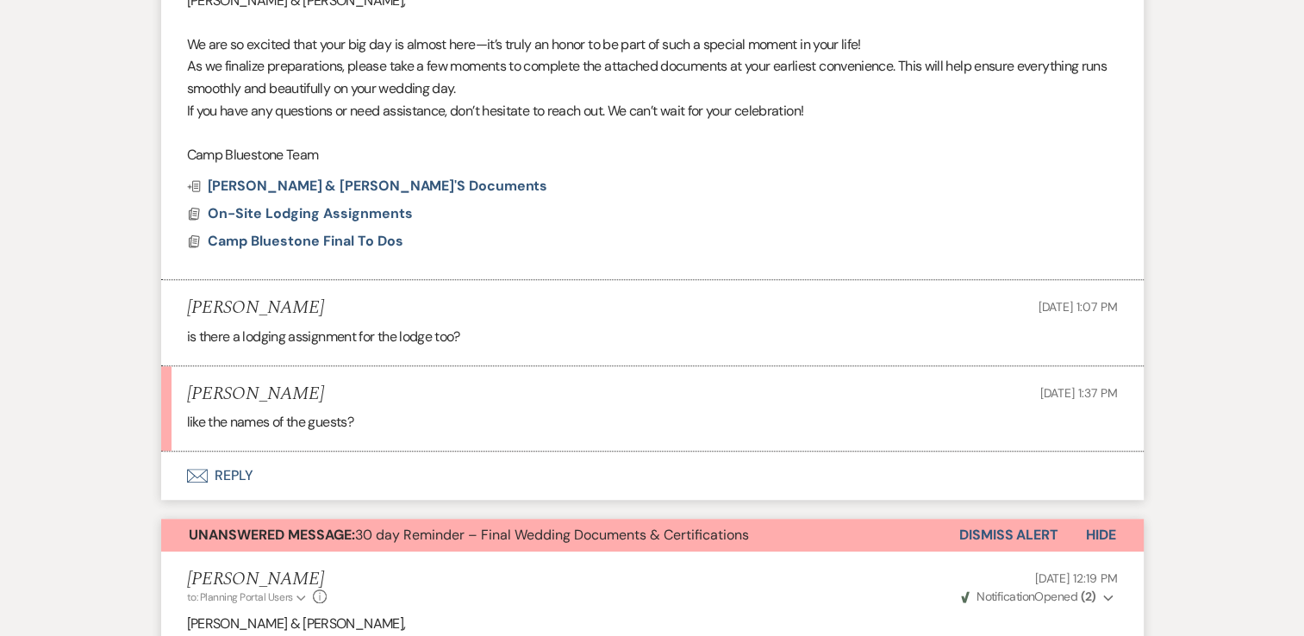
click at [224, 472] on button "Envelope Reply" at bounding box center [652, 476] width 983 height 48
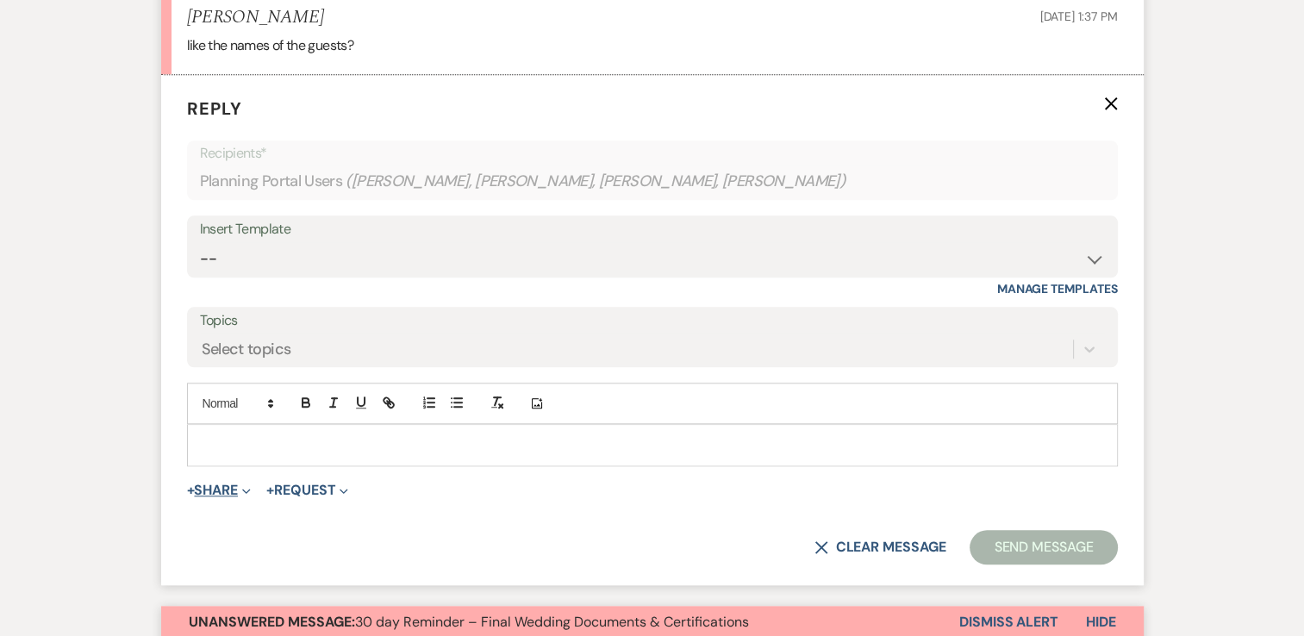
scroll to position [1679, 0]
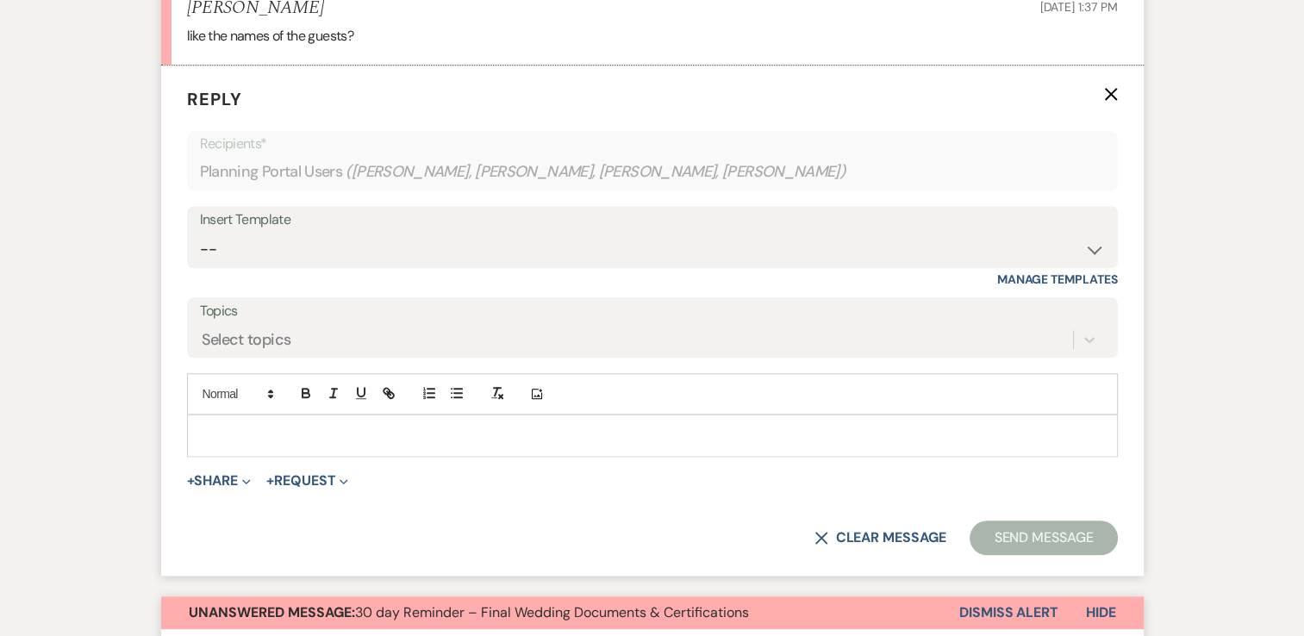
click at [284, 436] on p at bounding box center [653, 435] width 904 height 19
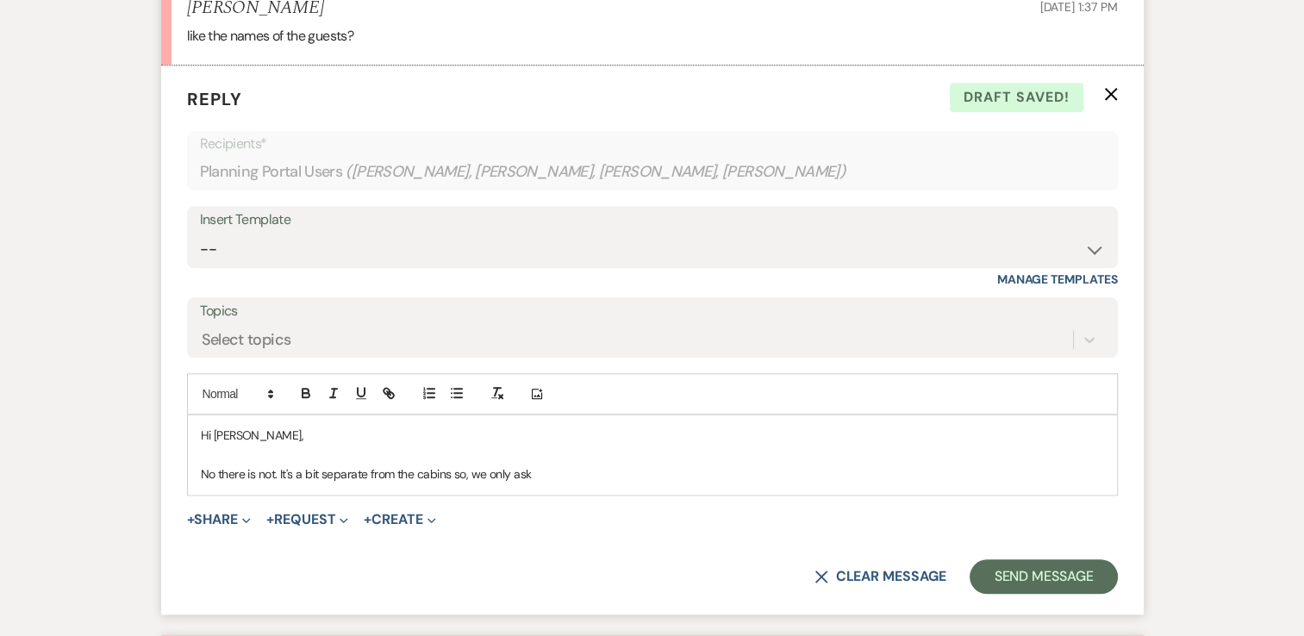
drag, startPoint x: 550, startPoint y: 472, endPoint x: 200, endPoint y: 491, distance: 350.6
click at [200, 491] on div "Hi Amanda, No there is not. It's a bit separate from the cabins so, we only ask" at bounding box center [652, 455] width 931 height 80
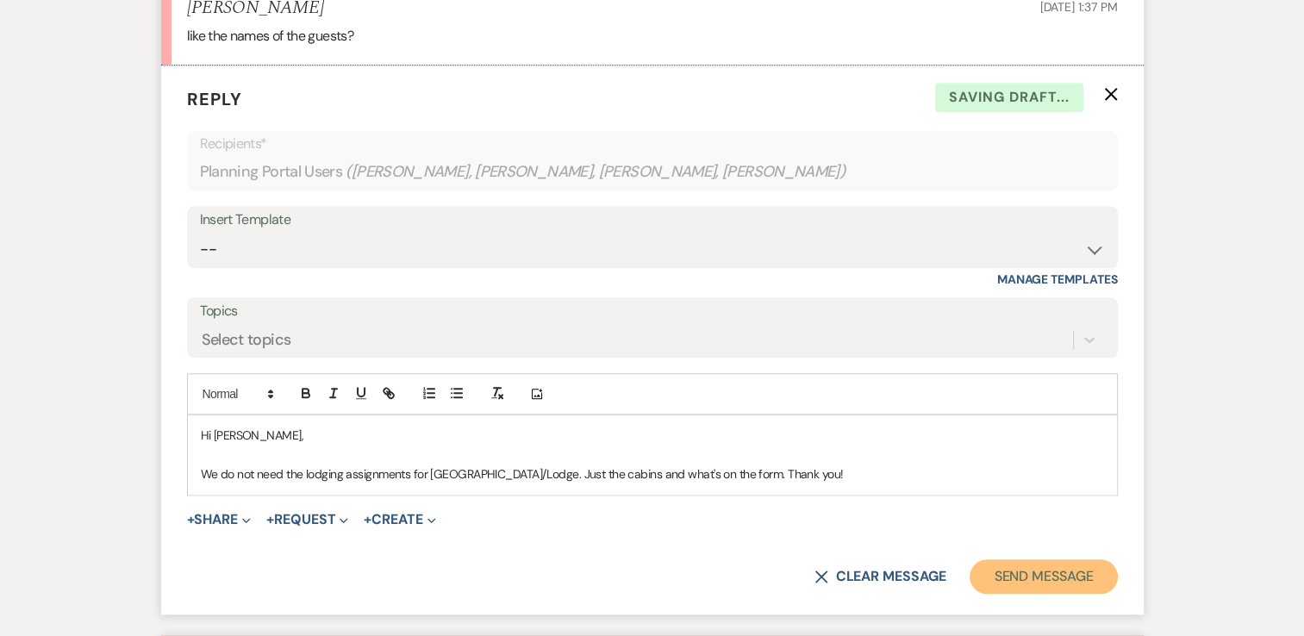
click at [1073, 575] on button "Send Message" at bounding box center [1043, 577] width 147 height 34
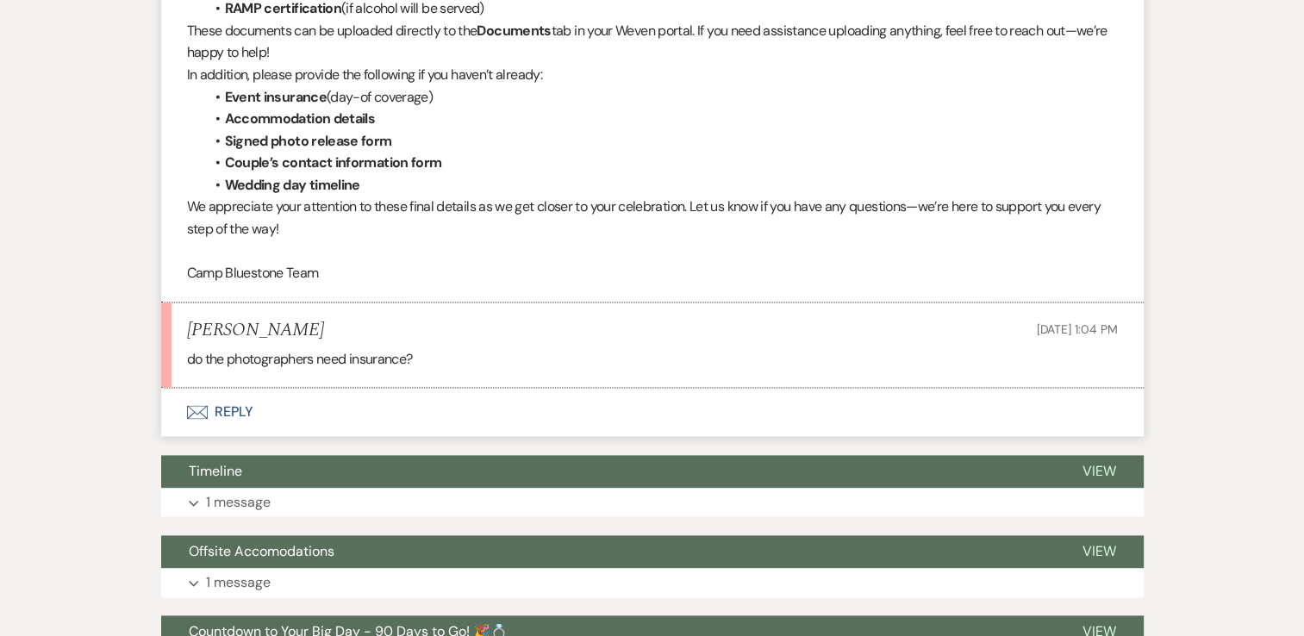
scroll to position [2248, 0]
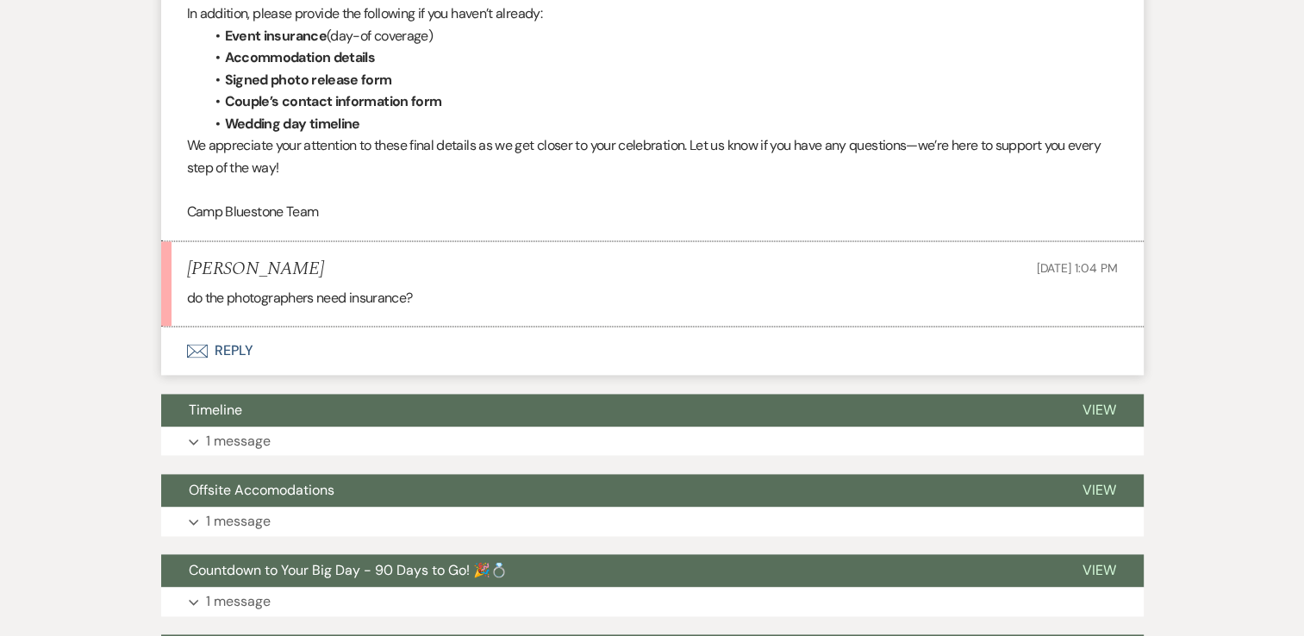
click at [243, 345] on button "Envelope Reply" at bounding box center [652, 351] width 983 height 48
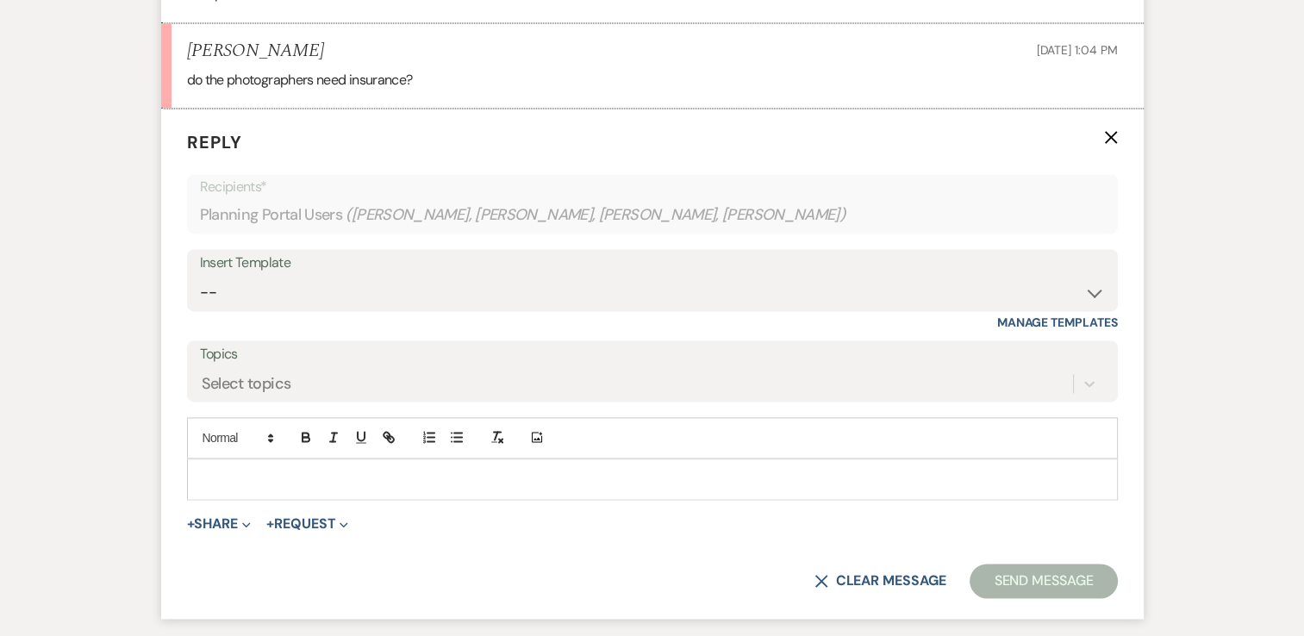
scroll to position [2509, 0]
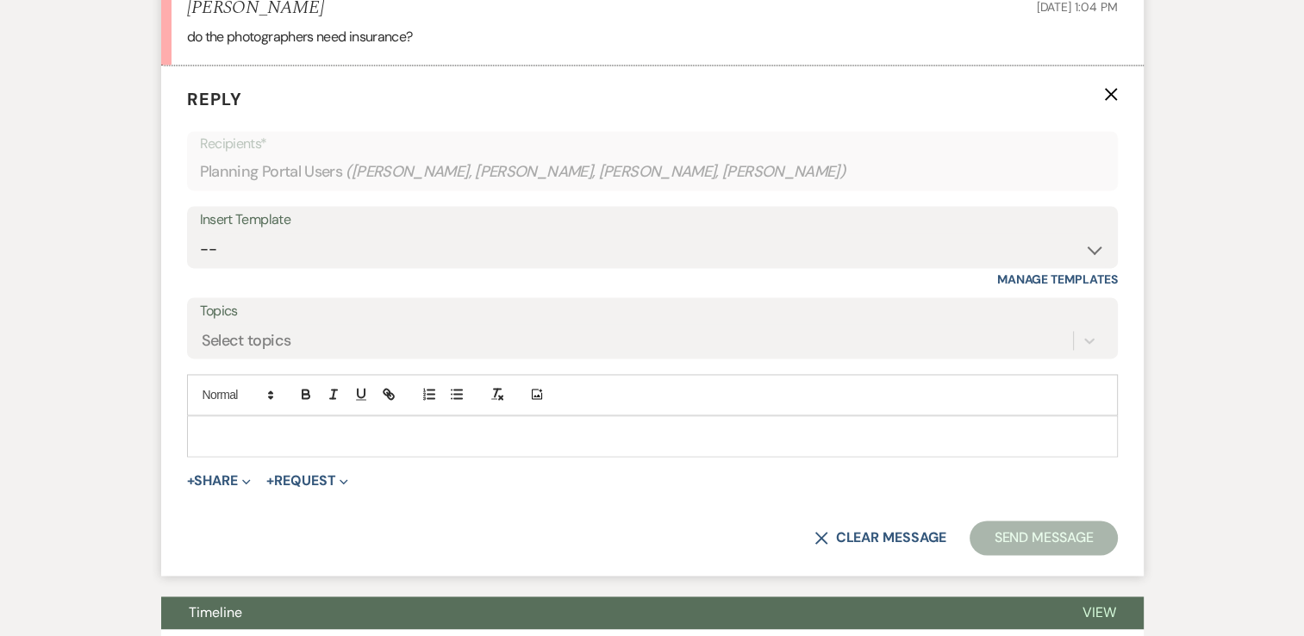
click at [235, 428] on p at bounding box center [653, 436] width 904 height 19
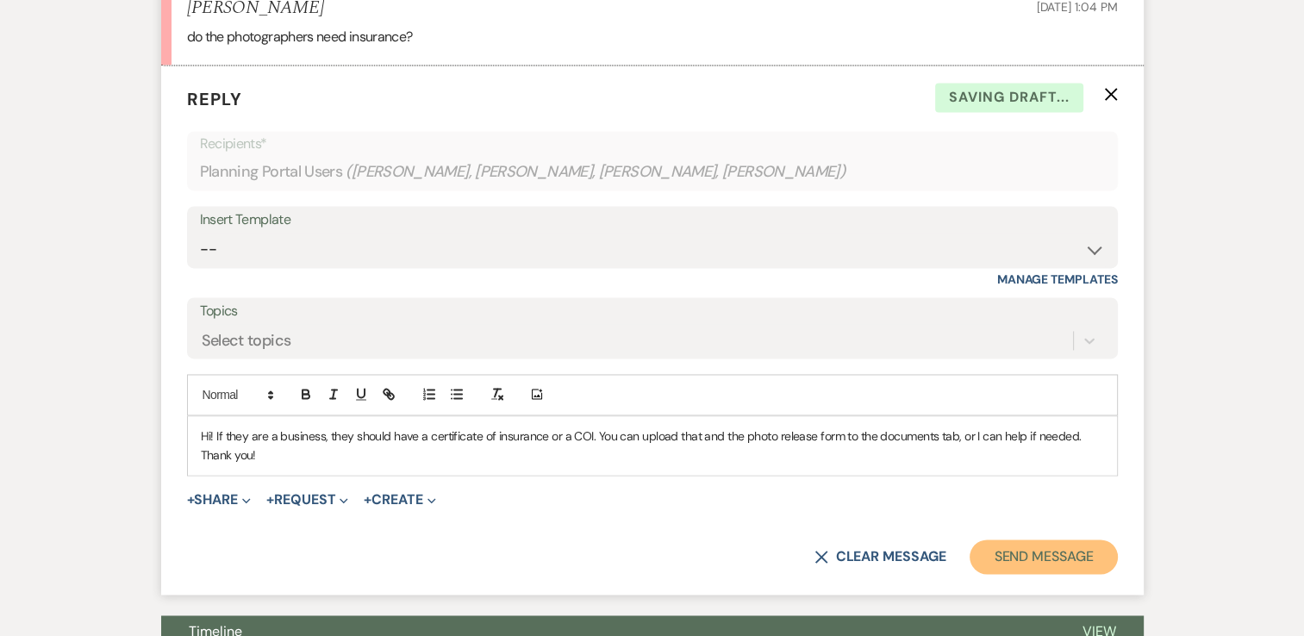
click at [1004, 558] on button "Send Message" at bounding box center [1043, 557] width 147 height 34
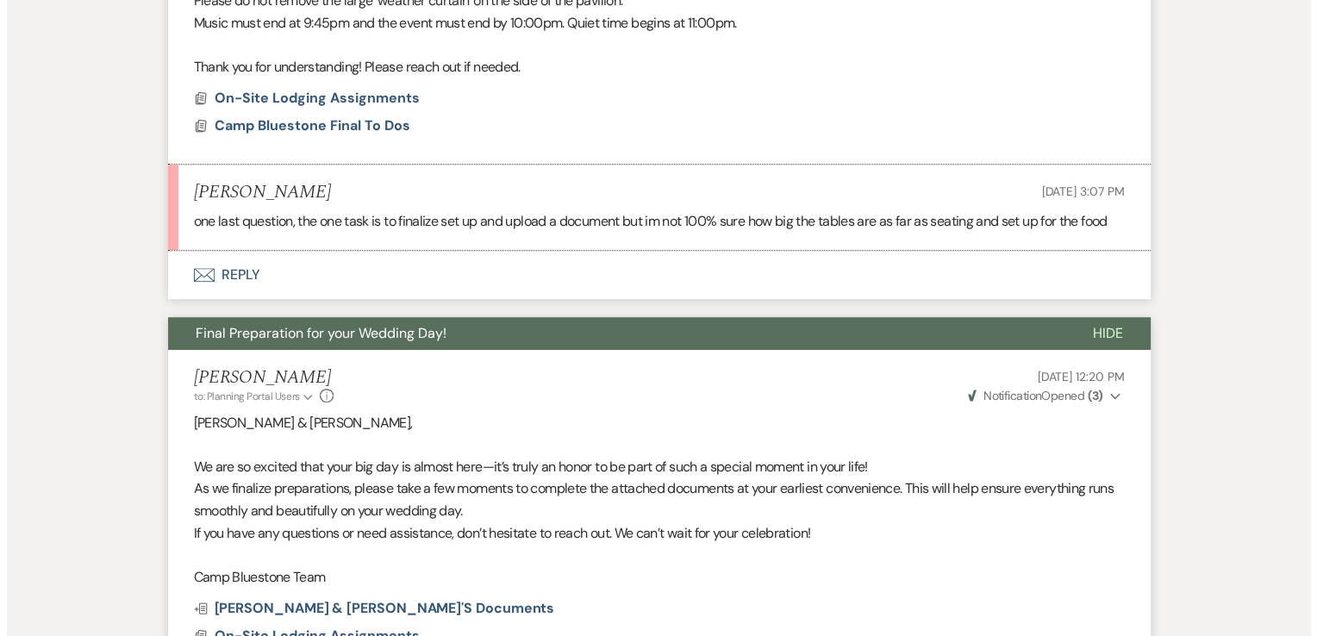
scroll to position [785, 0]
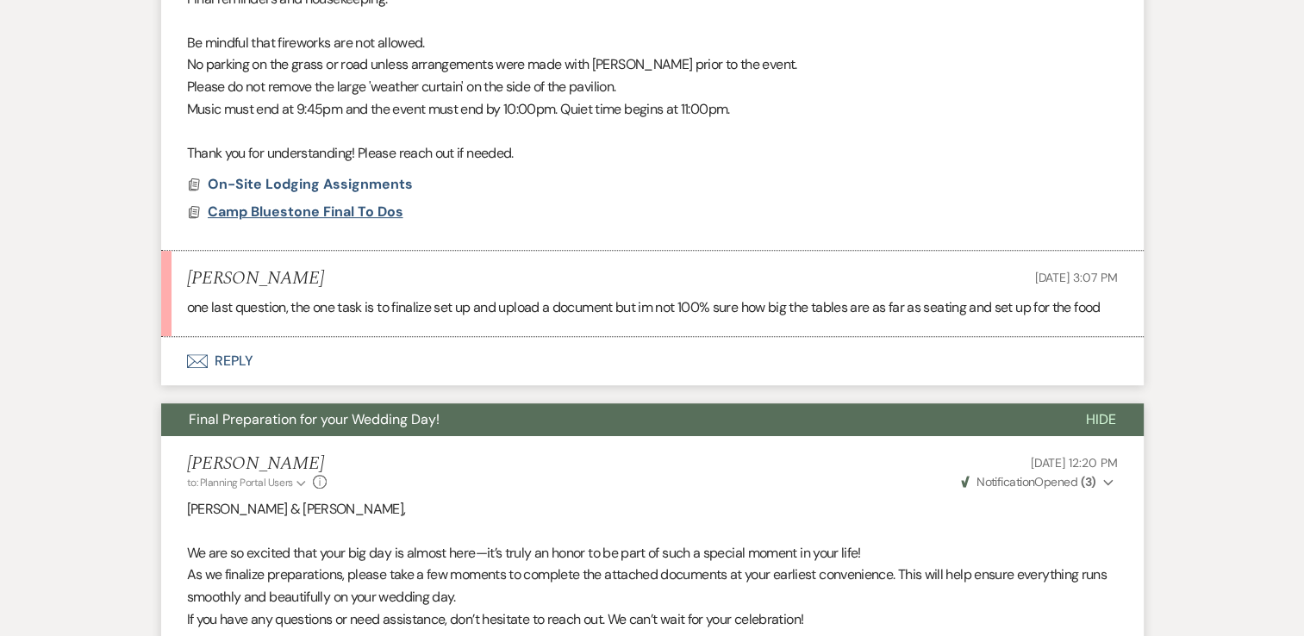
click at [324, 208] on span "Camp Bluestone Final To Dos" at bounding box center [306, 212] width 196 height 18
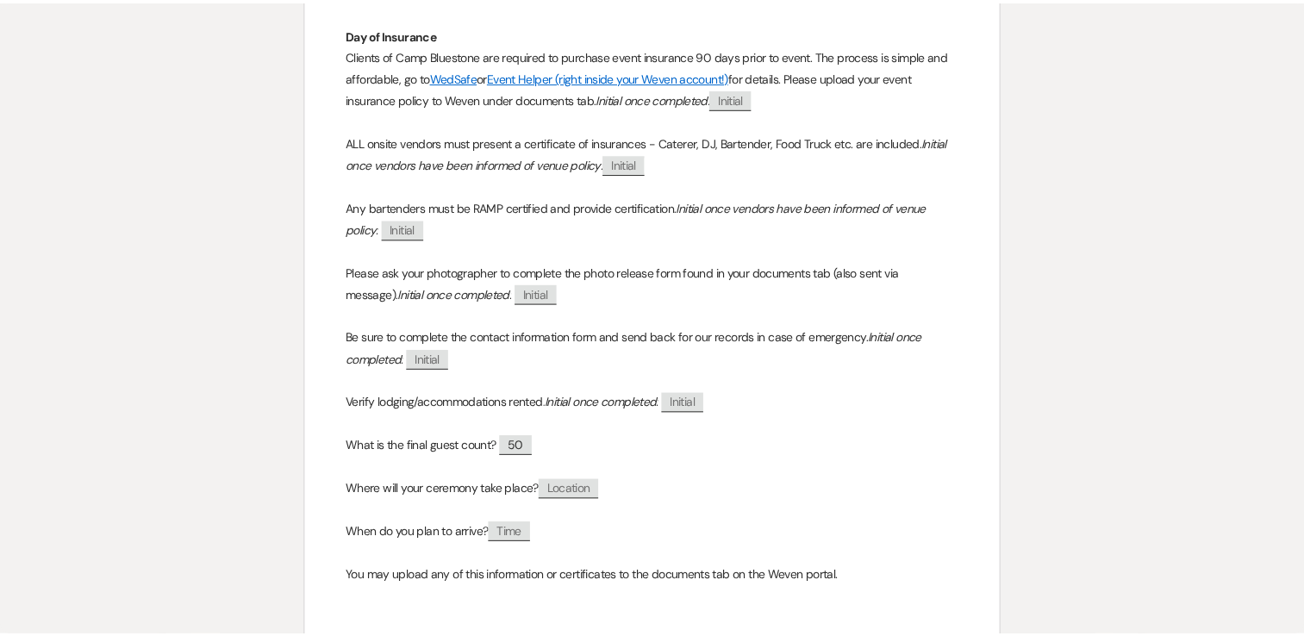
scroll to position [0, 0]
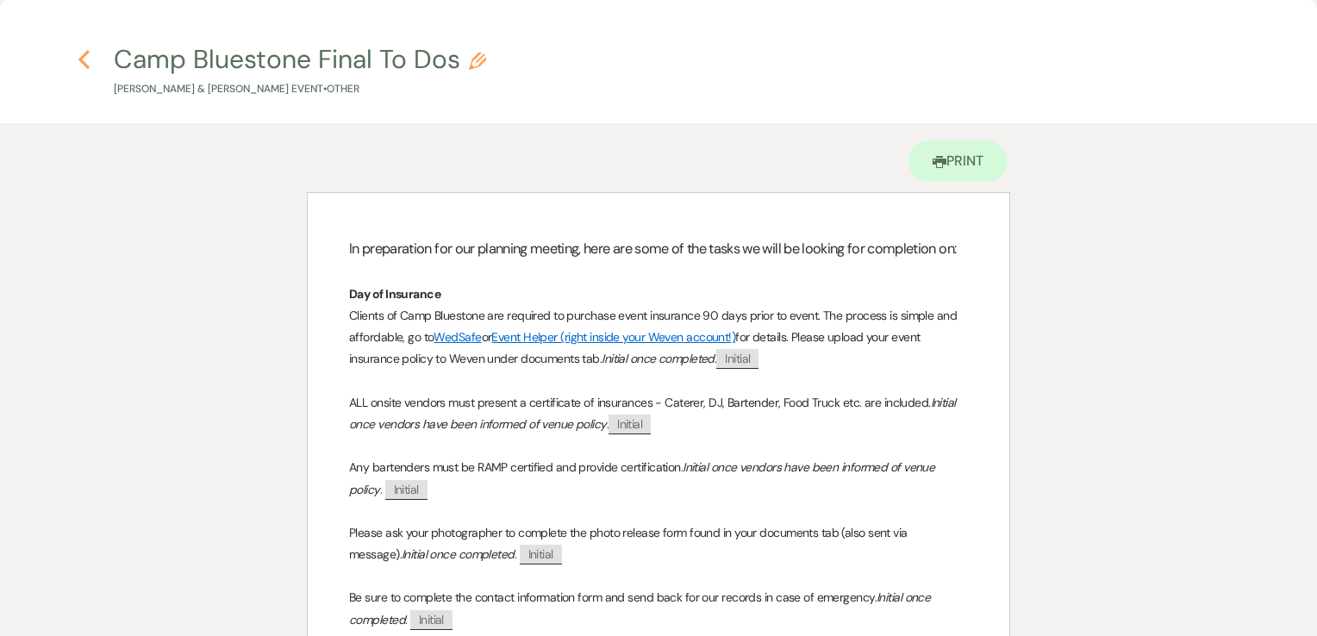
click at [87, 59] on icon "Previous" at bounding box center [84, 59] width 13 height 21
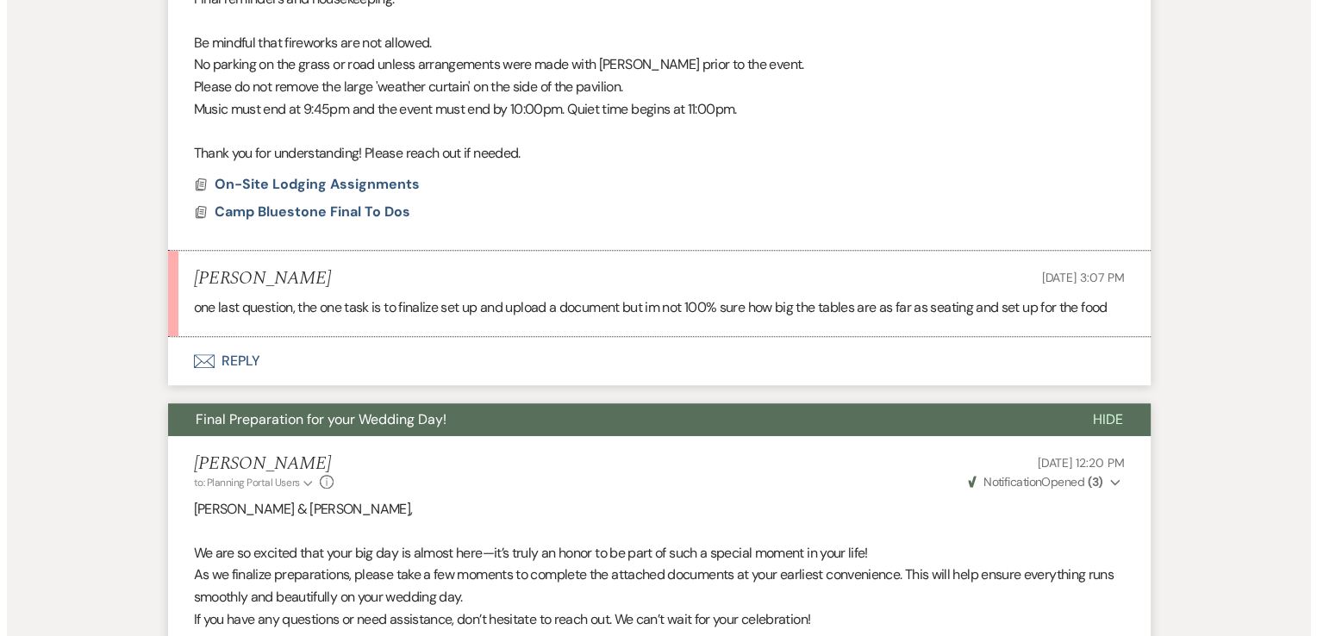
scroll to position [698, 0]
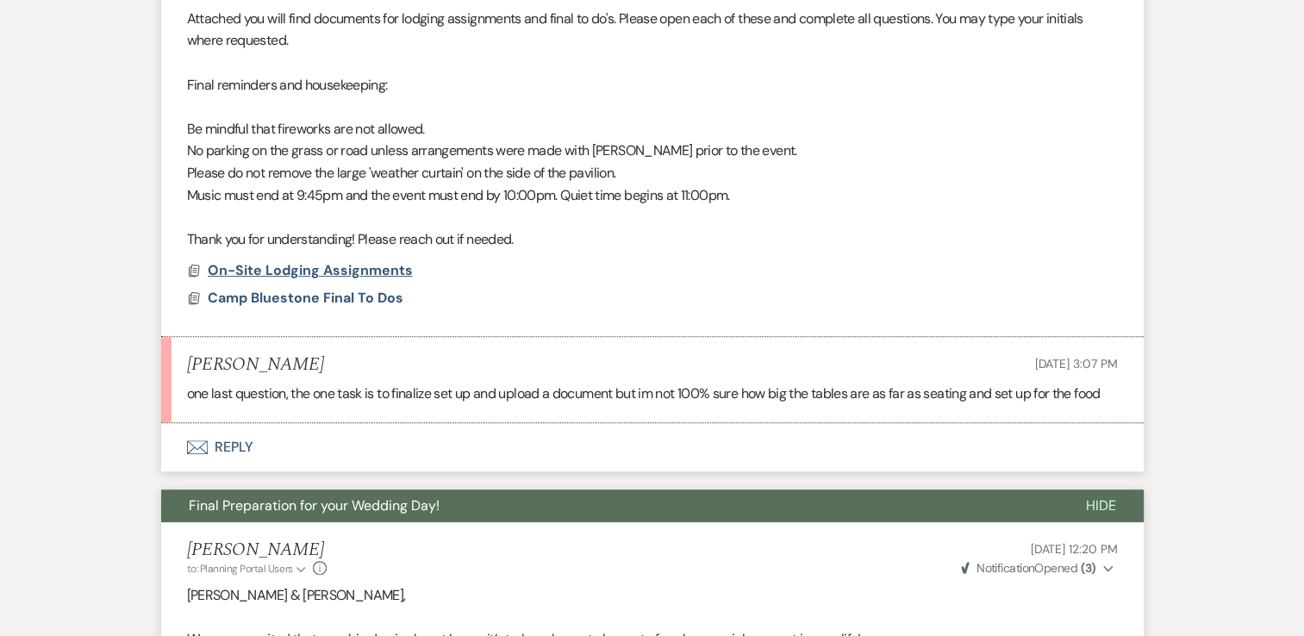
click at [366, 274] on span "On-Site Lodging Assignments" at bounding box center [310, 270] width 205 height 18
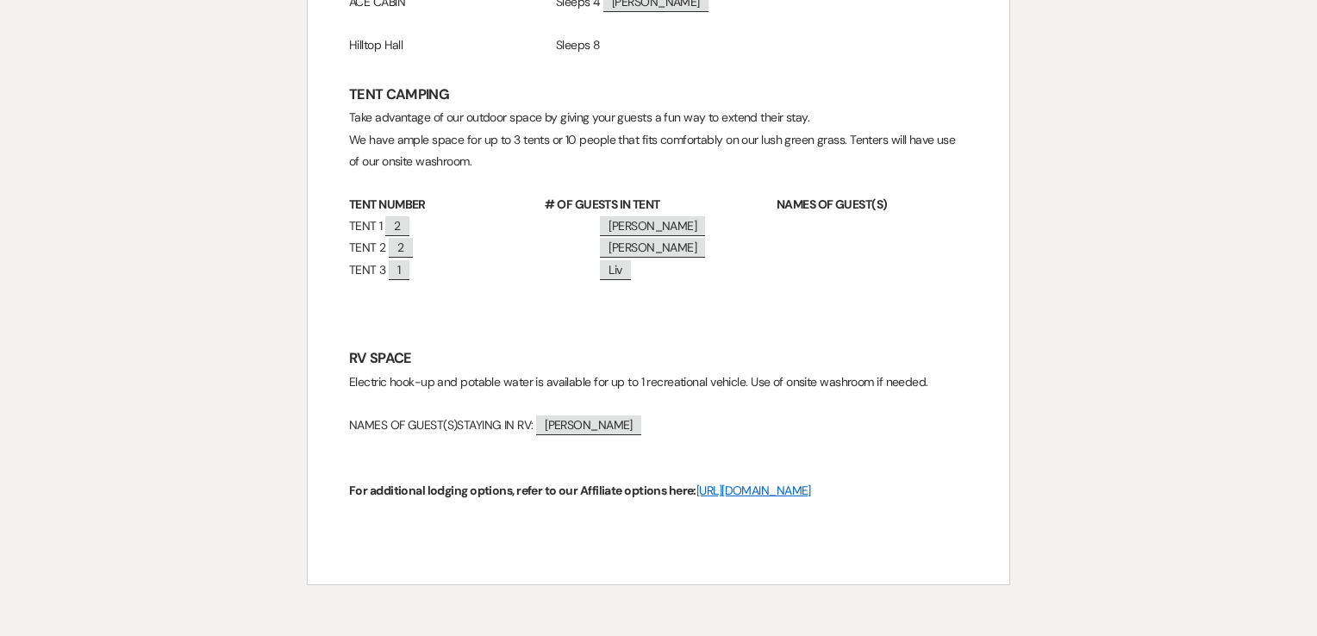
scroll to position [0, 0]
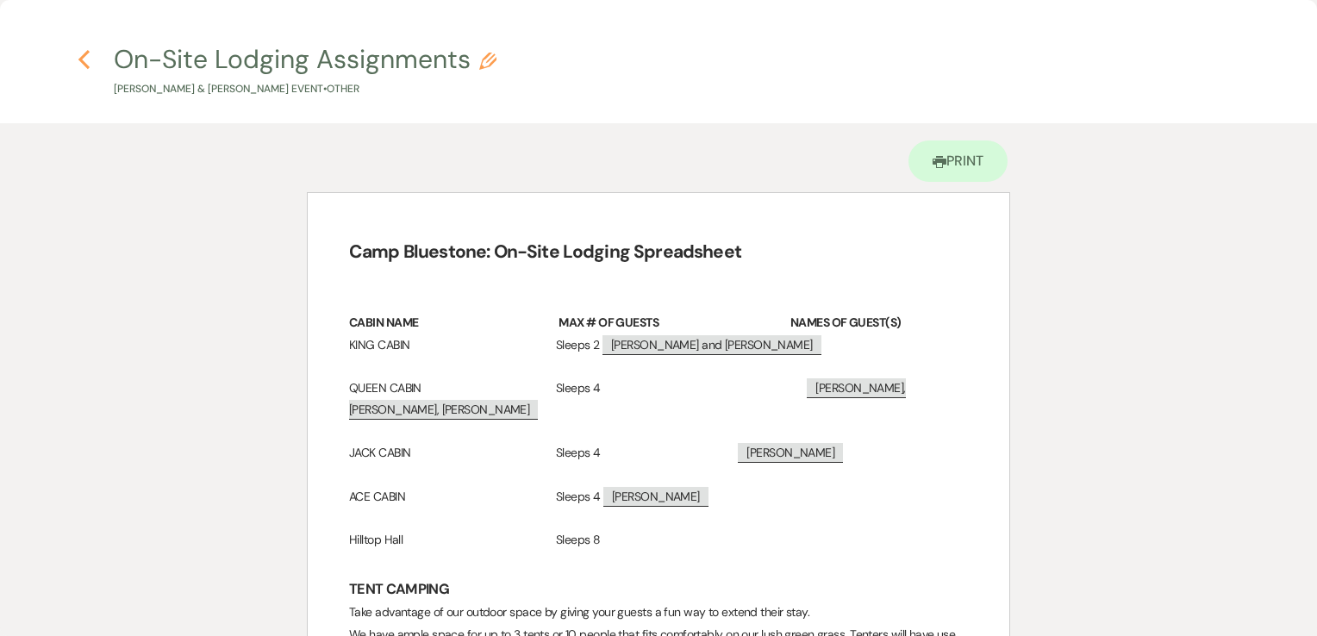
click at [83, 63] on use "button" at bounding box center [83, 59] width 11 height 19
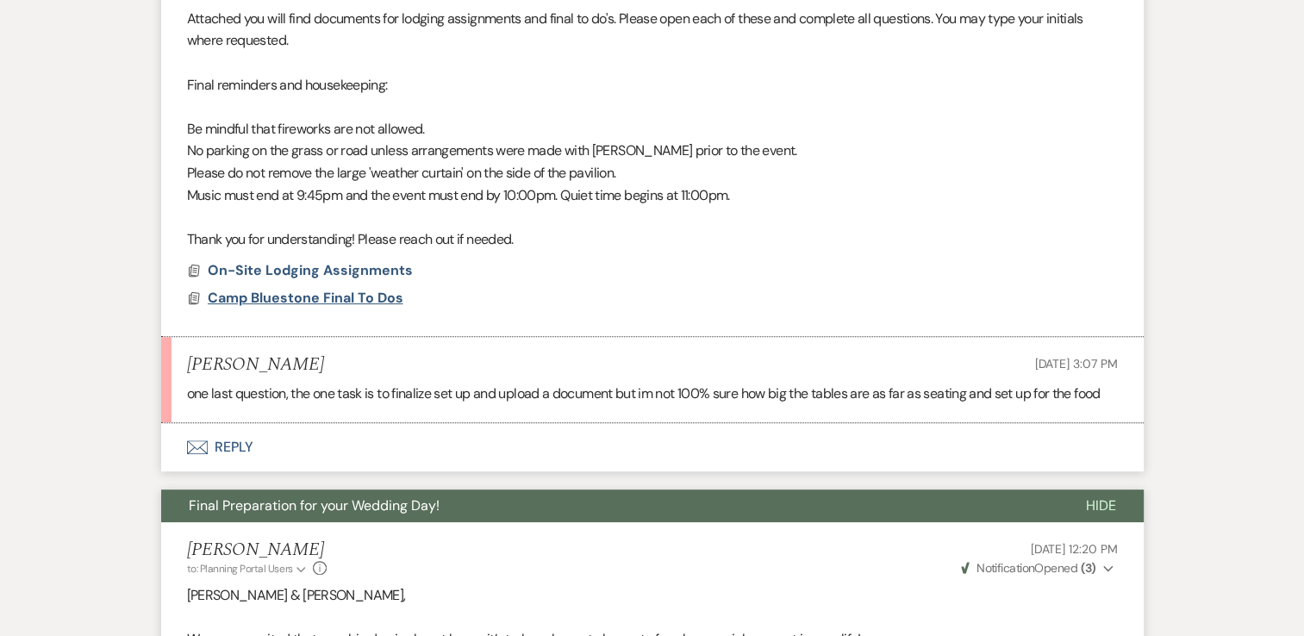
click at [340, 299] on span "Camp Bluestone Final To Dos" at bounding box center [306, 298] width 196 height 18
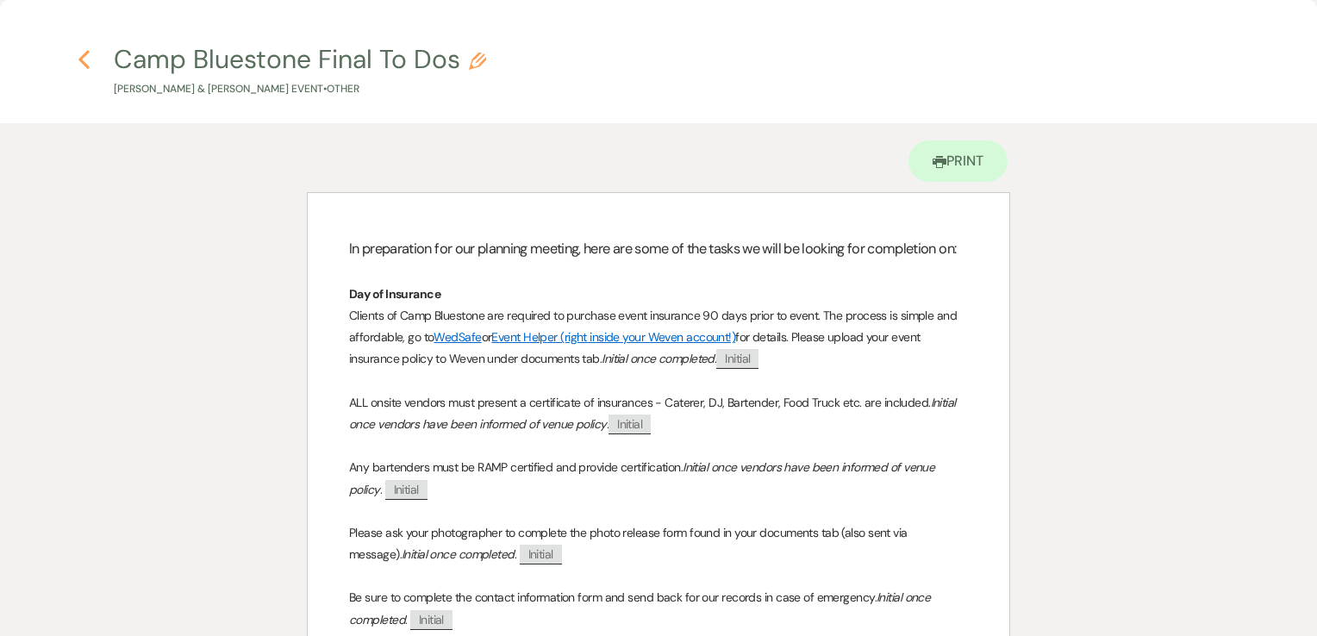
click at [84, 64] on use "button" at bounding box center [83, 59] width 11 height 19
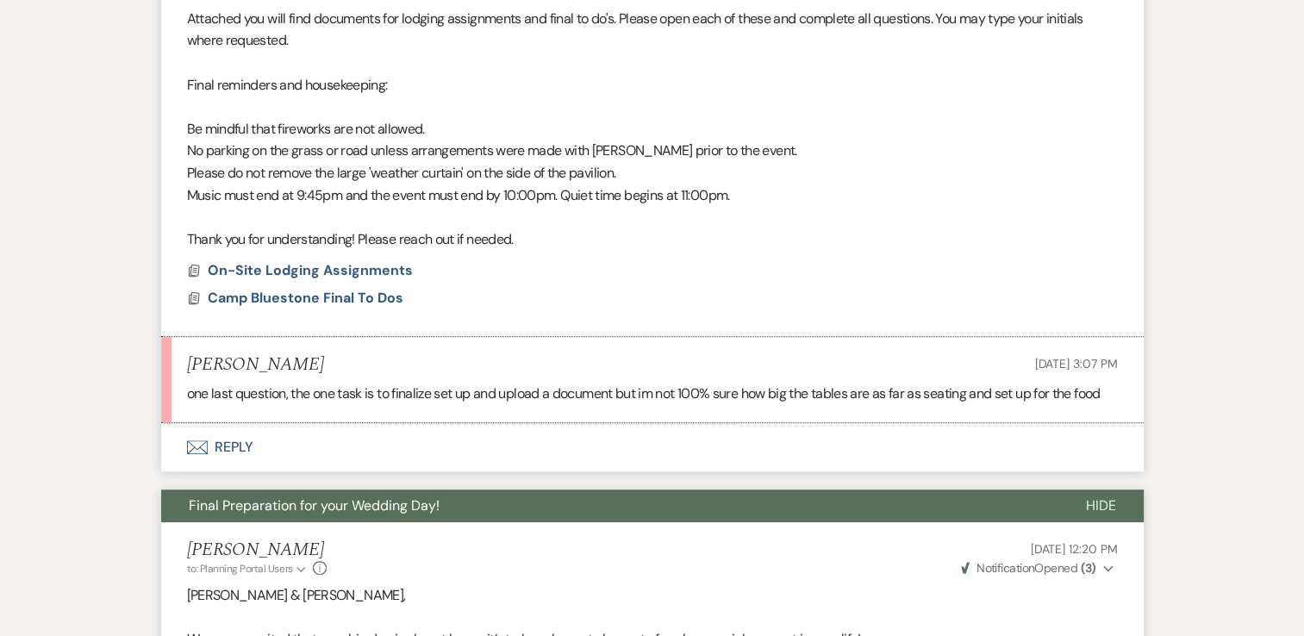
click at [235, 441] on button "Envelope Reply" at bounding box center [652, 447] width 983 height 48
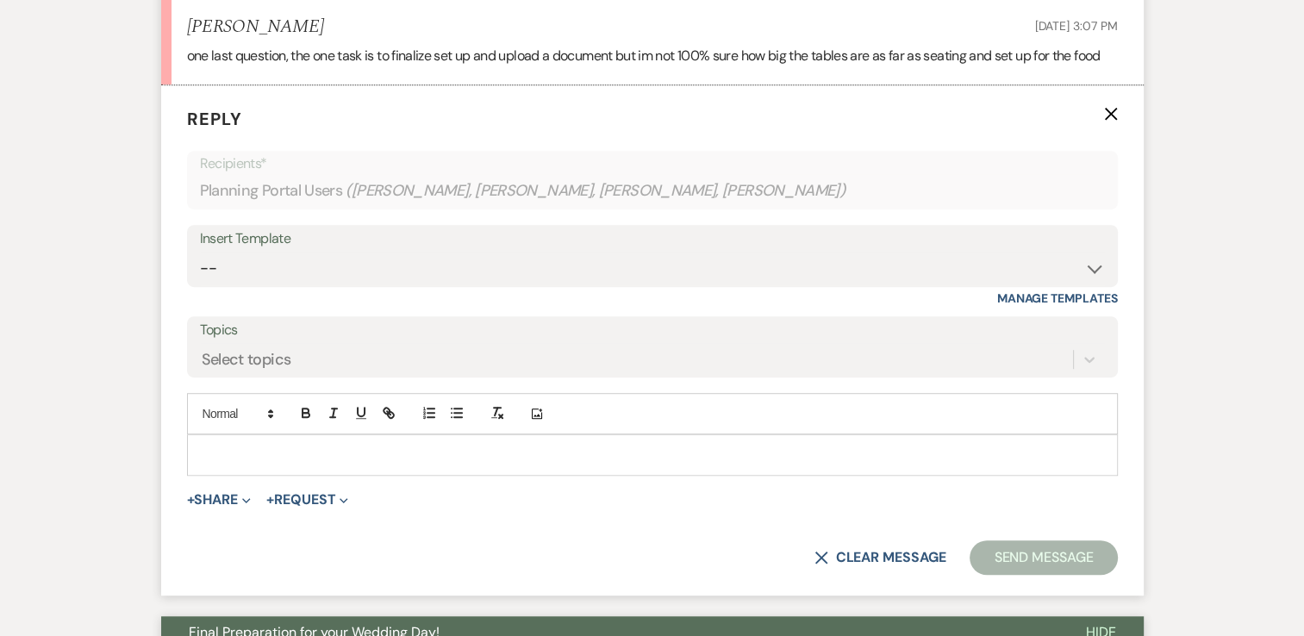
scroll to position [1057, 0]
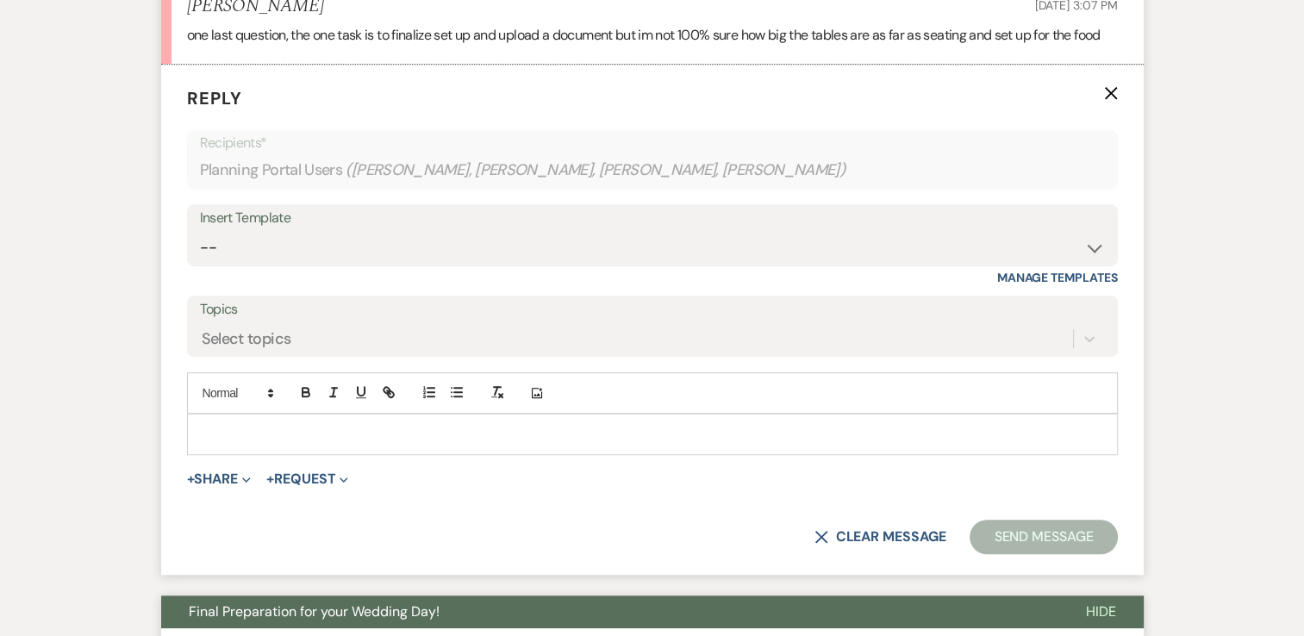
click at [237, 438] on p at bounding box center [653, 434] width 904 height 19
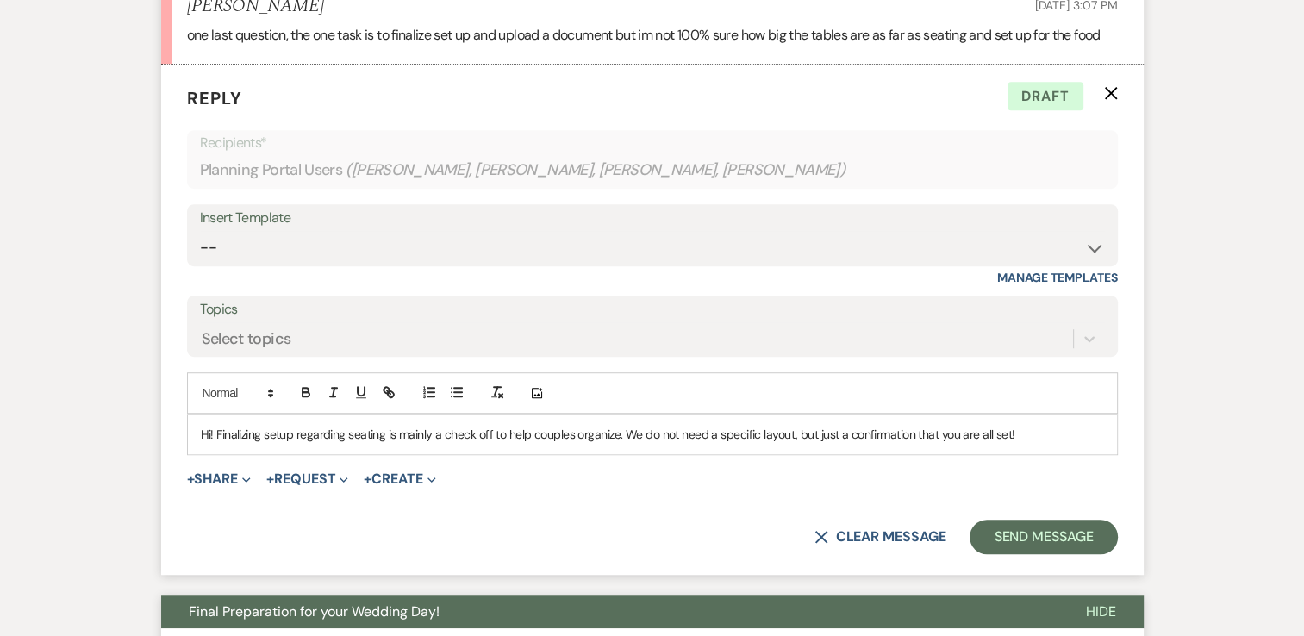
click at [214, 433] on p "Hi! Finalizing setup regarding seating is mainly a check off to help couples or…" at bounding box center [653, 434] width 904 height 19
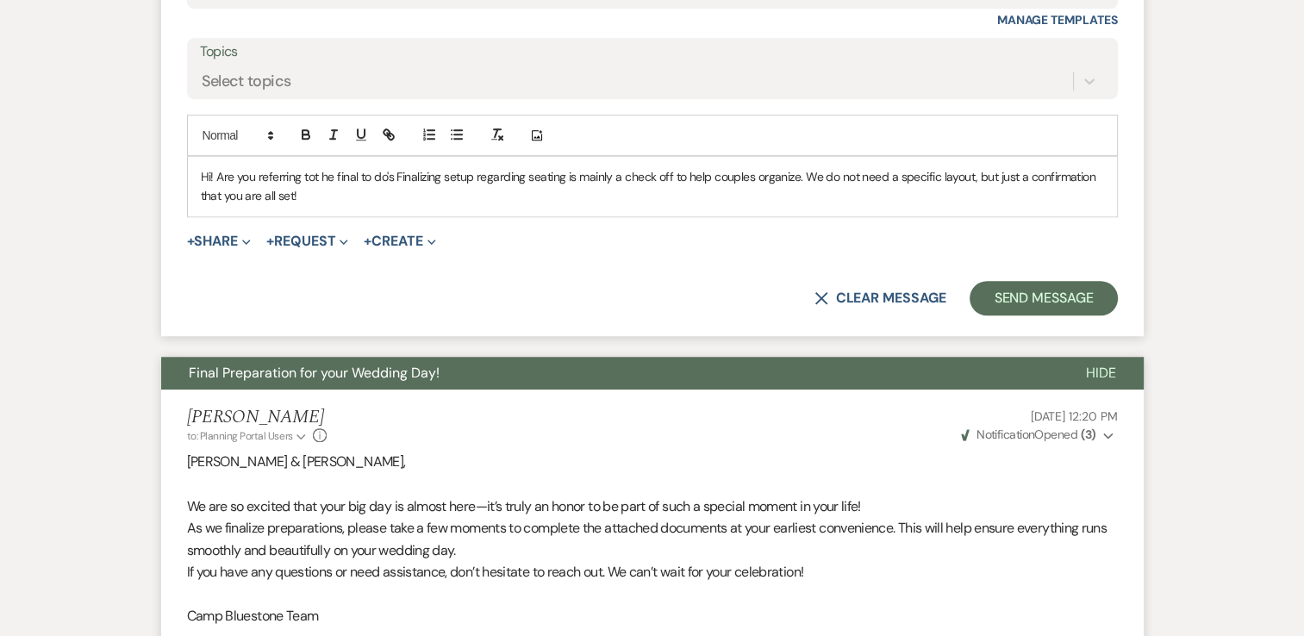
scroll to position [1316, 0]
click at [409, 182] on p "Hi! Are you referring to the final to do's form? Finalizing setup regarding sea…" at bounding box center [653, 185] width 904 height 39
click at [382, 191] on p "Hi! Are you referring to the final to do's form? Finalizing setup regarding sea…" at bounding box center [653, 185] width 904 height 39
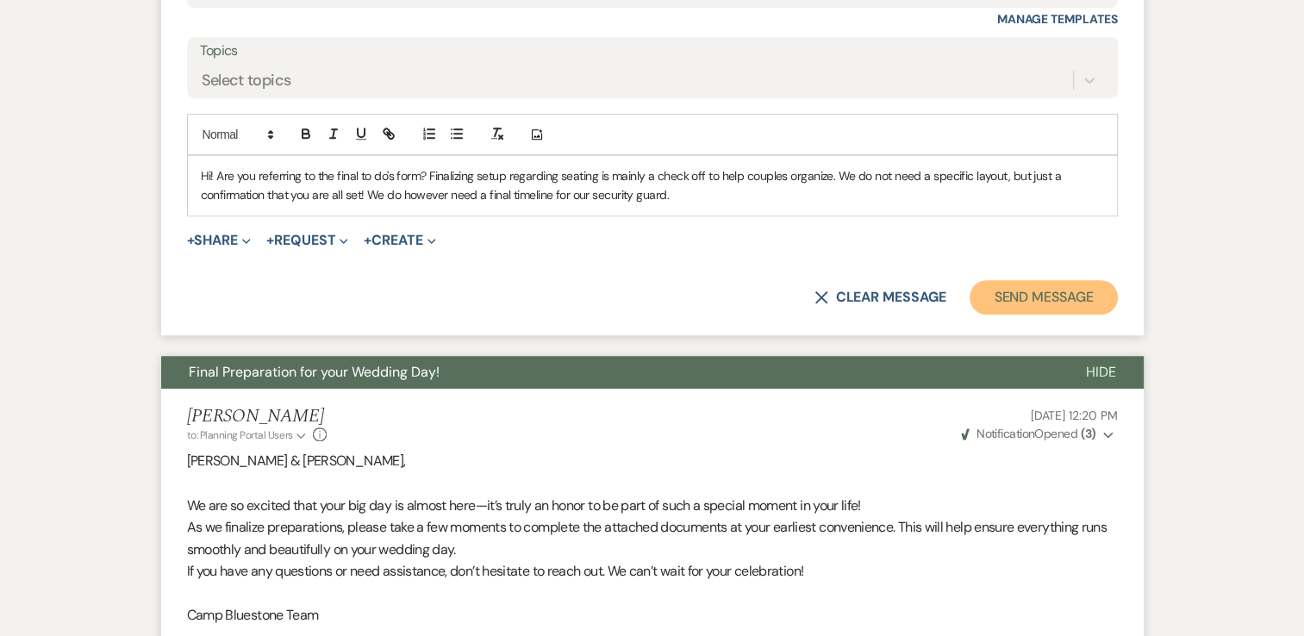
click at [1019, 298] on button "Send Message" at bounding box center [1043, 297] width 147 height 34
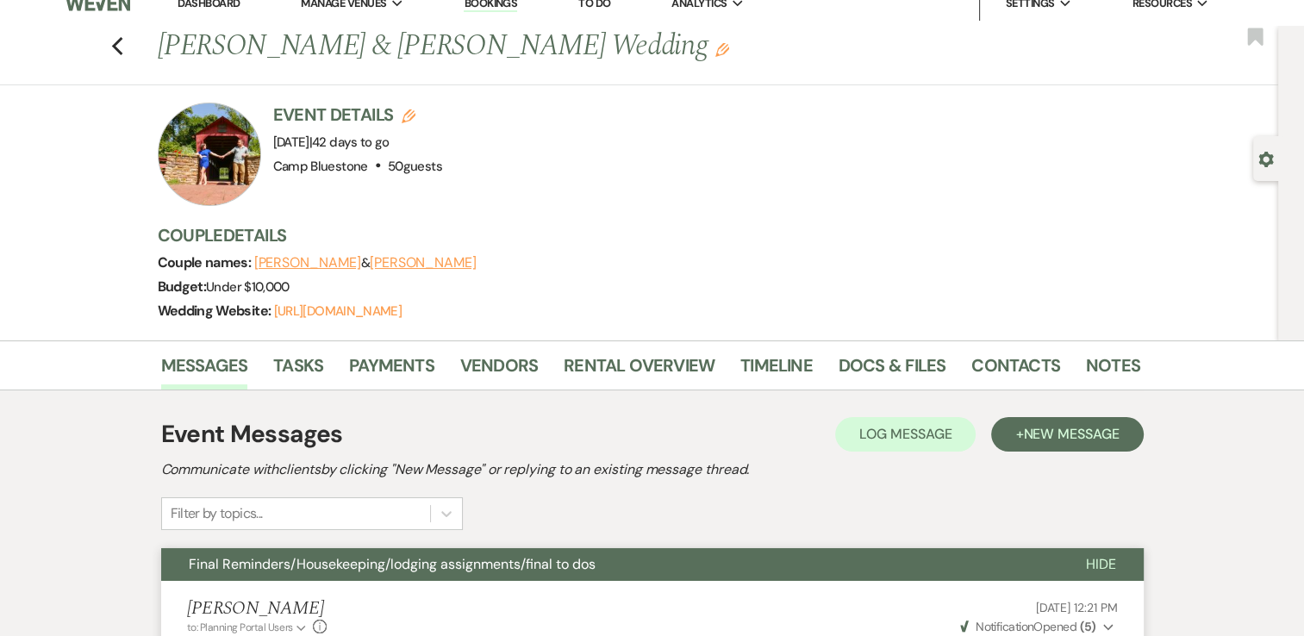
scroll to position [0, 0]
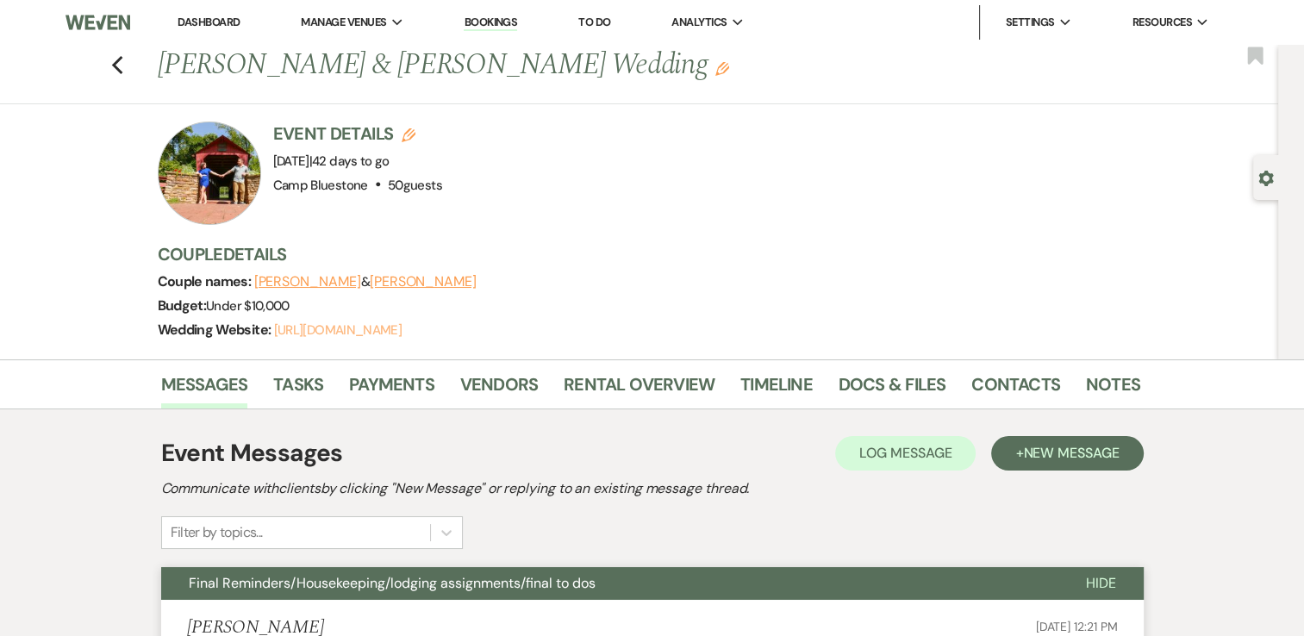
click at [361, 326] on link "https://weven.co/ww/Kidd2025" at bounding box center [338, 330] width 128 height 17
click at [224, 23] on link "Dashboard" at bounding box center [209, 22] width 62 height 15
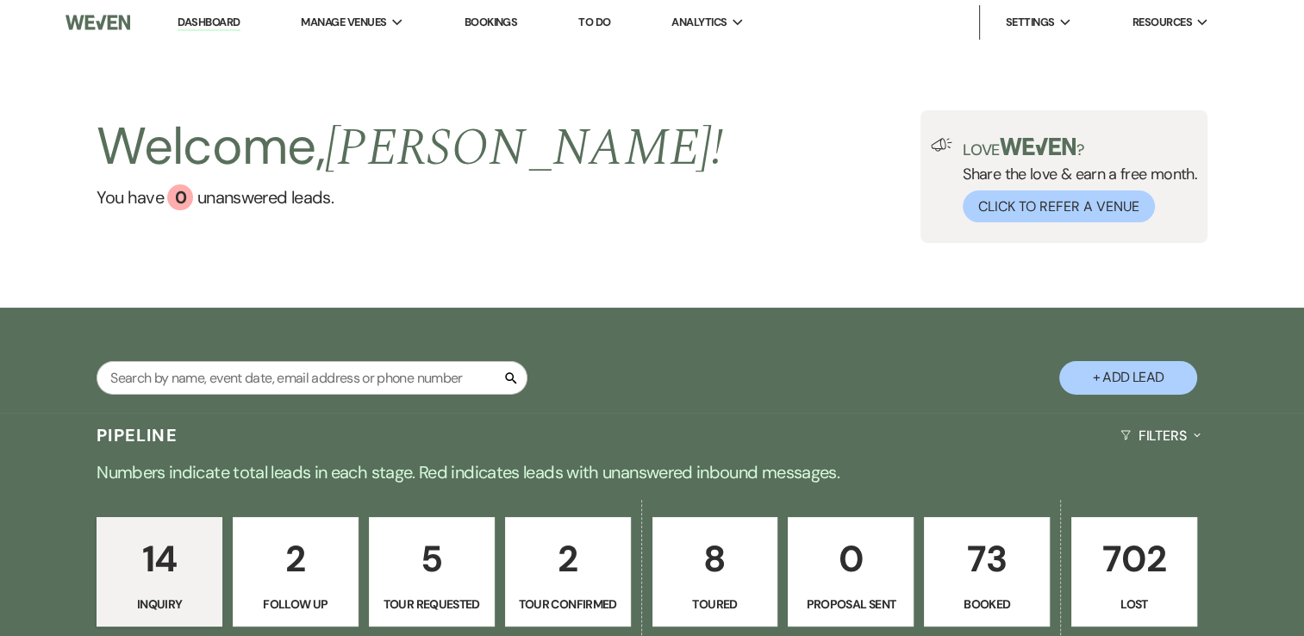
click at [986, 559] on p "73" at bounding box center [986, 559] width 103 height 58
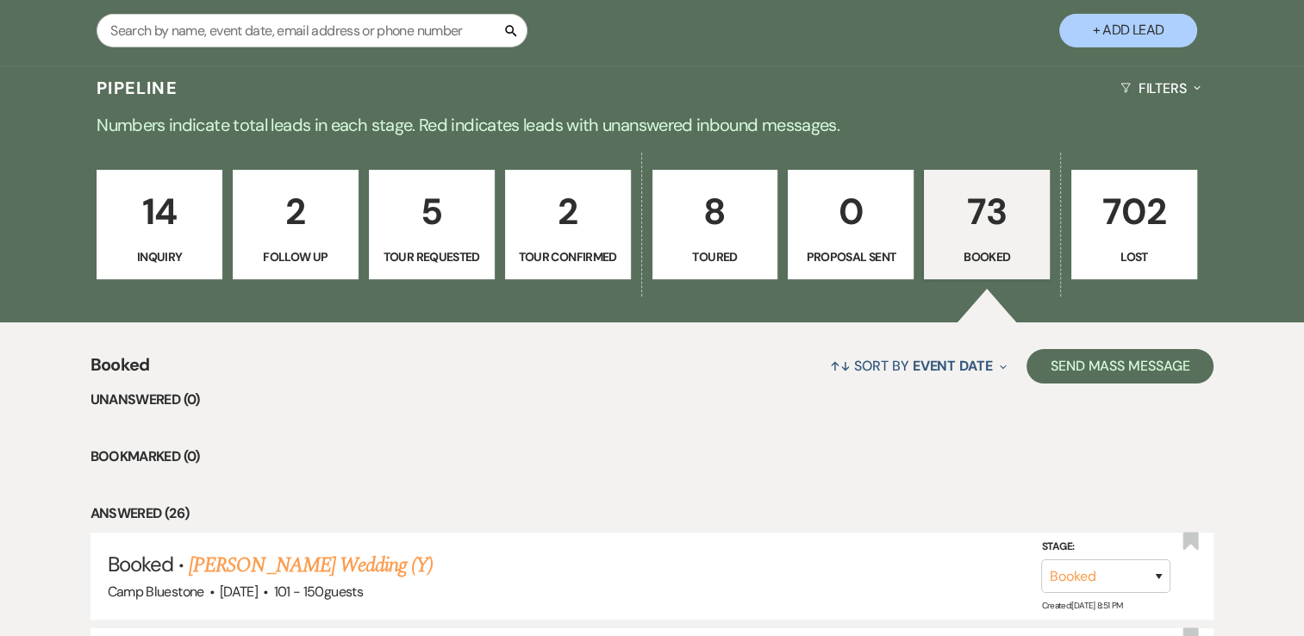
scroll to position [345, 0]
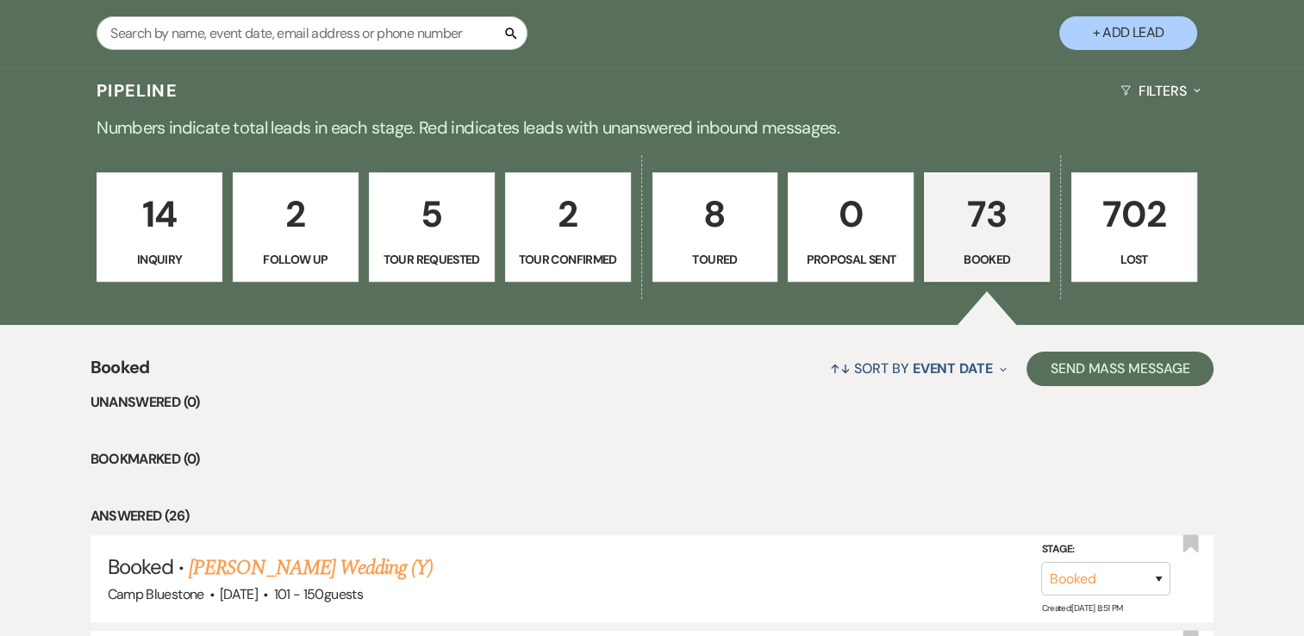
click at [985, 210] on p "73" at bounding box center [986, 214] width 103 height 58
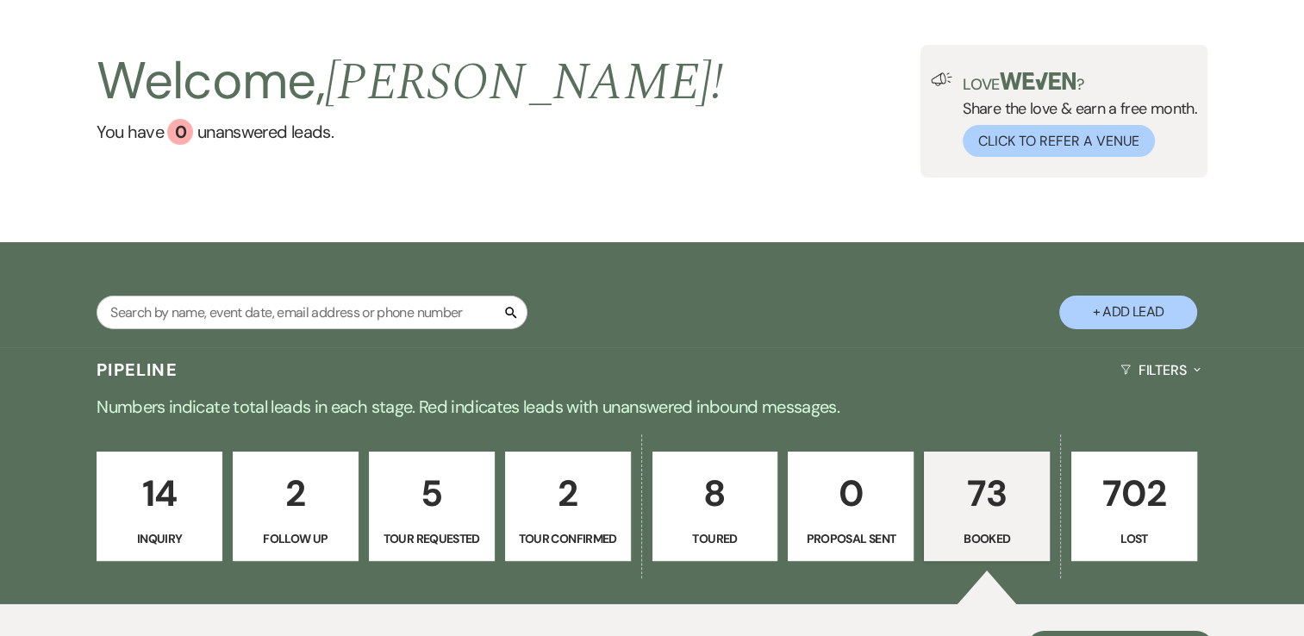
scroll to position [0, 0]
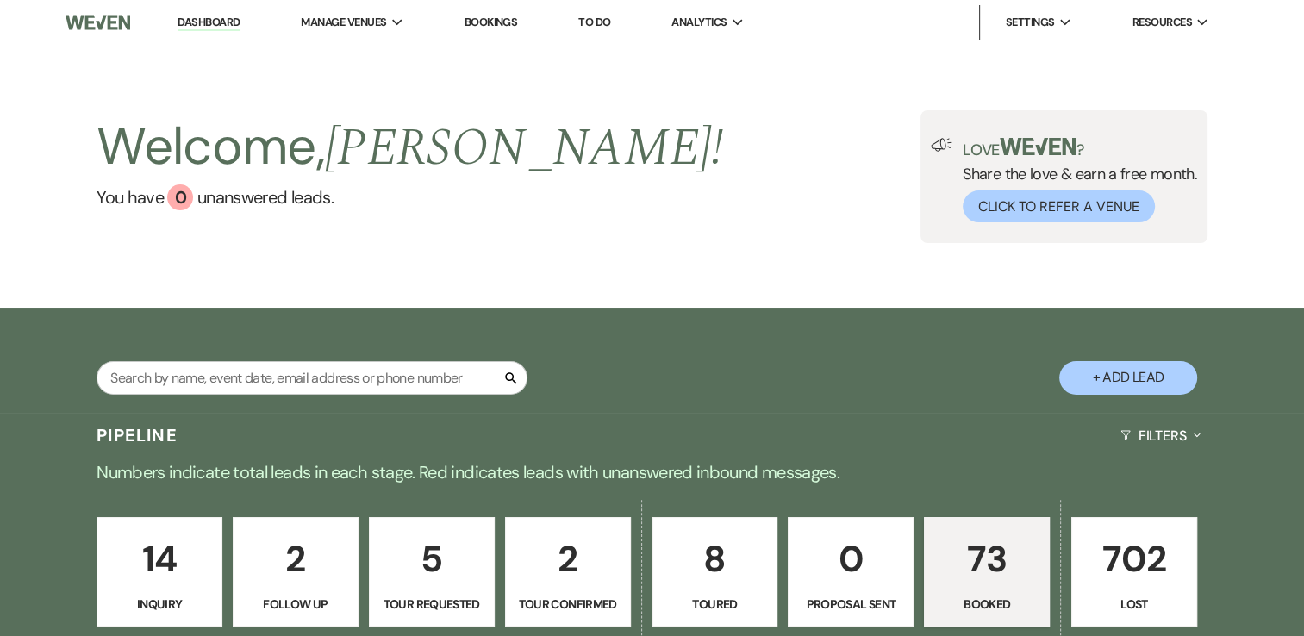
click at [204, 22] on link "Dashboard" at bounding box center [209, 23] width 62 height 16
